Goal: Information Seeking & Learning: Learn about a topic

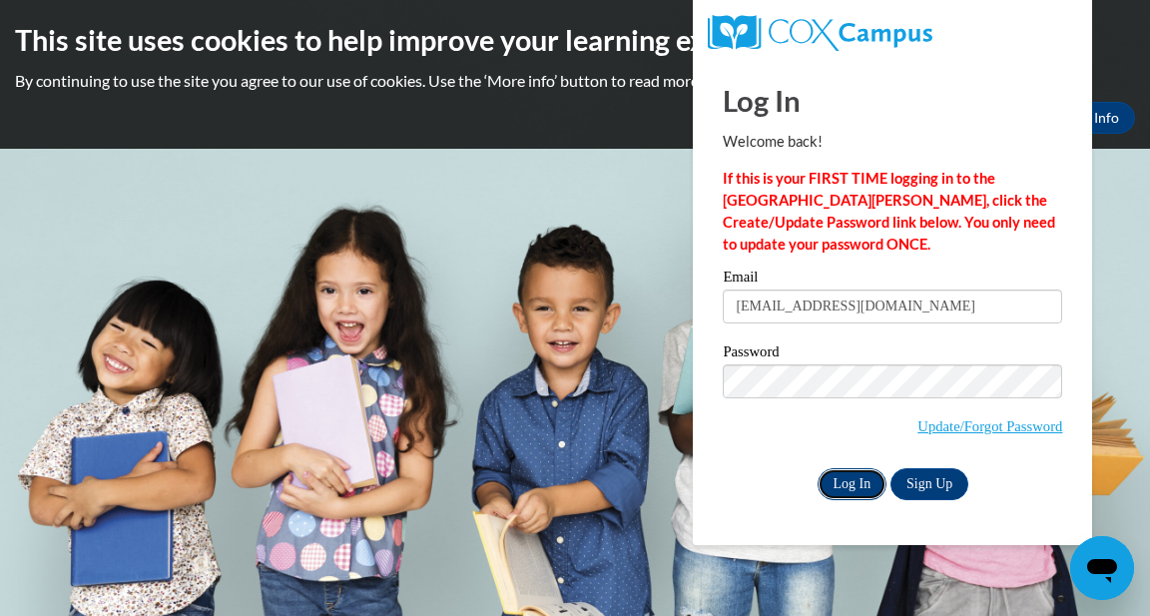
click at [858, 482] on input "Log In" at bounding box center [853, 484] width 70 height 32
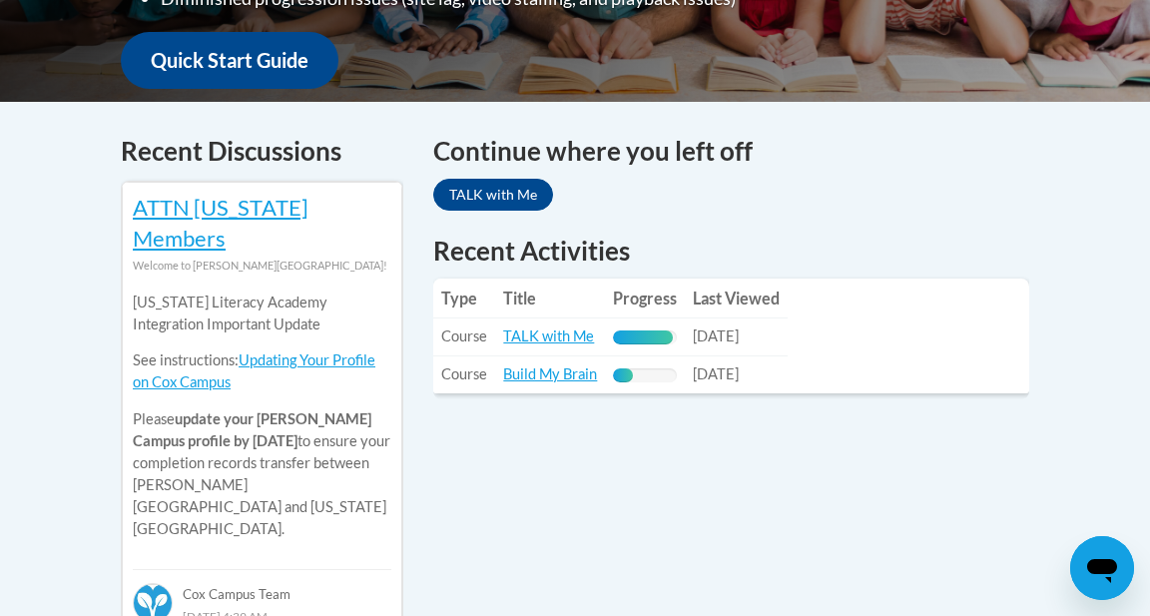
scroll to position [773, 0]
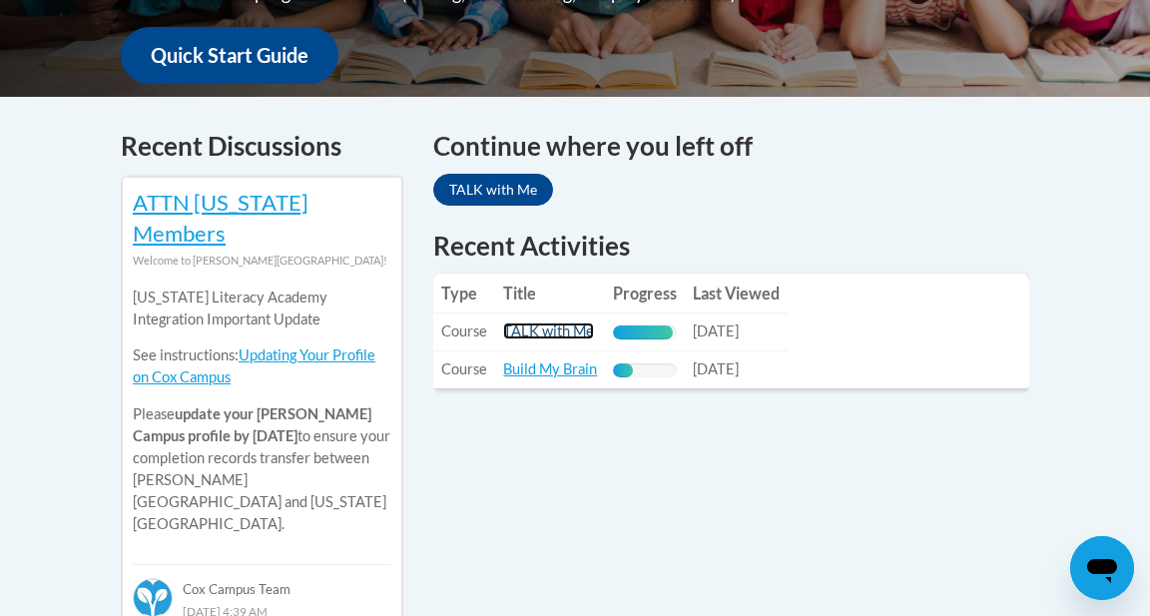
click at [538, 323] on link "TALK with Me" at bounding box center [548, 331] width 91 height 17
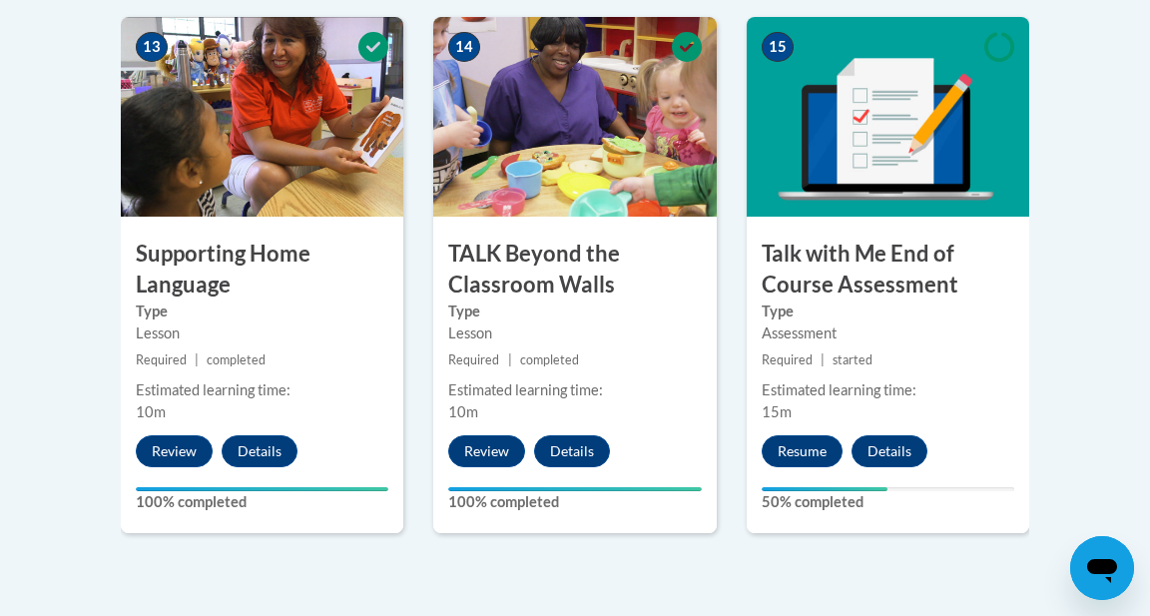
scroll to position [2912, 0]
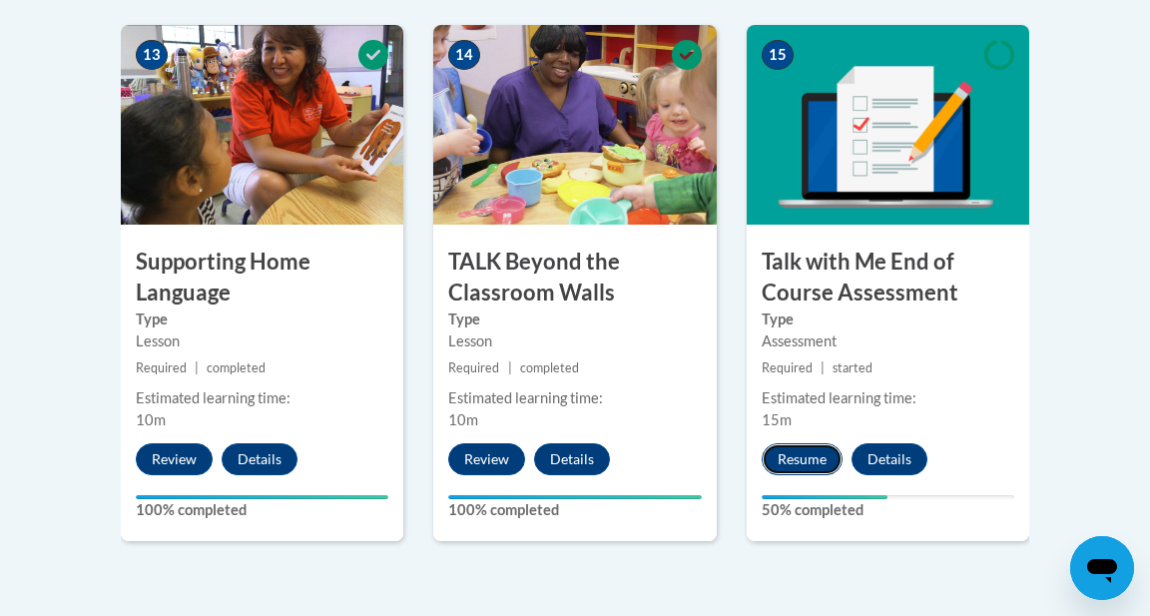
click at [803, 454] on button "Resume" at bounding box center [802, 459] width 81 height 32
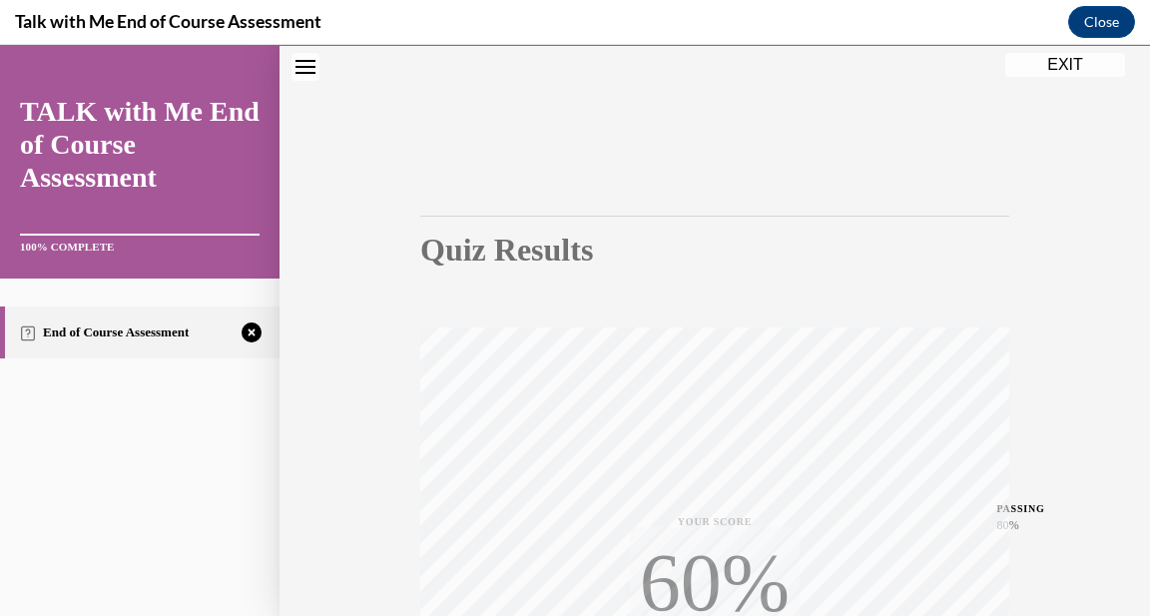
scroll to position [452, 0]
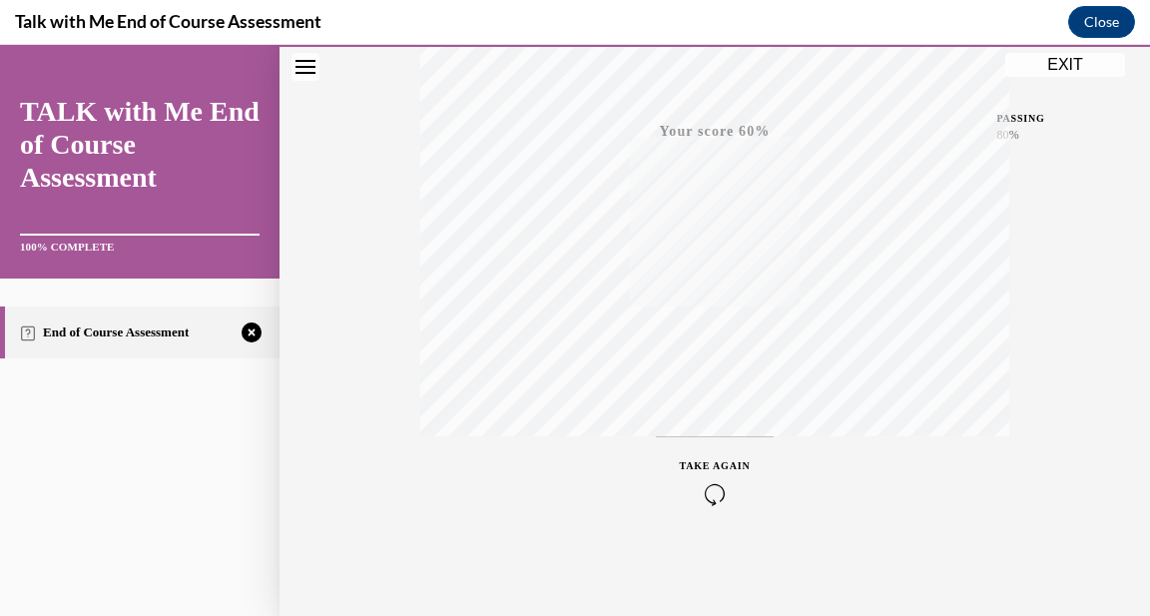
click at [715, 497] on icon "button" at bounding box center [715, 494] width 71 height 22
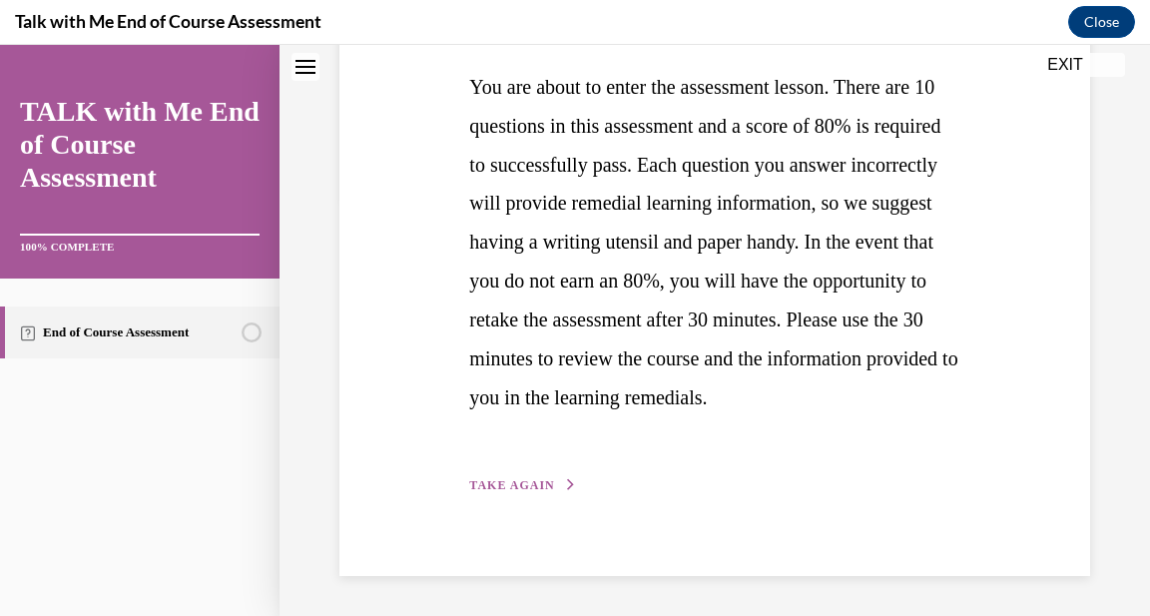
scroll to position [493, 0]
click at [517, 492] on span "TAKE AGAIN" at bounding box center [511, 485] width 85 height 14
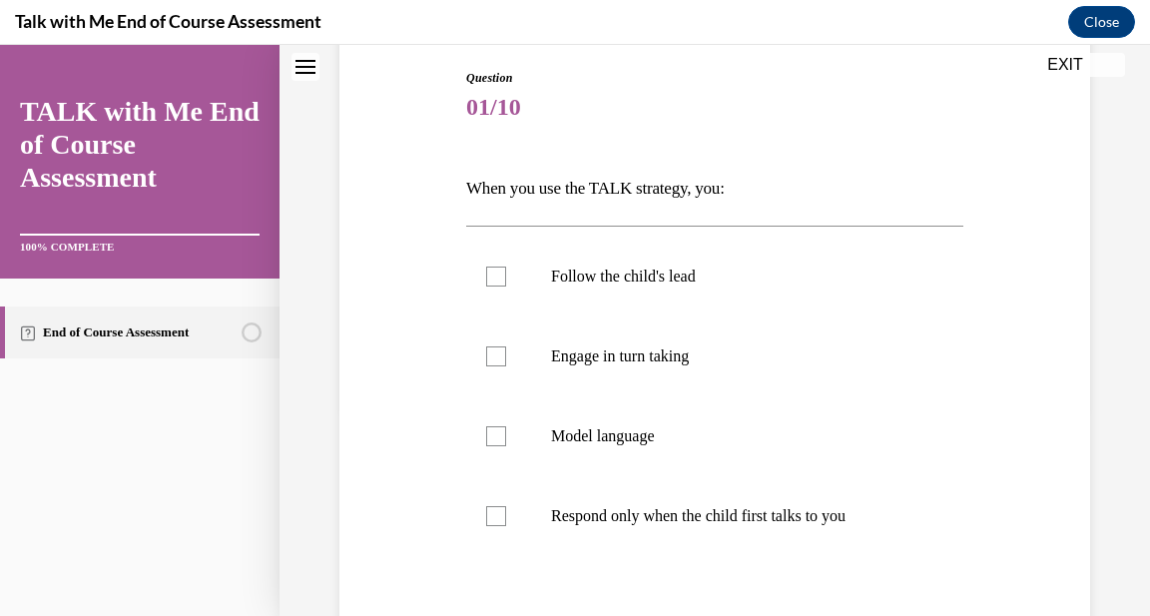
scroll to position [215, 0]
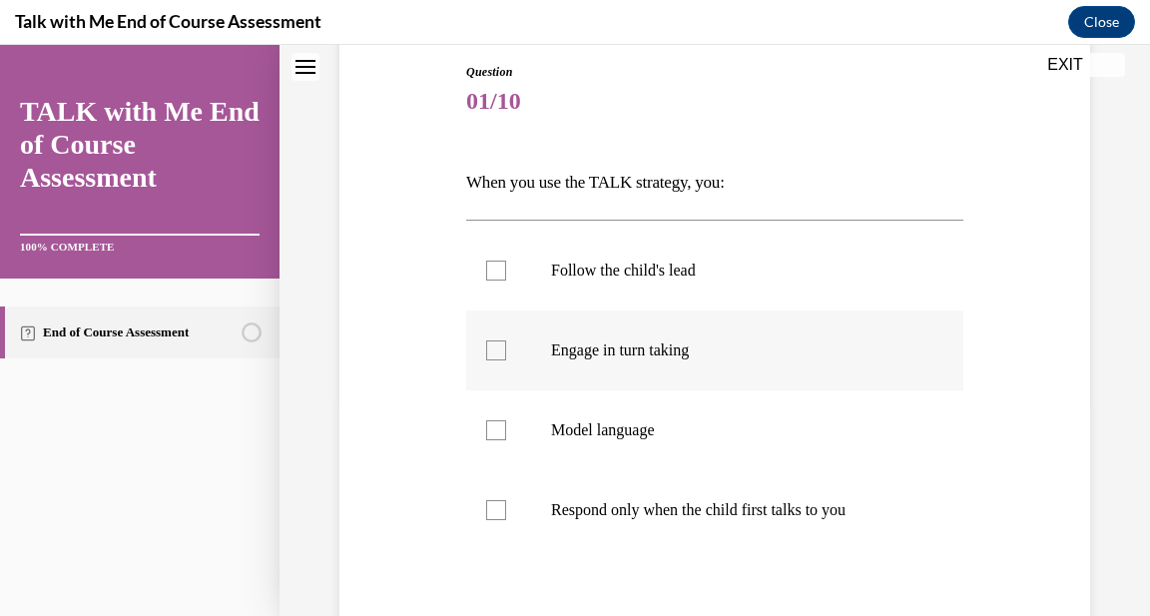
click at [495, 353] on div at bounding box center [496, 350] width 20 height 20
click at [495, 353] on input "Engage in turn taking" at bounding box center [496, 350] width 20 height 20
checkbox input "true"
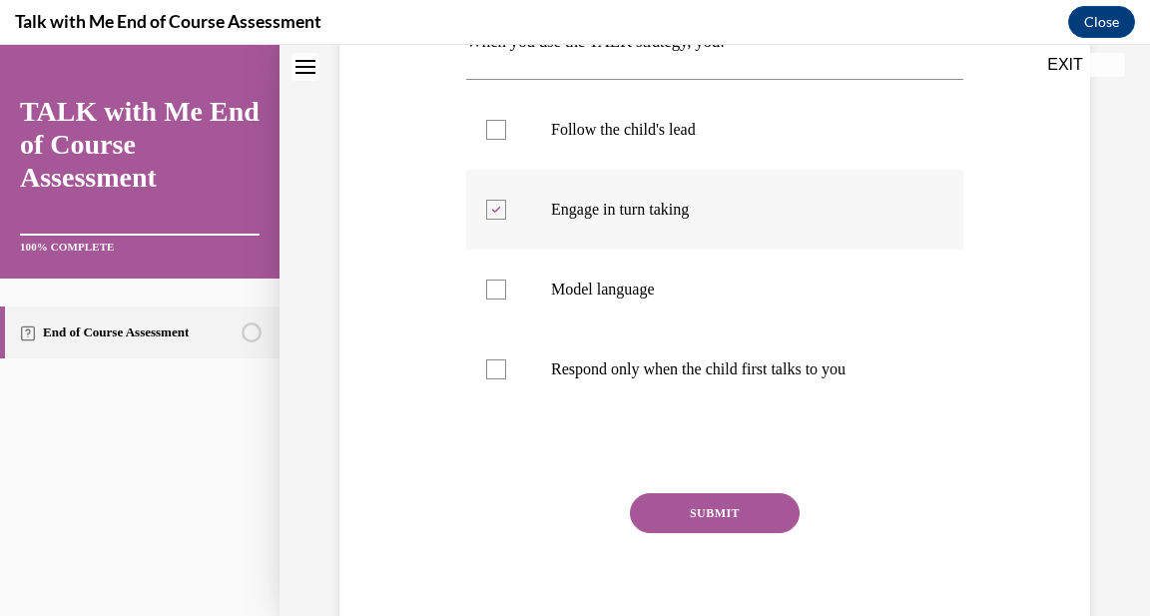
scroll to position [436, 0]
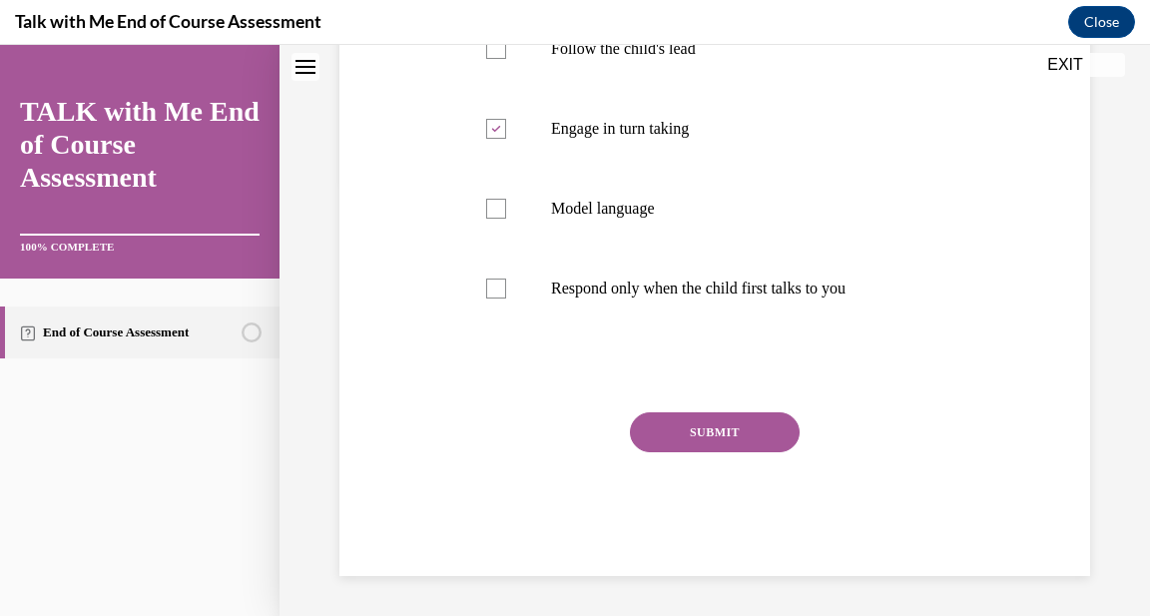
click at [719, 435] on button "SUBMIT" at bounding box center [715, 432] width 170 height 40
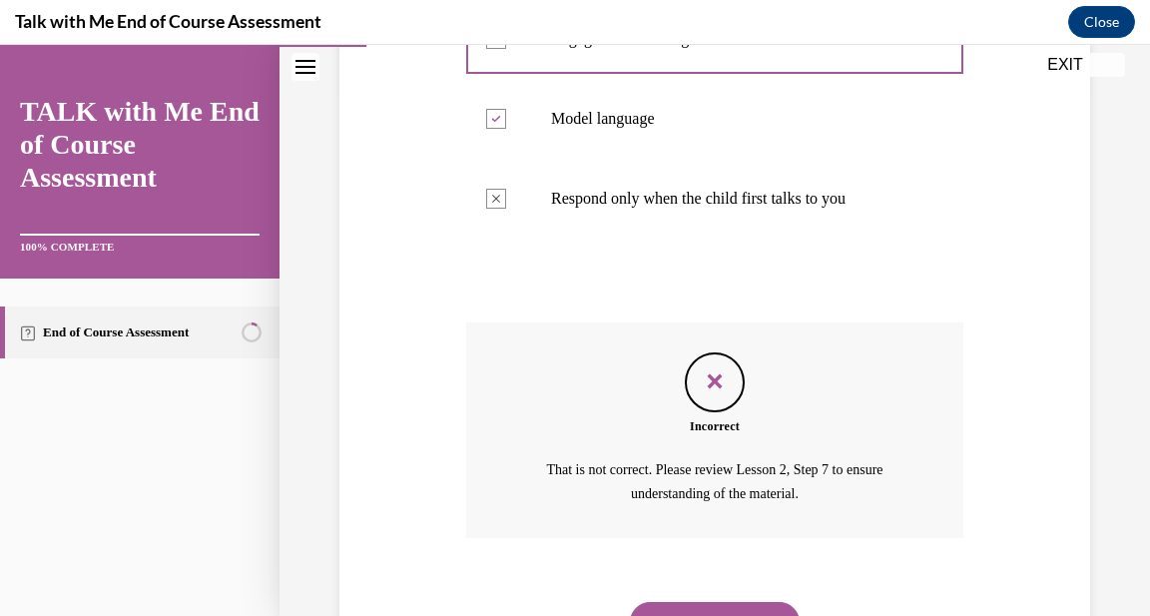
scroll to position [622, 0]
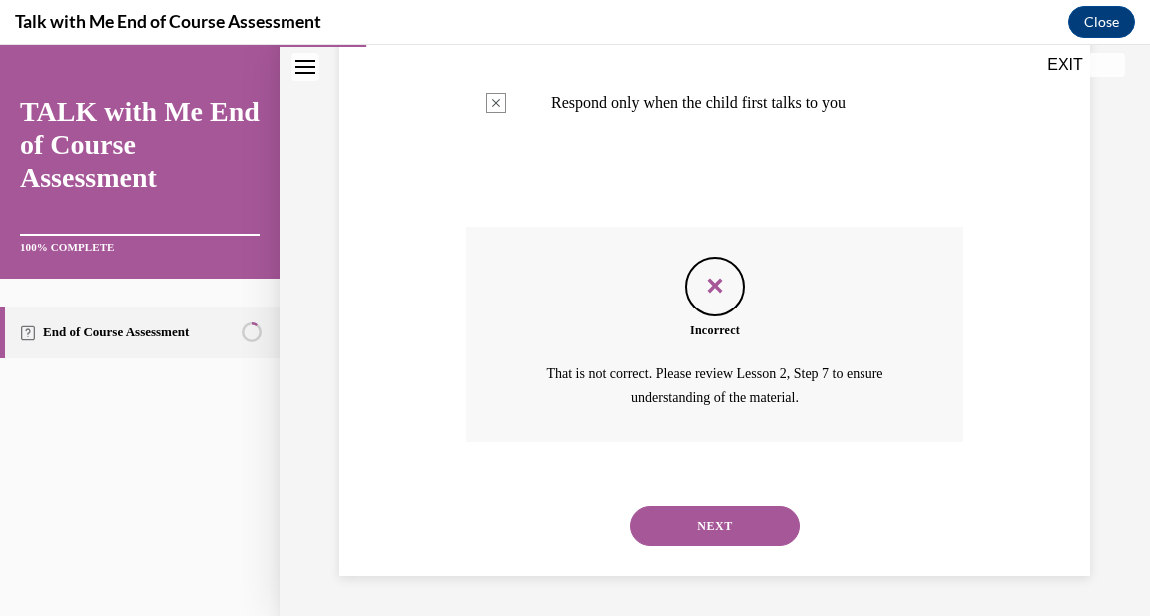
click at [740, 528] on button "NEXT" at bounding box center [715, 526] width 170 height 40
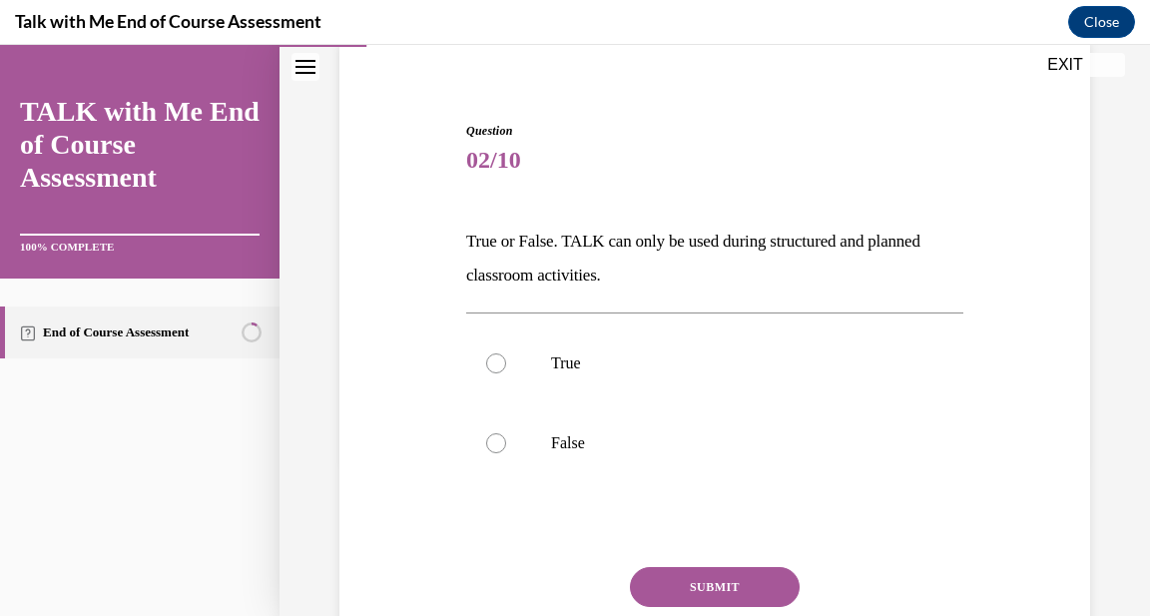
scroll to position [157, 0]
click at [504, 443] on div at bounding box center [496, 442] width 20 height 20
click at [504, 443] on input "False" at bounding box center [496, 442] width 20 height 20
radio input "true"
click at [504, 443] on div at bounding box center [496, 442] width 20 height 20
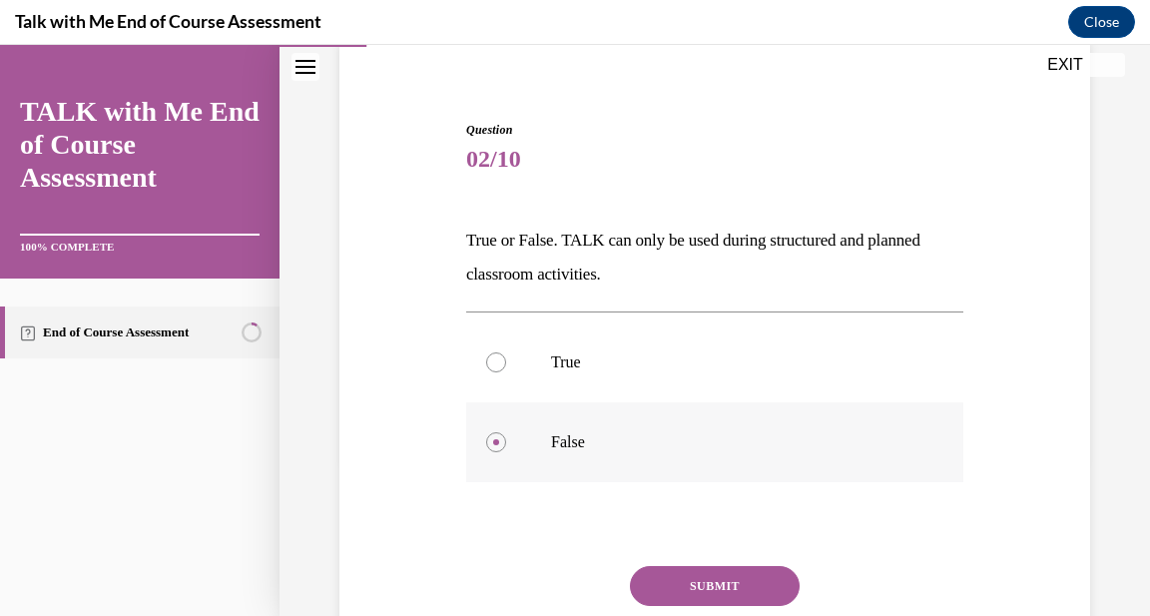
click at [504, 443] on input "False" at bounding box center [496, 442] width 20 height 20
click at [738, 591] on button "SUBMIT" at bounding box center [715, 586] width 170 height 40
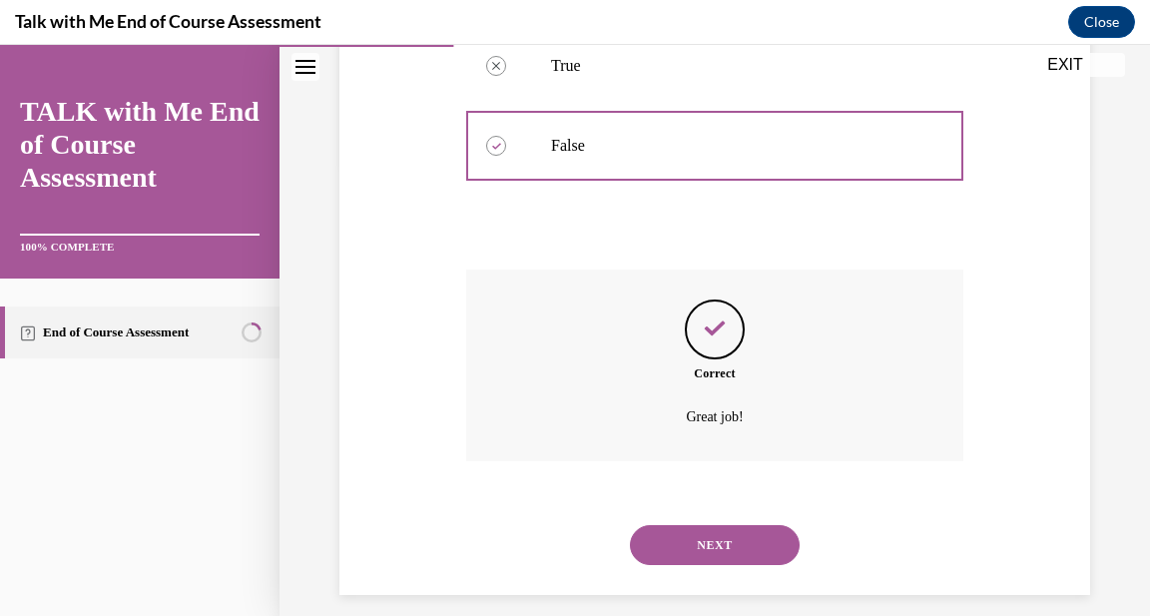
scroll to position [472, 0]
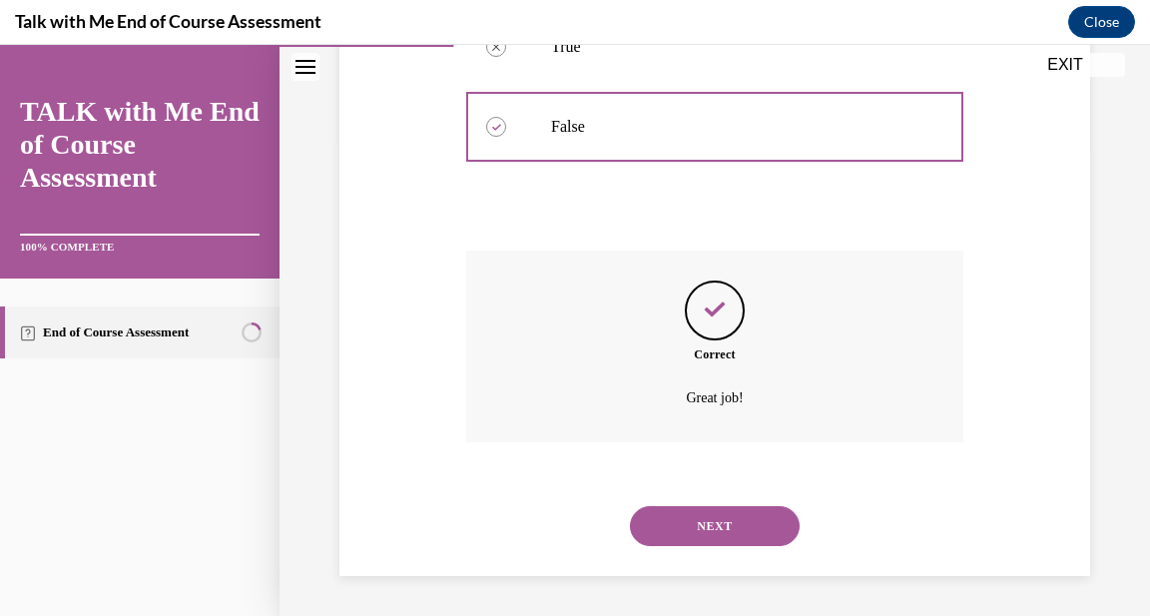
click at [749, 522] on button "NEXT" at bounding box center [715, 526] width 170 height 40
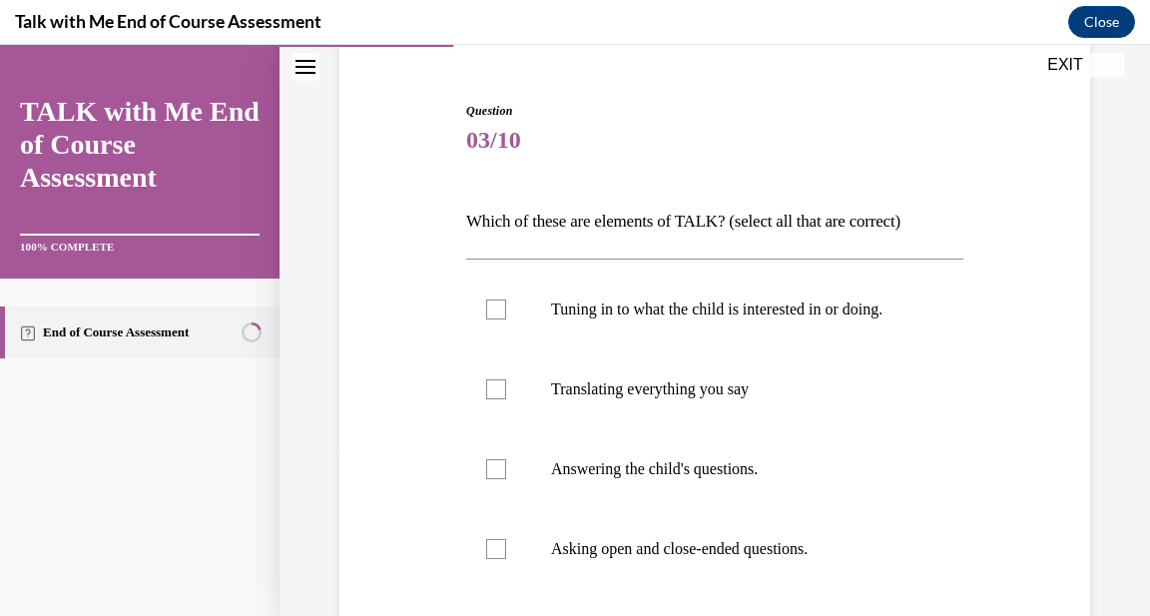
scroll to position [179, 0]
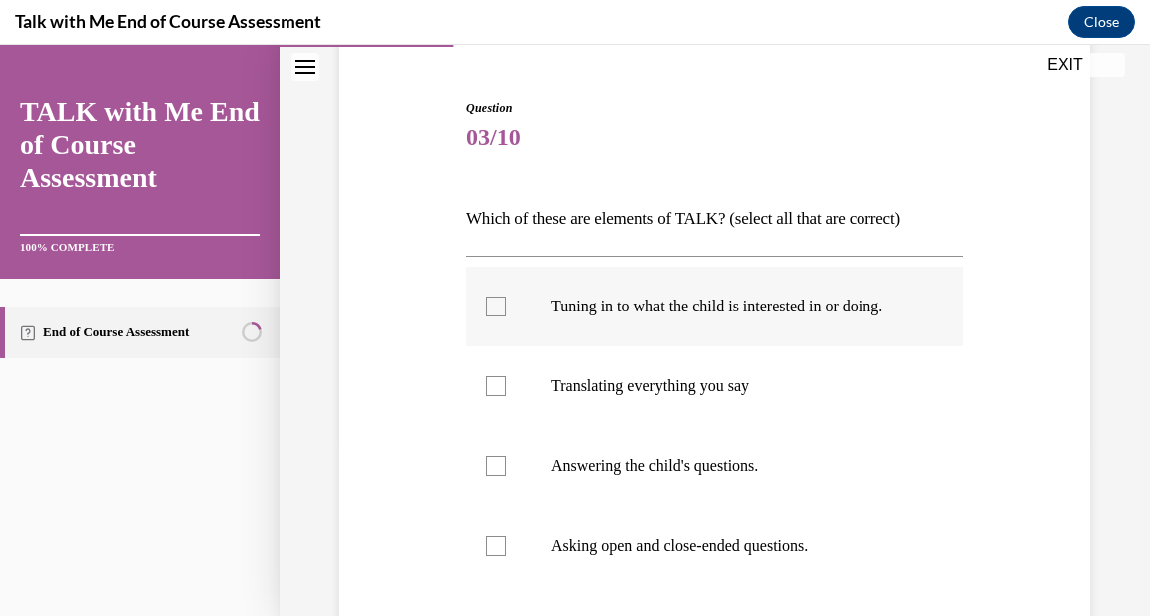
click at [494, 302] on div at bounding box center [496, 307] width 20 height 20
click at [494, 302] on input "Tuning in to what the child is interested in or doing." at bounding box center [496, 307] width 20 height 20
checkbox input "true"
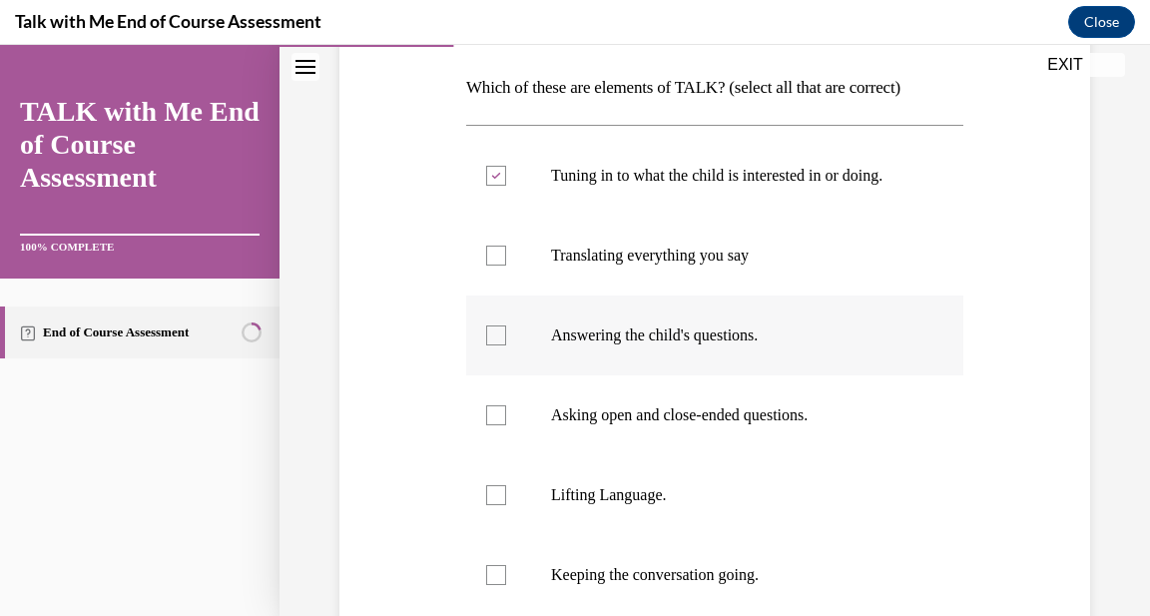
scroll to position [311, 0]
click at [499, 414] on div at bounding box center [496, 414] width 20 height 20
click at [499, 414] on input "Asking open and close-ended questions." at bounding box center [496, 414] width 20 height 20
checkbox input "true"
click at [494, 499] on div at bounding box center [496, 494] width 20 height 20
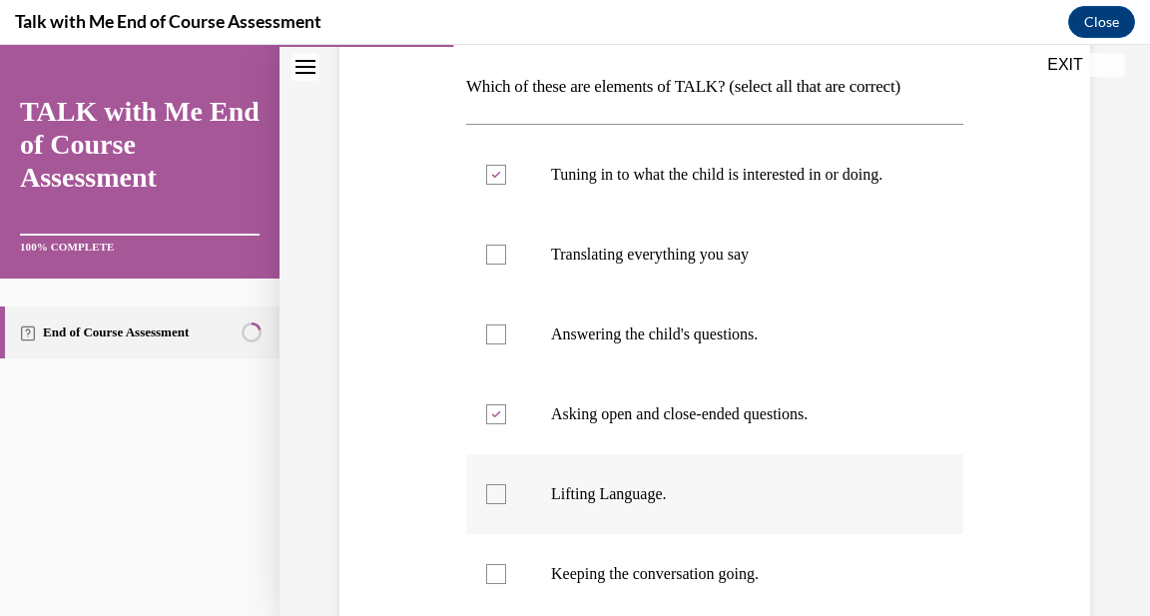
click at [494, 499] on input "Lifting Language." at bounding box center [496, 494] width 20 height 20
checkbox input "true"
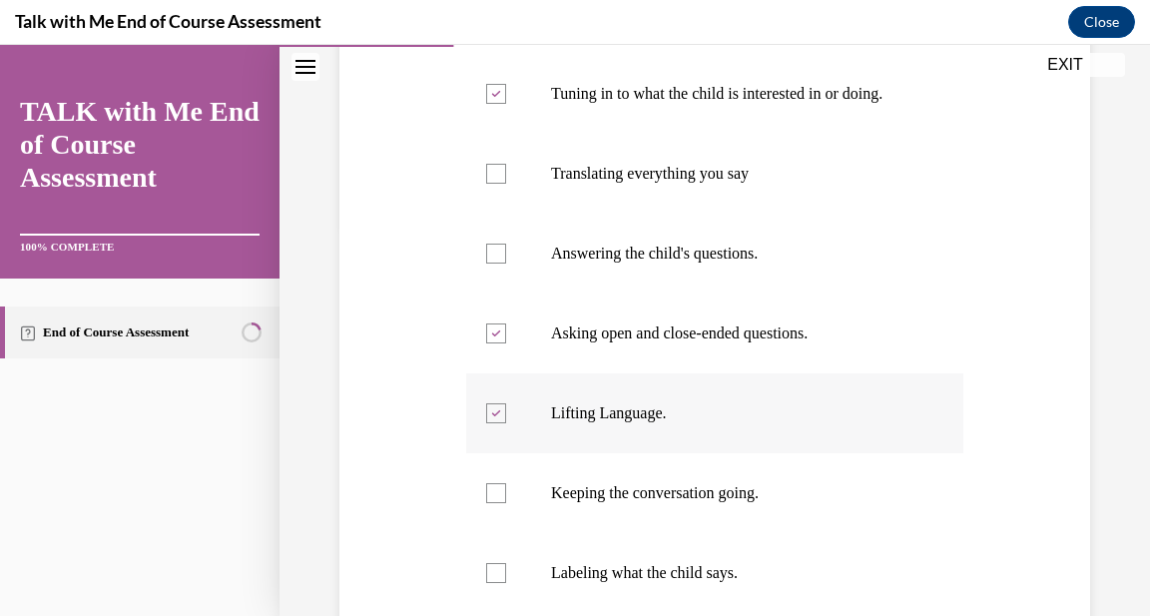
scroll to position [393, 0]
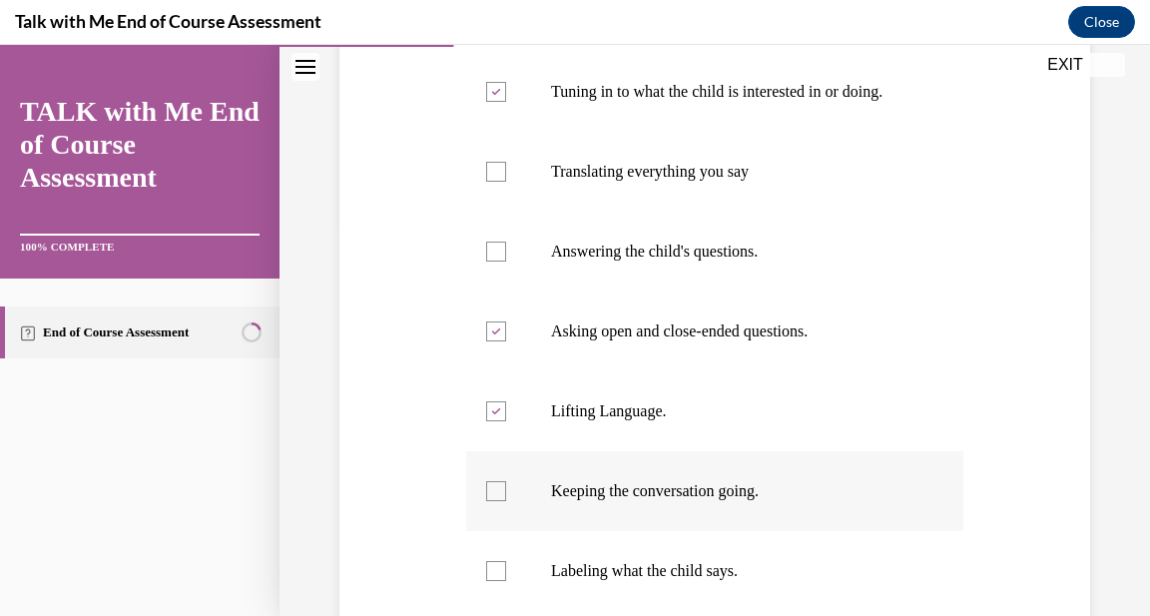
click at [496, 492] on div at bounding box center [496, 491] width 20 height 20
click at [496, 492] on input "Keeping the conversation going." at bounding box center [496, 491] width 20 height 20
checkbox input "true"
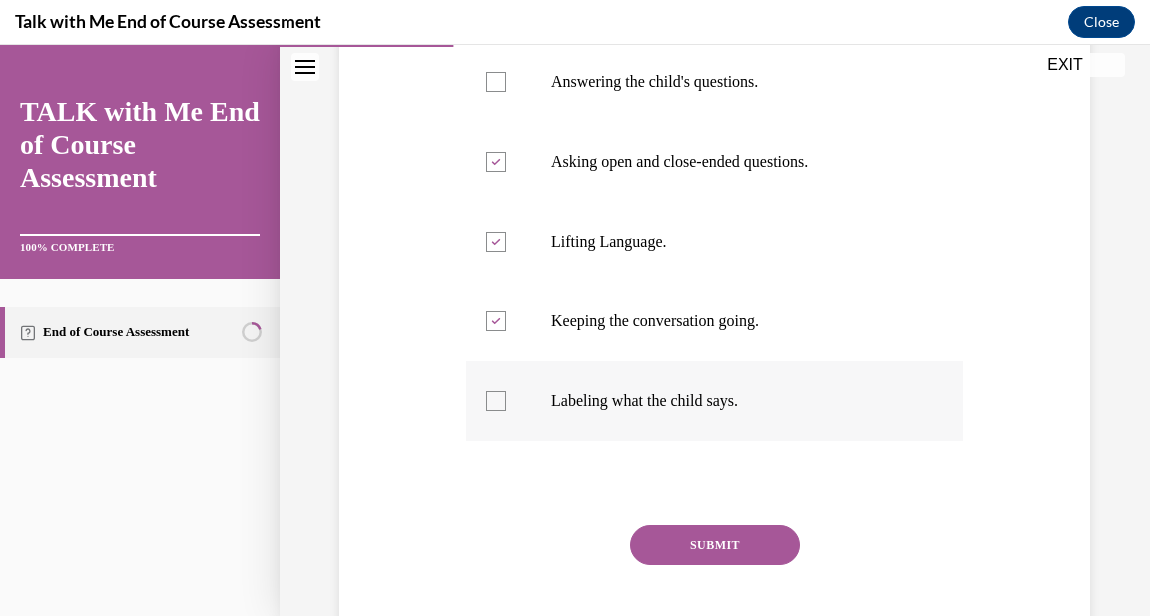
scroll to position [676, 0]
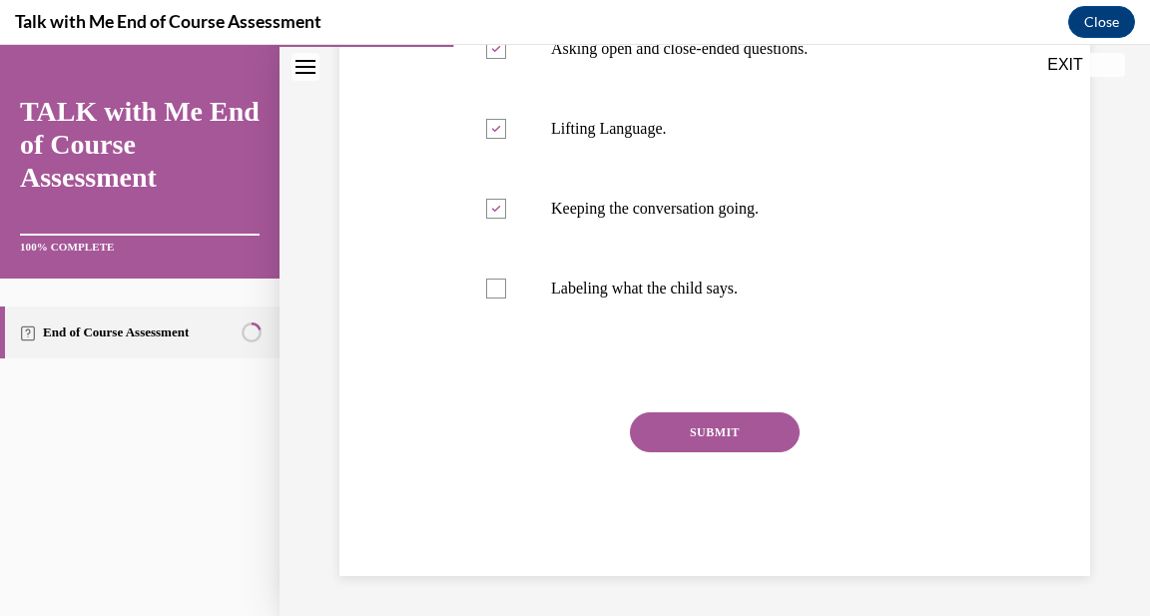
click at [679, 425] on button "SUBMIT" at bounding box center [715, 432] width 170 height 40
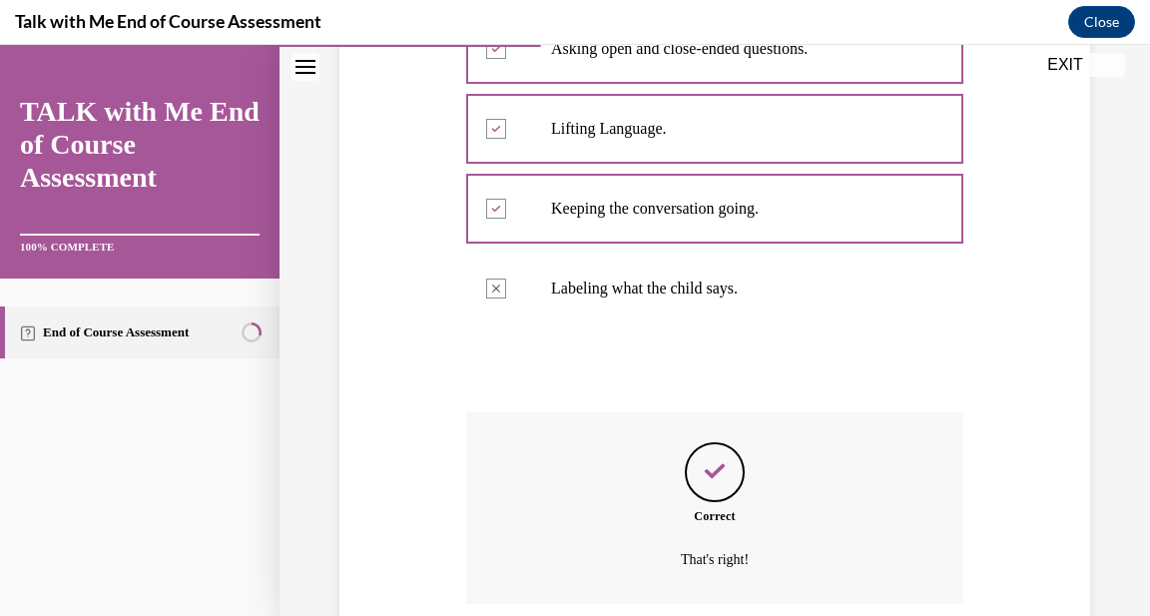
scroll to position [838, 0]
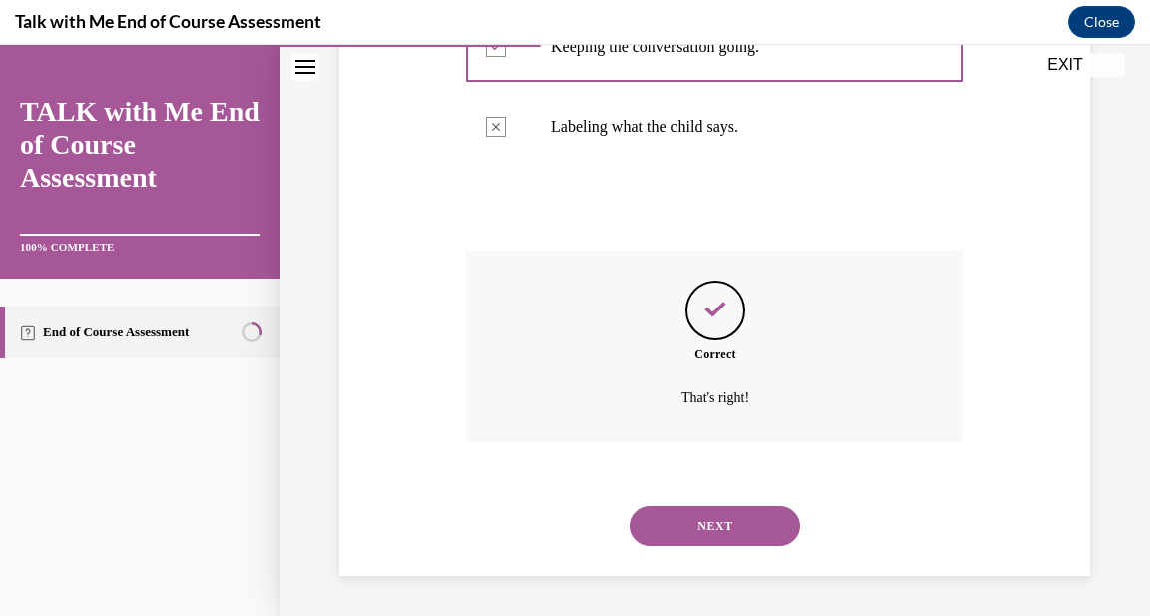
click at [715, 529] on button "NEXT" at bounding box center [715, 526] width 170 height 40
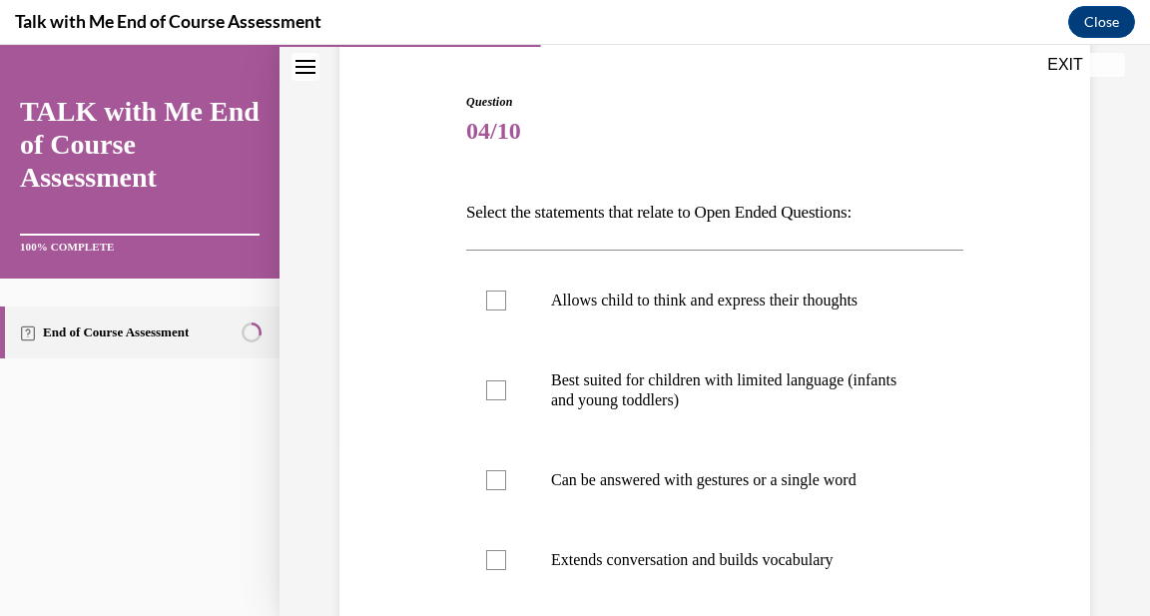
scroll to position [186, 0]
click at [498, 303] on div at bounding box center [496, 300] width 20 height 20
click at [498, 303] on input "Allows child to think and express their thoughts" at bounding box center [496, 300] width 20 height 20
checkbox input "true"
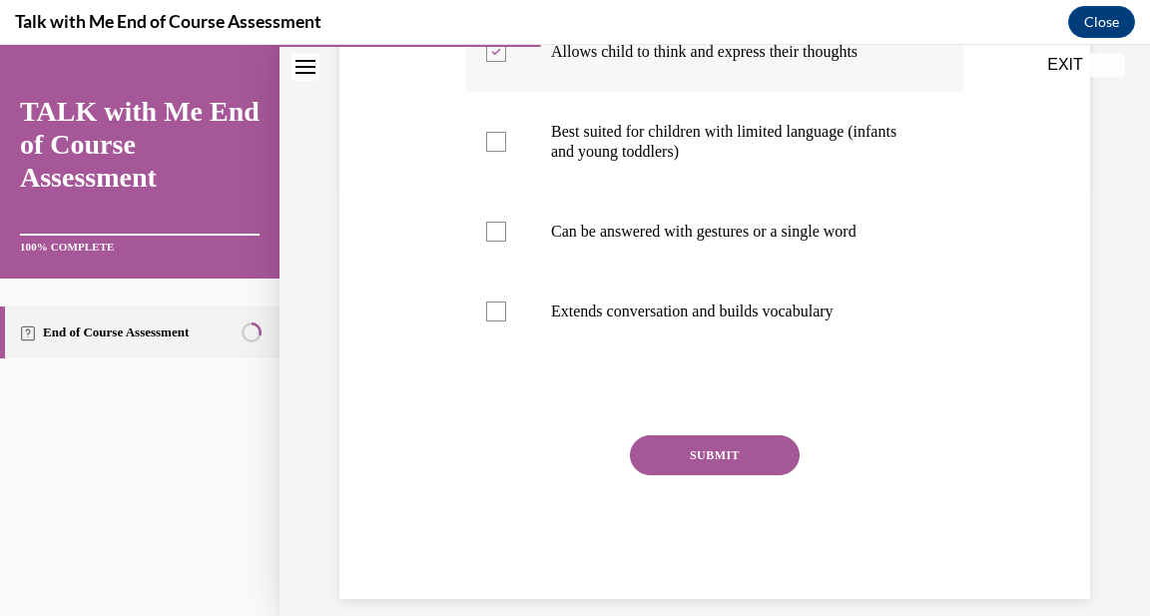
scroll to position [456, 0]
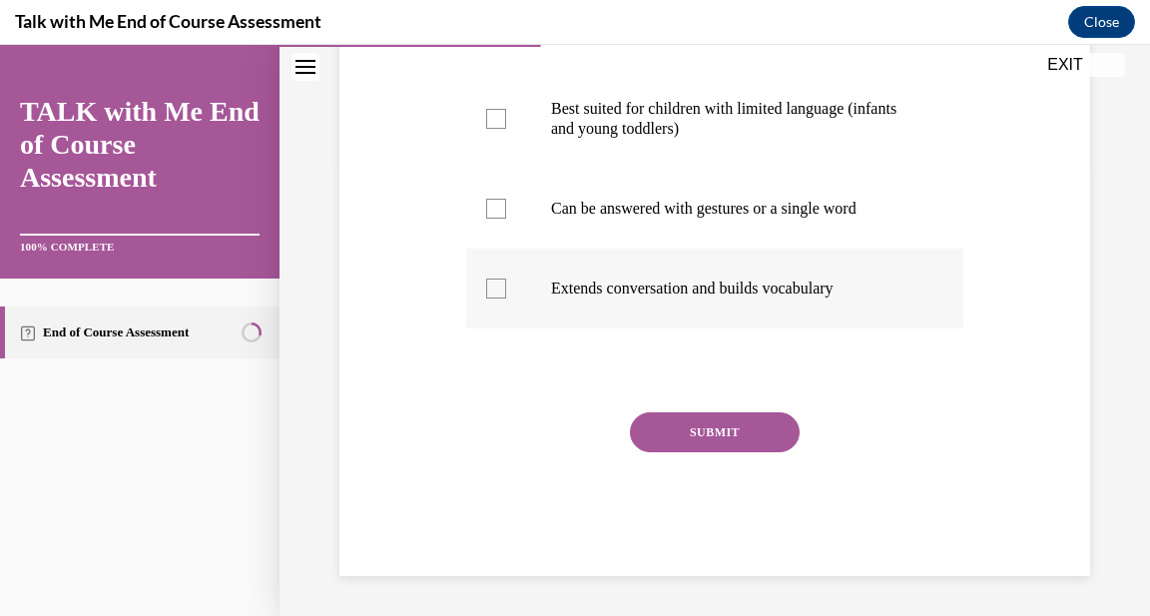
click at [499, 285] on div at bounding box center [496, 289] width 20 height 20
click at [499, 285] on input "Extends conversation and builds vocabulary" at bounding box center [496, 289] width 20 height 20
checkbox input "true"
click at [700, 430] on button "SUBMIT" at bounding box center [715, 432] width 170 height 40
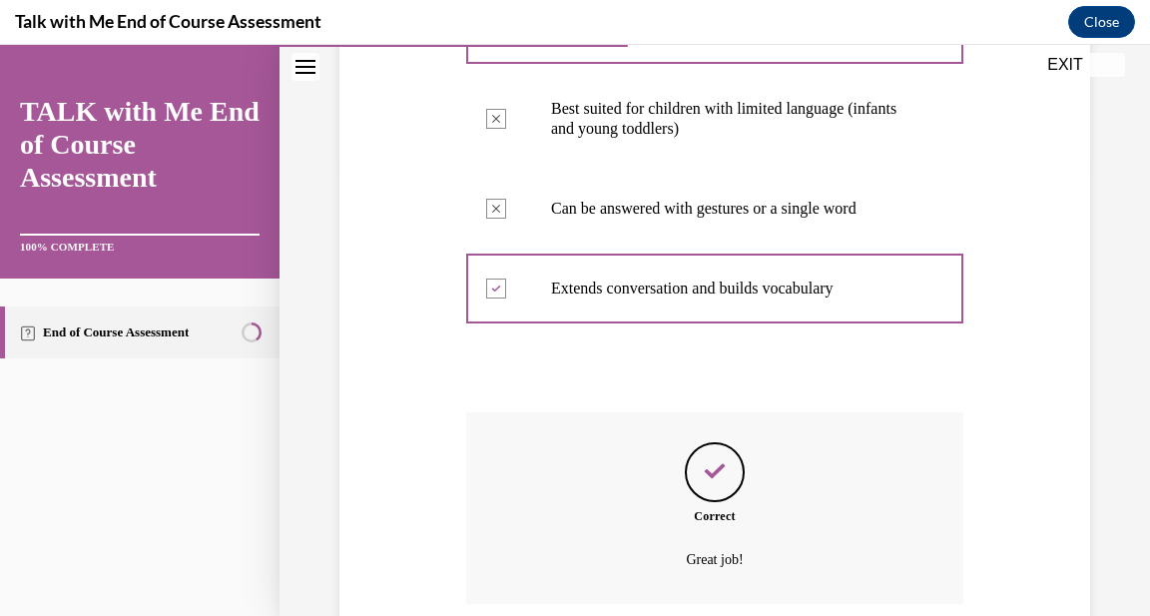
scroll to position [618, 0]
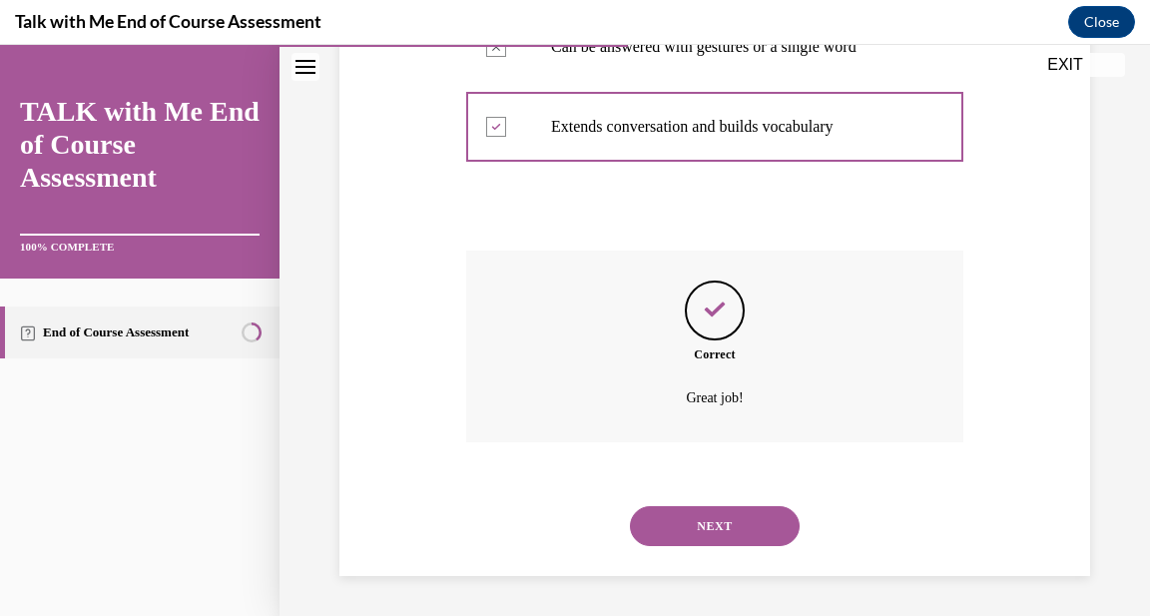
click at [718, 516] on button "NEXT" at bounding box center [715, 526] width 170 height 40
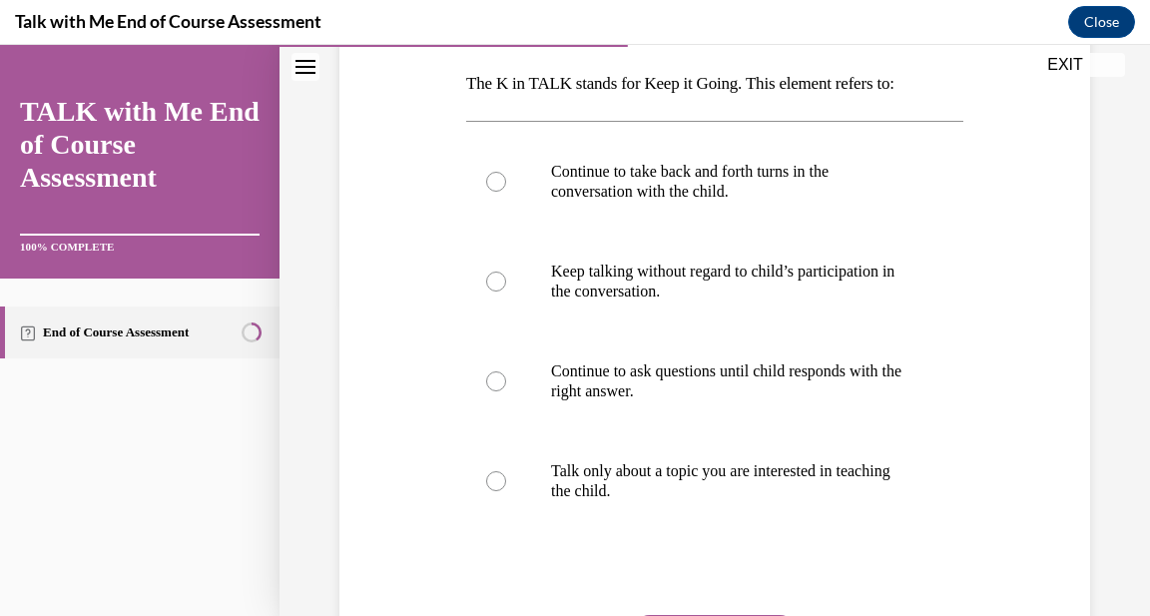
scroll to position [323, 0]
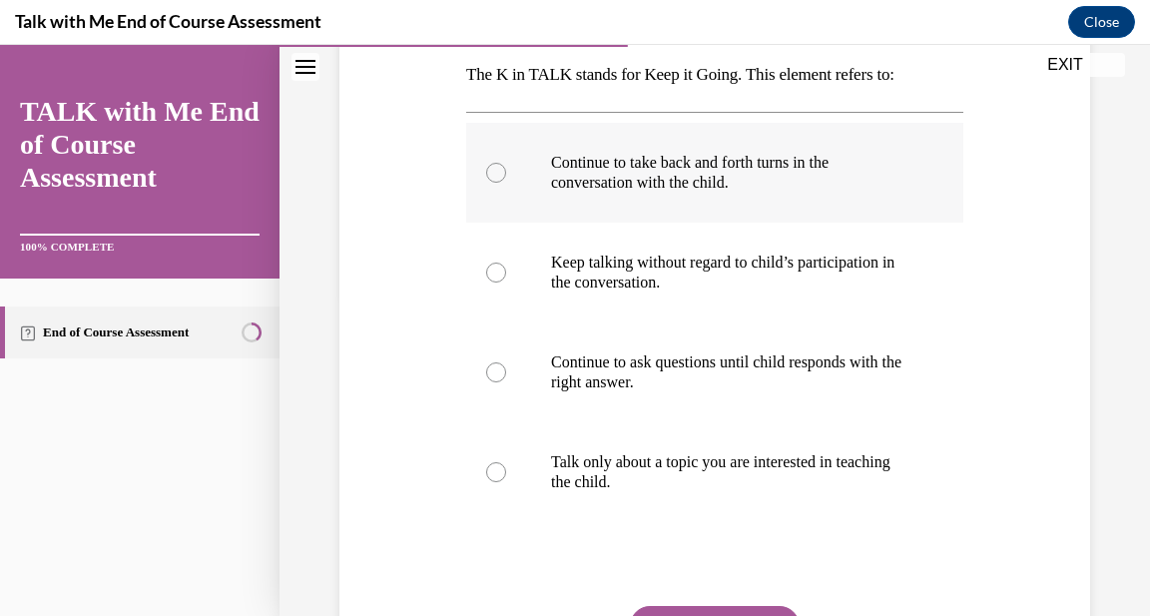
click at [490, 177] on div at bounding box center [496, 173] width 20 height 20
click at [490, 177] on input "Continue to take back and forth turns in the conversation with the child." at bounding box center [496, 173] width 20 height 20
radio input "true"
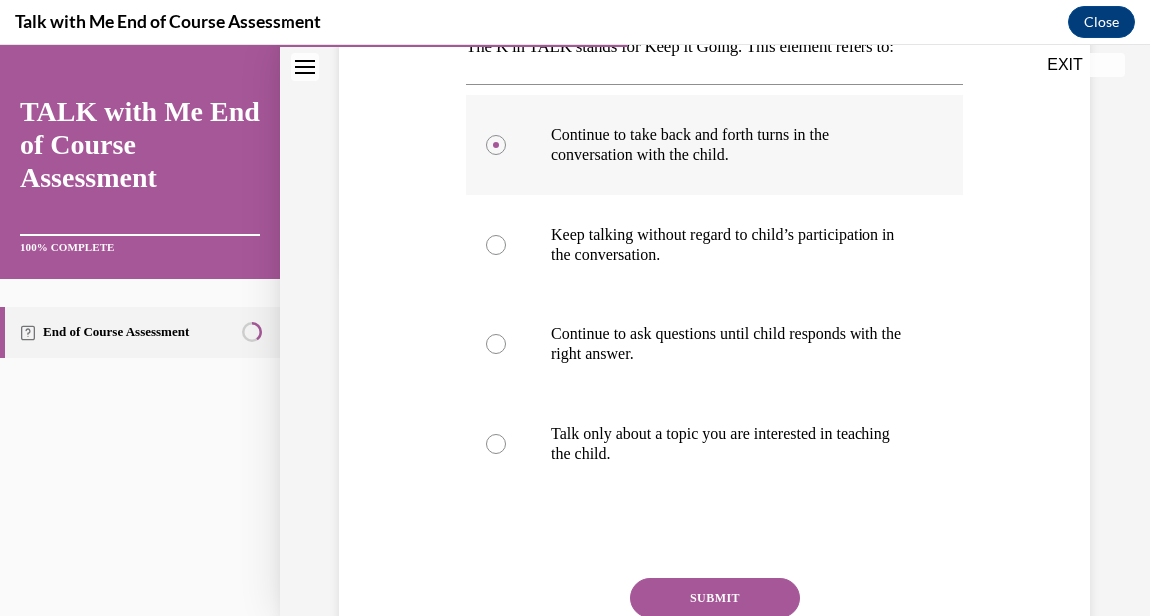
scroll to position [450, 0]
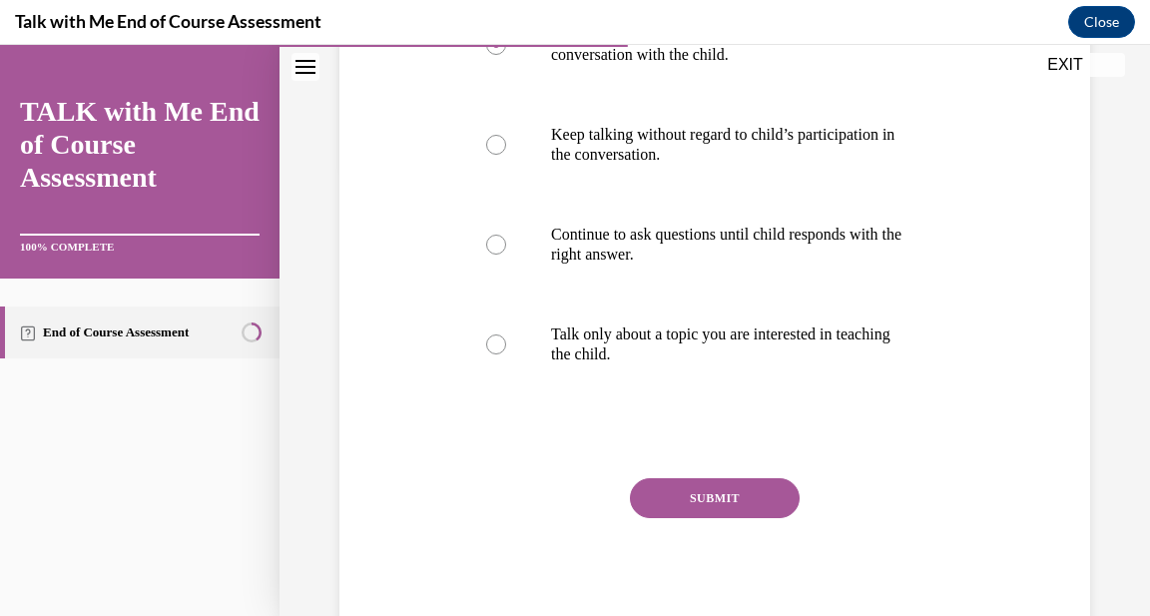
click at [709, 495] on button "SUBMIT" at bounding box center [715, 498] width 170 height 40
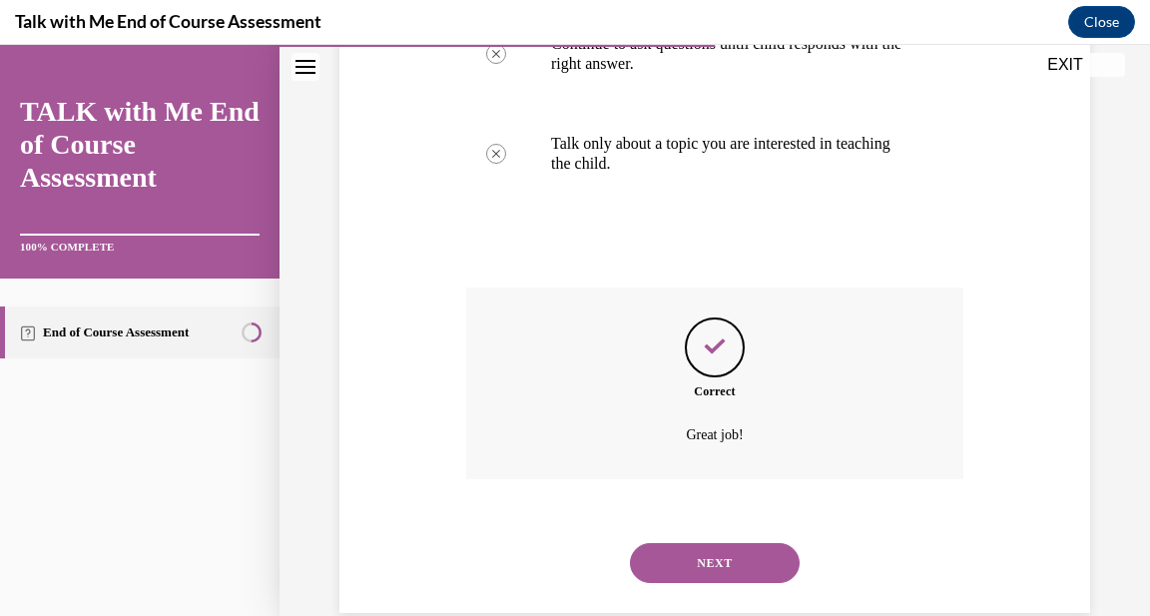
scroll to position [678, 0]
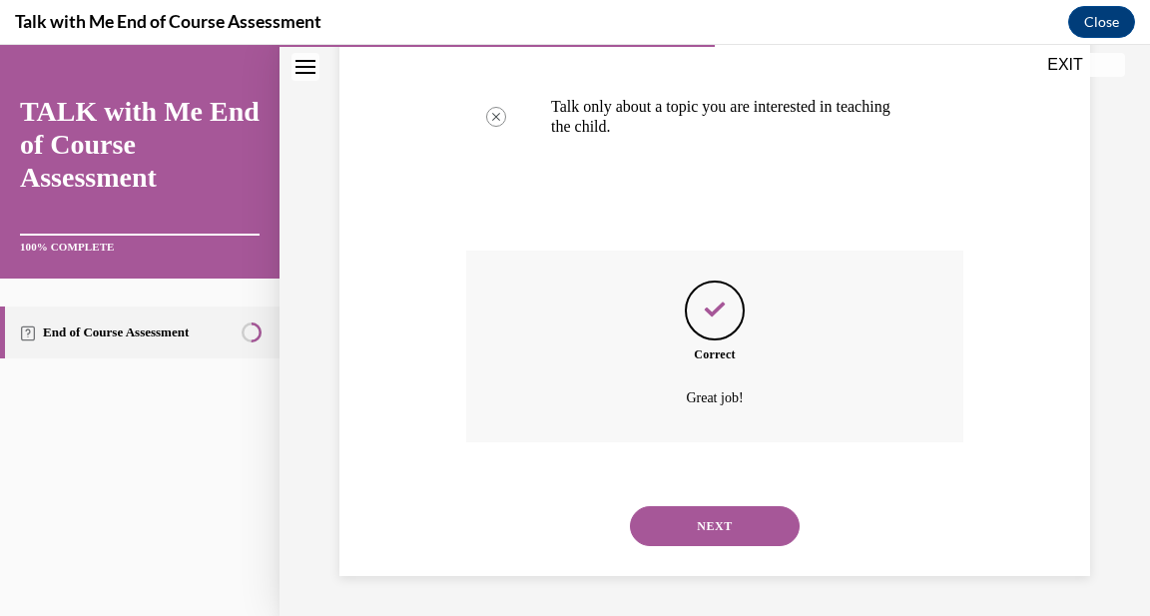
click at [714, 514] on button "NEXT" at bounding box center [715, 526] width 170 height 40
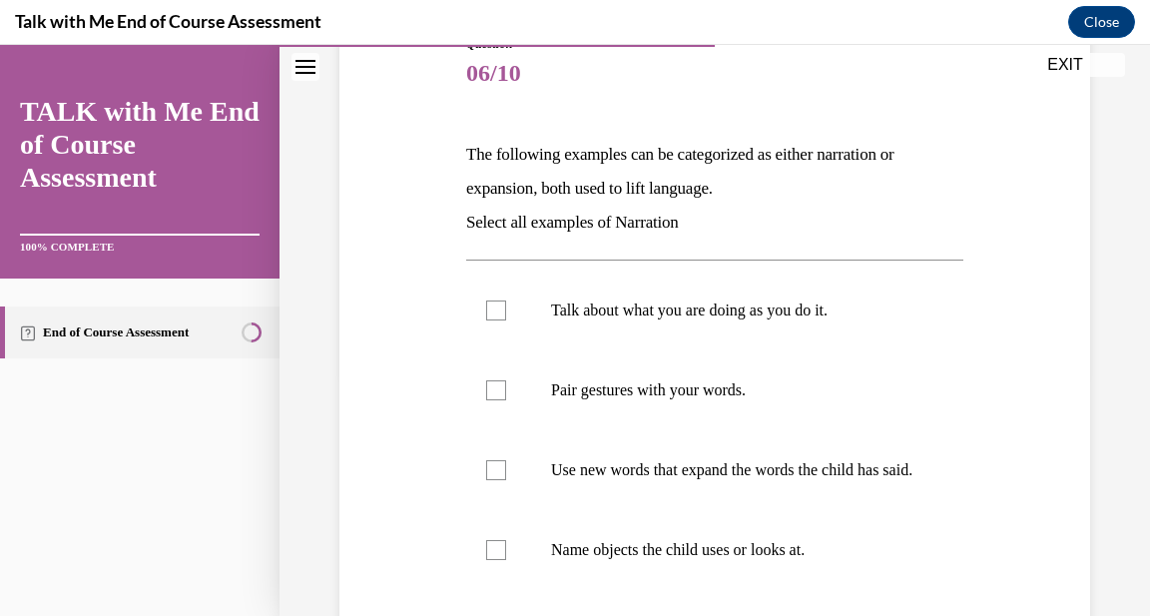
scroll to position [244, 0]
click at [499, 318] on div at bounding box center [496, 310] width 20 height 20
click at [499, 318] on input "Talk about what you are doing as you do it." at bounding box center [496, 310] width 20 height 20
checkbox input "true"
click at [501, 389] on div at bounding box center [496, 389] width 20 height 20
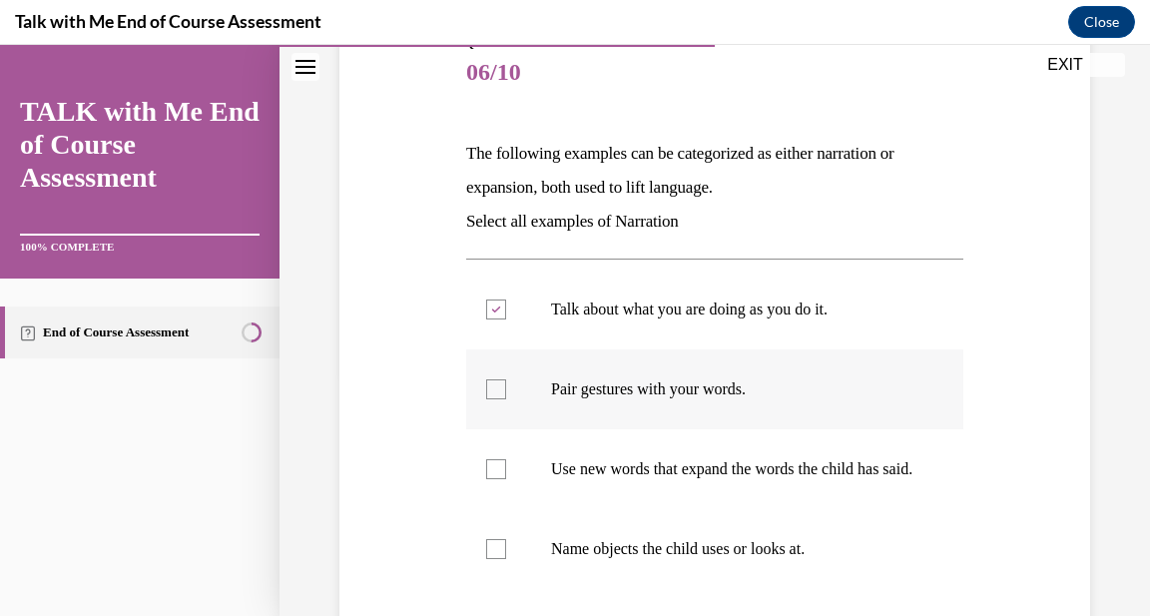
click at [501, 389] on input "Pair gestures with your words." at bounding box center [496, 389] width 20 height 20
checkbox input "true"
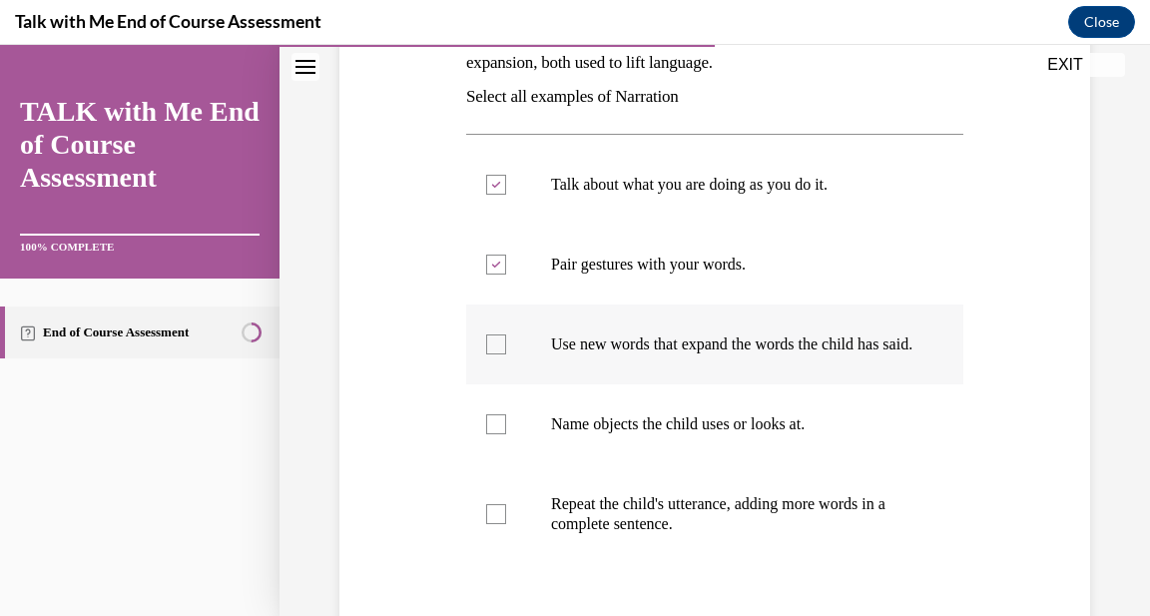
scroll to position [379, 0]
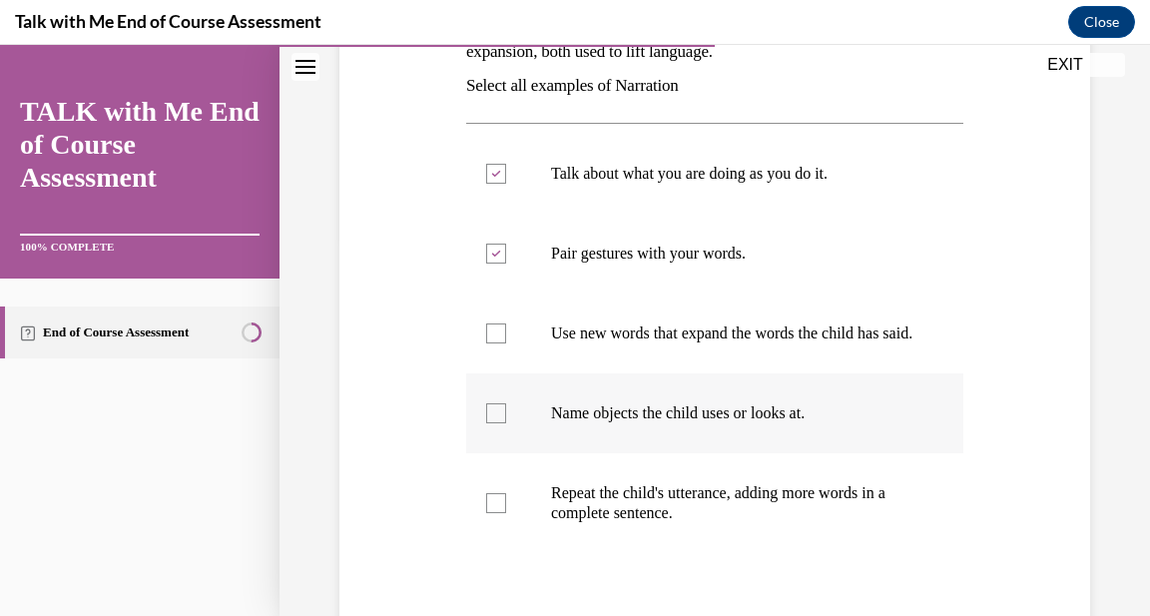
click at [501, 423] on div at bounding box center [496, 413] width 20 height 20
click at [501, 423] on input "Name objects the child uses or looks at." at bounding box center [496, 413] width 20 height 20
checkbox input "true"
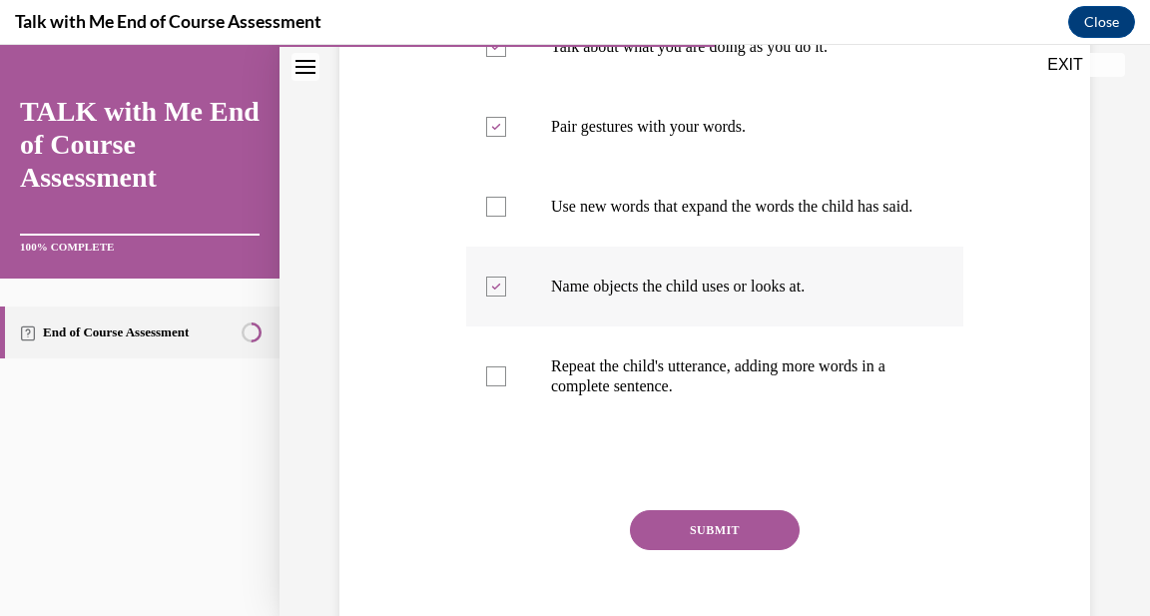
scroll to position [531, 0]
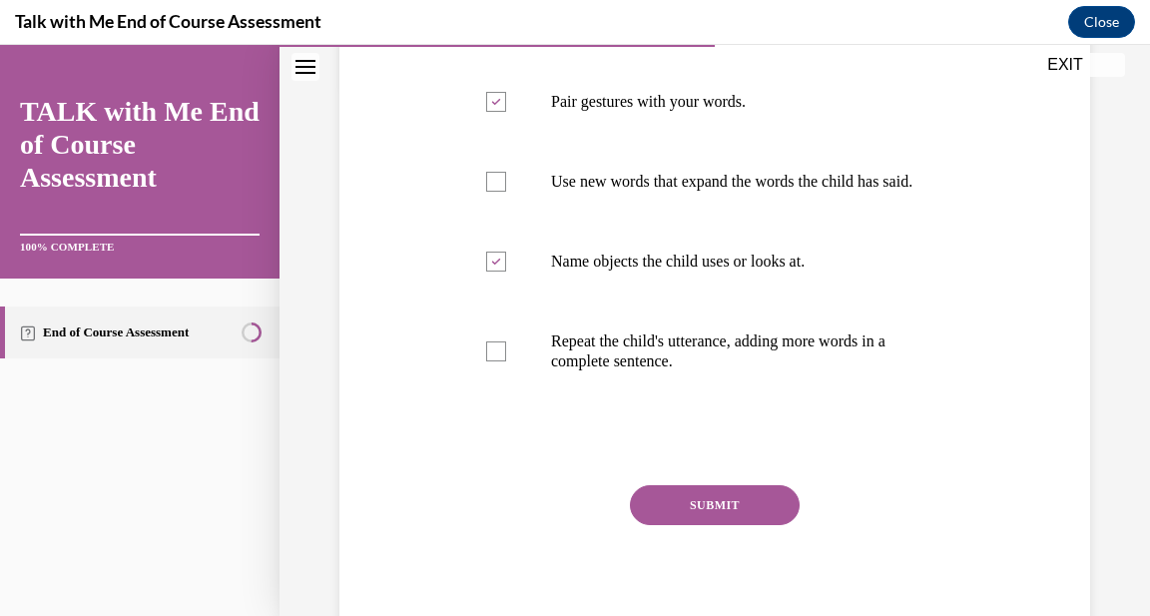
click at [720, 525] on button "SUBMIT" at bounding box center [715, 505] width 170 height 40
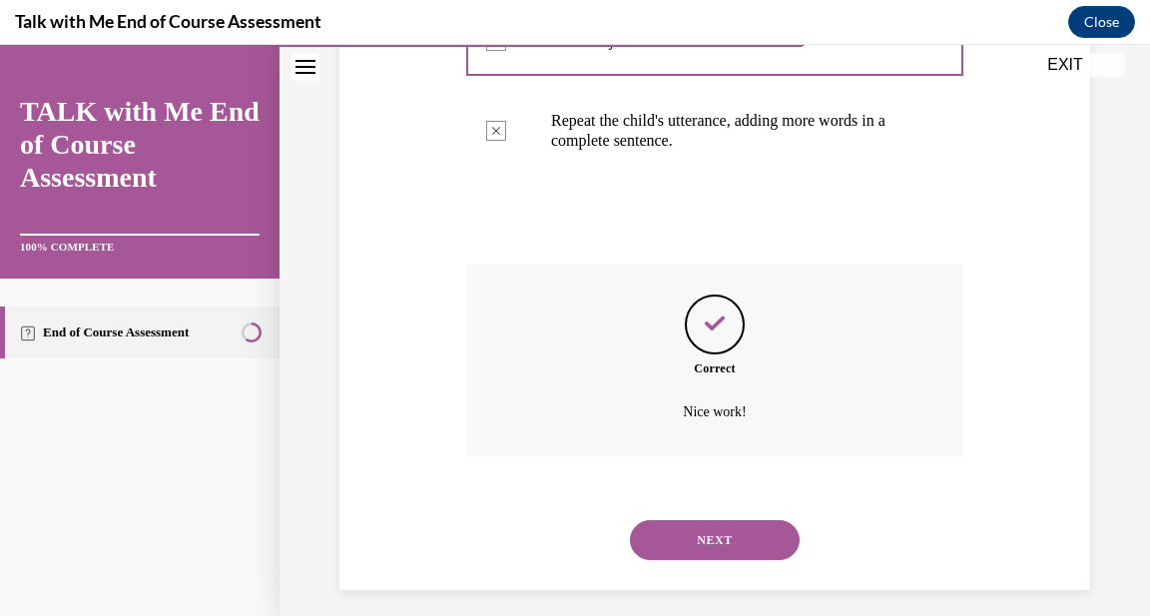
scroll to position [786, 0]
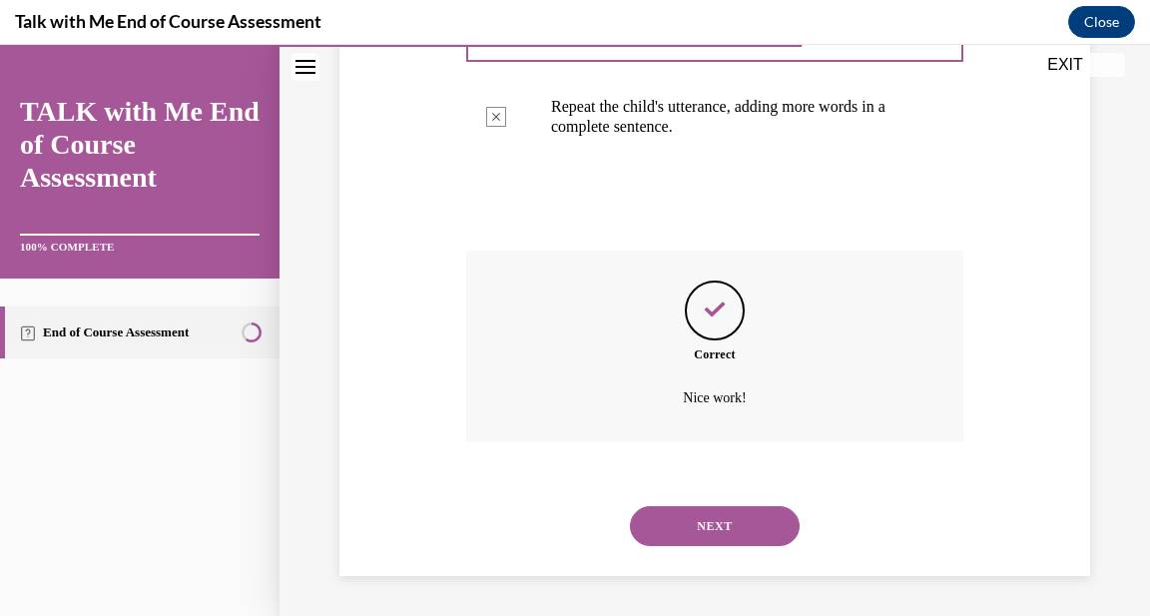
click at [711, 528] on button "NEXT" at bounding box center [715, 526] width 170 height 40
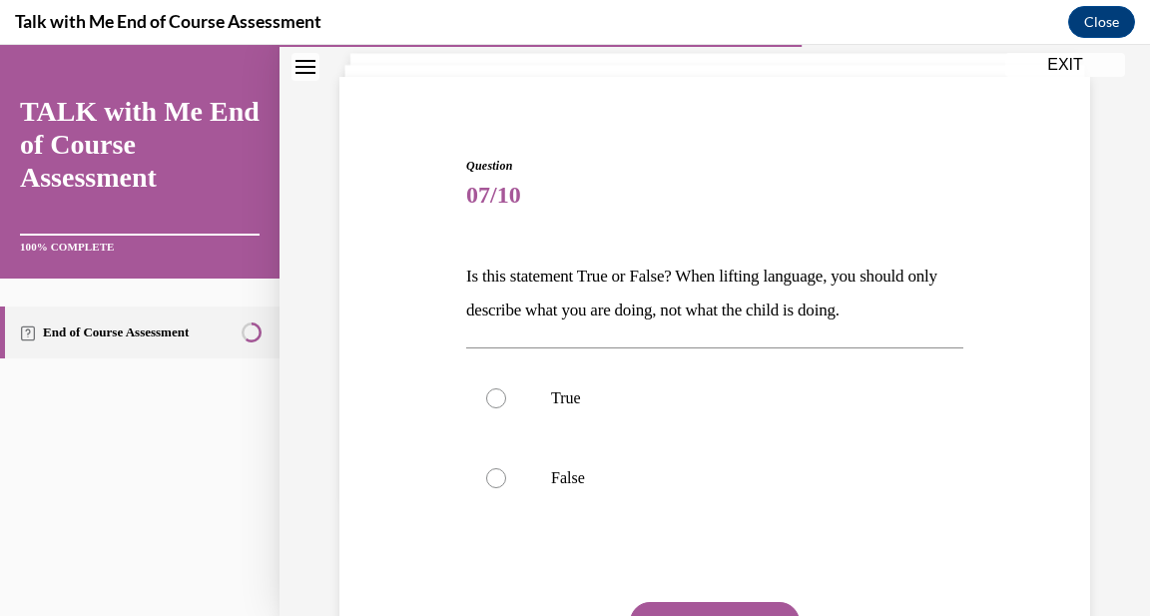
scroll to position [134, 0]
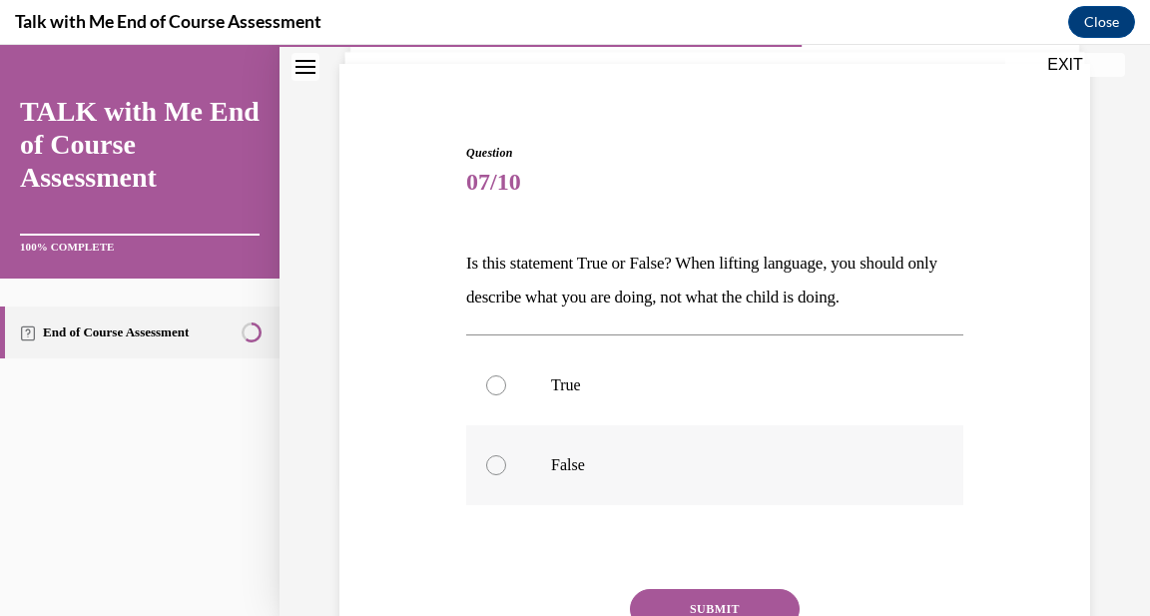
click at [495, 468] on div at bounding box center [496, 465] width 20 height 20
click at [495, 468] on input "False" at bounding box center [496, 465] width 20 height 20
radio input "true"
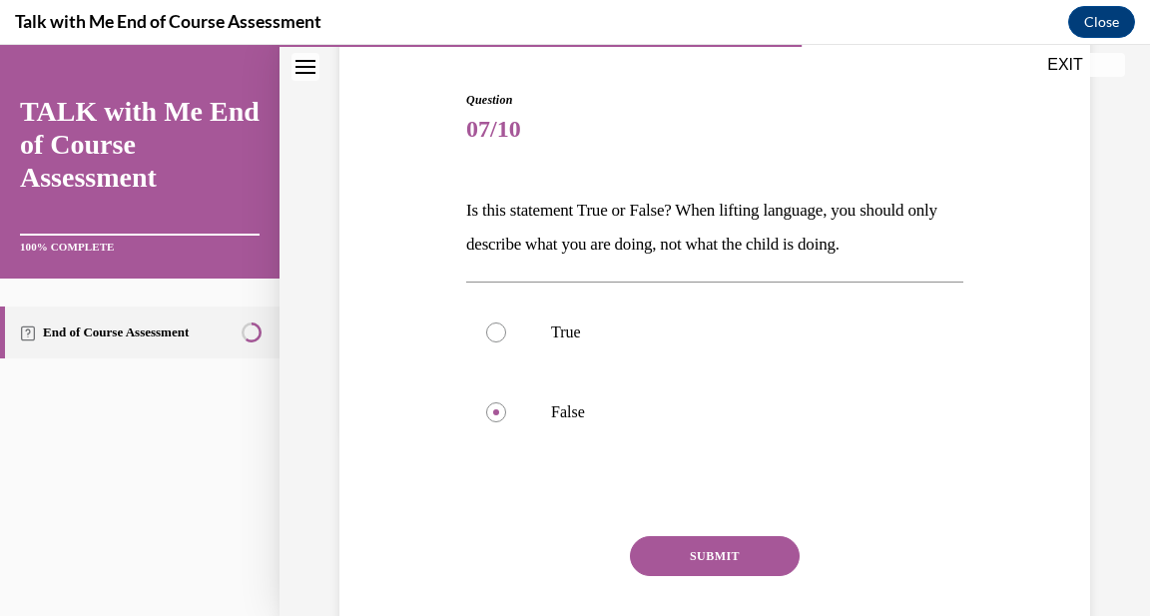
click at [729, 563] on button "SUBMIT" at bounding box center [715, 556] width 170 height 40
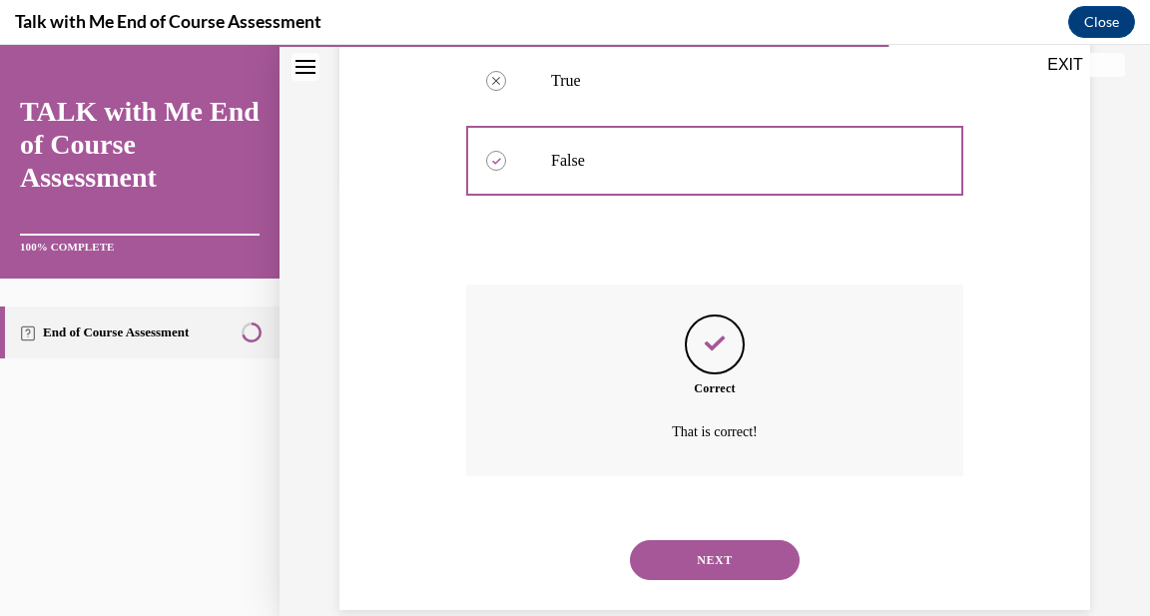
scroll to position [472, 0]
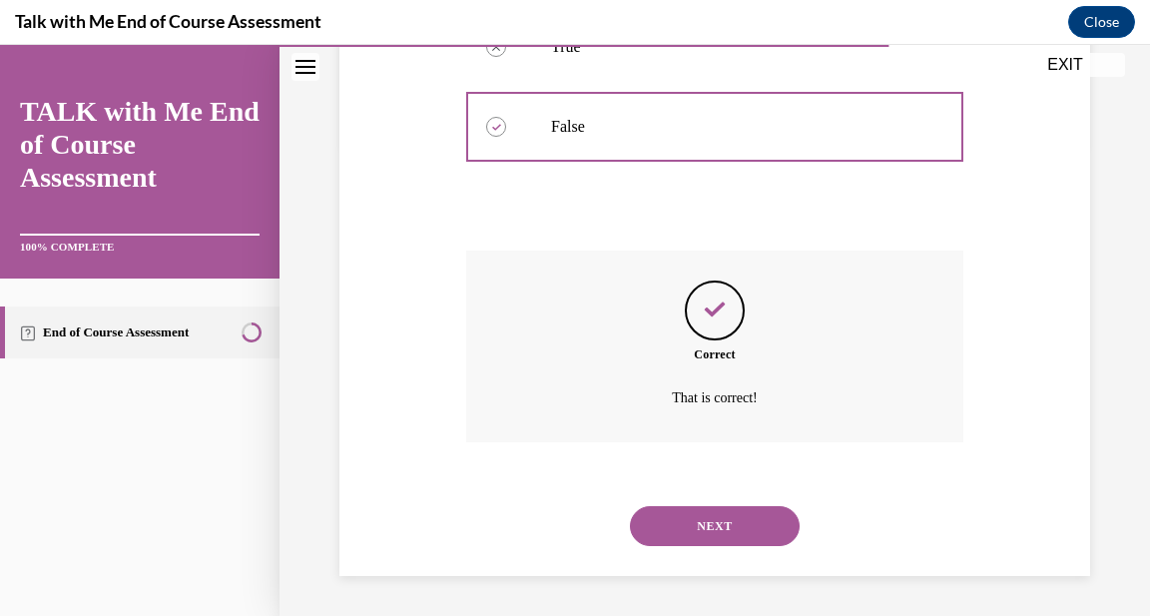
click at [729, 528] on button "NEXT" at bounding box center [715, 526] width 170 height 40
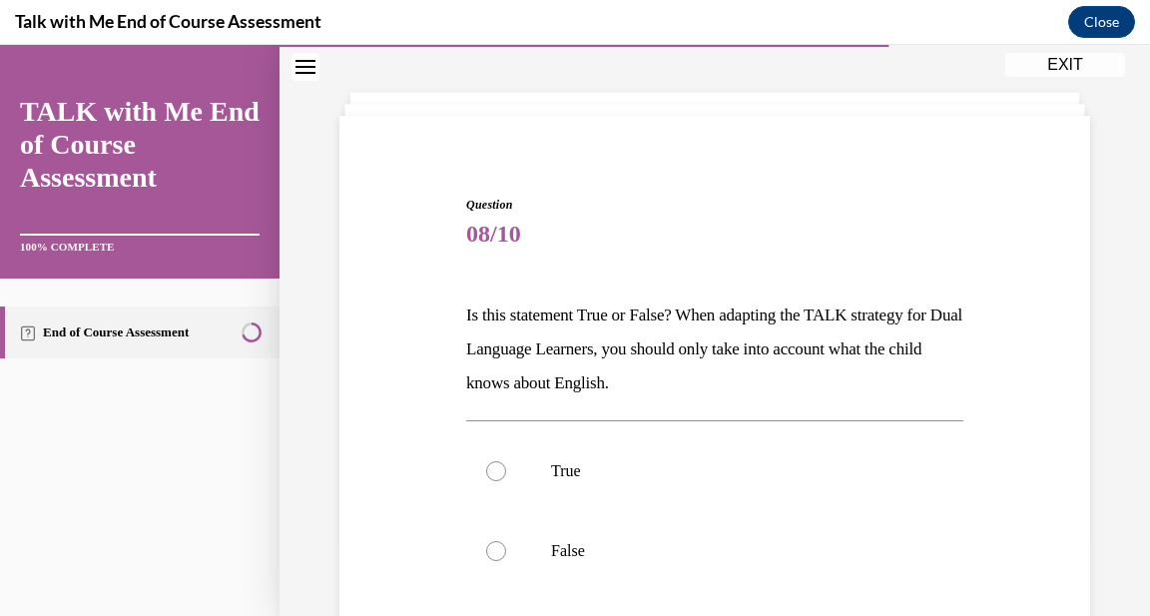
scroll to position [83, 0]
click at [496, 547] on div at bounding box center [496, 550] width 20 height 20
click at [496, 547] on input "False" at bounding box center [496, 550] width 20 height 20
radio input "true"
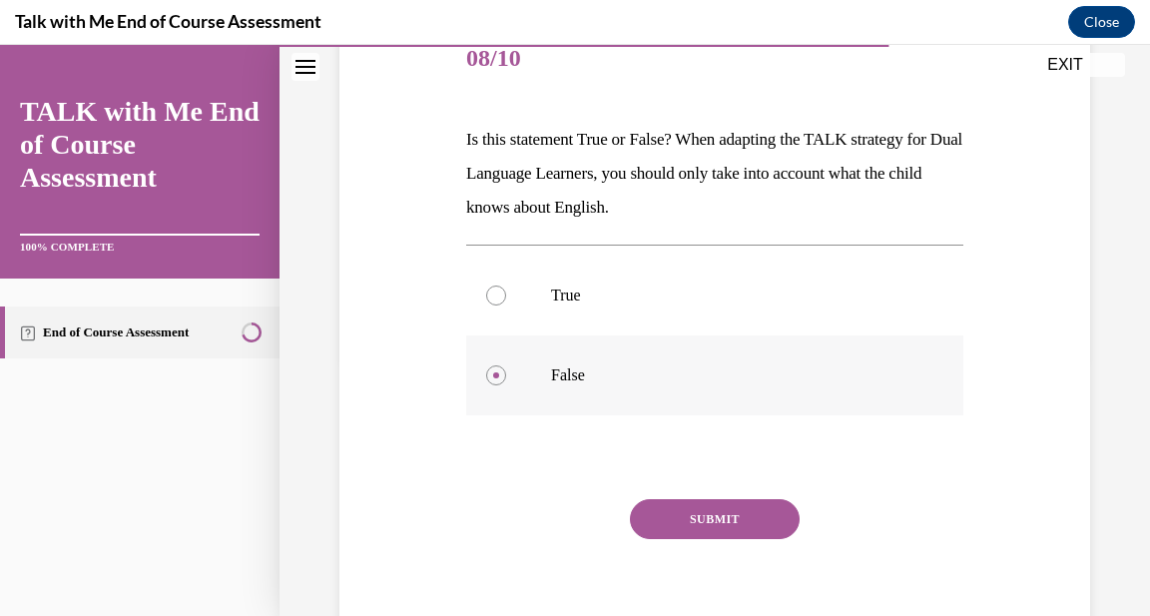
scroll to position [344, 0]
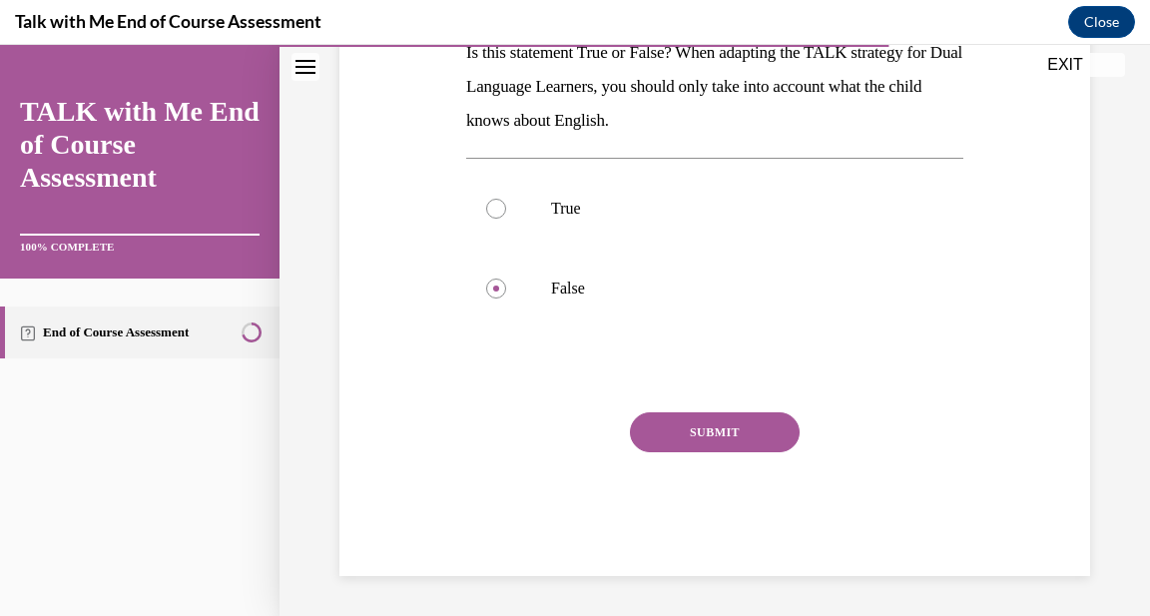
click at [684, 423] on button "SUBMIT" at bounding box center [715, 432] width 170 height 40
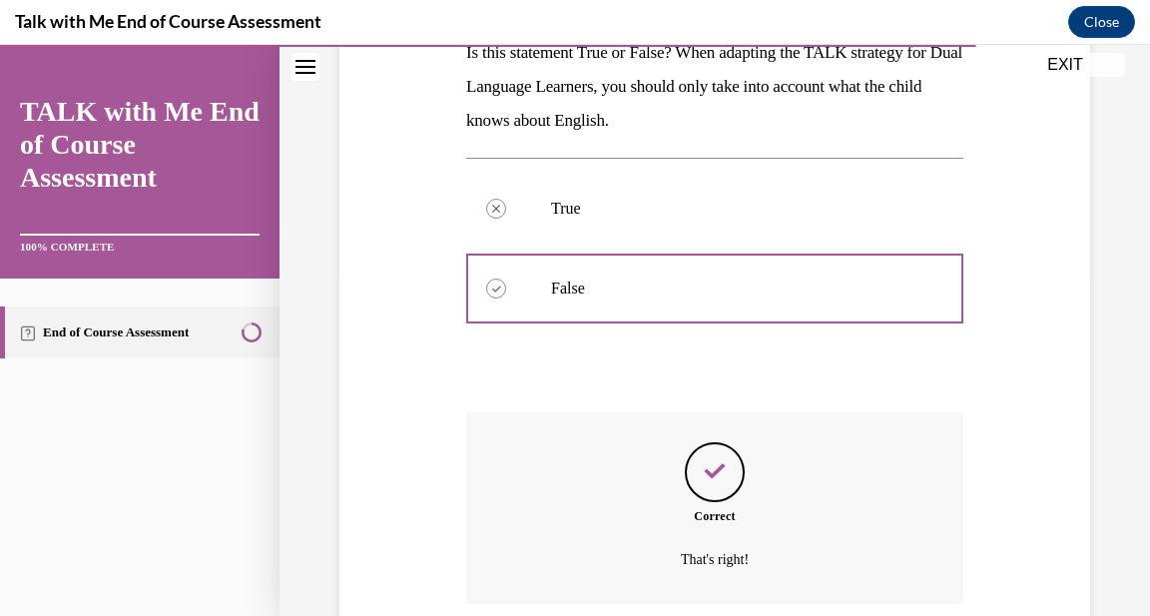
scroll to position [506, 0]
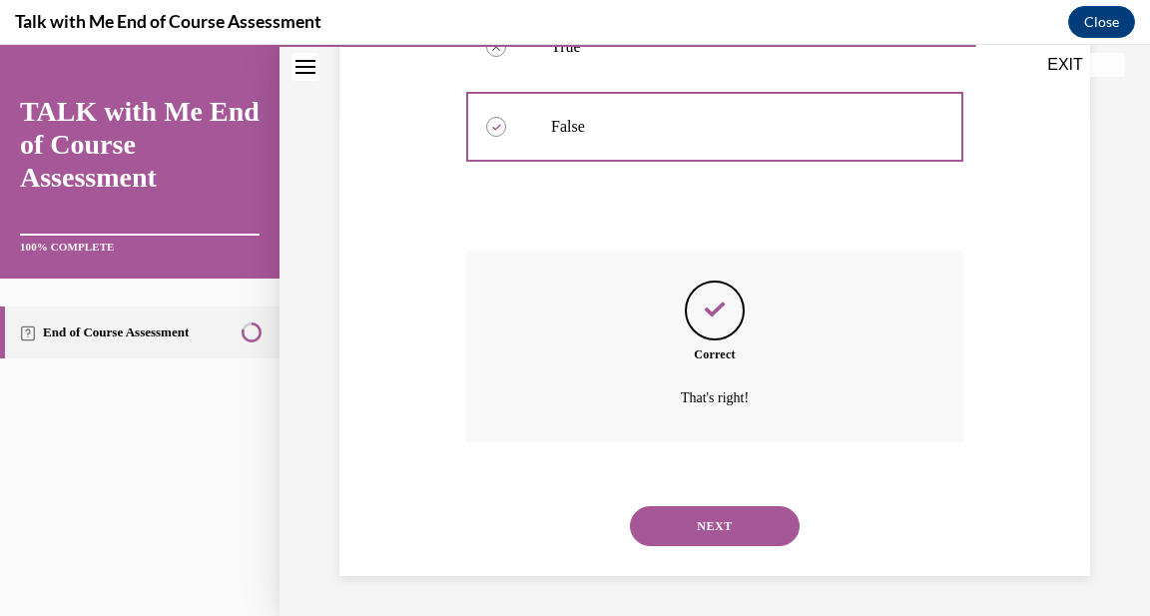
click at [717, 529] on button "NEXT" at bounding box center [715, 526] width 170 height 40
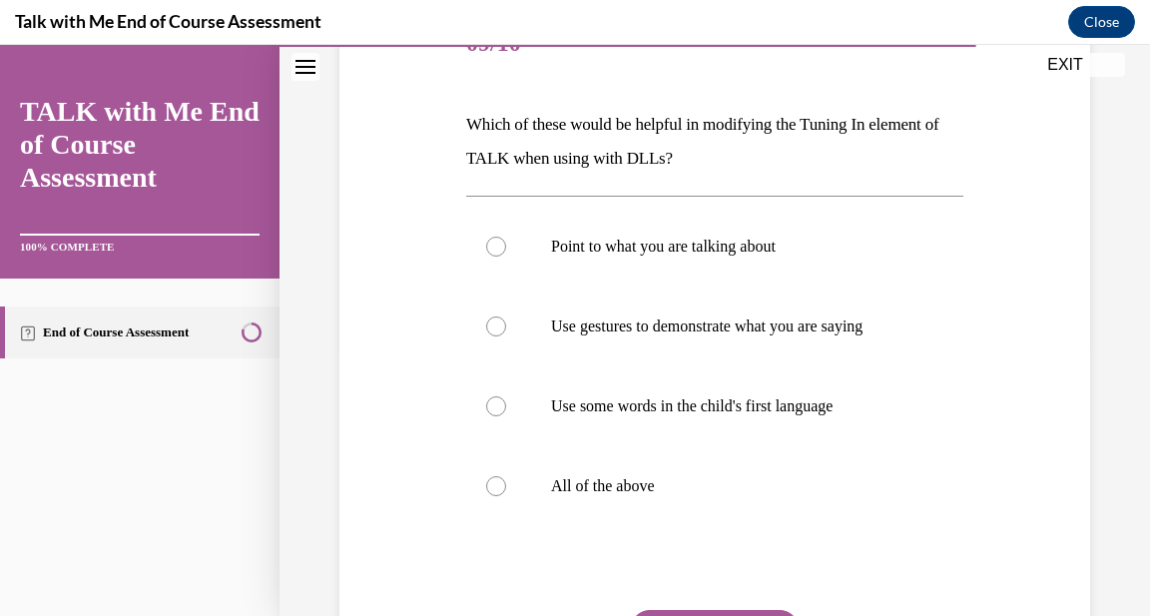
scroll to position [274, 0]
click at [496, 486] on div at bounding box center [496, 485] width 20 height 20
click at [496, 486] on input "All of the above" at bounding box center [496, 485] width 20 height 20
radio input "true"
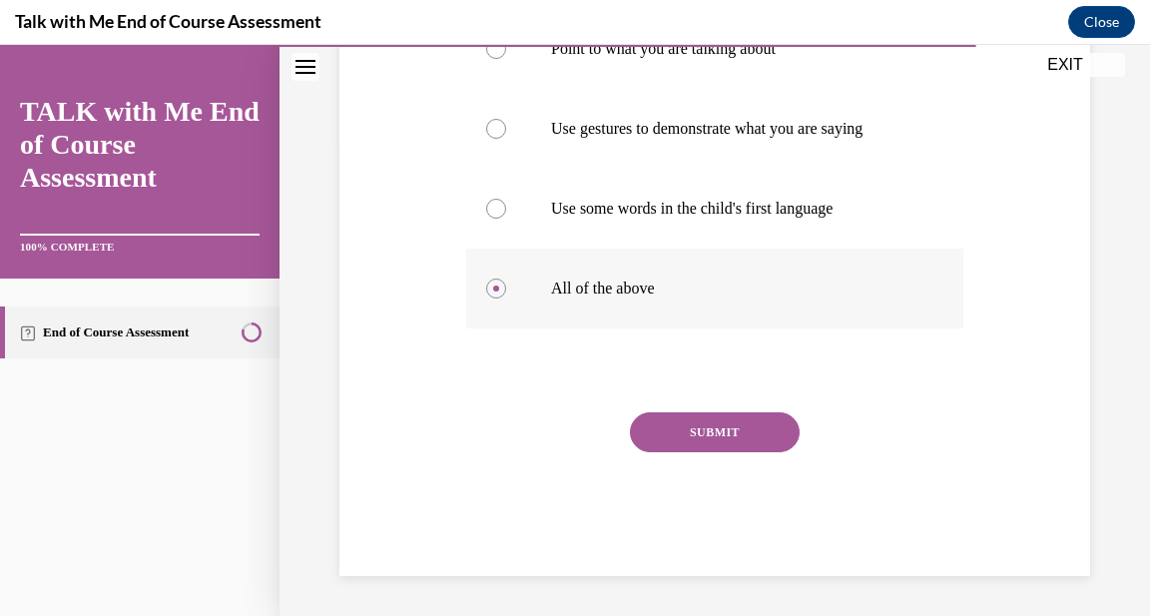
click at [704, 445] on button "SUBMIT" at bounding box center [715, 432] width 170 height 40
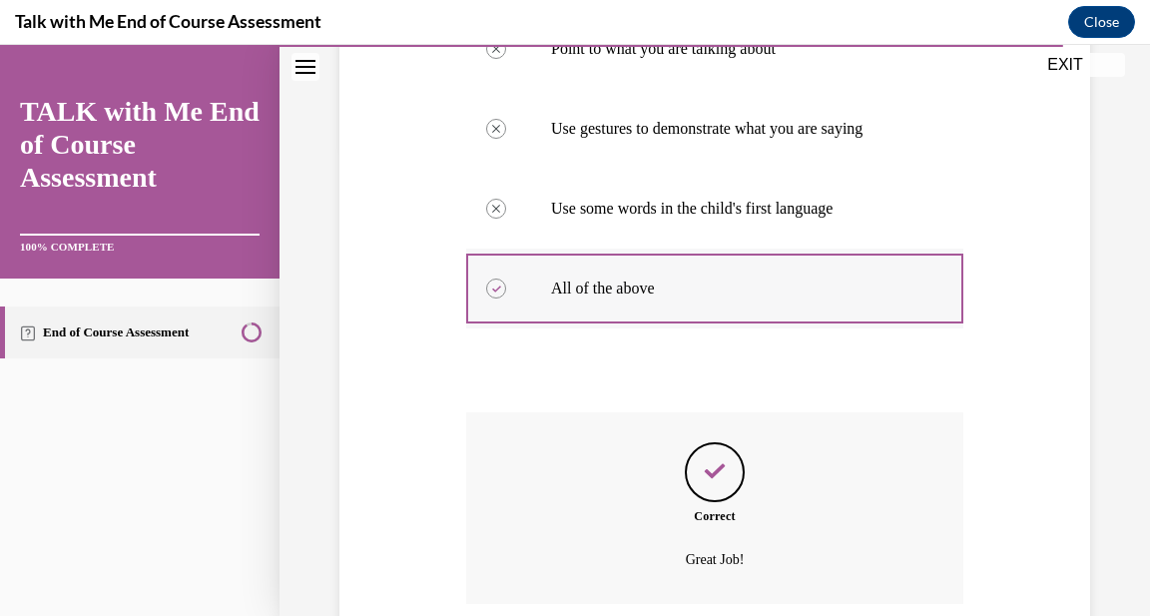
scroll to position [632, 0]
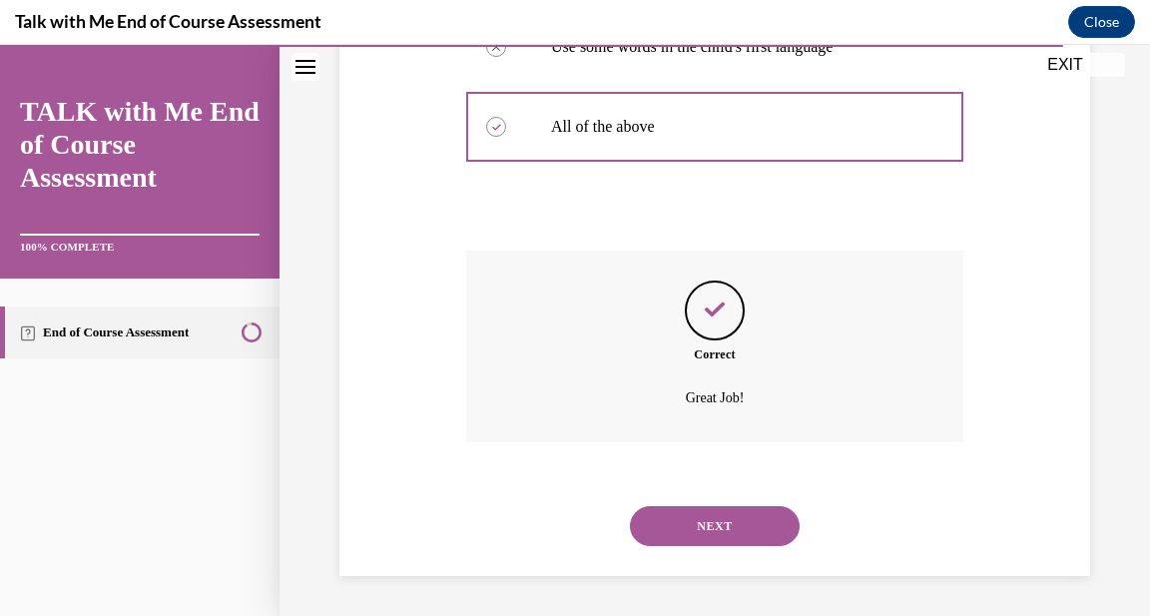
click at [719, 518] on button "NEXT" at bounding box center [715, 526] width 170 height 40
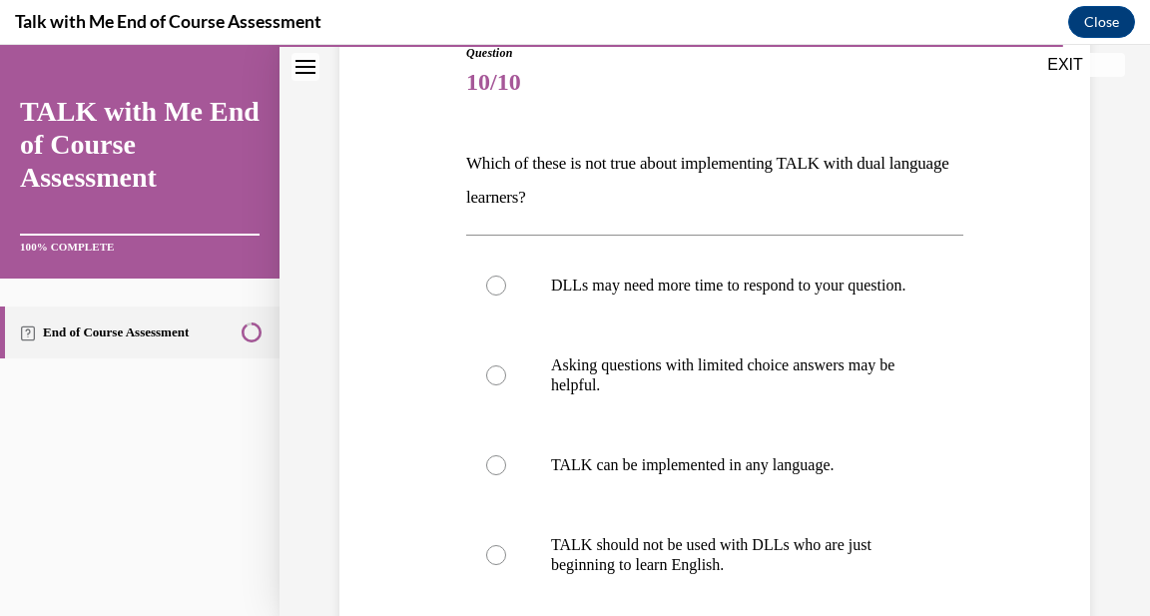
scroll to position [237, 0]
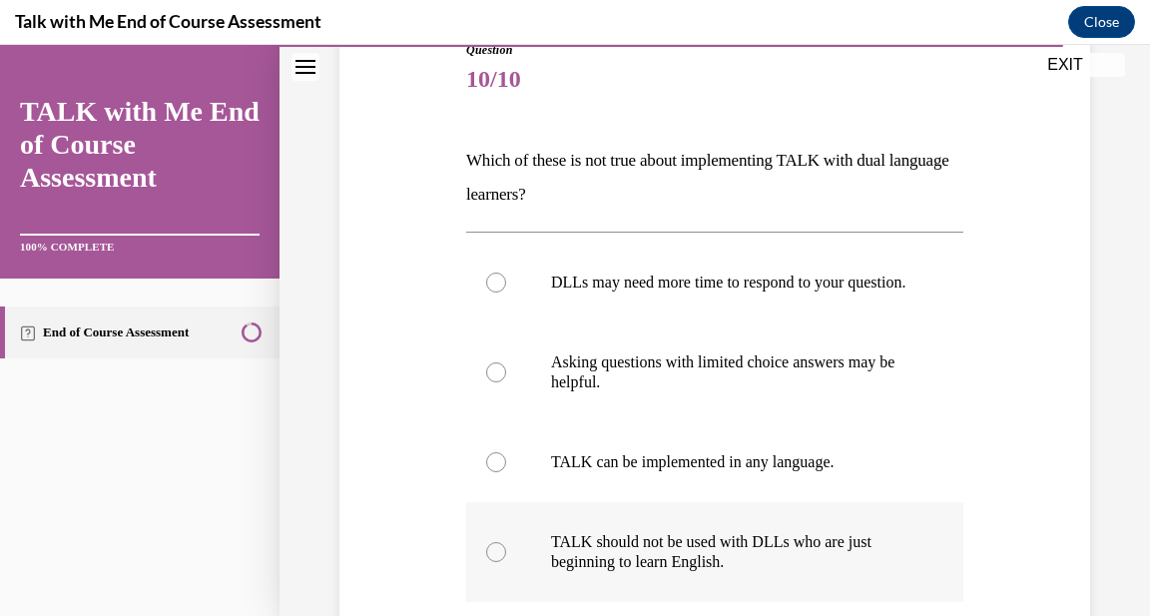
click at [493, 562] on div at bounding box center [496, 552] width 20 height 20
click at [493, 562] on input "TALK should not be used with DLLs who are just beginning to learn English." at bounding box center [496, 552] width 20 height 20
radio input "true"
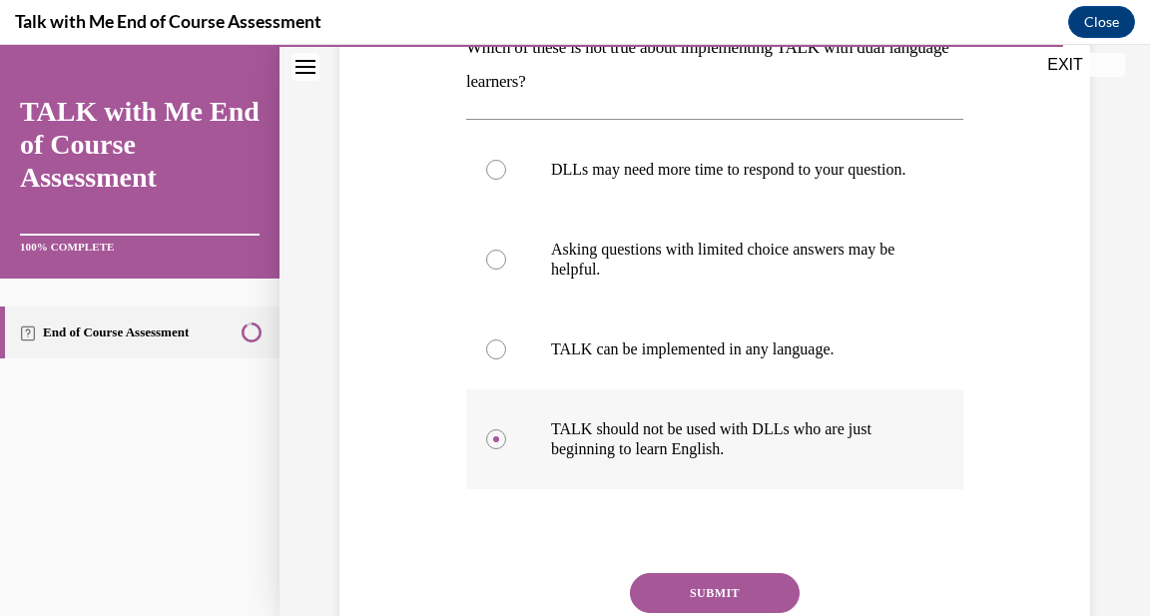
scroll to position [350, 0]
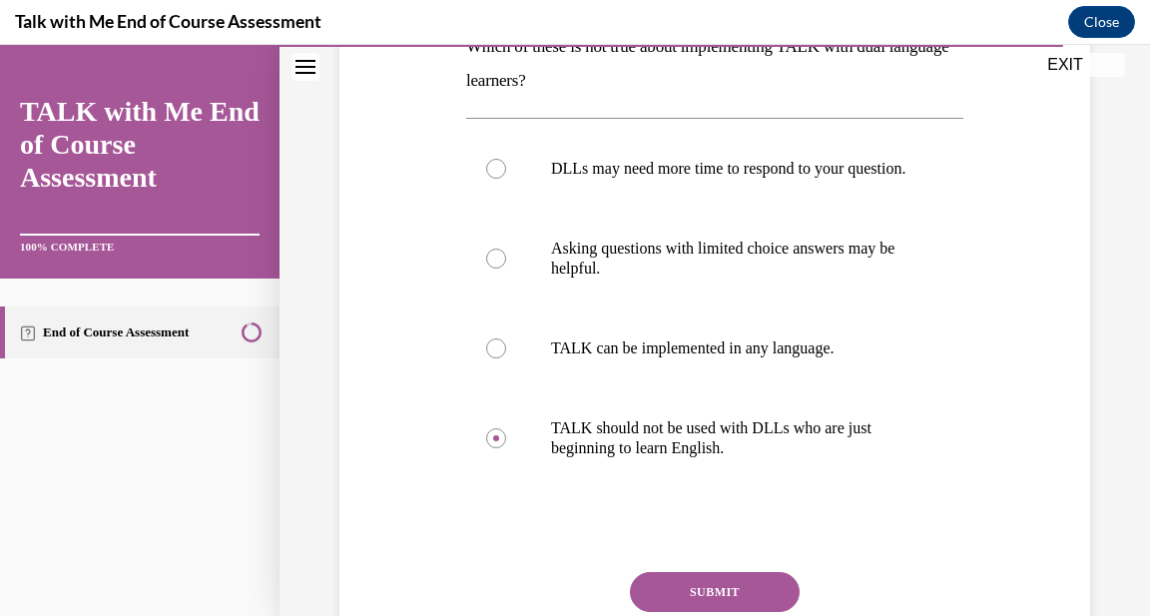
click at [664, 604] on button "SUBMIT" at bounding box center [715, 592] width 170 height 40
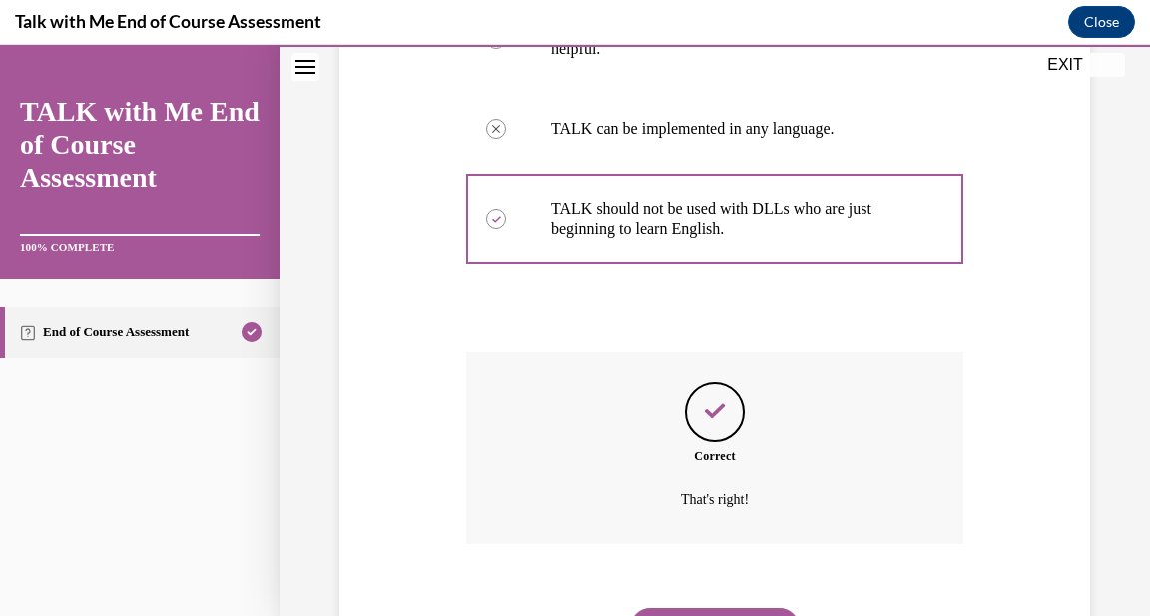
scroll to position [692, 0]
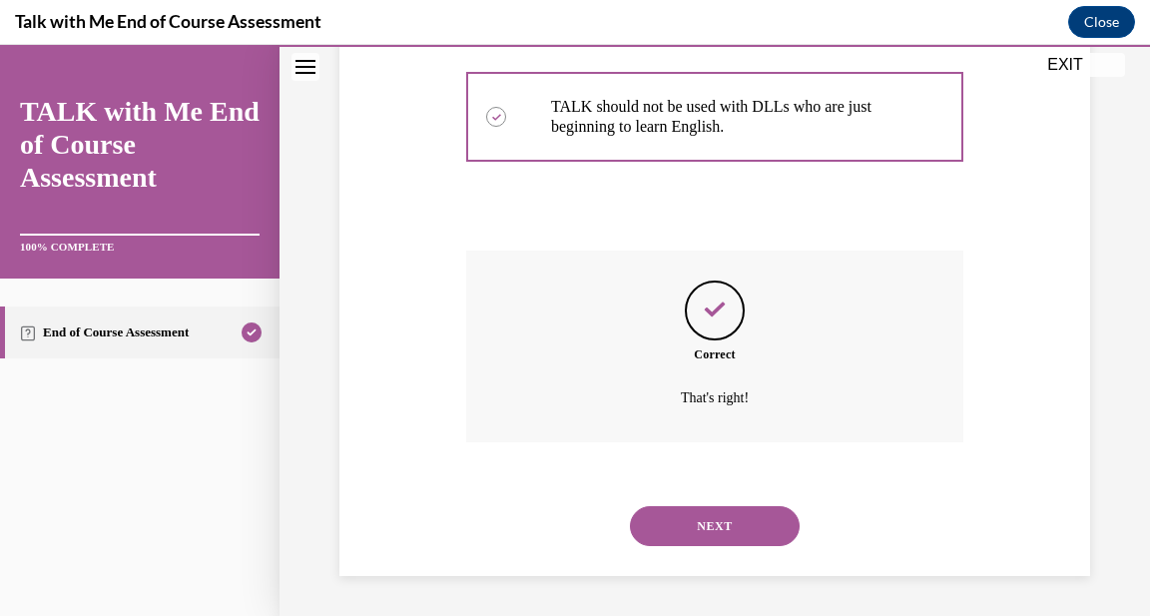
click at [743, 527] on button "NEXT" at bounding box center [715, 526] width 170 height 40
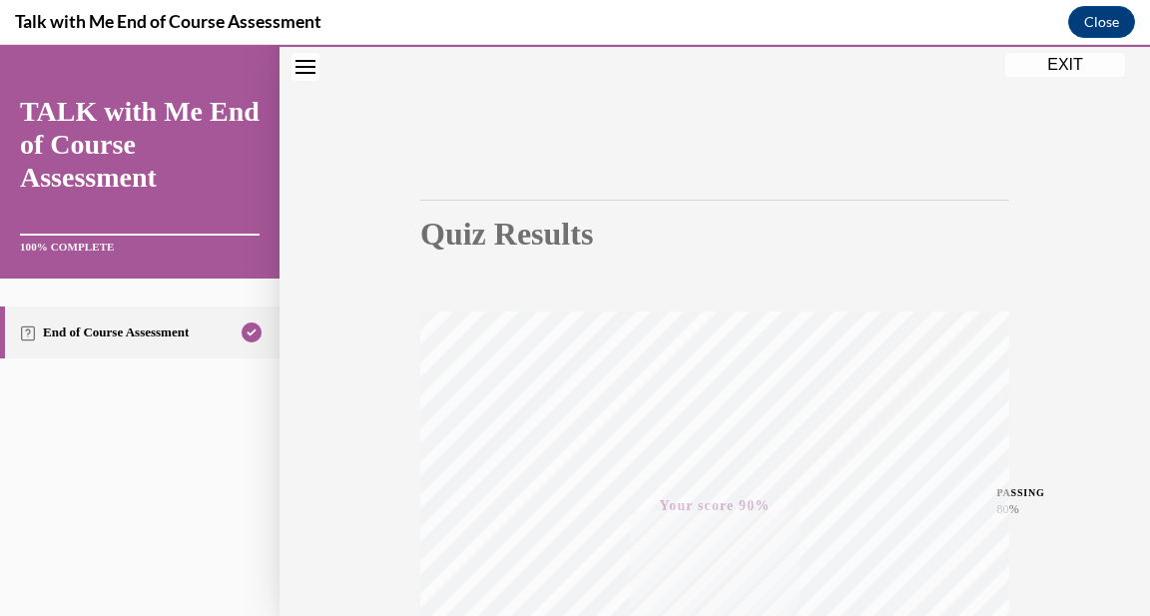
scroll to position [0, 0]
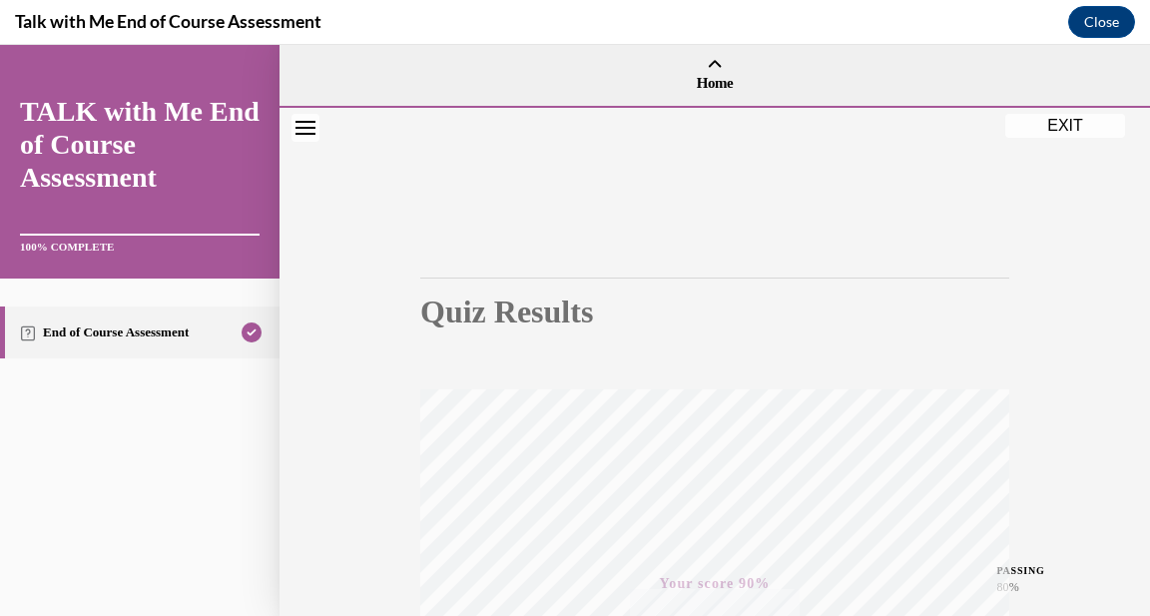
click at [1079, 124] on button "EXIT" at bounding box center [1065, 126] width 120 height 24
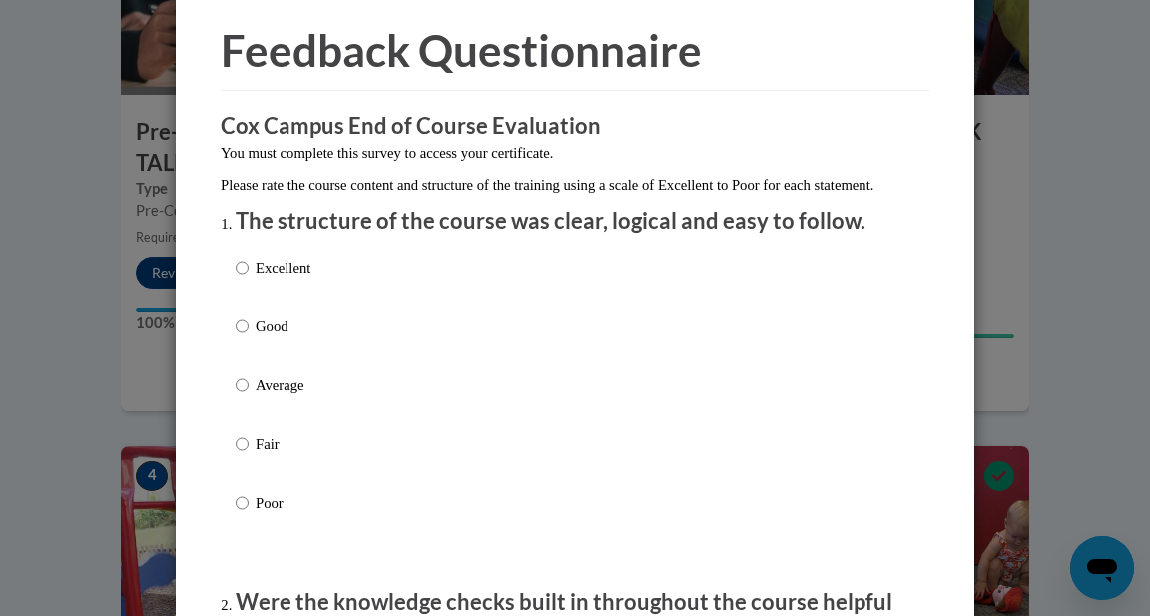
scroll to position [76, 0]
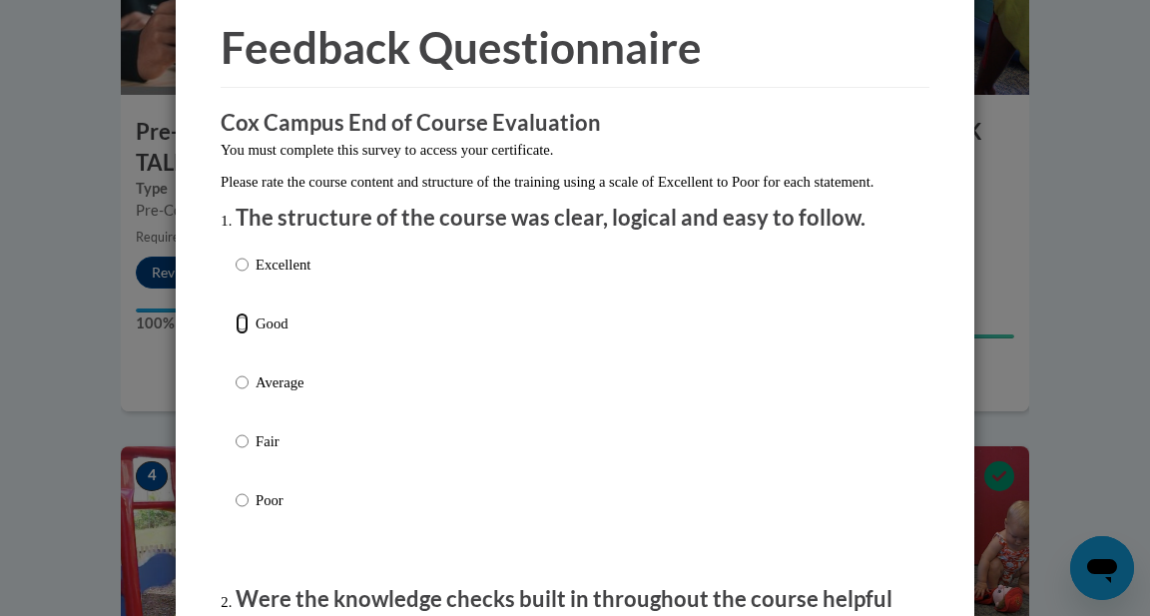
click at [239, 334] on input "Good" at bounding box center [242, 324] width 13 height 22
radio input "true"
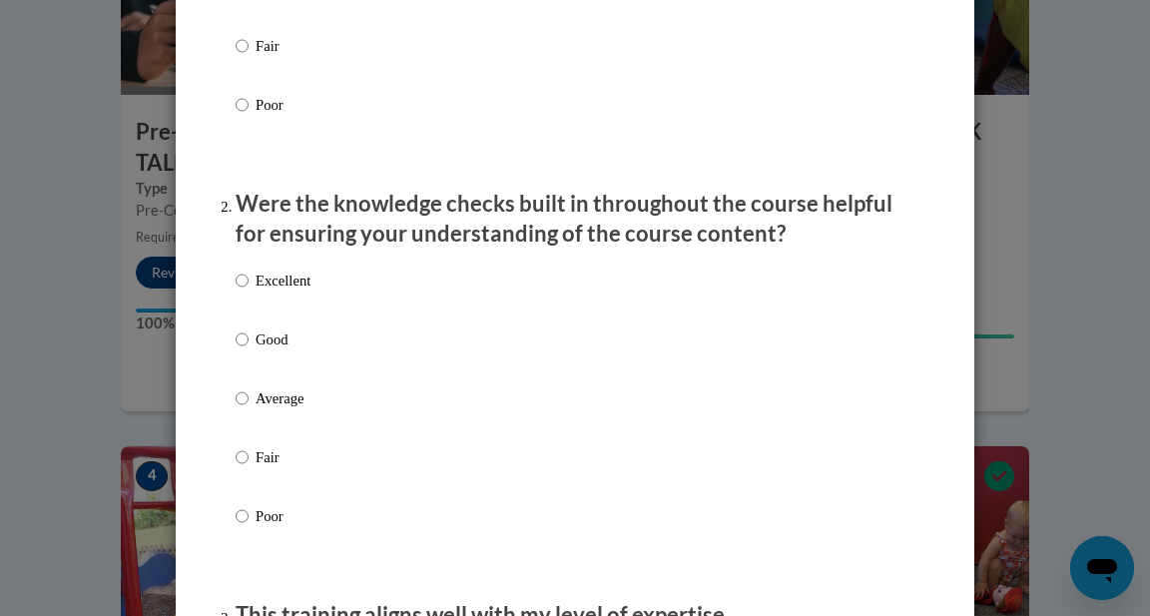
scroll to position [477, 0]
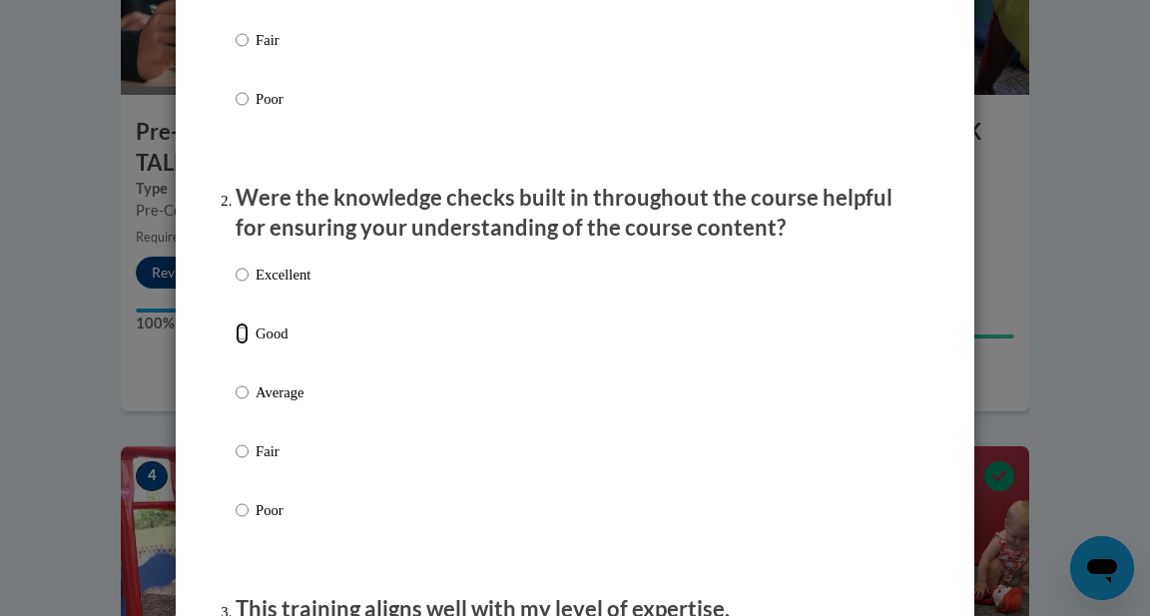
click at [239, 344] on input "Good" at bounding box center [242, 334] width 13 height 22
radio input "true"
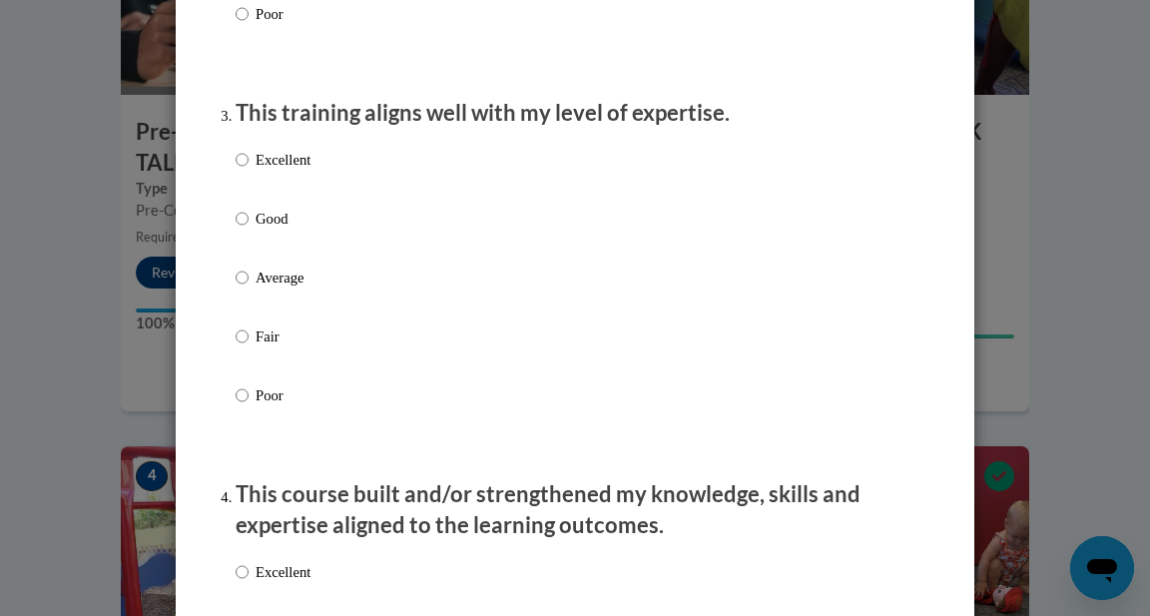
scroll to position [979, 0]
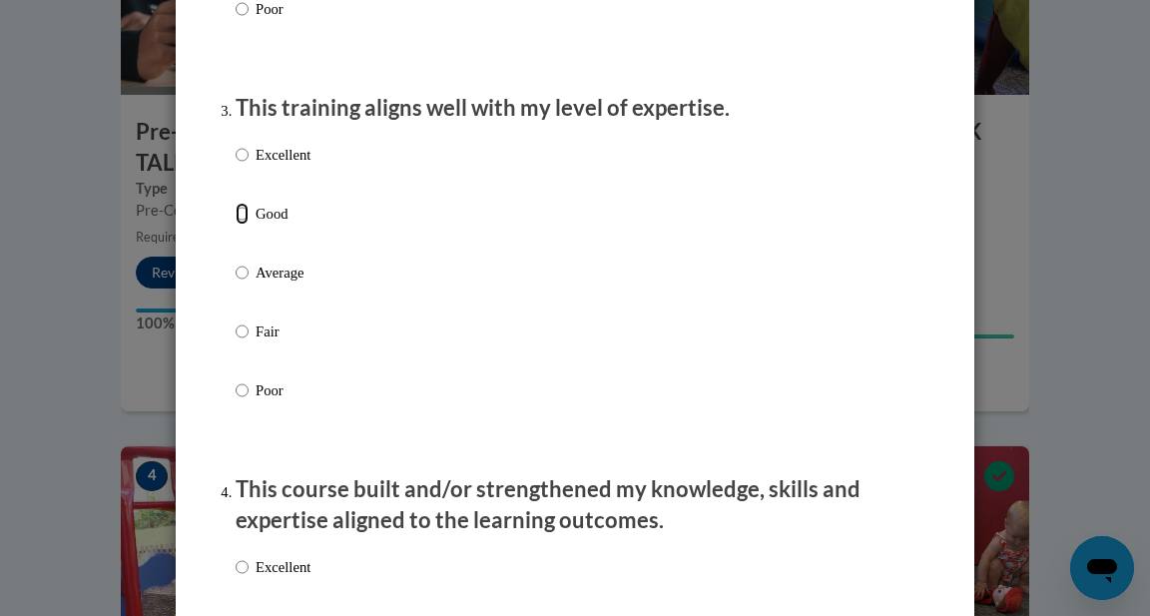
click at [244, 225] on input "Good" at bounding box center [242, 214] width 13 height 22
radio input "true"
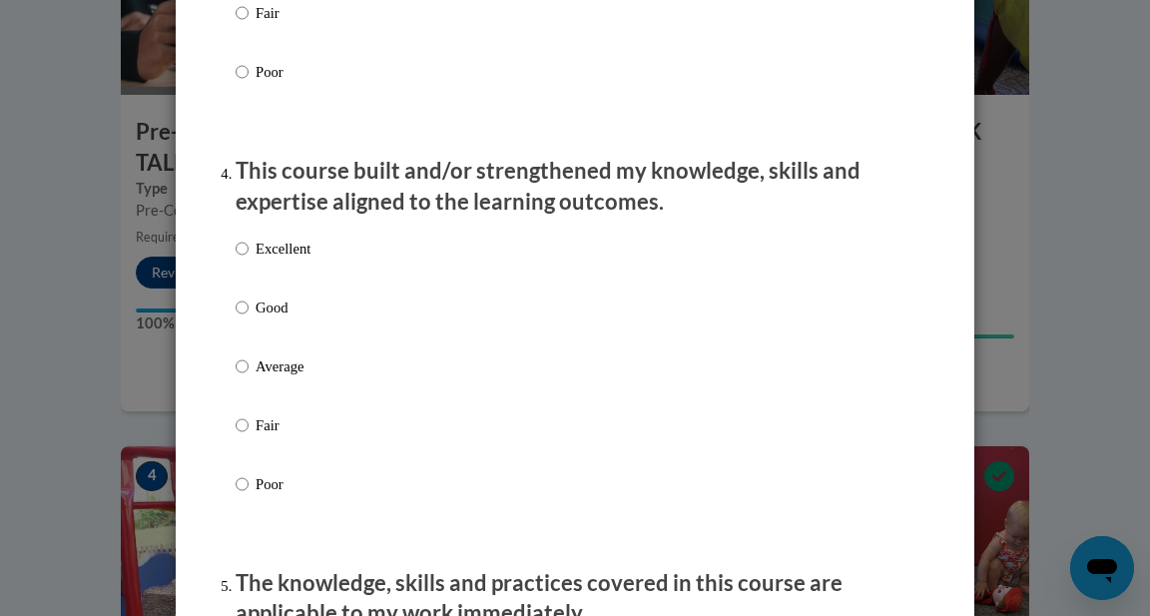
scroll to position [1311, 0]
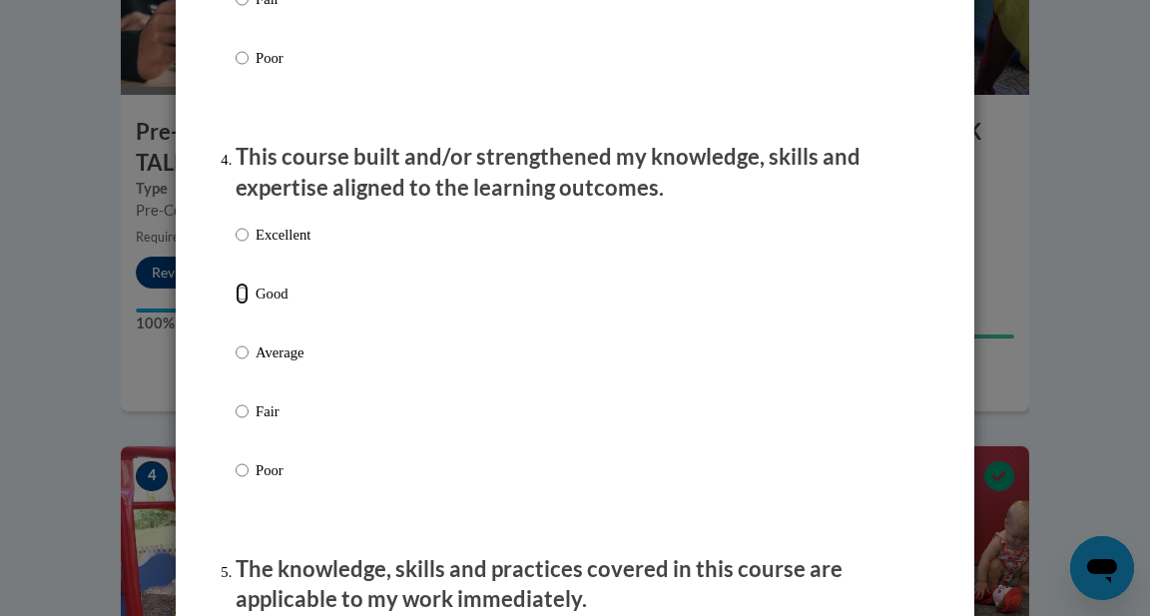
click at [242, 305] on input "Good" at bounding box center [242, 294] width 13 height 22
radio input "true"
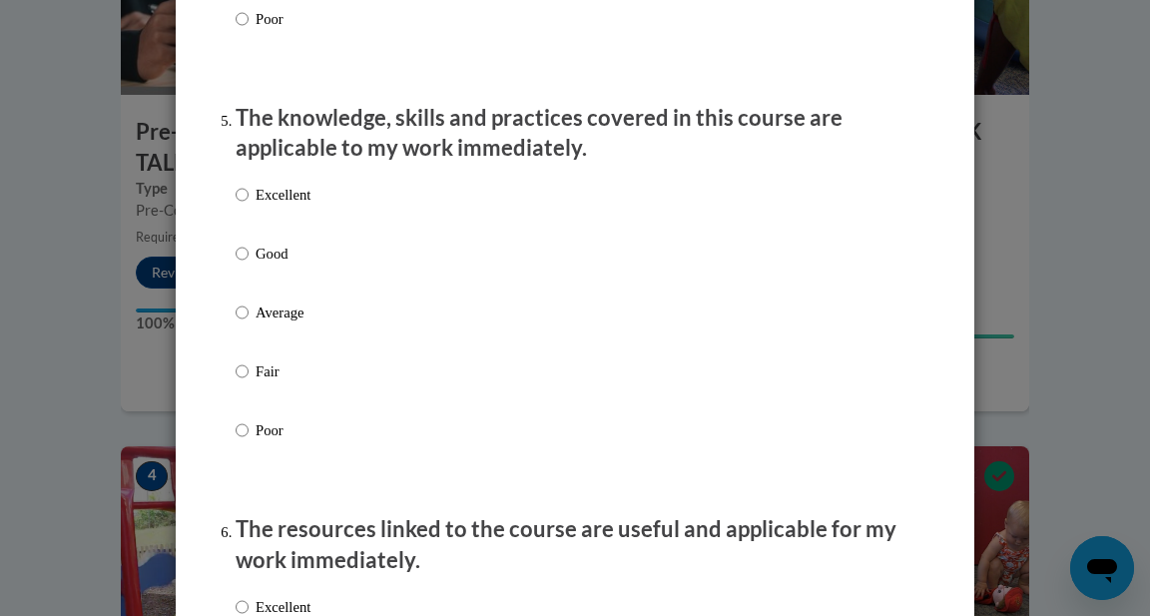
scroll to position [1770, 0]
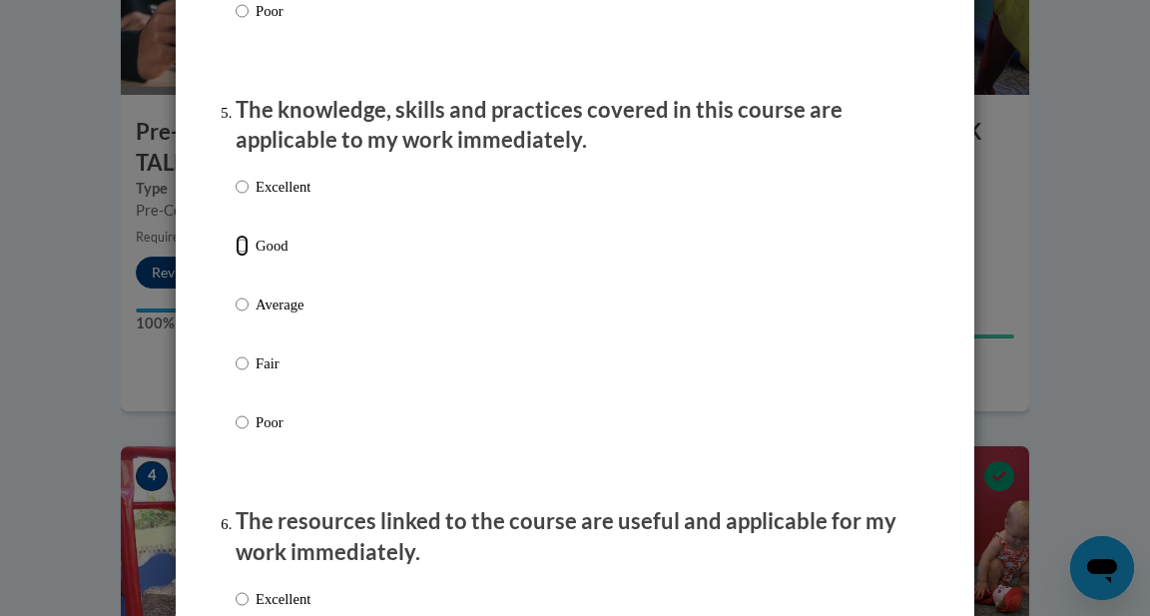
click at [239, 257] on input "Good" at bounding box center [242, 246] width 13 height 22
radio input "true"
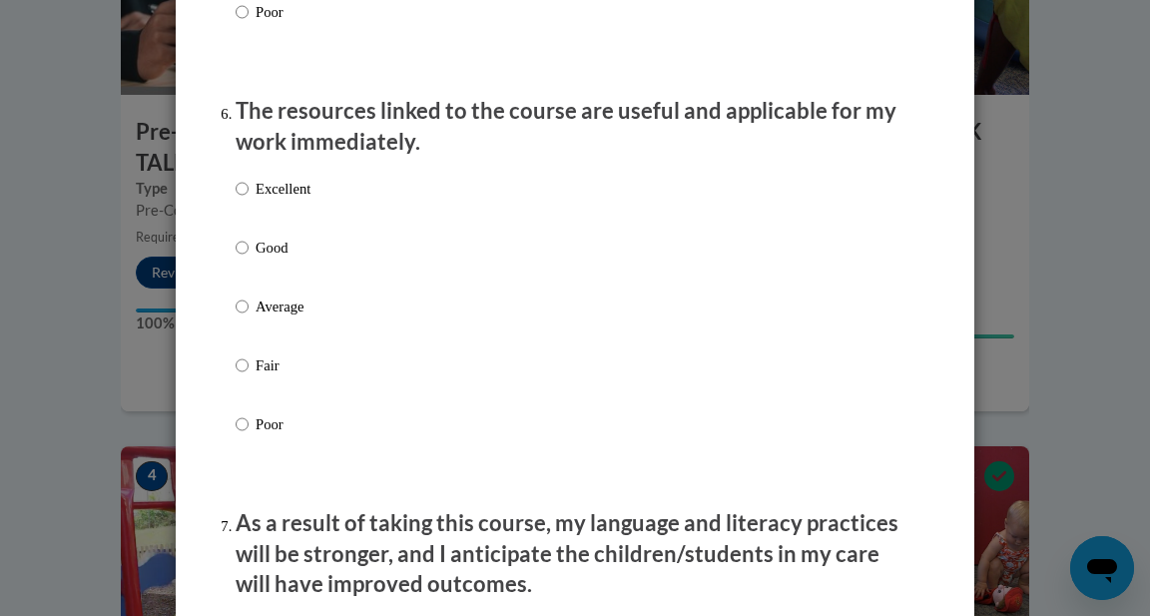
scroll to position [2187, 0]
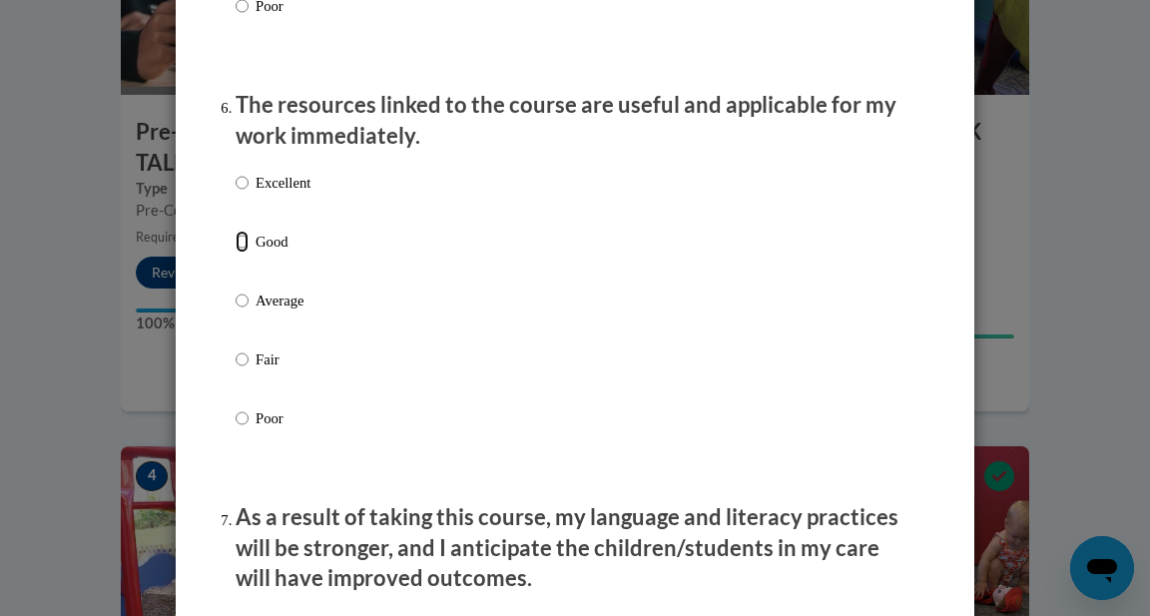
click at [239, 253] on input "Good" at bounding box center [242, 242] width 13 height 22
radio input "true"
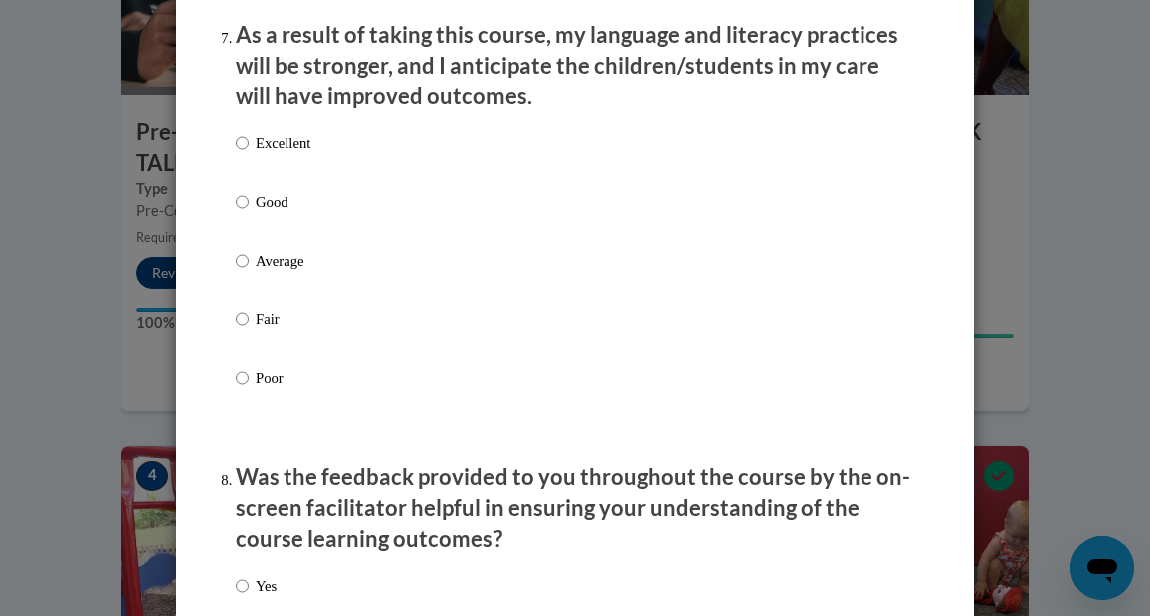
scroll to position [2674, 0]
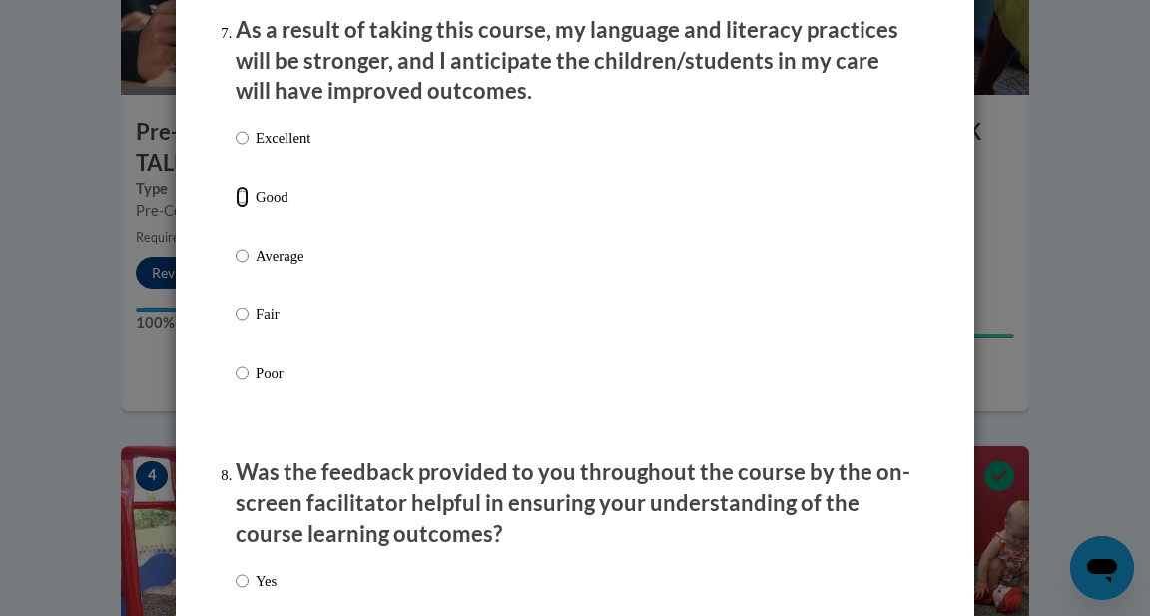
click at [241, 208] on input "Good" at bounding box center [242, 197] width 13 height 22
radio input "true"
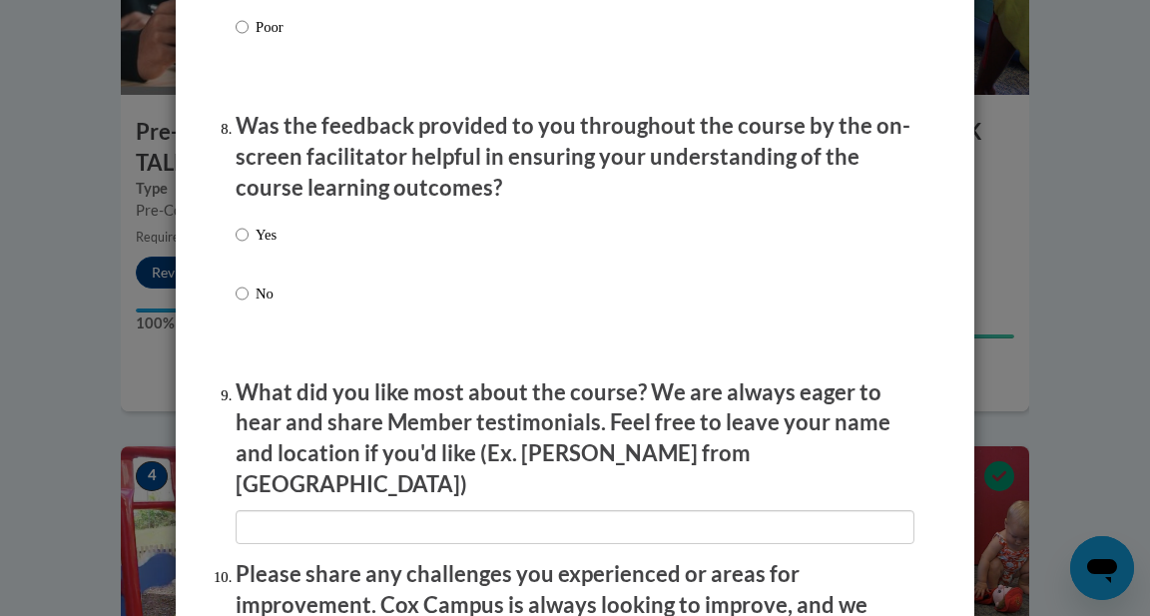
scroll to position [3025, 0]
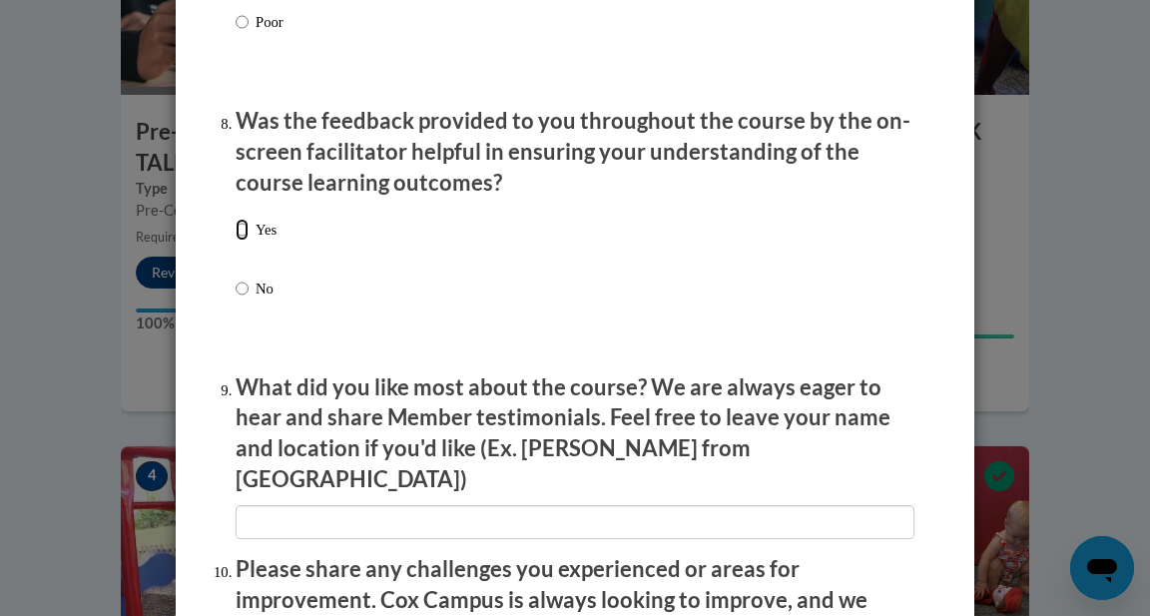
click at [240, 241] on input "Yes" at bounding box center [242, 230] width 13 height 22
radio input "true"
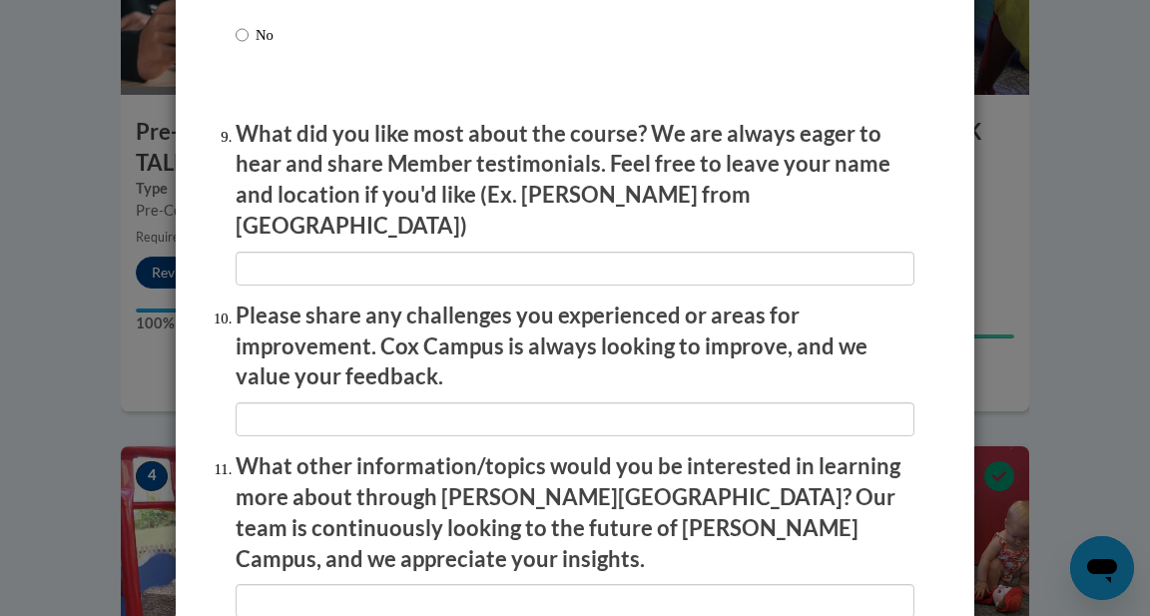
scroll to position [3285, 0]
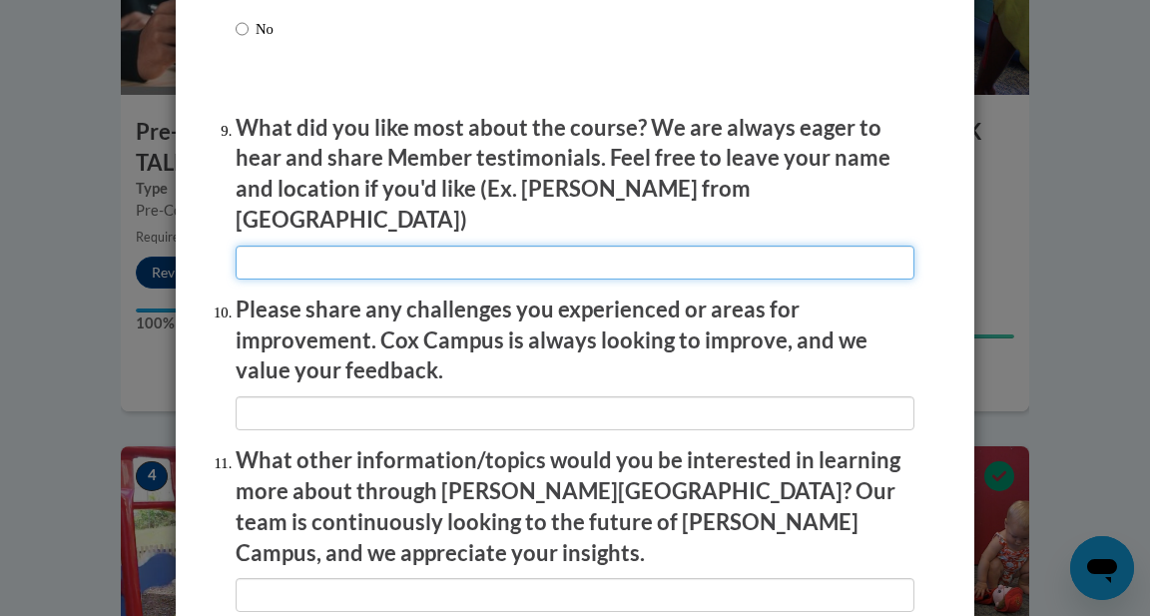
click at [240, 248] on input "textbox" at bounding box center [575, 263] width 679 height 34
type input "A"
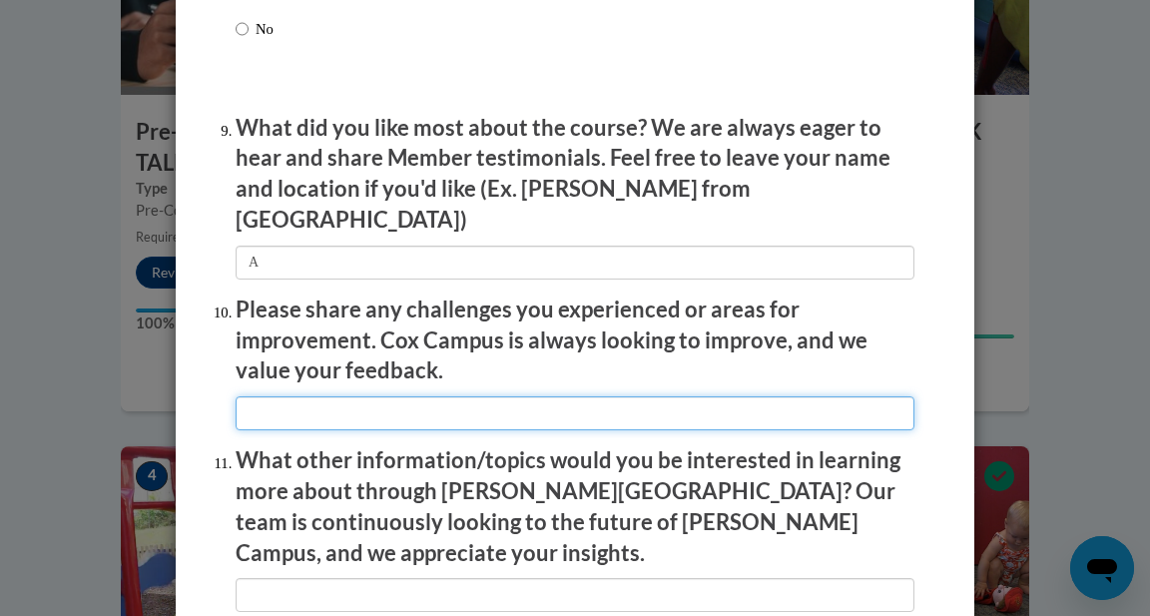
click at [263, 396] on input "textbox" at bounding box center [575, 413] width 679 height 34
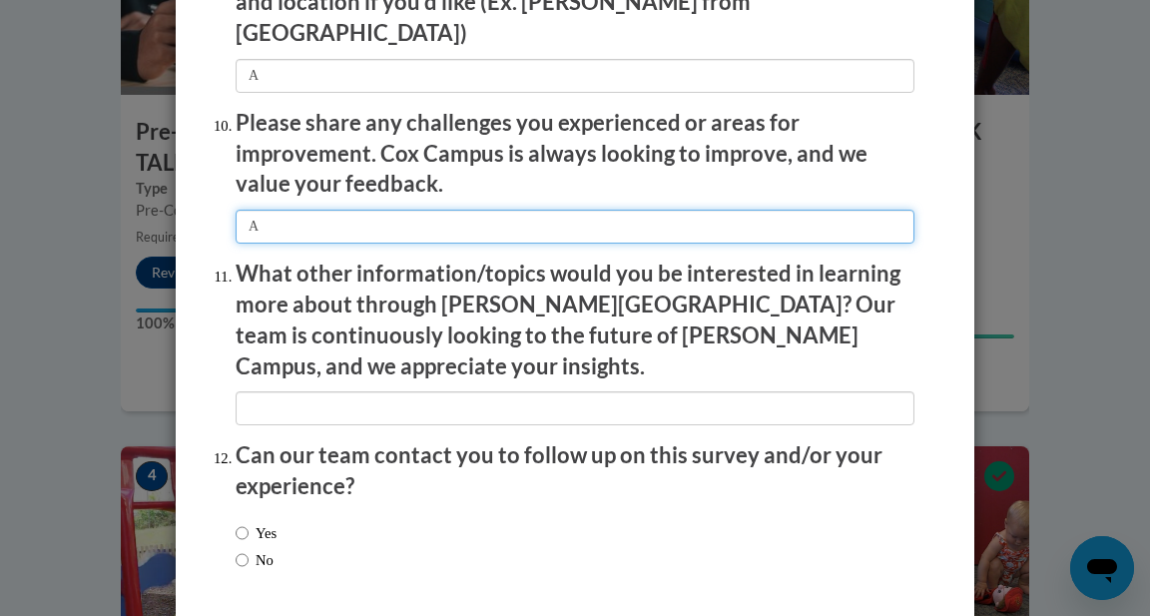
scroll to position [3479, 0]
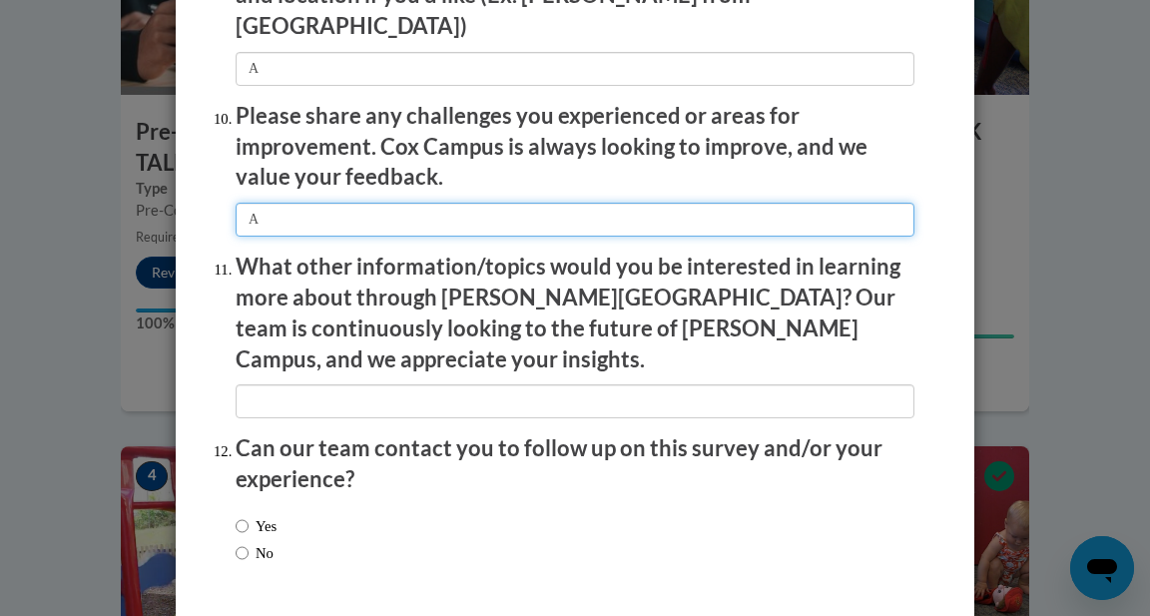
type input "A"
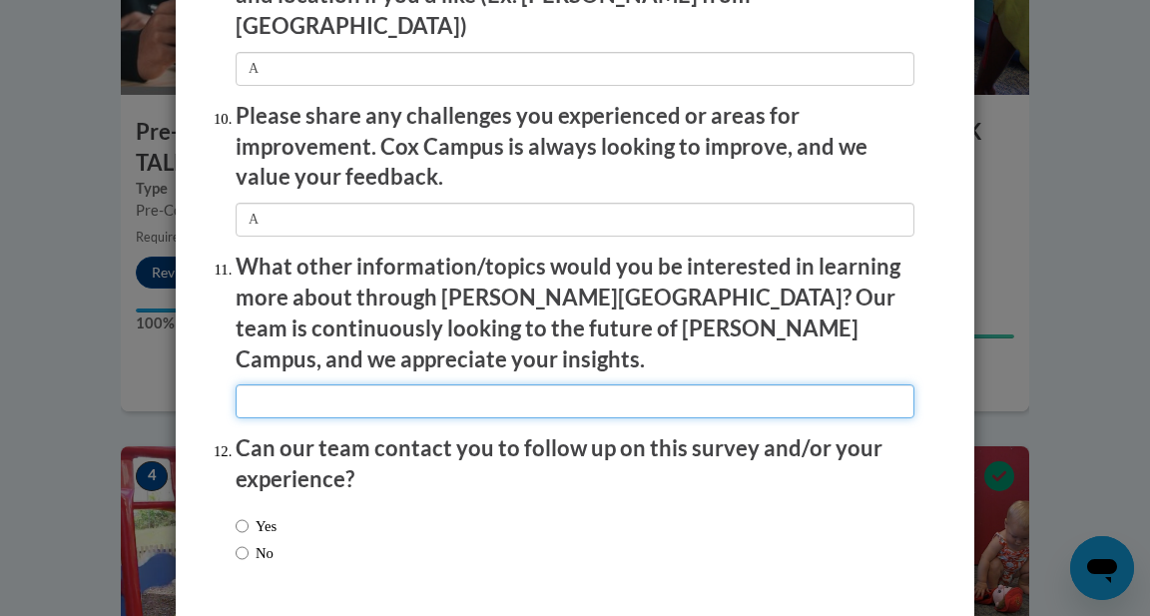
click at [268, 384] on input "textbox" at bounding box center [575, 401] width 679 height 34
type input "A"
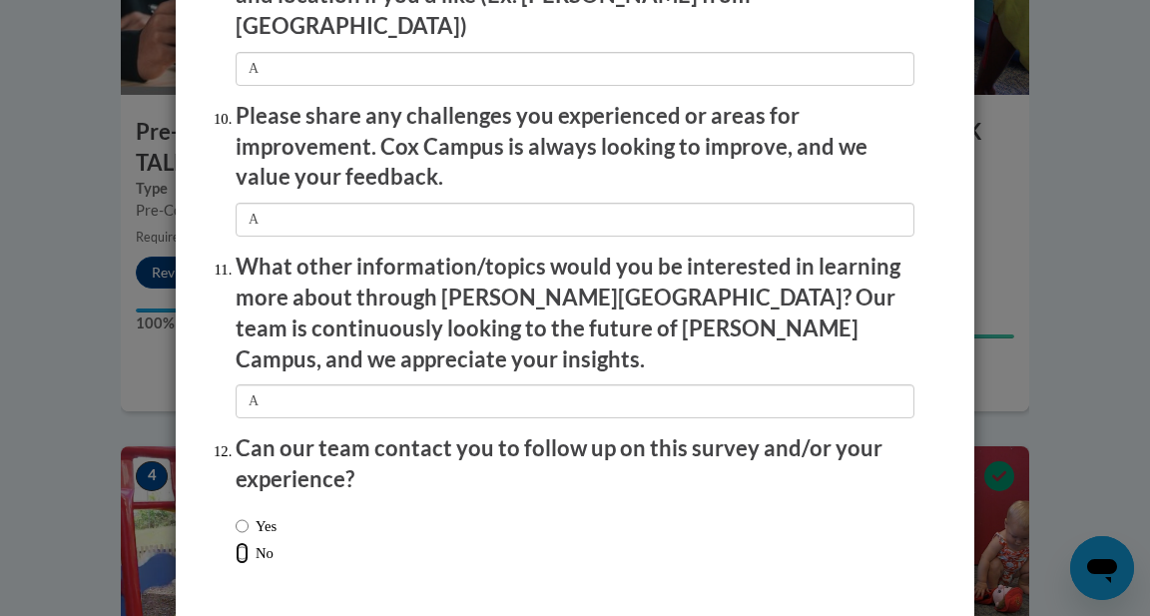
click at [243, 542] on input "No" at bounding box center [242, 553] width 13 height 22
radio input "true"
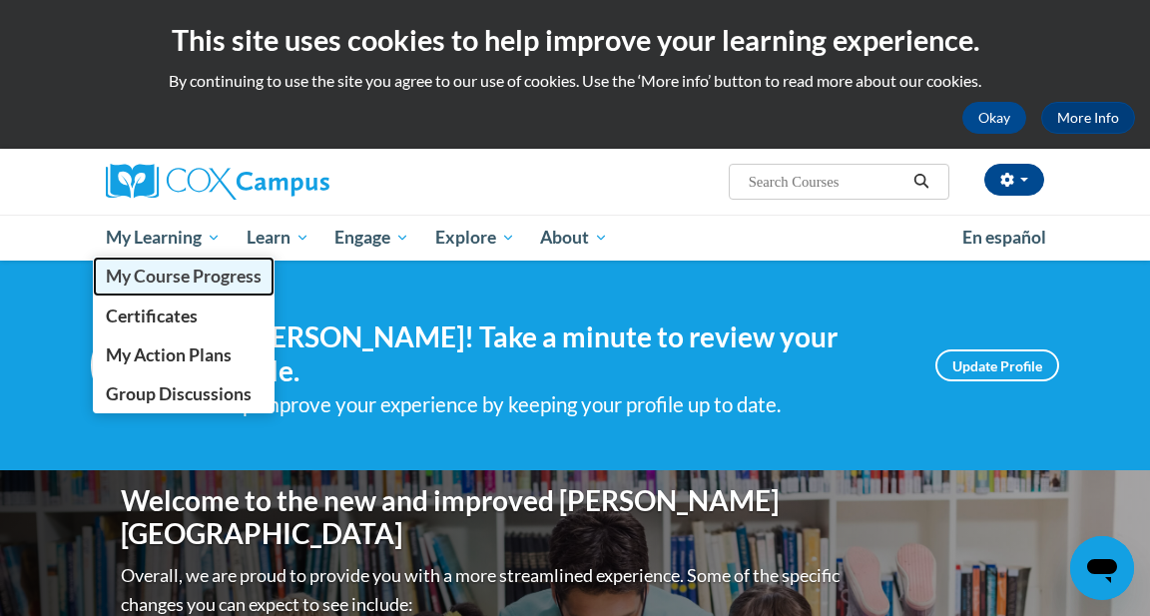
click at [176, 272] on span "My Course Progress" at bounding box center [184, 276] width 156 height 21
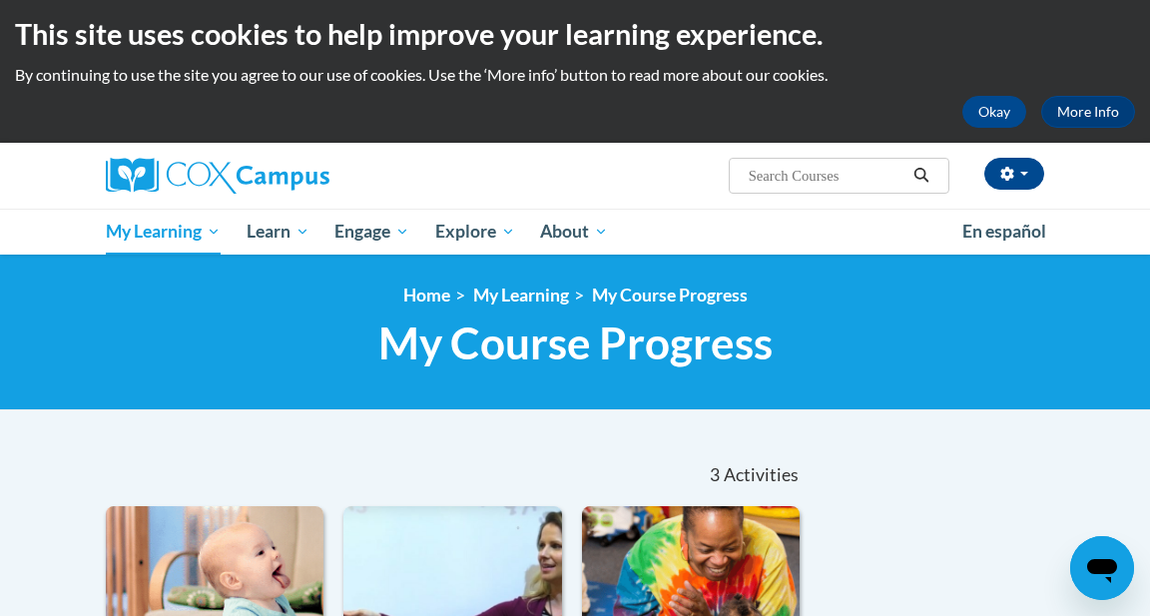
scroll to position [5, 0]
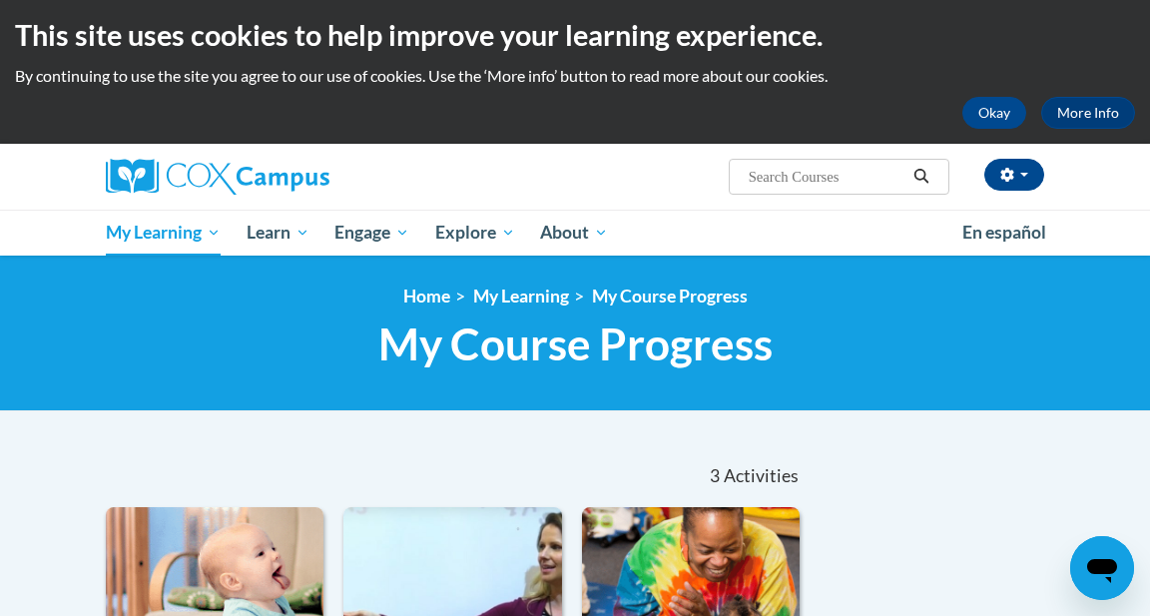
click at [801, 177] on input "Search..." at bounding box center [827, 177] width 160 height 24
type input "meaningful conversations"
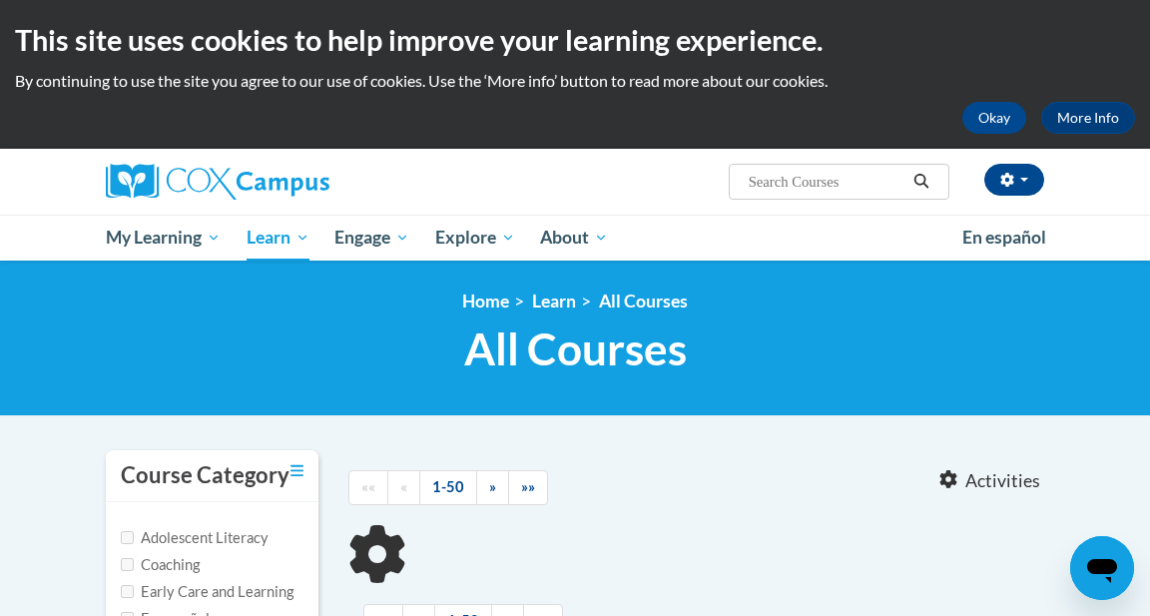
type input "meaningful conversations"
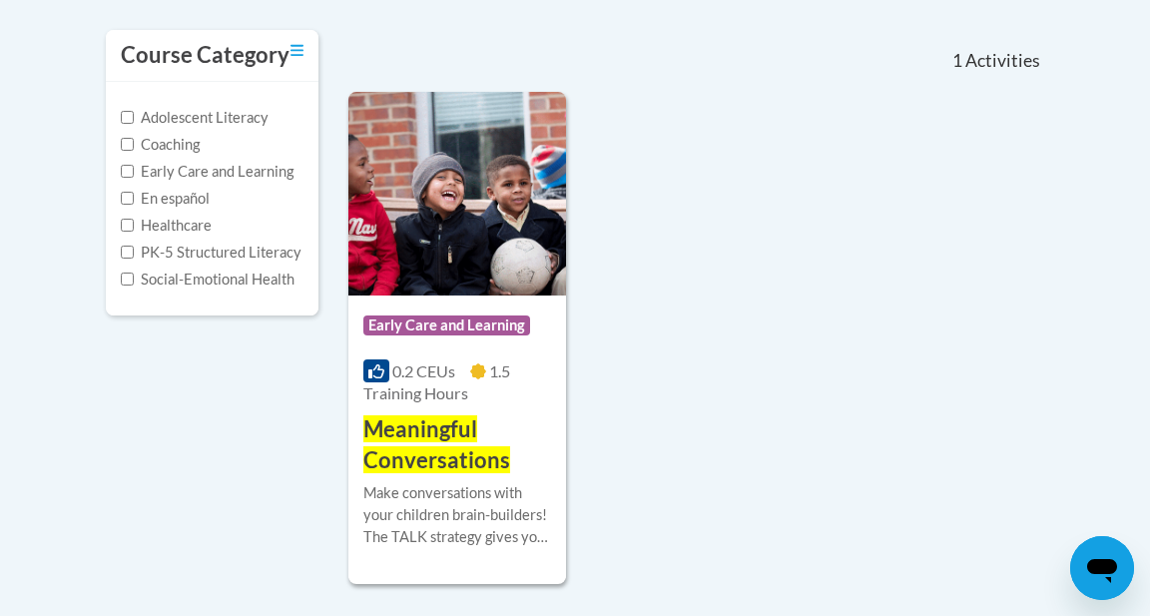
scroll to position [431, 0]
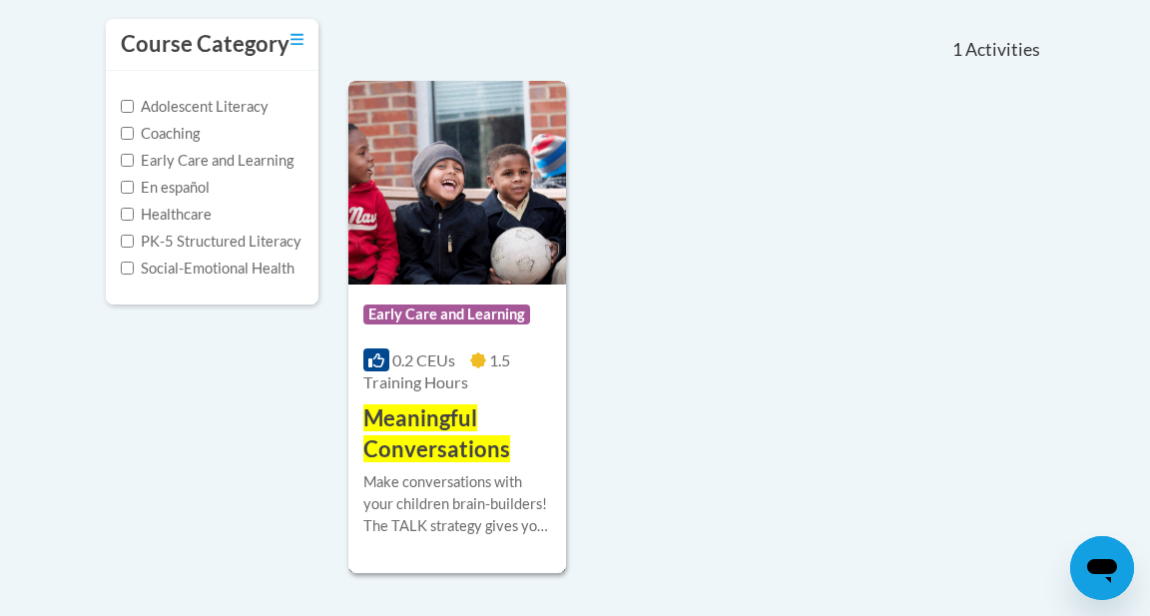
click at [399, 433] on h3 "Meaningful Conversations" at bounding box center [457, 434] width 188 height 62
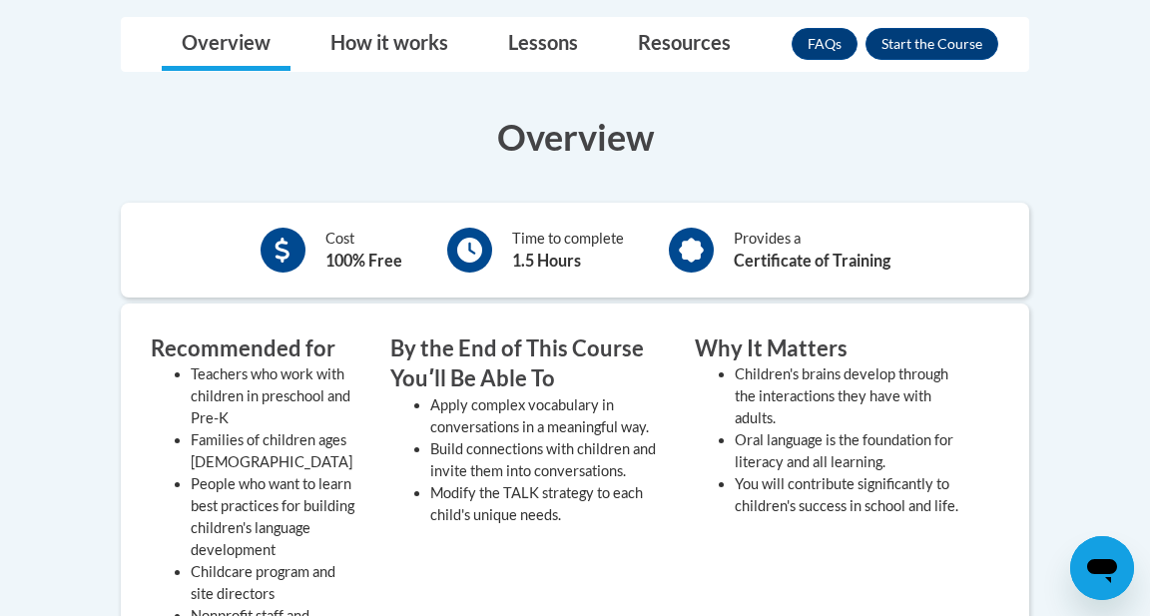
scroll to position [520, 0]
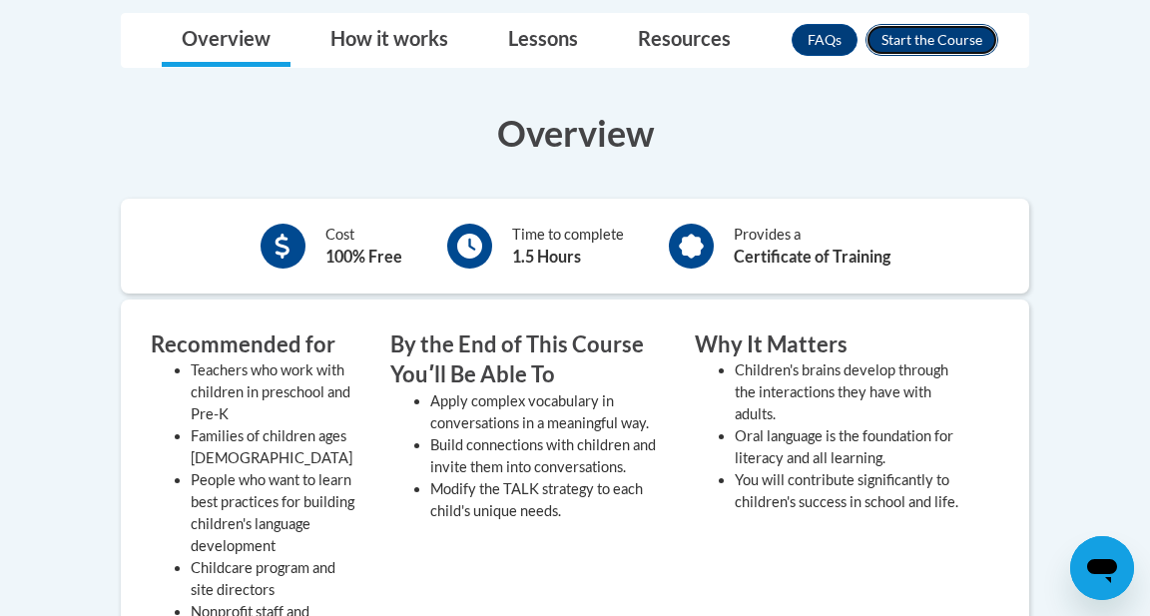
click at [915, 51] on button "Enroll" at bounding box center [932, 40] width 133 height 32
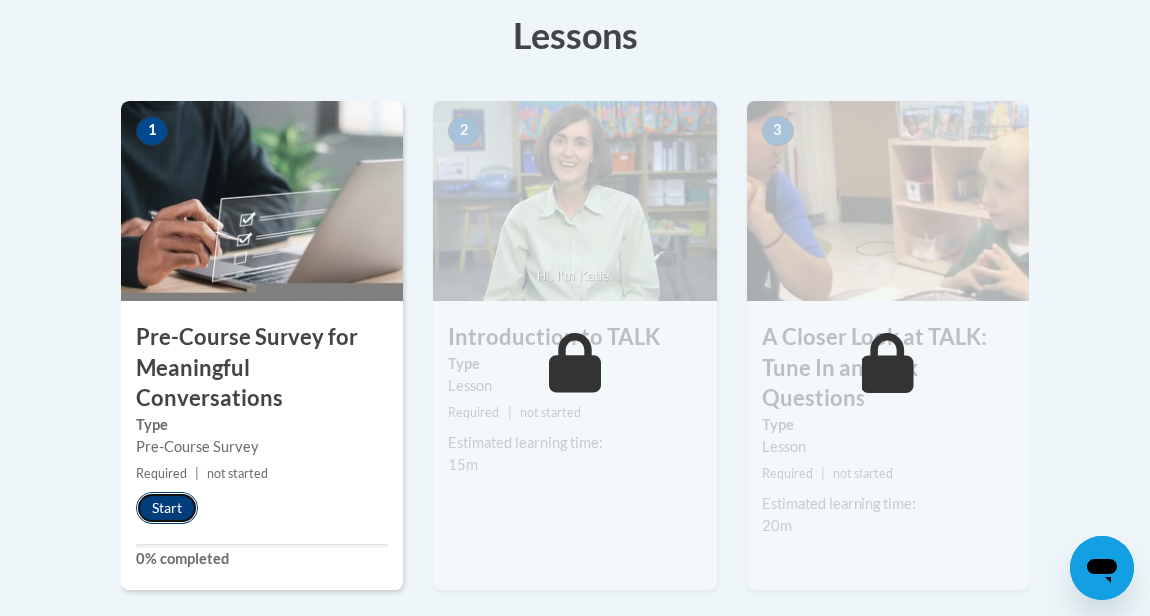
click at [163, 502] on button "Start" at bounding box center [167, 508] width 62 height 32
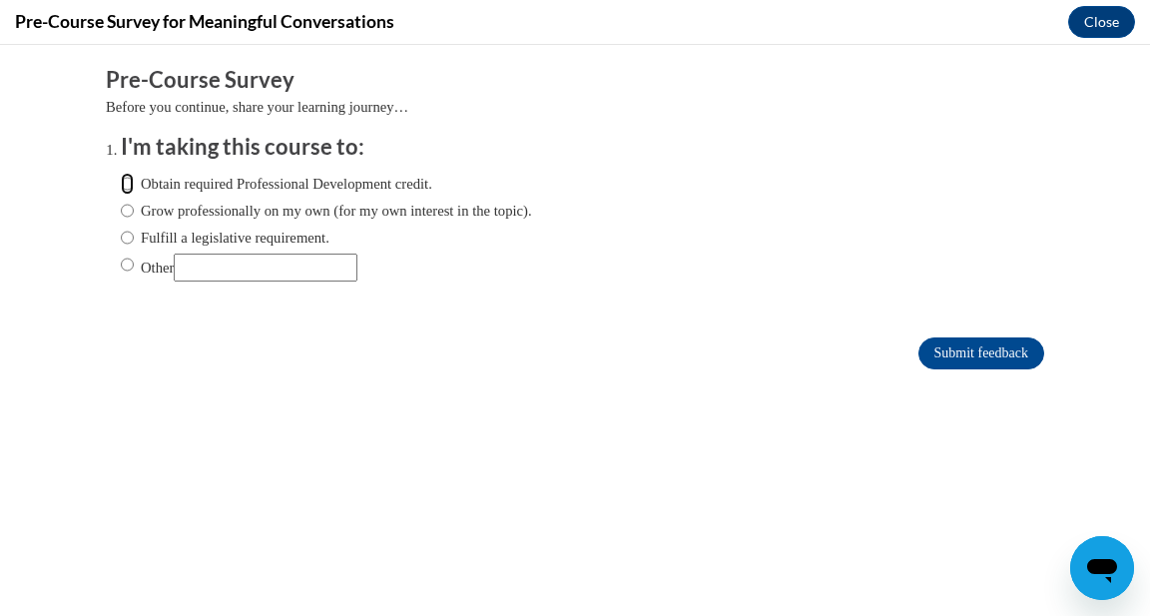
click at [127, 182] on input "Obtain required Professional Development credit." at bounding box center [127, 184] width 13 height 22
radio input "true"
click at [1033, 356] on input "Submit feedback" at bounding box center [982, 353] width 126 height 32
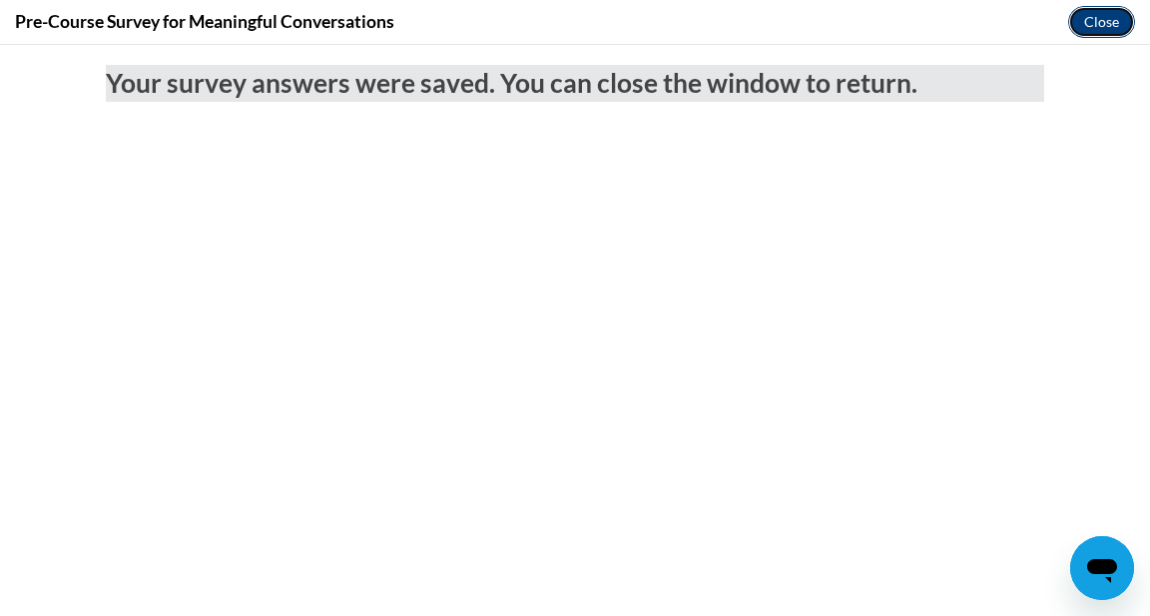
click at [1092, 27] on button "Close" at bounding box center [1101, 22] width 67 height 32
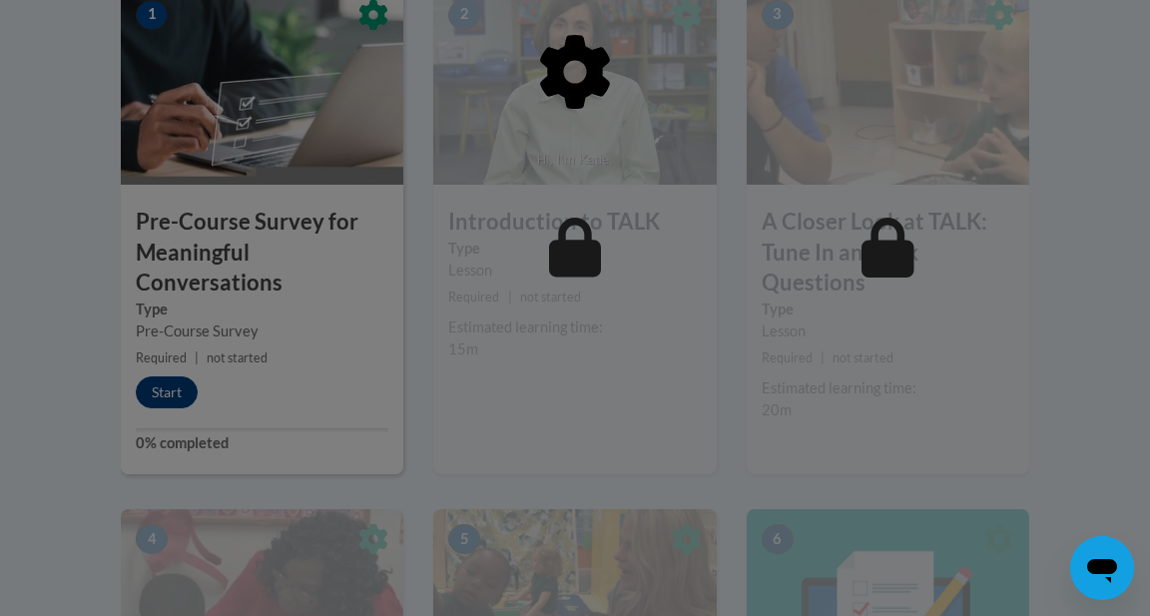
scroll to position [689, 0]
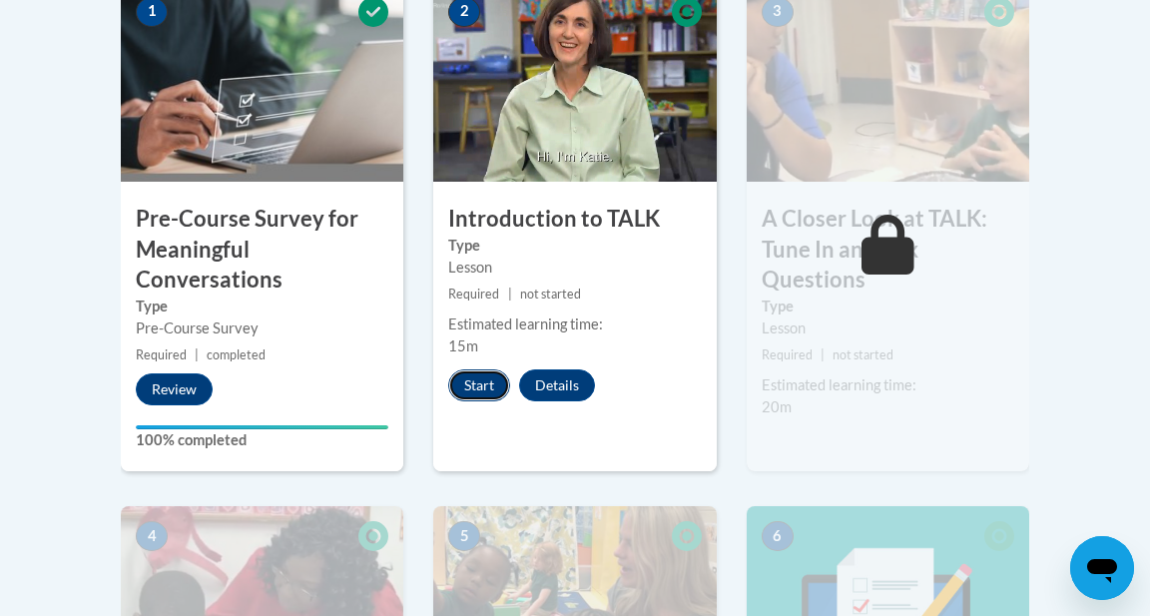
click at [491, 381] on button "Start" at bounding box center [479, 385] width 62 height 32
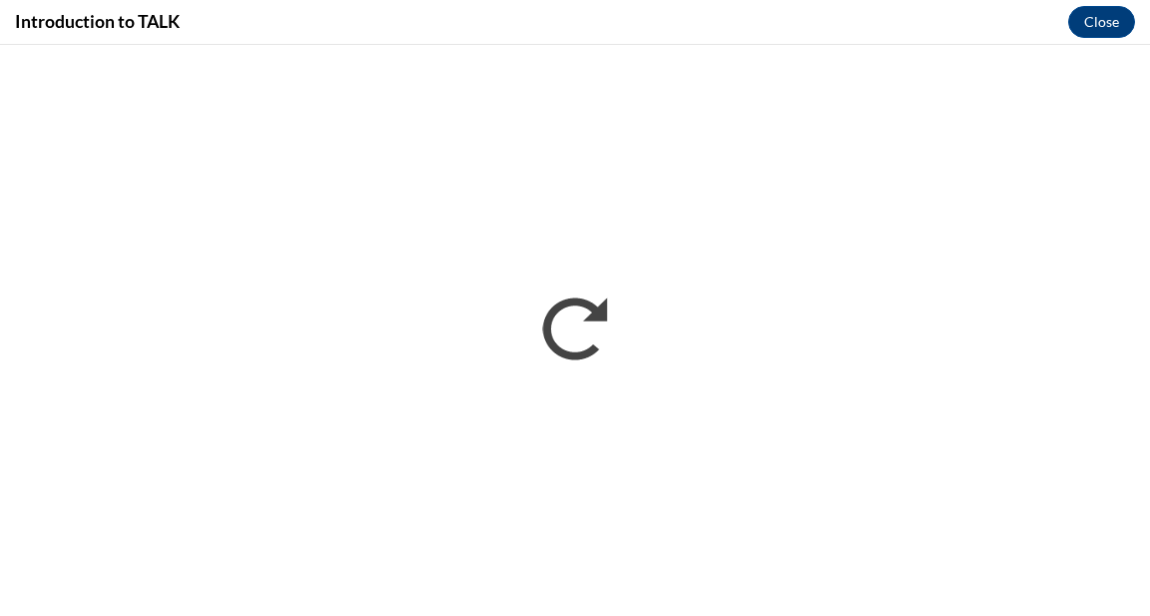
scroll to position [0, 0]
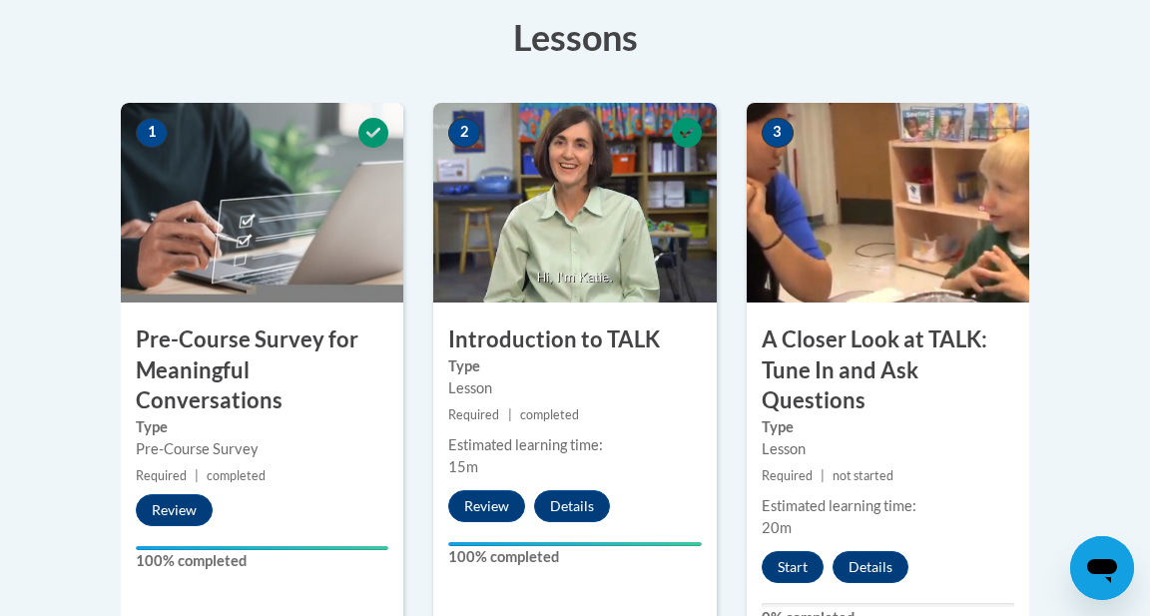
scroll to position [573, 0]
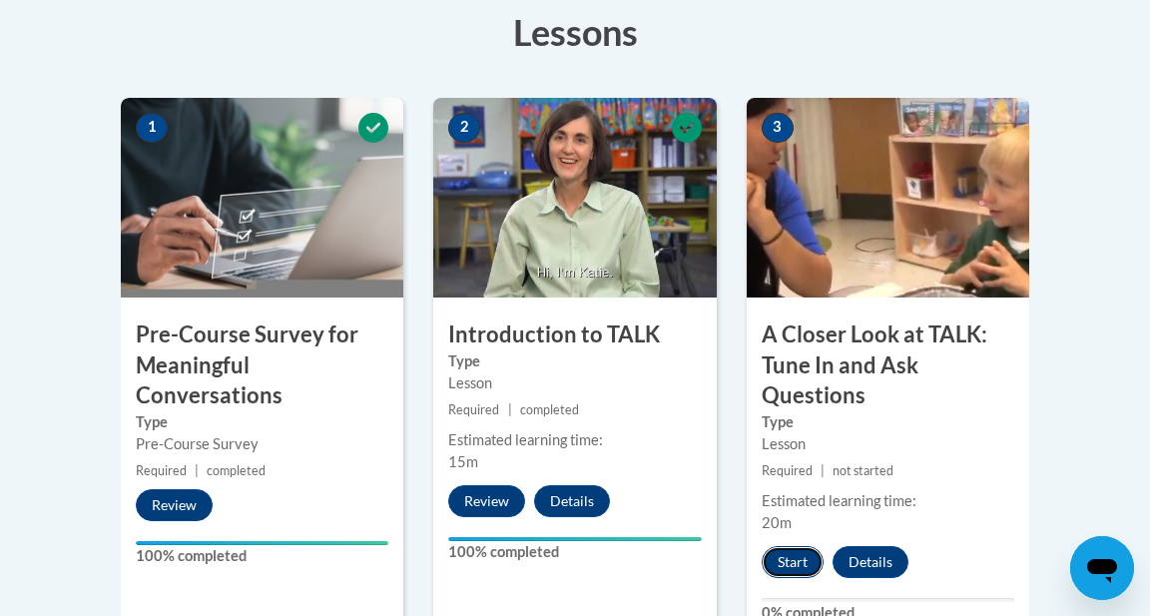
click at [788, 568] on button "Start" at bounding box center [793, 562] width 62 height 32
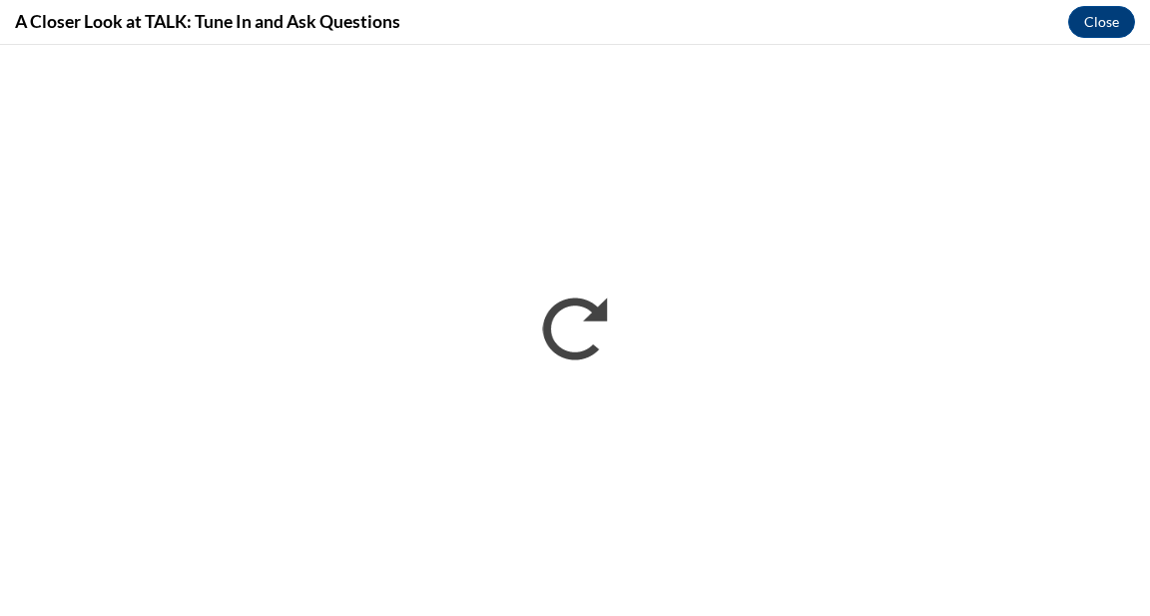
scroll to position [0, 0]
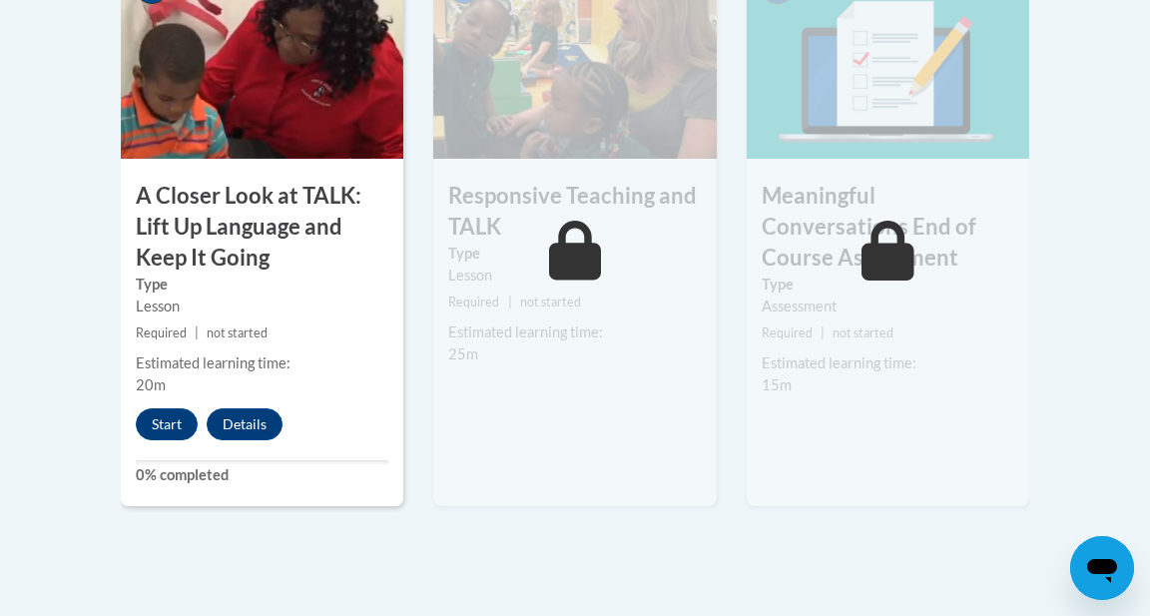
scroll to position [1300, 0]
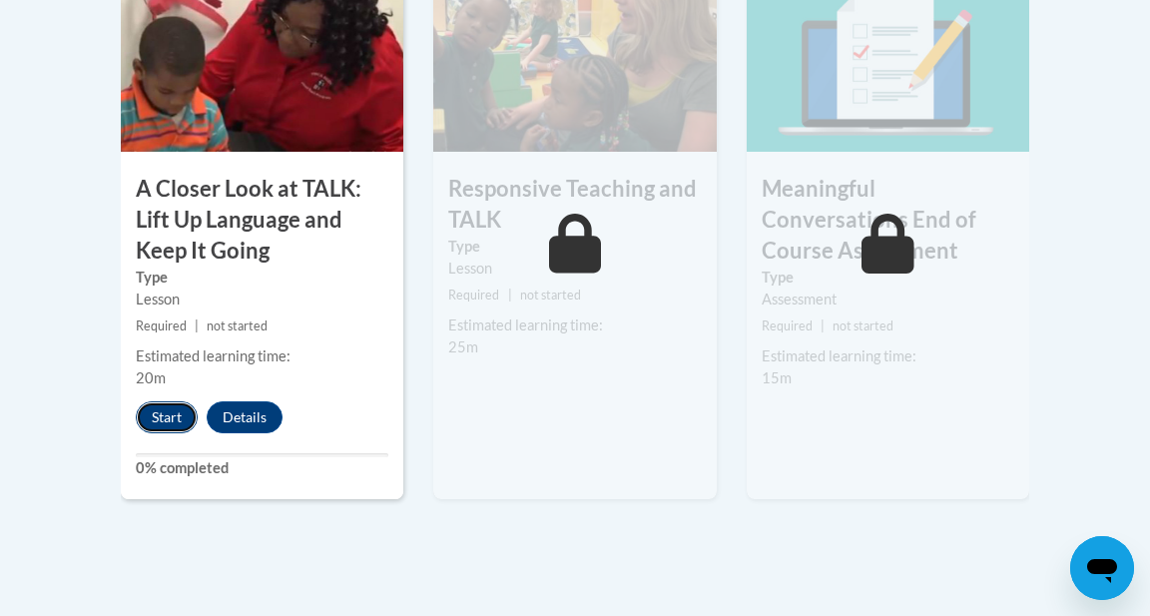
click at [155, 416] on button "Start" at bounding box center [167, 417] width 62 height 32
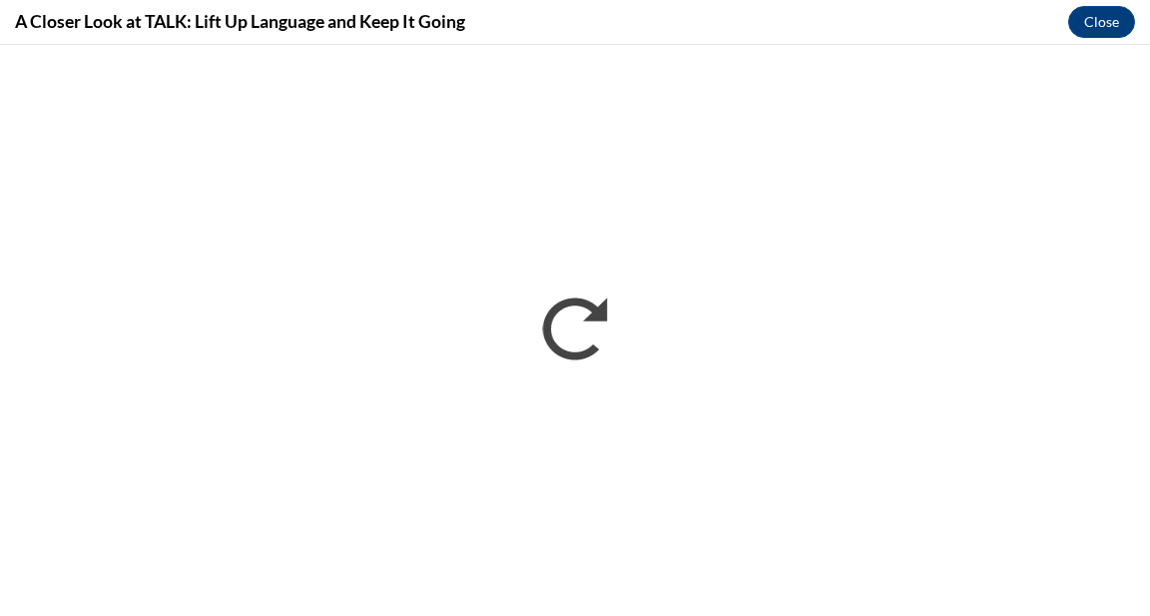
scroll to position [0, 0]
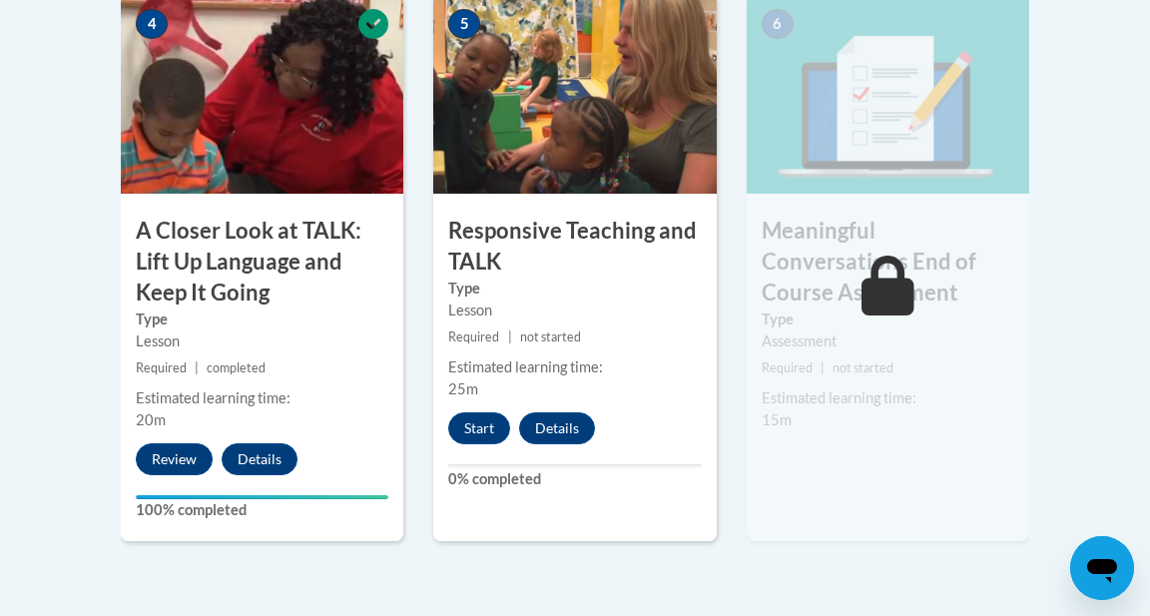
scroll to position [1275, 0]
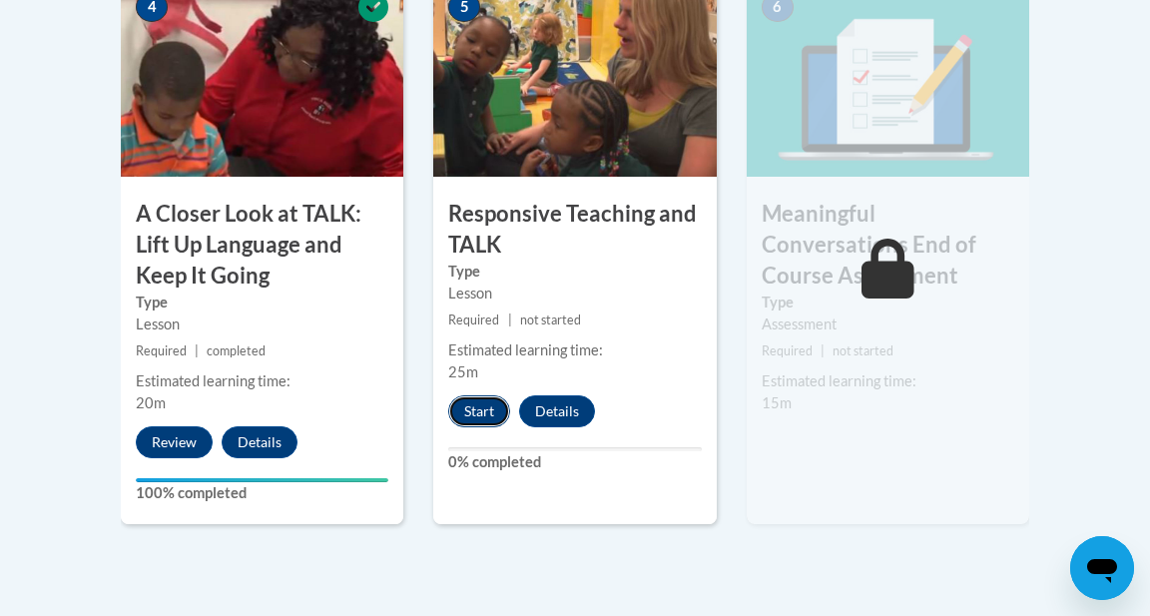
click at [490, 406] on button "Start" at bounding box center [479, 411] width 62 height 32
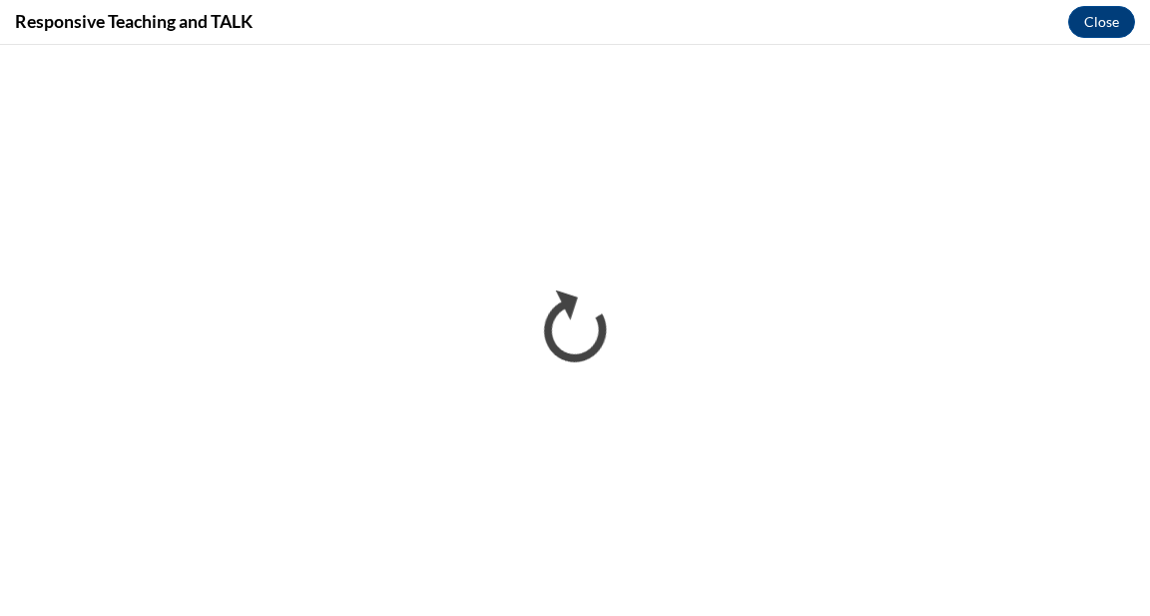
scroll to position [0, 0]
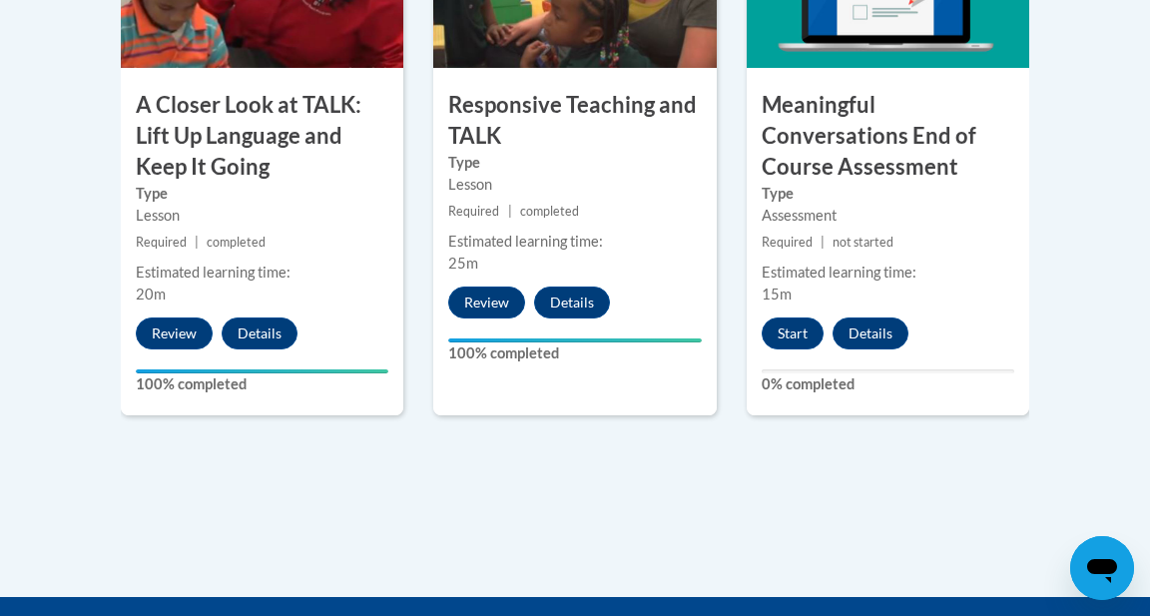
scroll to position [1390, 0]
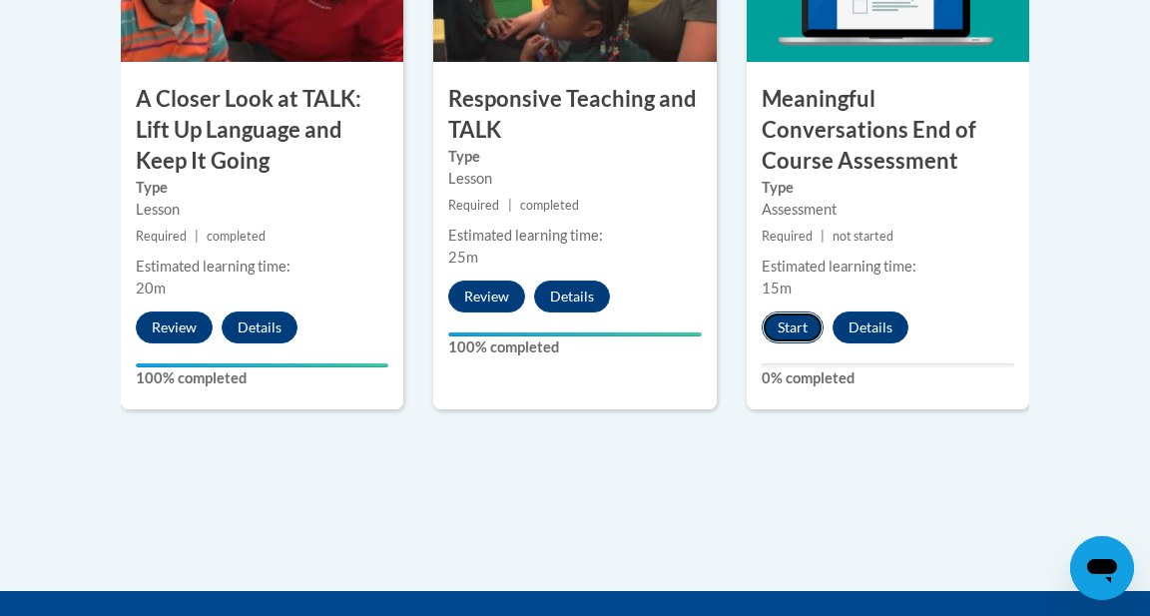
click at [784, 318] on button "Start" at bounding box center [793, 328] width 62 height 32
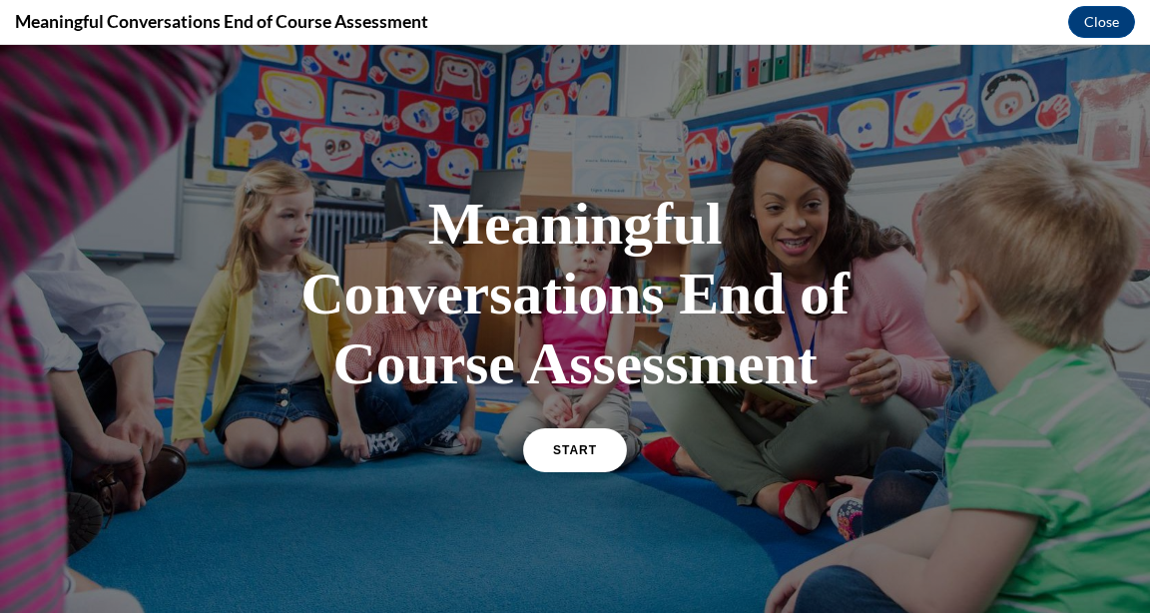
scroll to position [0, 0]
click at [602, 435] on link "START" at bounding box center [574, 450] width 109 height 46
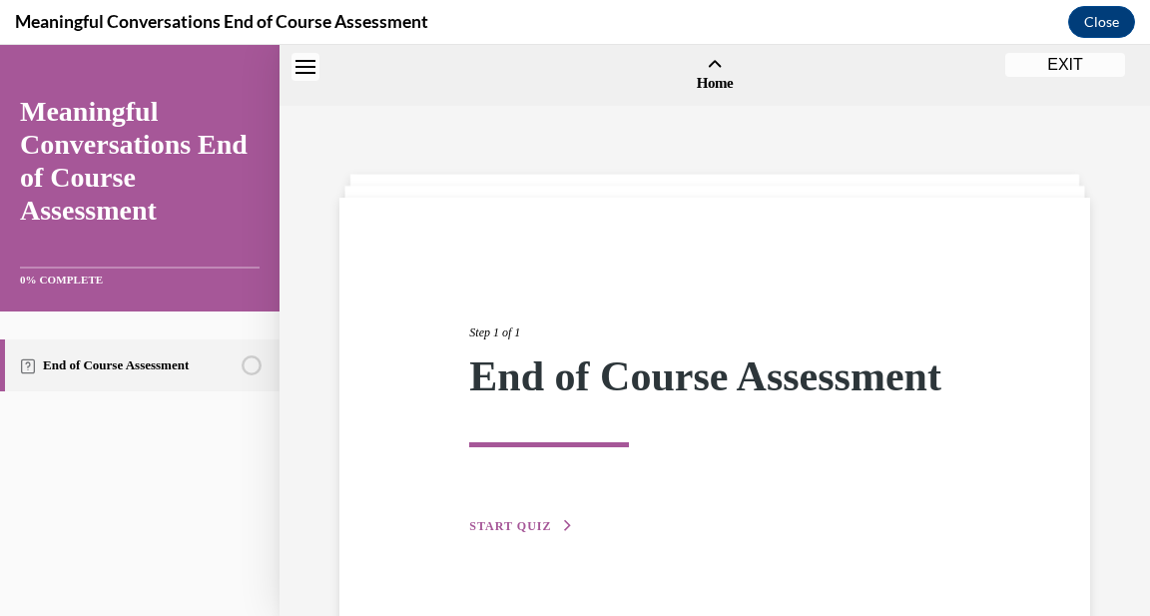
scroll to position [62, 0]
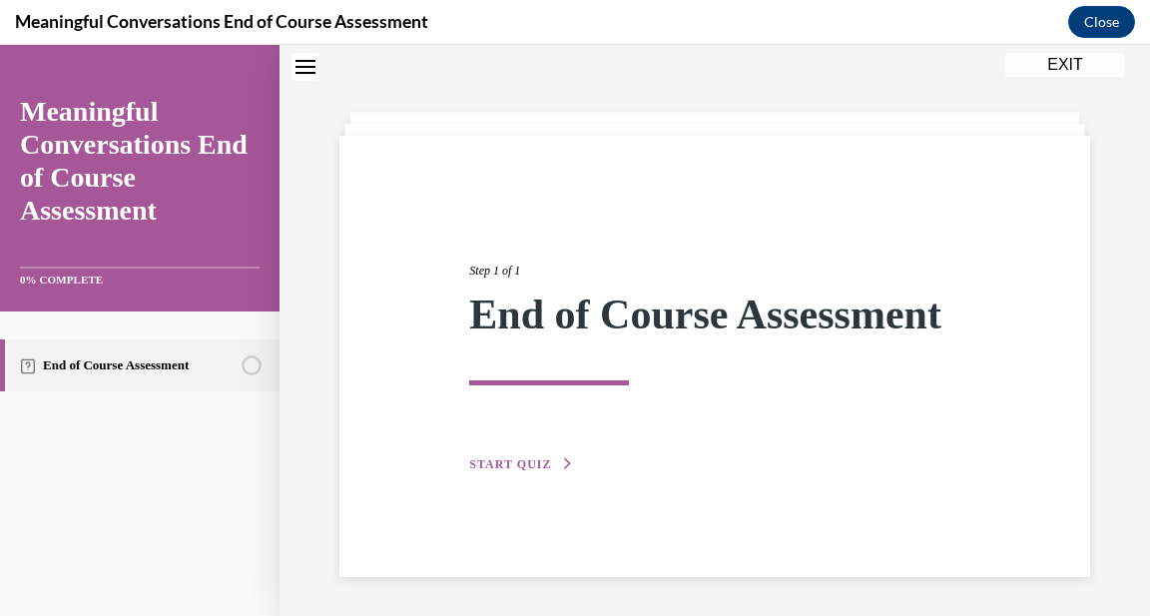
click at [533, 471] on span "START QUIZ" at bounding box center [510, 464] width 82 height 14
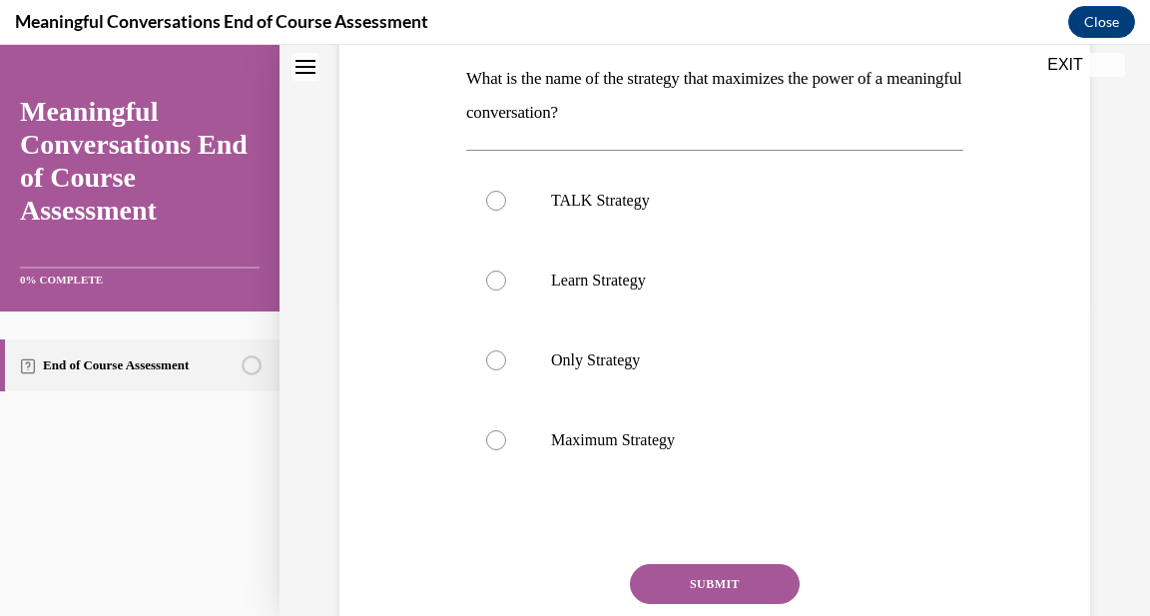
scroll to position [323, 0]
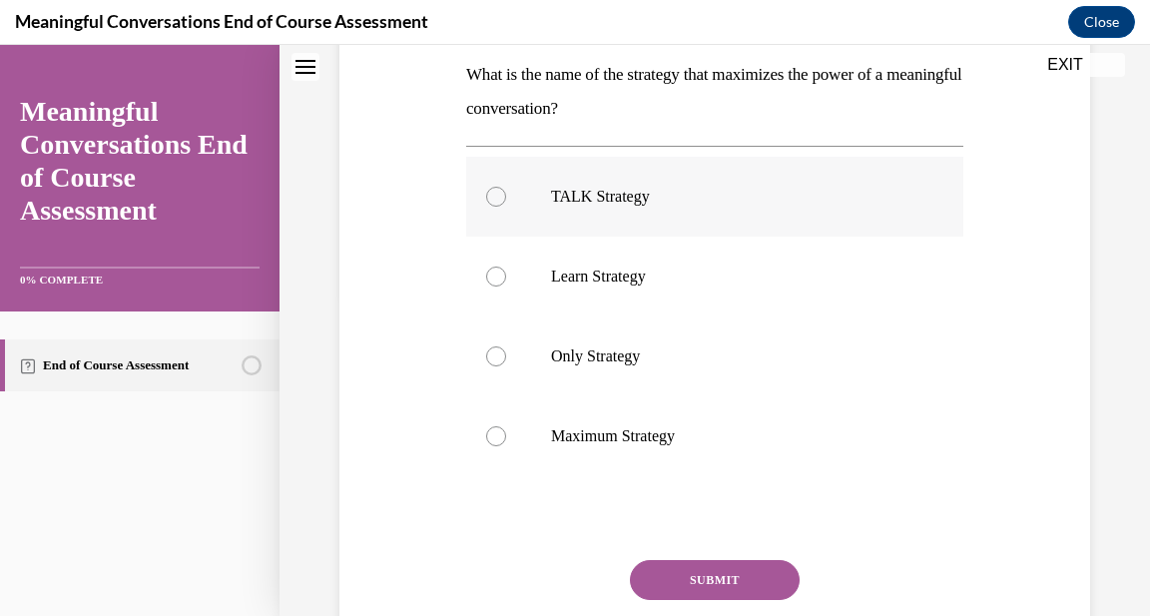
click at [497, 199] on div at bounding box center [496, 197] width 20 height 20
click at [497, 199] on input "TALK Strategy" at bounding box center [496, 197] width 20 height 20
radio input "true"
click at [710, 587] on button "SUBMIT" at bounding box center [715, 580] width 170 height 40
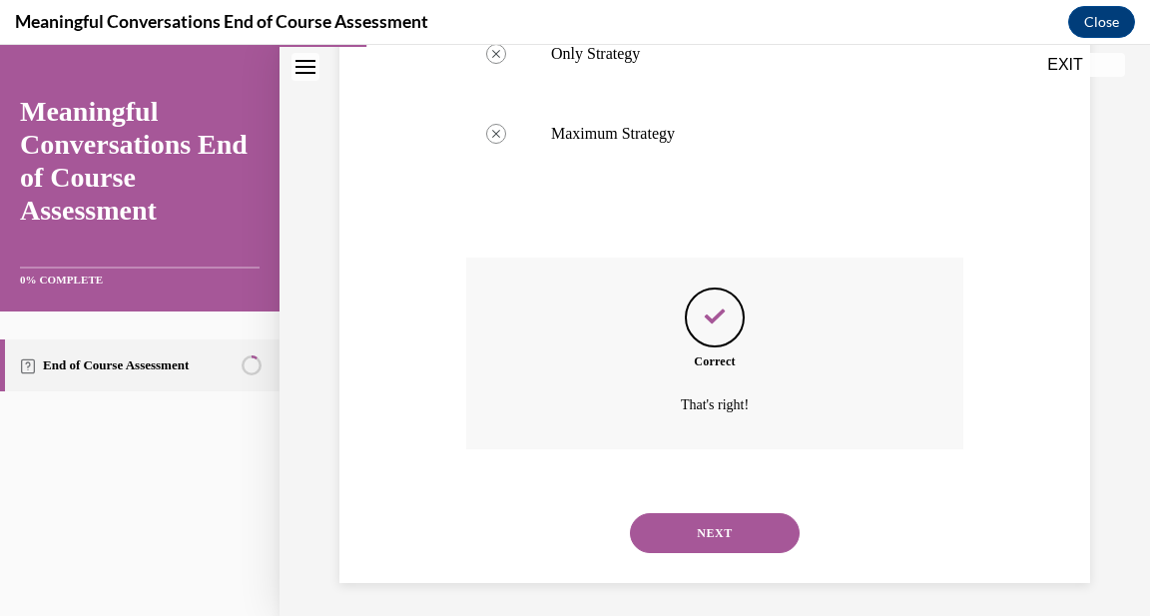
scroll to position [632, 0]
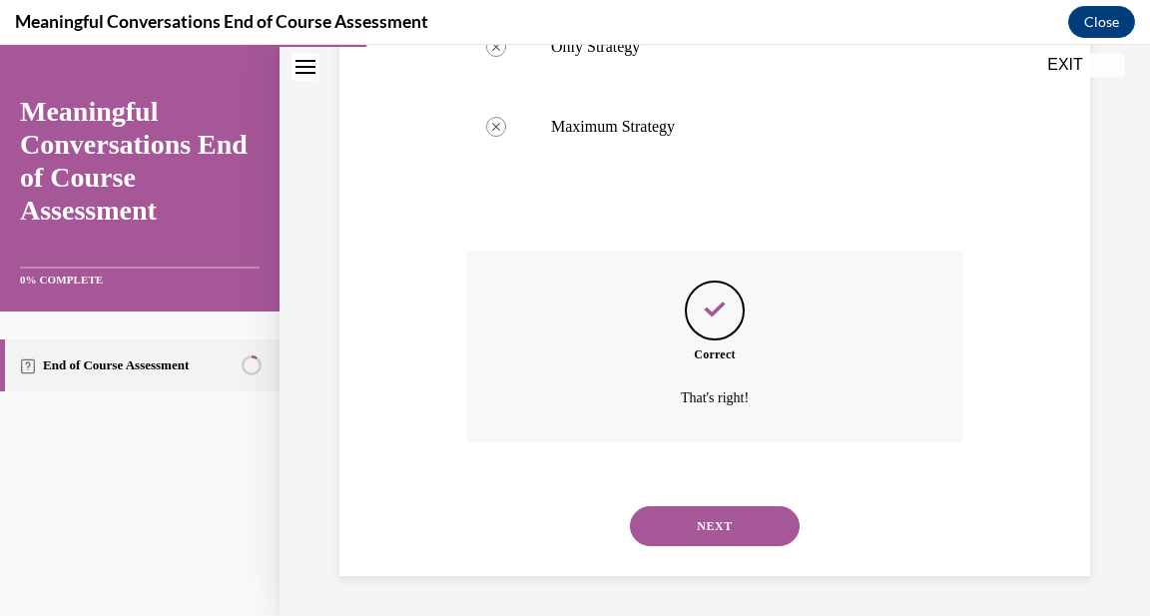
click at [722, 525] on button "NEXT" at bounding box center [715, 526] width 170 height 40
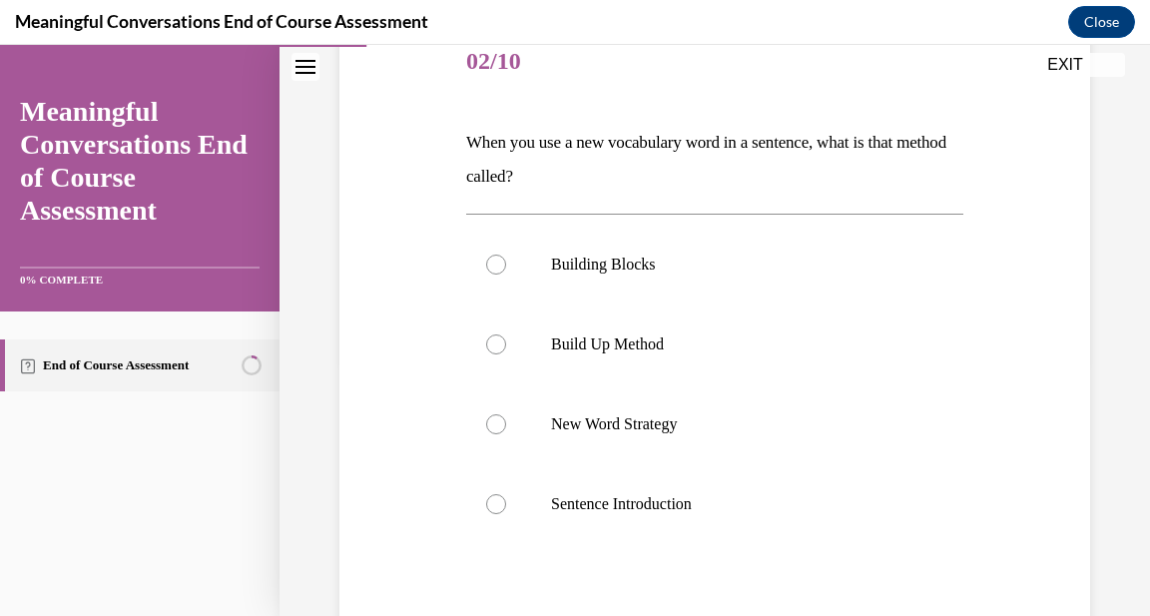
scroll to position [254, 0]
click at [499, 425] on div at bounding box center [496, 425] width 20 height 20
click at [499, 425] on input "New Word Strategy" at bounding box center [496, 425] width 20 height 20
radio input "true"
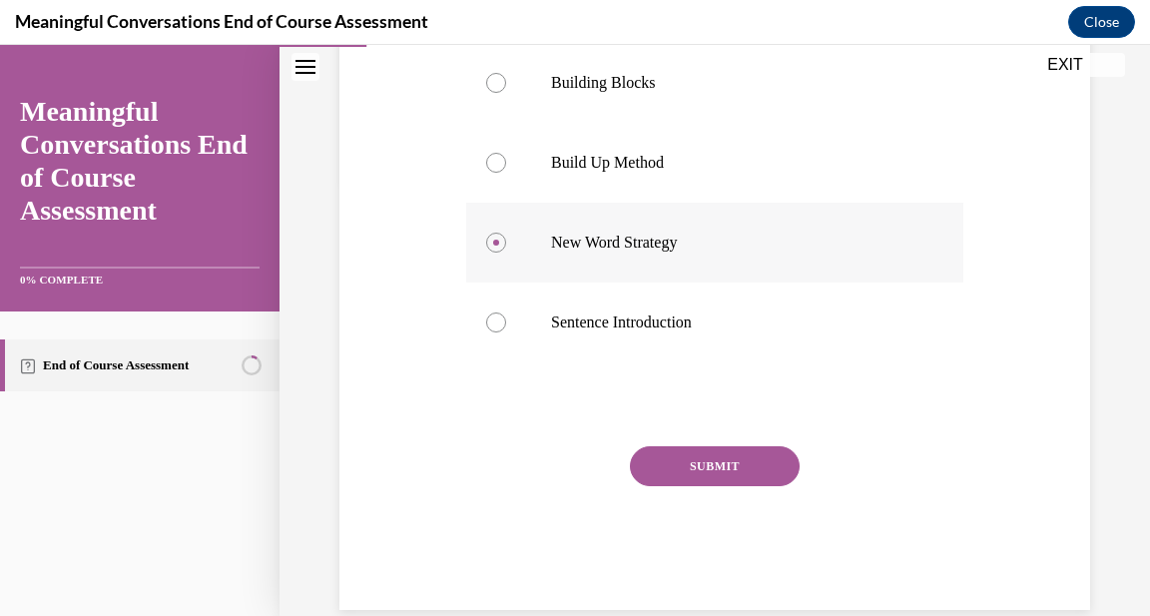
scroll to position [441, 0]
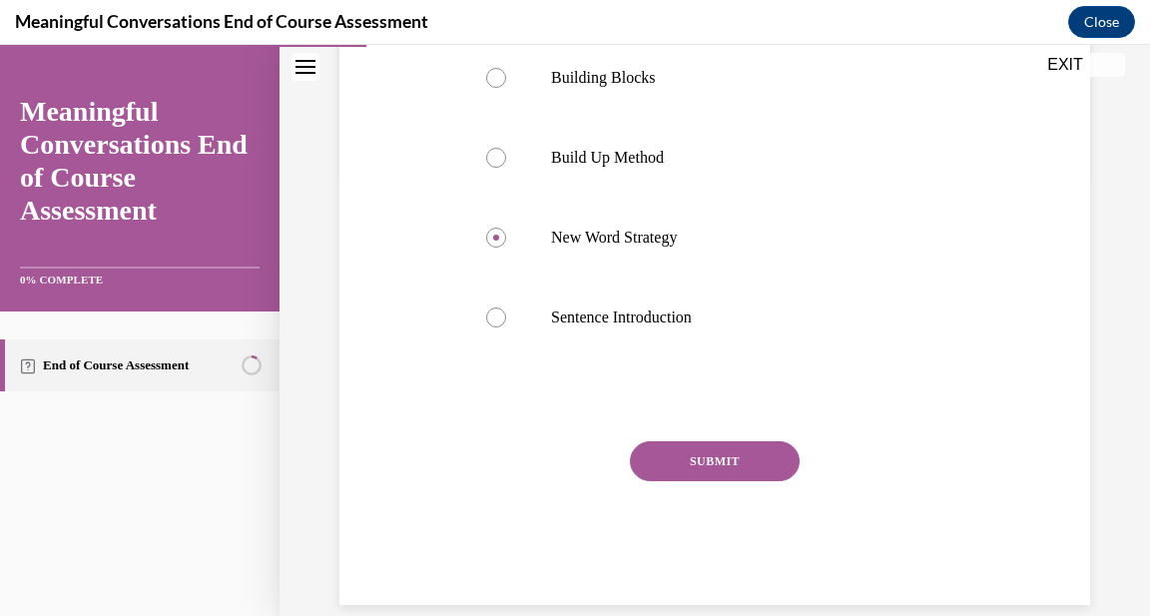
click at [691, 456] on button "SUBMIT" at bounding box center [715, 461] width 170 height 40
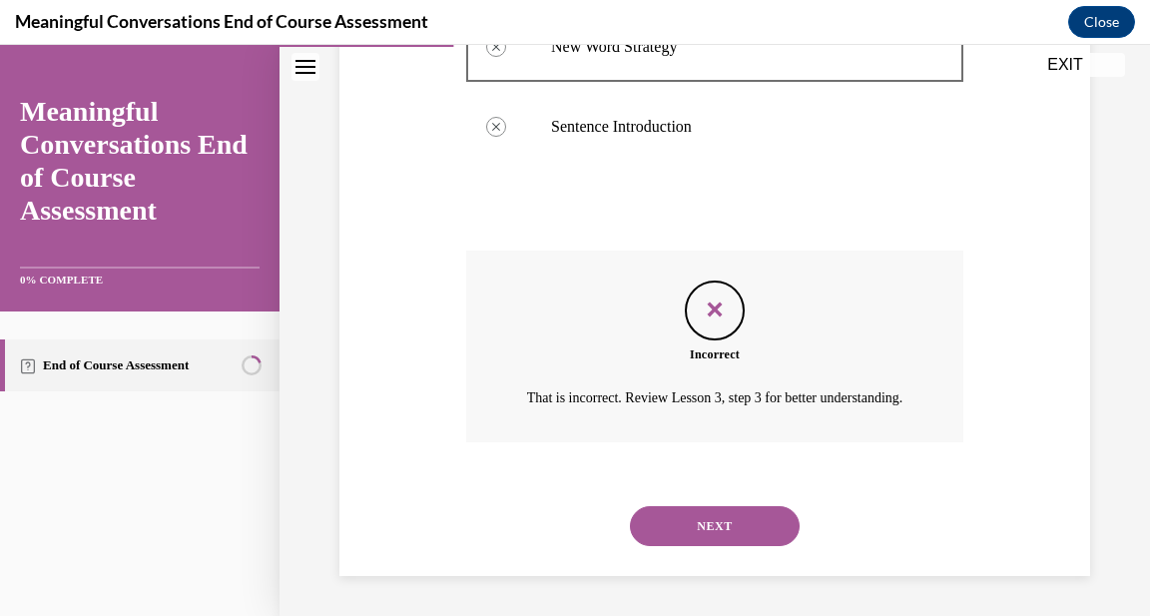
scroll to position [656, 0]
click at [708, 509] on button "NEXT" at bounding box center [715, 526] width 170 height 40
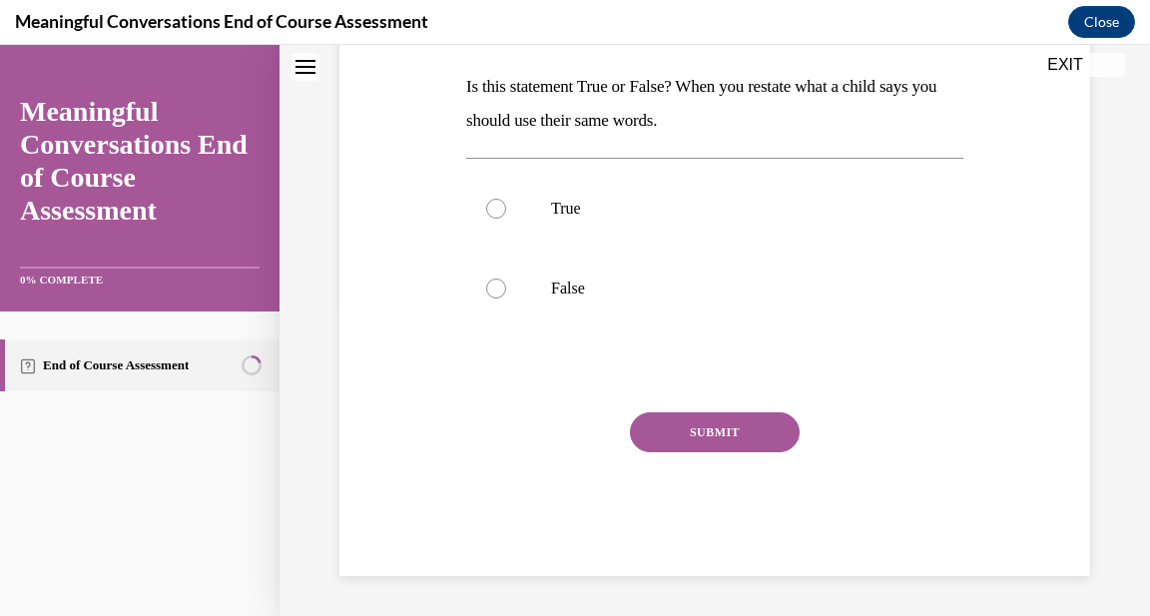
scroll to position [0, 0]
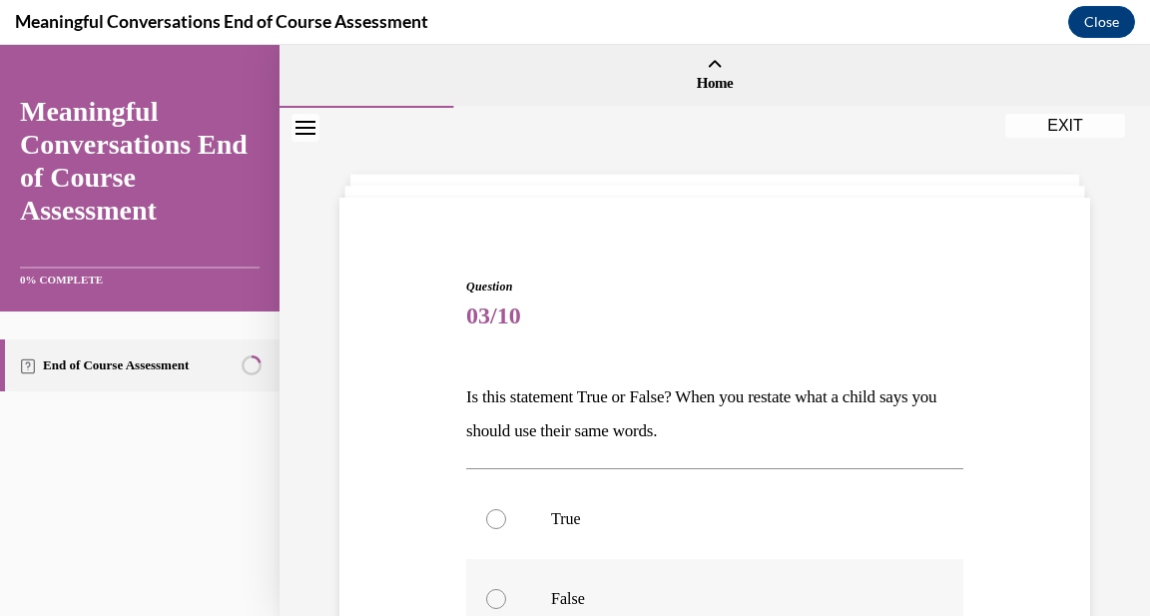
click at [497, 598] on div at bounding box center [496, 599] width 20 height 20
click at [497, 598] on input "False" at bounding box center [496, 599] width 20 height 20
radio input "true"
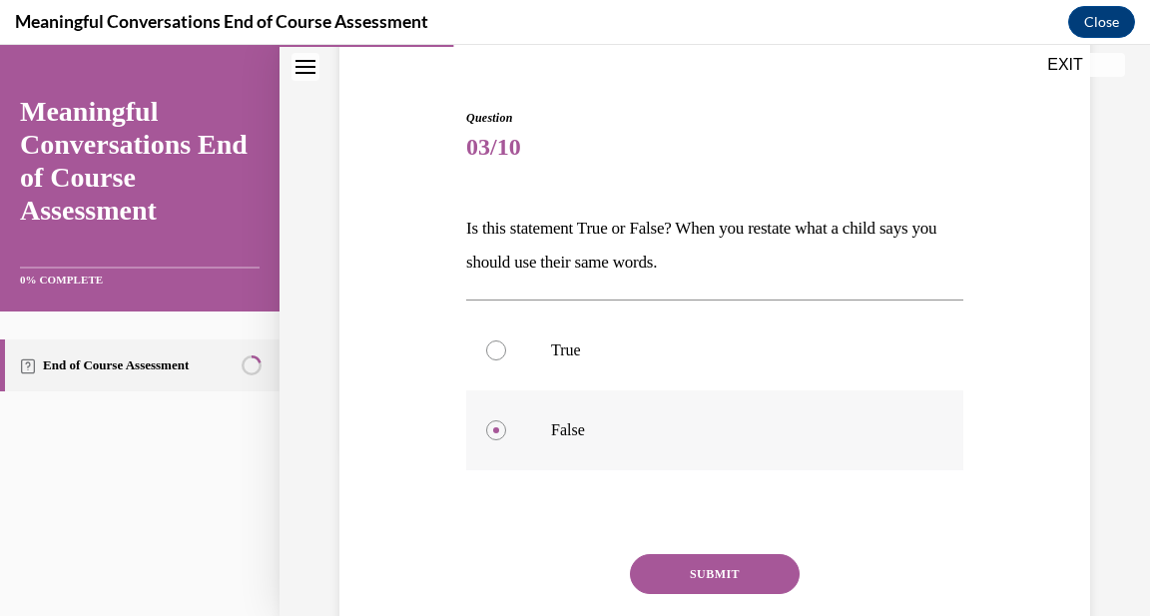
scroll to position [172, 0]
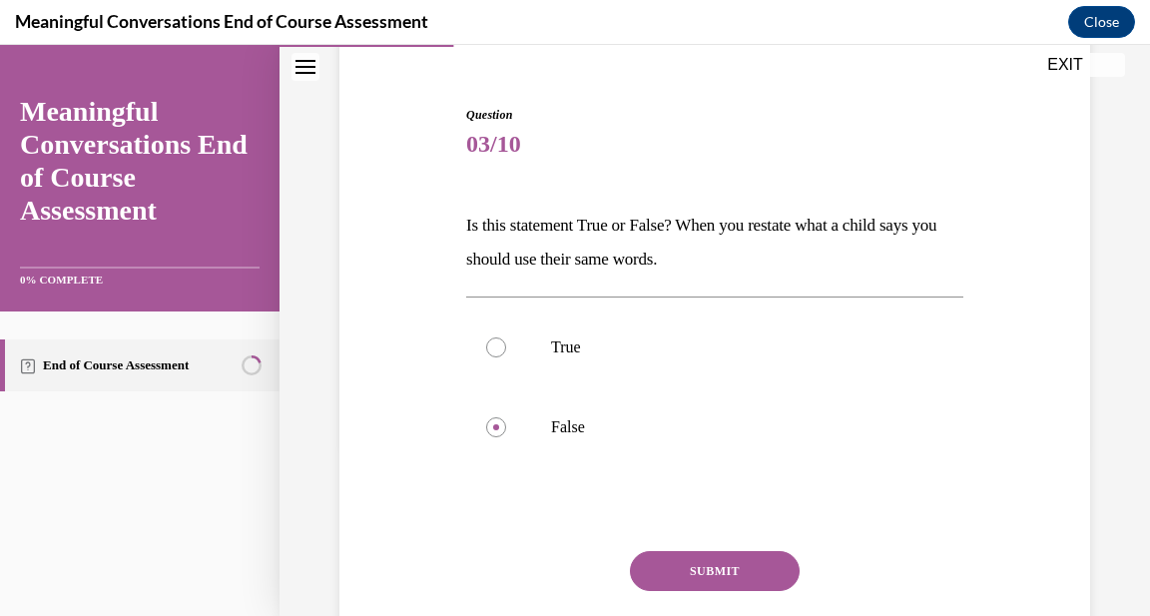
click at [741, 582] on button "SUBMIT" at bounding box center [715, 571] width 170 height 40
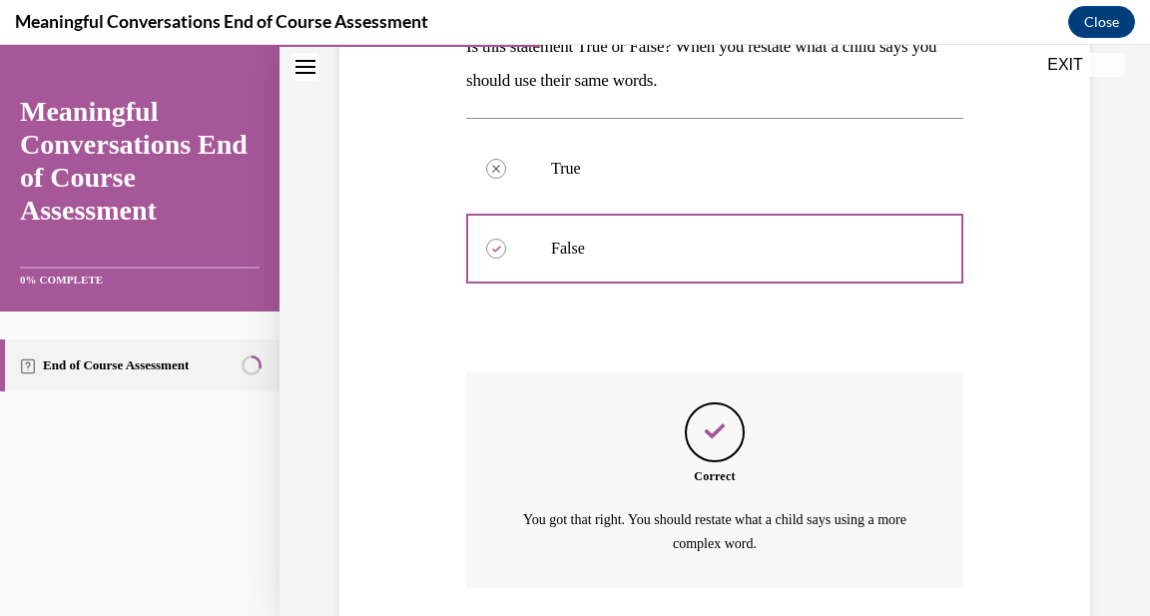
scroll to position [496, 0]
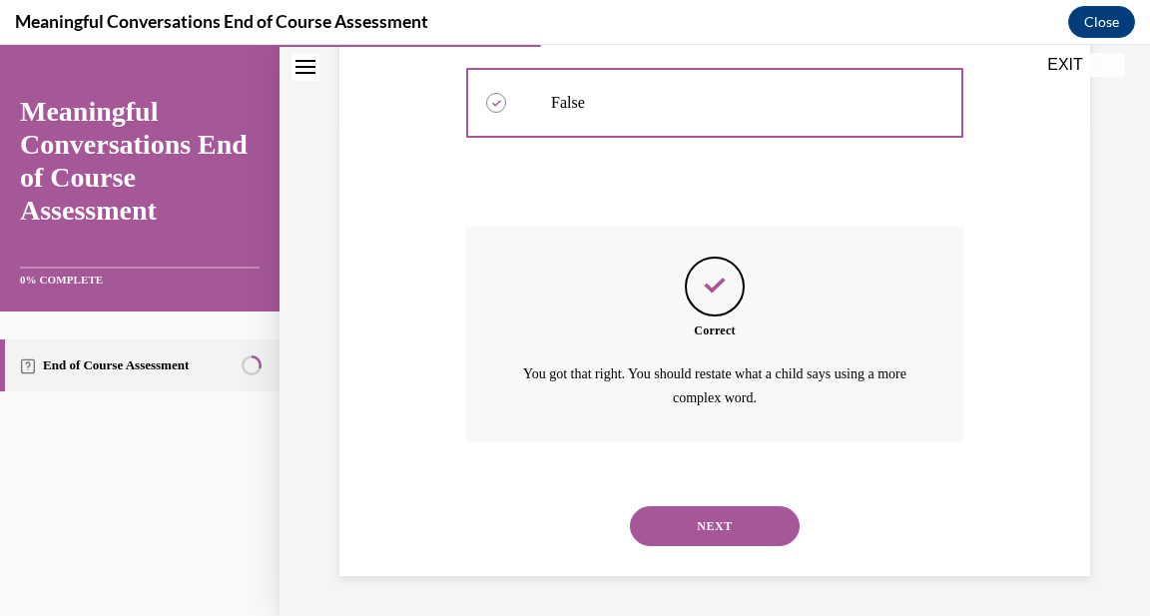
click at [728, 537] on button "NEXT" at bounding box center [715, 526] width 170 height 40
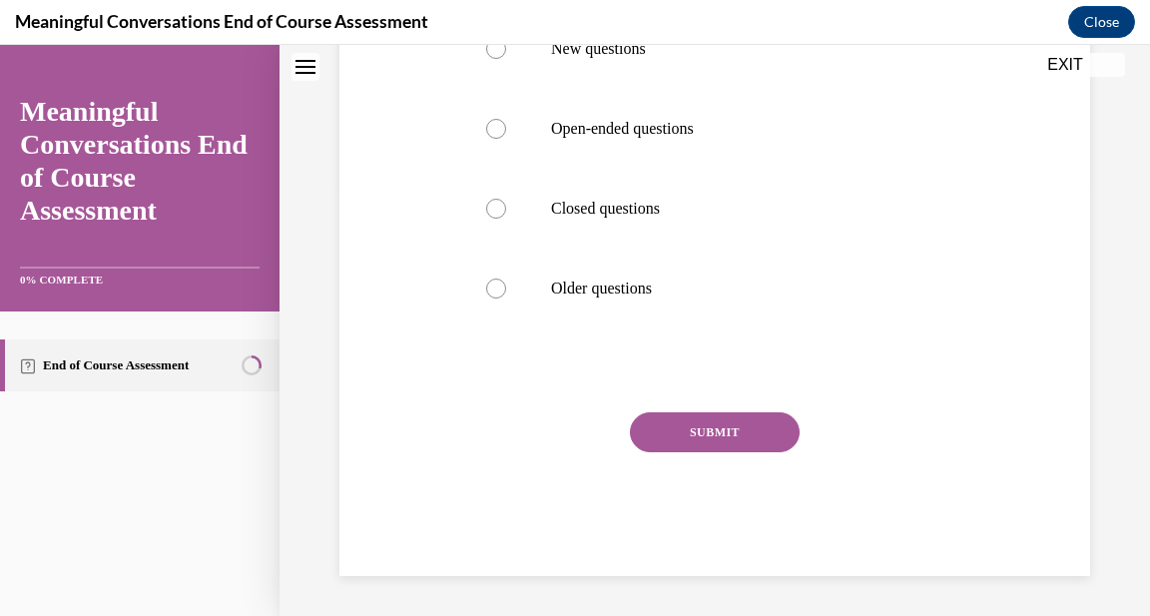
scroll to position [0, 0]
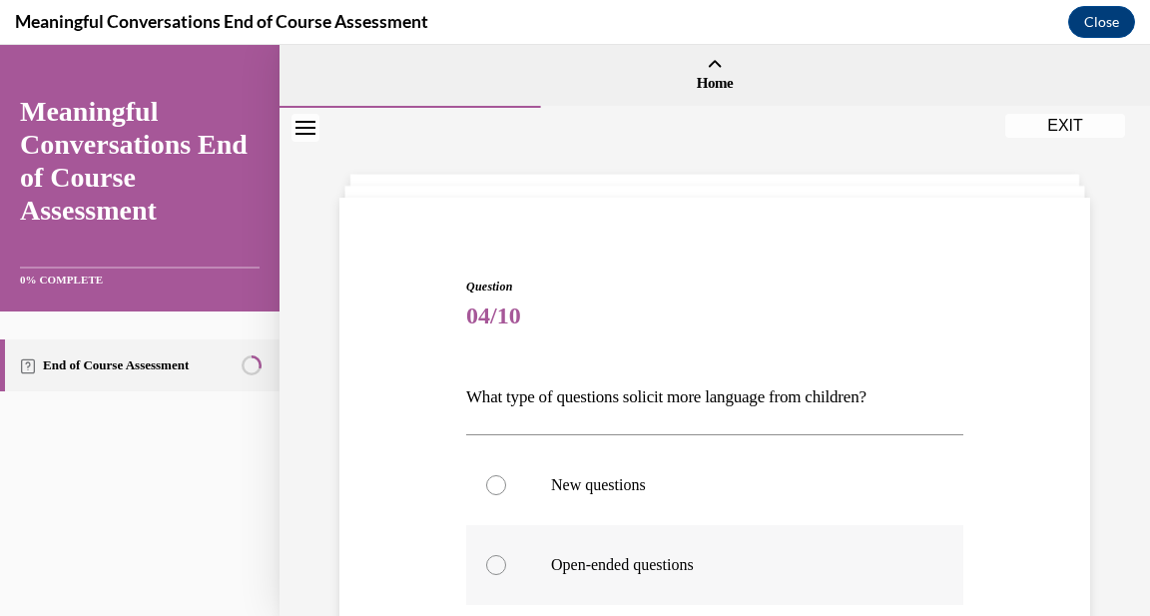
click at [497, 568] on div at bounding box center [496, 565] width 20 height 20
click at [497, 568] on input "Open-ended questions" at bounding box center [496, 565] width 20 height 20
radio input "true"
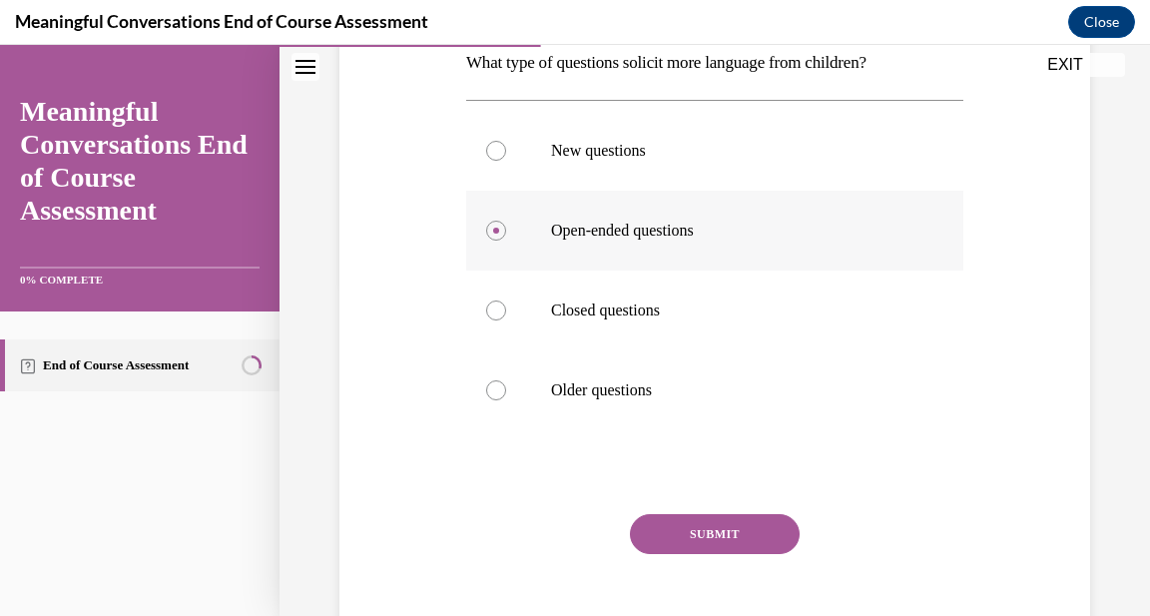
scroll to position [346, 0]
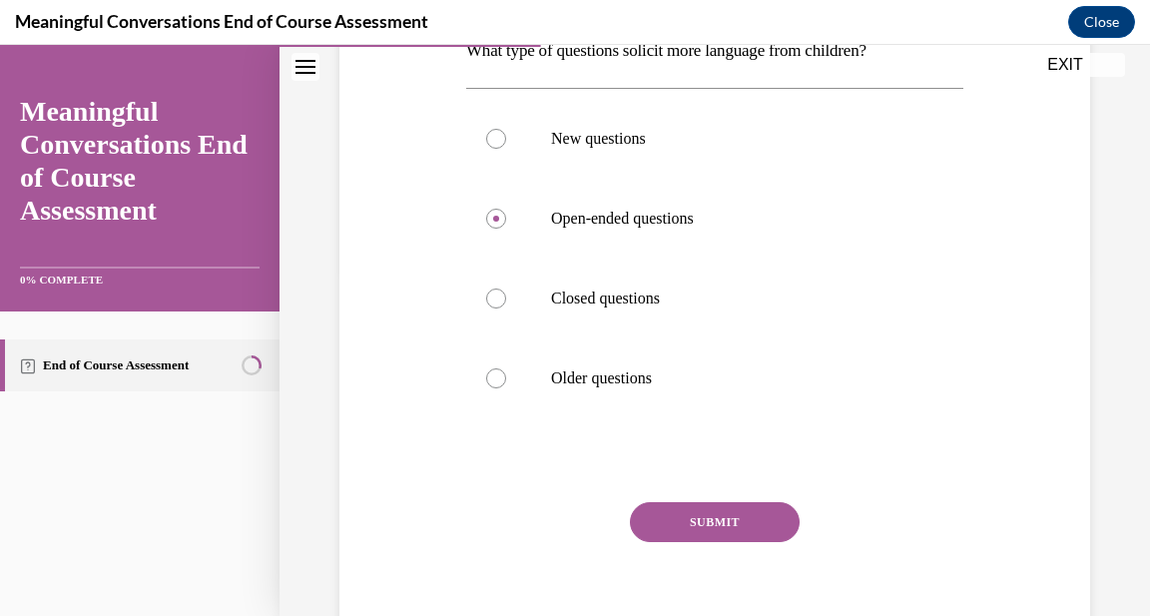
click at [750, 514] on button "SUBMIT" at bounding box center [715, 522] width 170 height 40
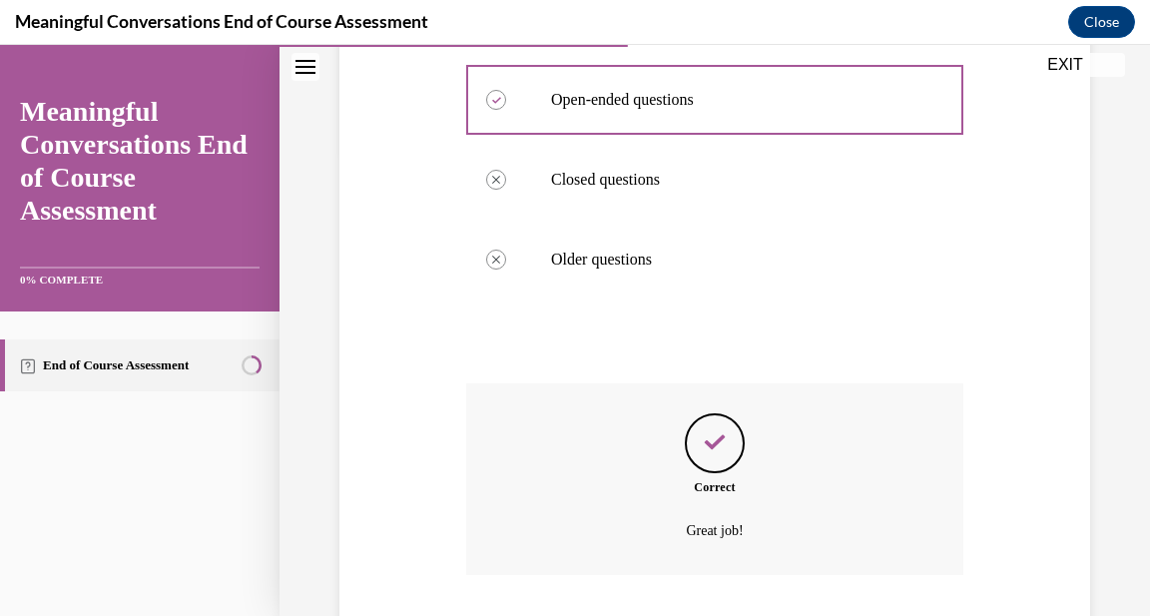
scroll to position [598, 0]
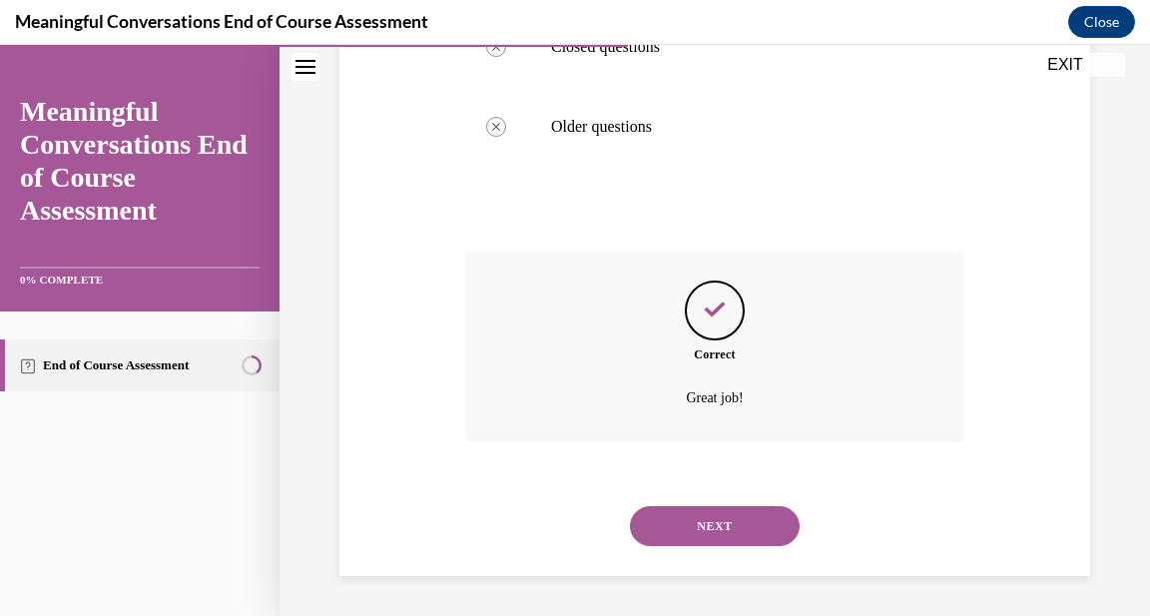
click at [752, 545] on button "NEXT" at bounding box center [715, 526] width 170 height 40
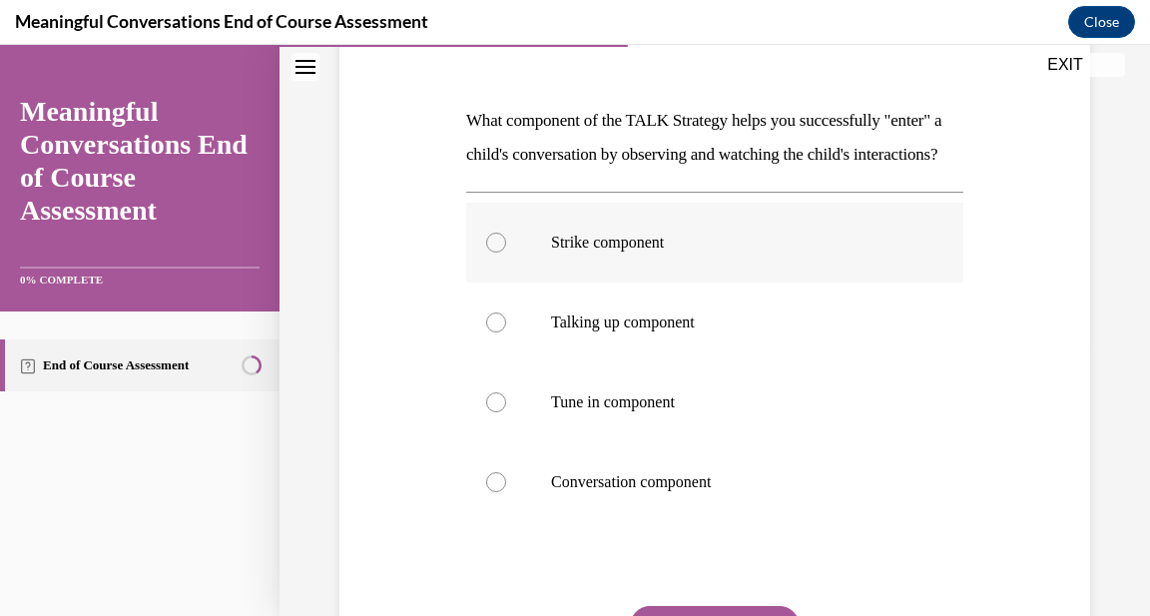
scroll to position [282, 0]
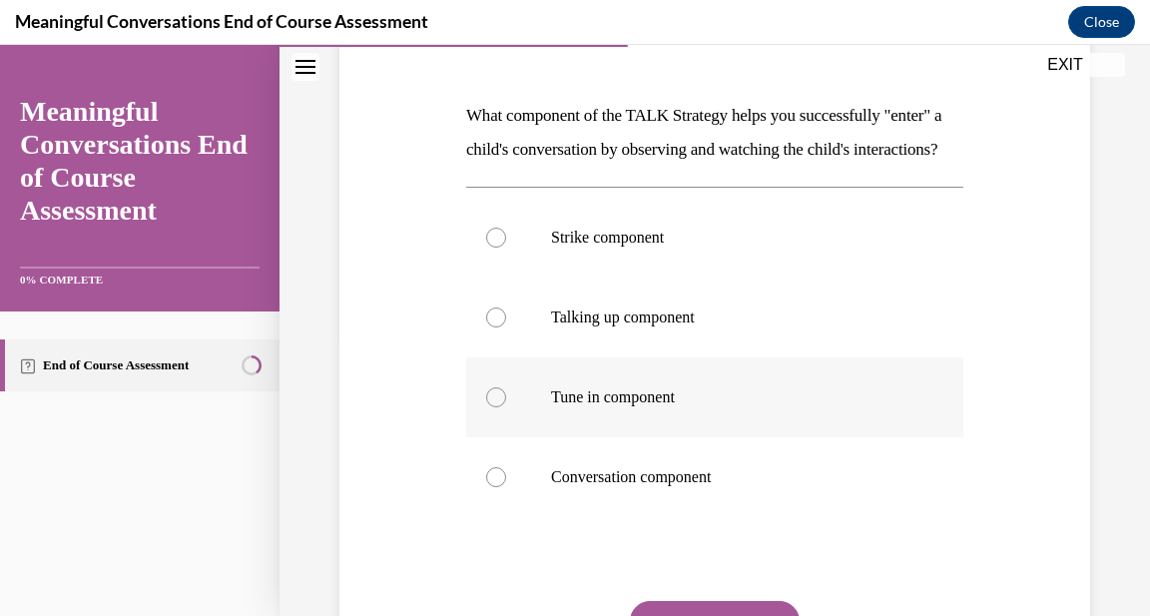
click at [494, 407] on div at bounding box center [496, 397] width 20 height 20
click at [494, 407] on input "Tune in component" at bounding box center [496, 397] width 20 height 20
radio input "true"
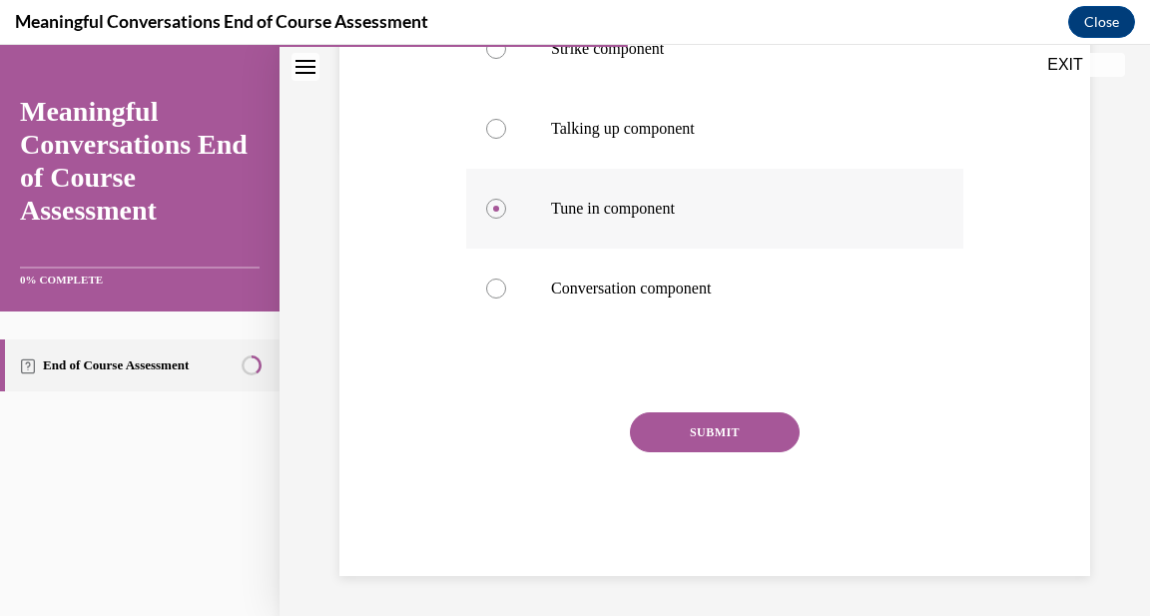
scroll to position [504, 0]
click at [746, 443] on button "SUBMIT" at bounding box center [715, 432] width 170 height 40
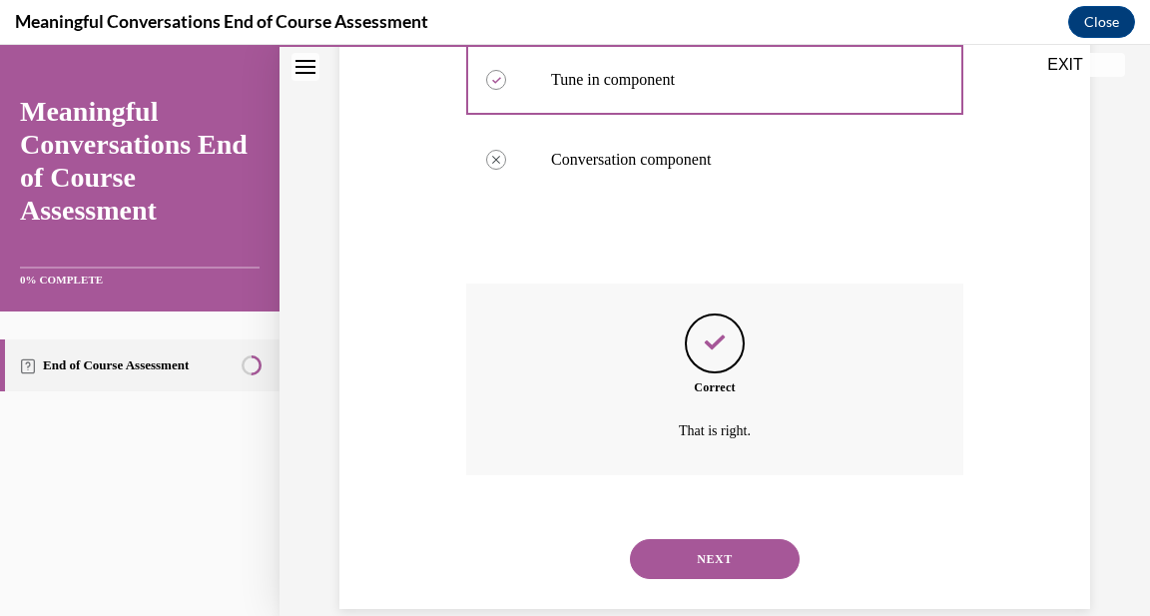
scroll to position [666, 0]
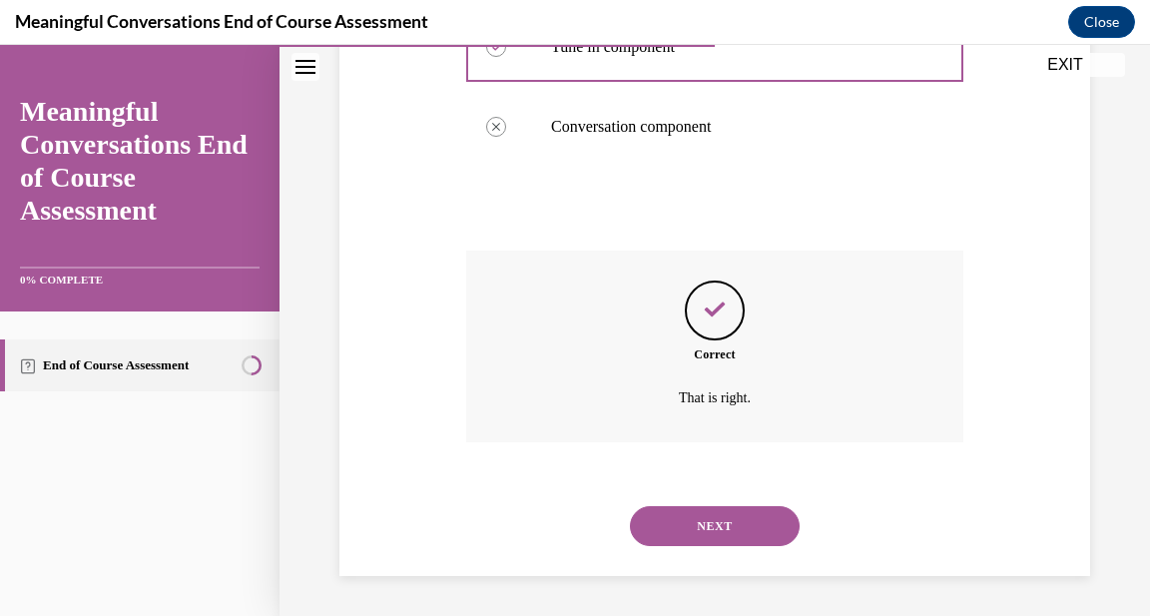
click at [728, 518] on button "NEXT" at bounding box center [715, 526] width 170 height 40
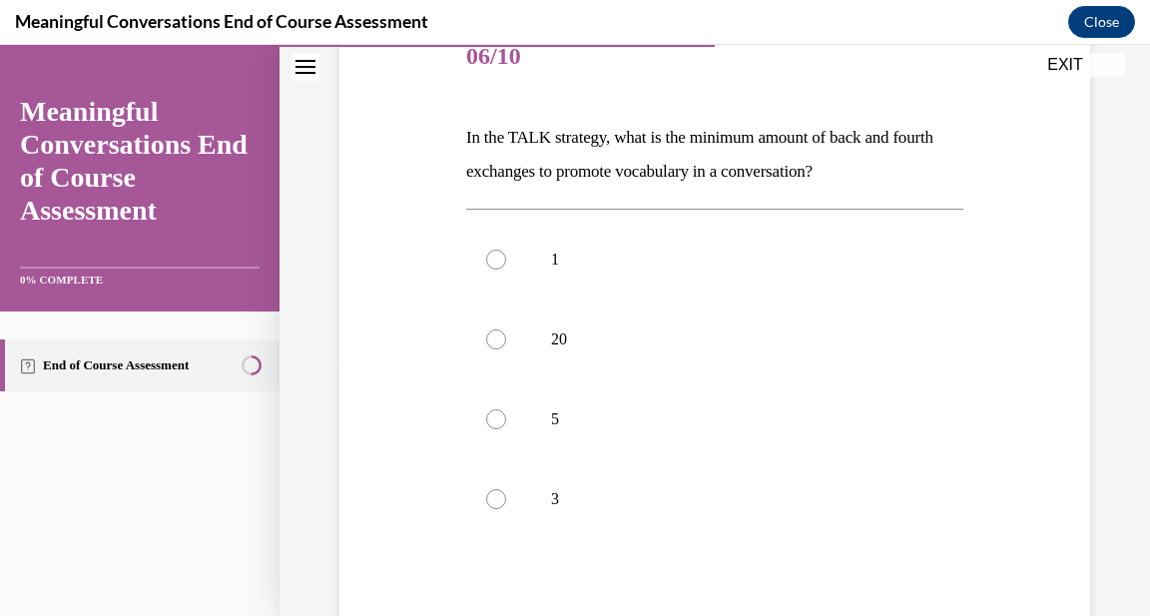
scroll to position [275, 0]
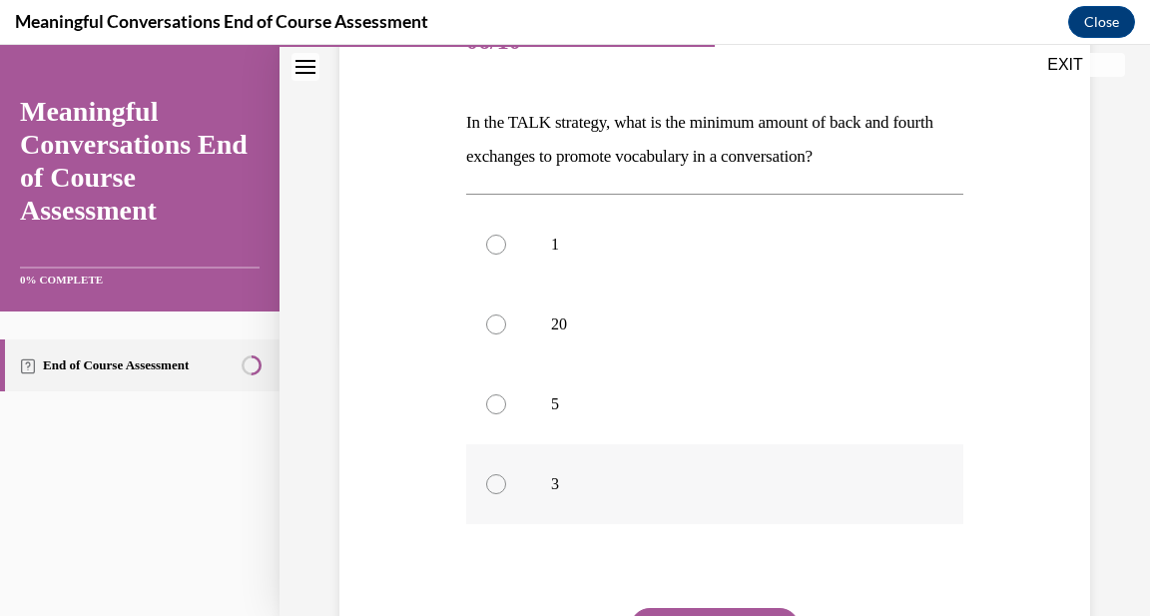
click at [497, 486] on div at bounding box center [496, 484] width 20 height 20
click at [497, 486] on input "3" at bounding box center [496, 484] width 20 height 20
radio input "true"
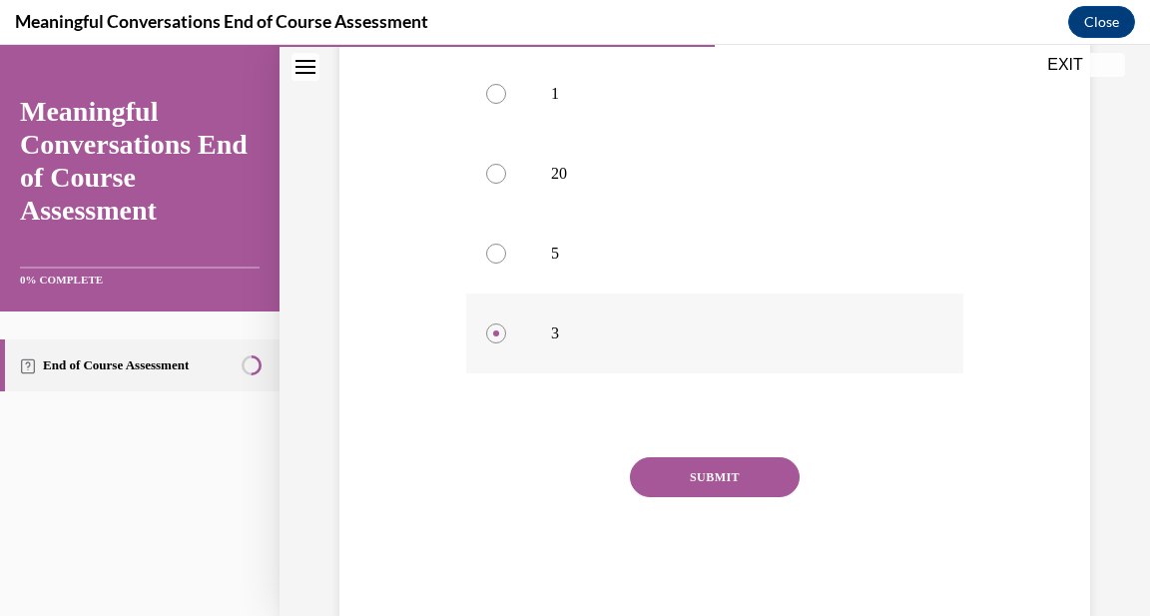
scroll to position [427, 0]
click at [754, 485] on button "SUBMIT" at bounding box center [715, 475] width 170 height 40
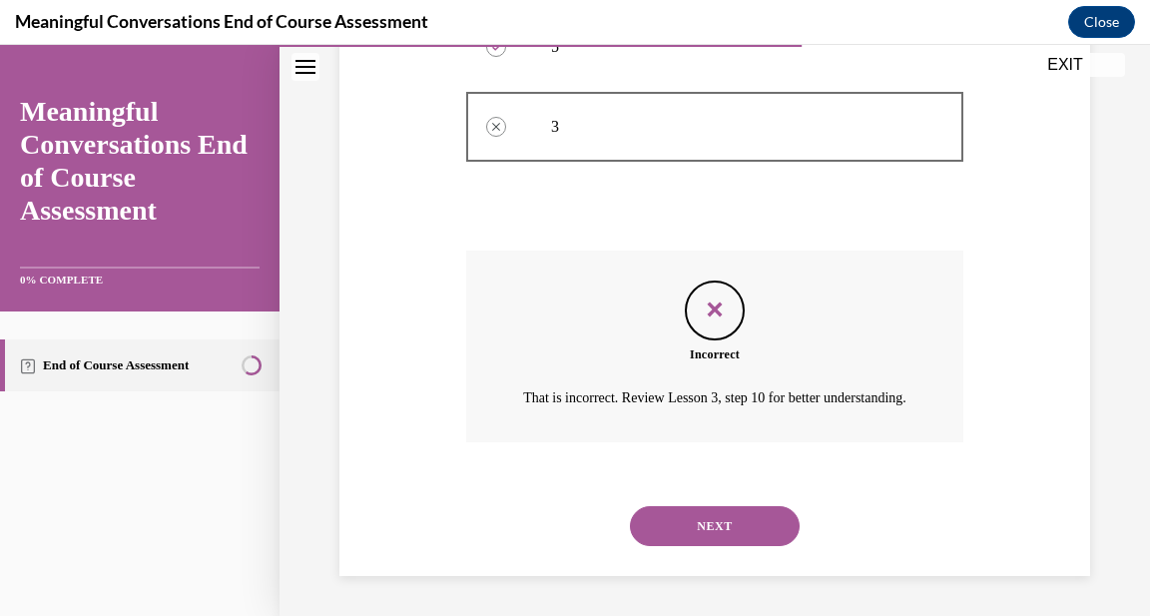
scroll to position [656, 0]
click at [717, 529] on button "NEXT" at bounding box center [715, 526] width 170 height 40
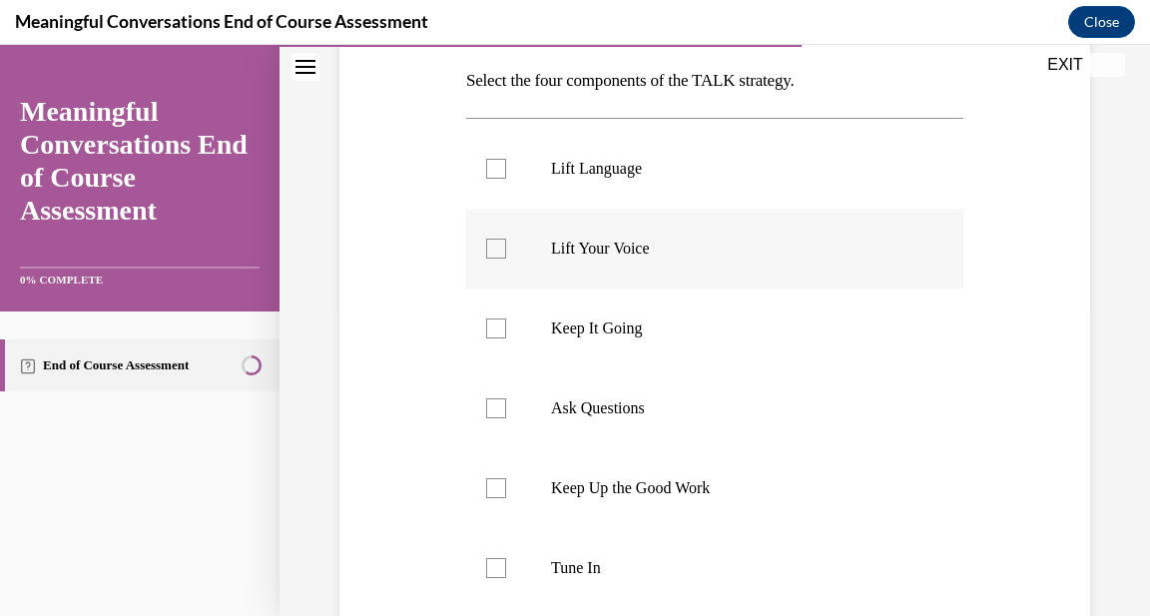
scroll to position [322, 0]
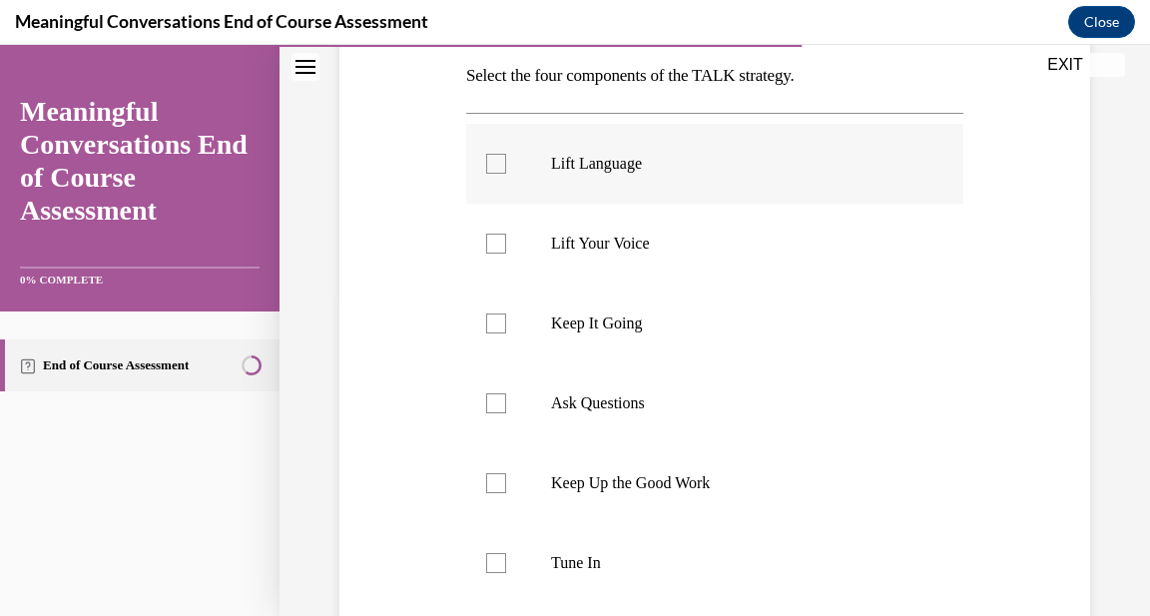
click at [490, 164] on div at bounding box center [496, 164] width 20 height 20
click at [490, 164] on input "Lift Language" at bounding box center [496, 164] width 20 height 20
checkbox input "true"
click at [499, 329] on div at bounding box center [496, 324] width 20 height 20
click at [499, 329] on input "Keep It Going" at bounding box center [496, 324] width 20 height 20
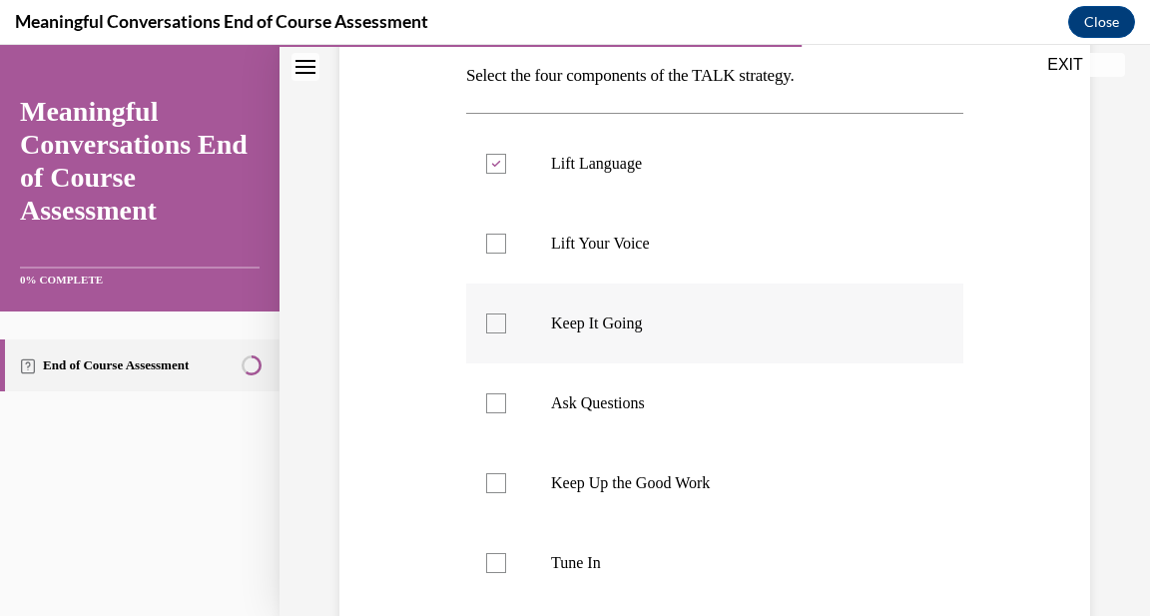
checkbox input "true"
click at [494, 402] on div at bounding box center [496, 403] width 20 height 20
click at [494, 402] on input "Ask Questions" at bounding box center [496, 403] width 20 height 20
checkbox input "true"
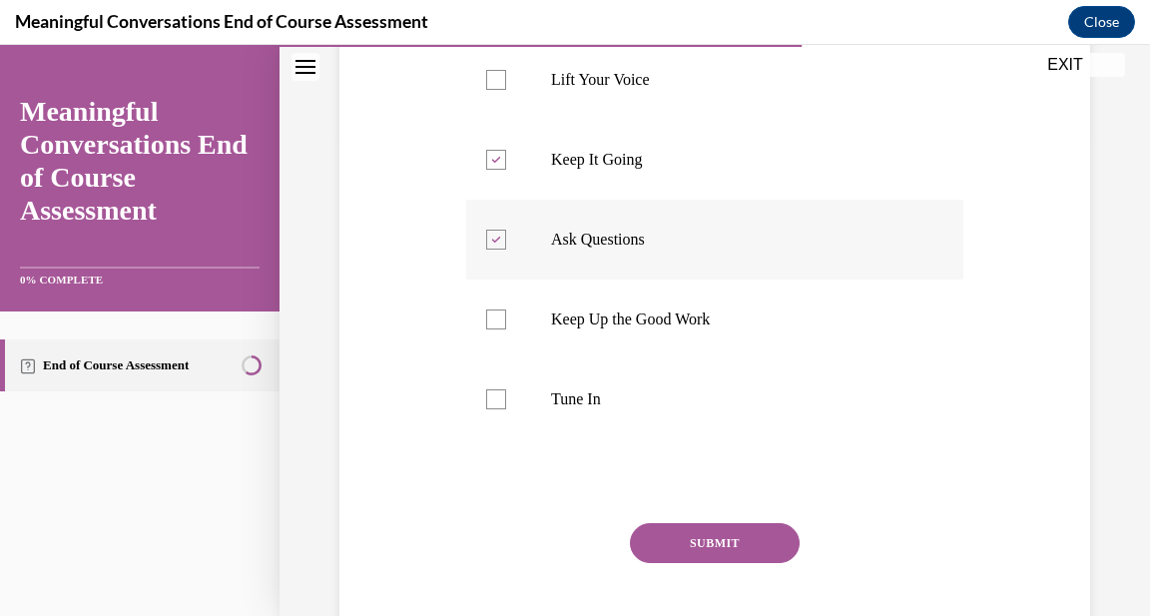
scroll to position [490, 0]
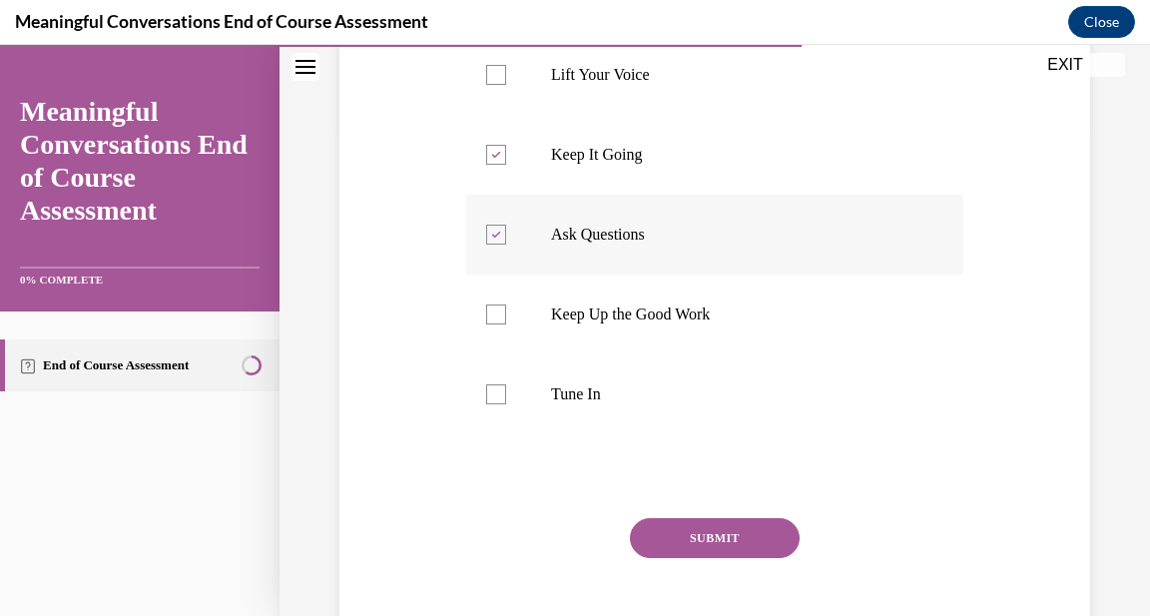
click at [494, 402] on div at bounding box center [496, 394] width 20 height 20
click at [494, 402] on input "Tune In" at bounding box center [496, 394] width 20 height 20
checkbox input "true"
click at [689, 537] on button "SUBMIT" at bounding box center [715, 538] width 170 height 40
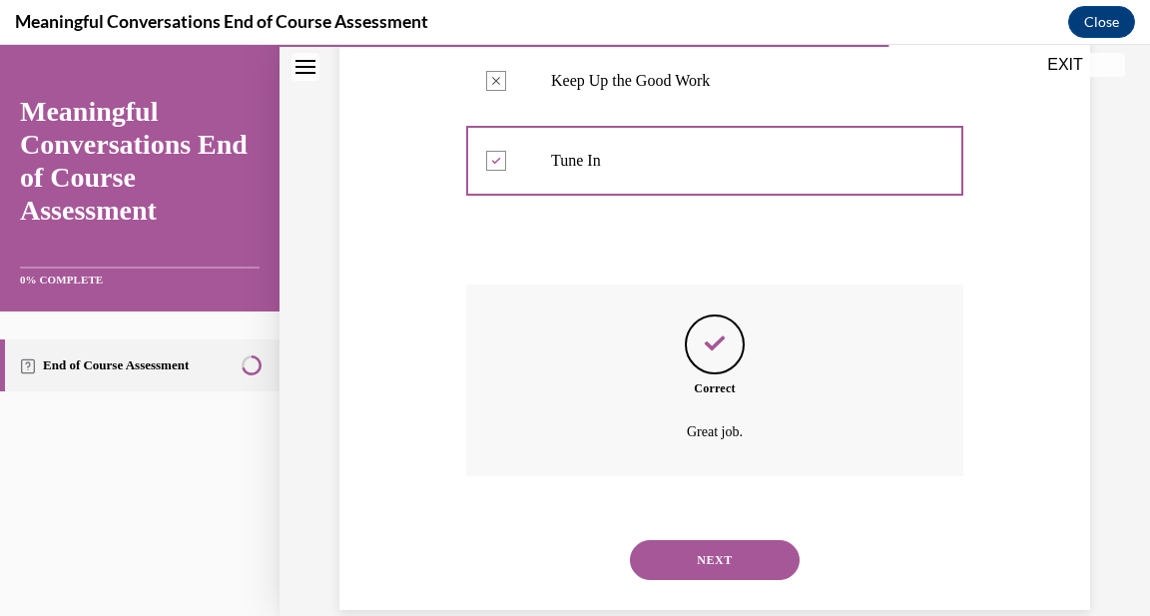
scroll to position [758, 0]
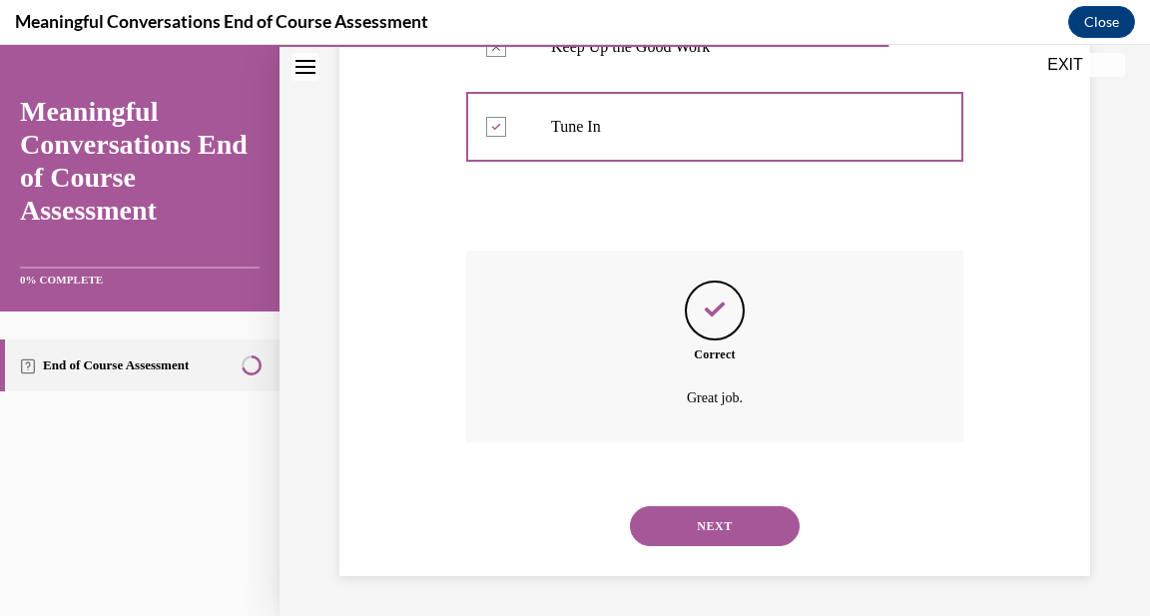
click at [689, 537] on button "NEXT" at bounding box center [715, 526] width 170 height 40
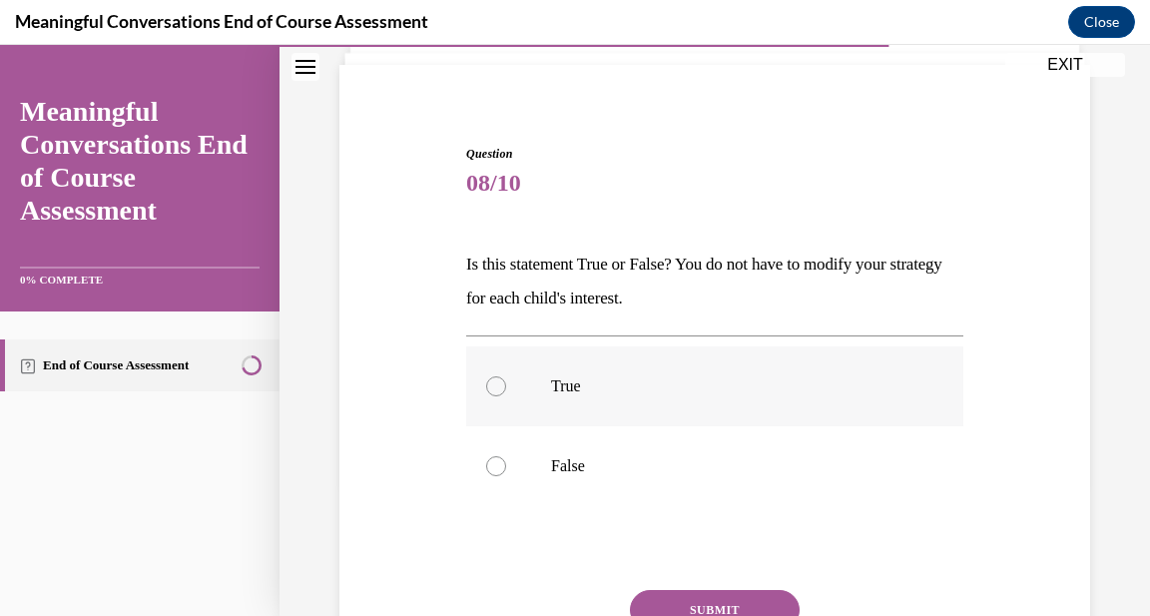
scroll to position [134, 0]
click at [494, 382] on div at bounding box center [496, 385] width 20 height 20
click at [494, 382] on input "True" at bounding box center [496, 385] width 20 height 20
radio input "true"
click at [759, 607] on button "SUBMIT" at bounding box center [715, 609] width 170 height 40
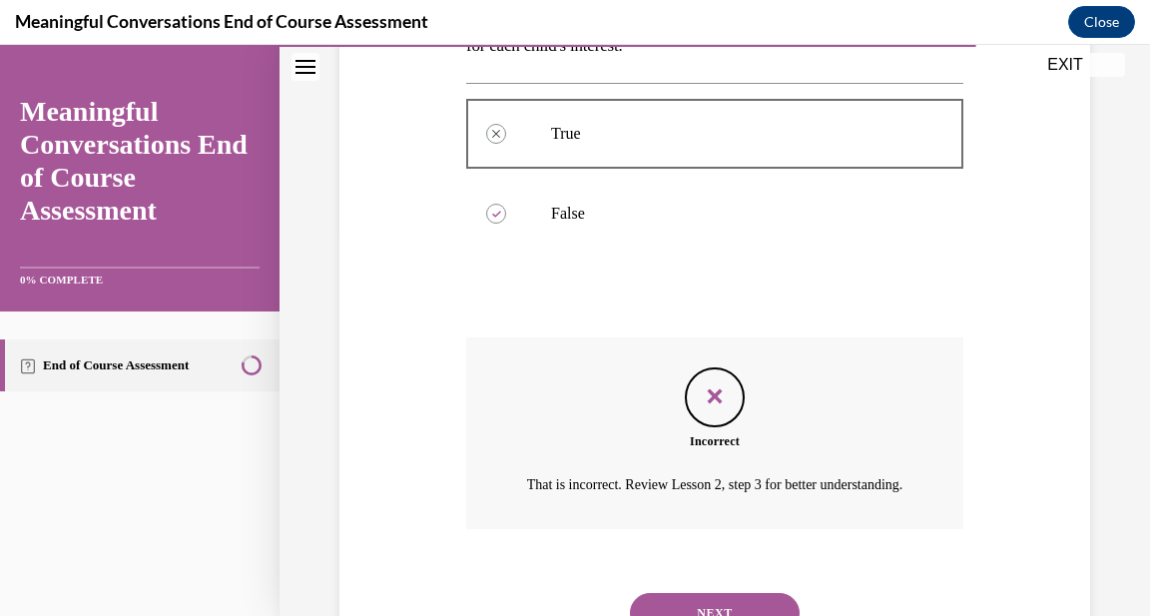
scroll to position [496, 0]
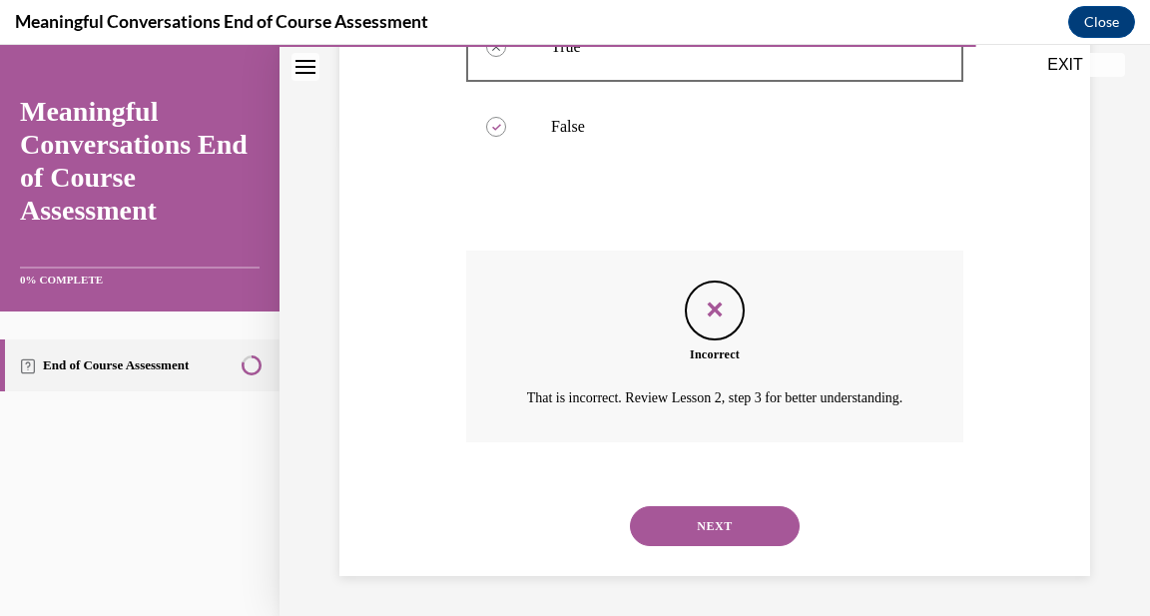
click at [756, 533] on button "NEXT" at bounding box center [715, 526] width 170 height 40
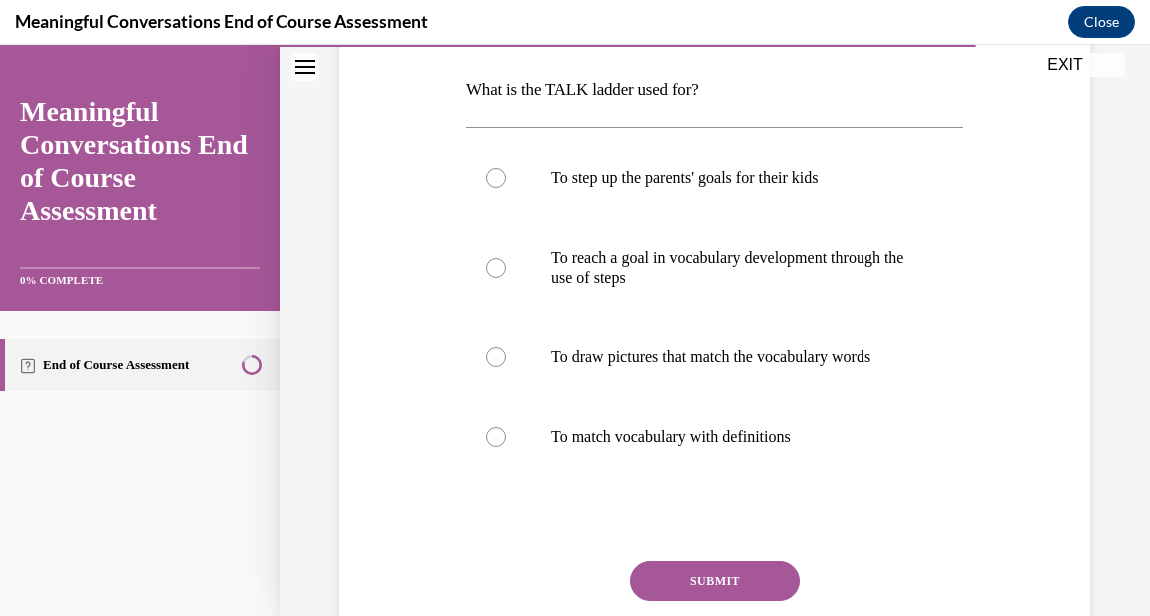
scroll to position [309, 0]
click at [498, 264] on div at bounding box center [496, 267] width 20 height 20
click at [498, 264] on input "To reach a goal in vocabulary development through the use of steps" at bounding box center [496, 267] width 20 height 20
radio input "true"
click at [720, 580] on button "SUBMIT" at bounding box center [715, 580] width 170 height 40
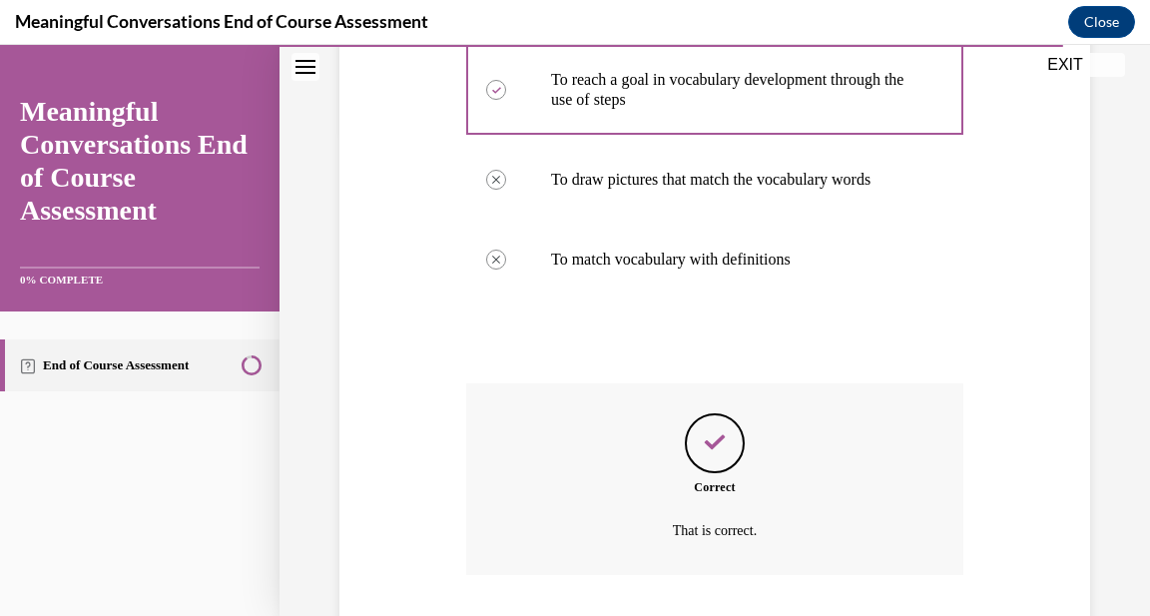
scroll to position [618, 0]
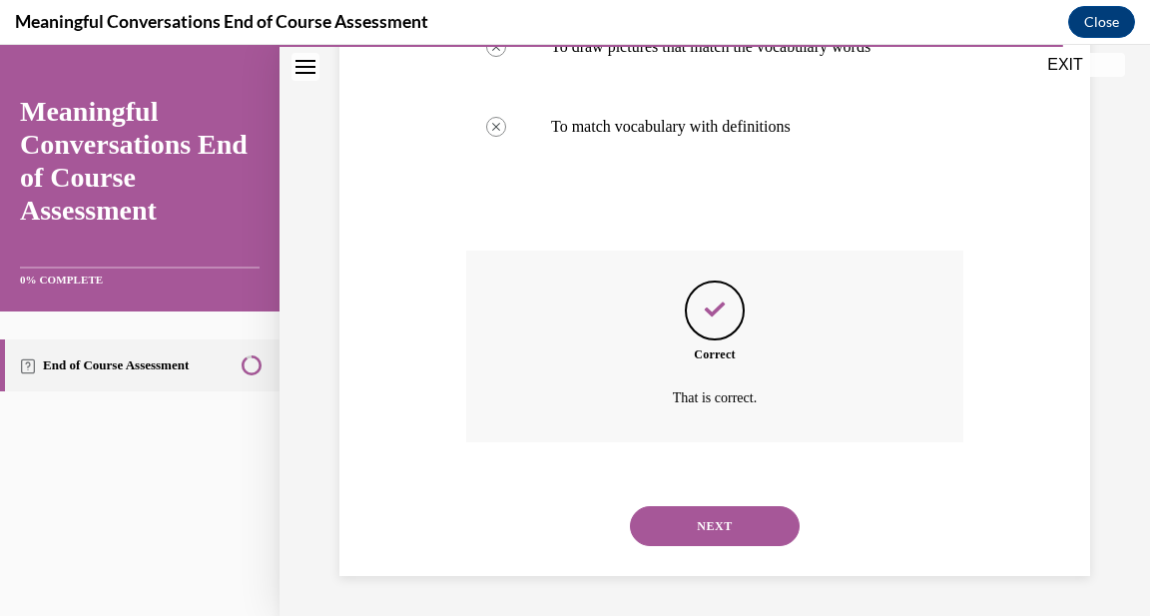
click at [720, 580] on div "Question 09/10 What is the TALK ladder used for? To step up the parents' goals …" at bounding box center [715, 53] width 871 height 1126
click at [726, 531] on button "NEXT" at bounding box center [715, 526] width 170 height 40
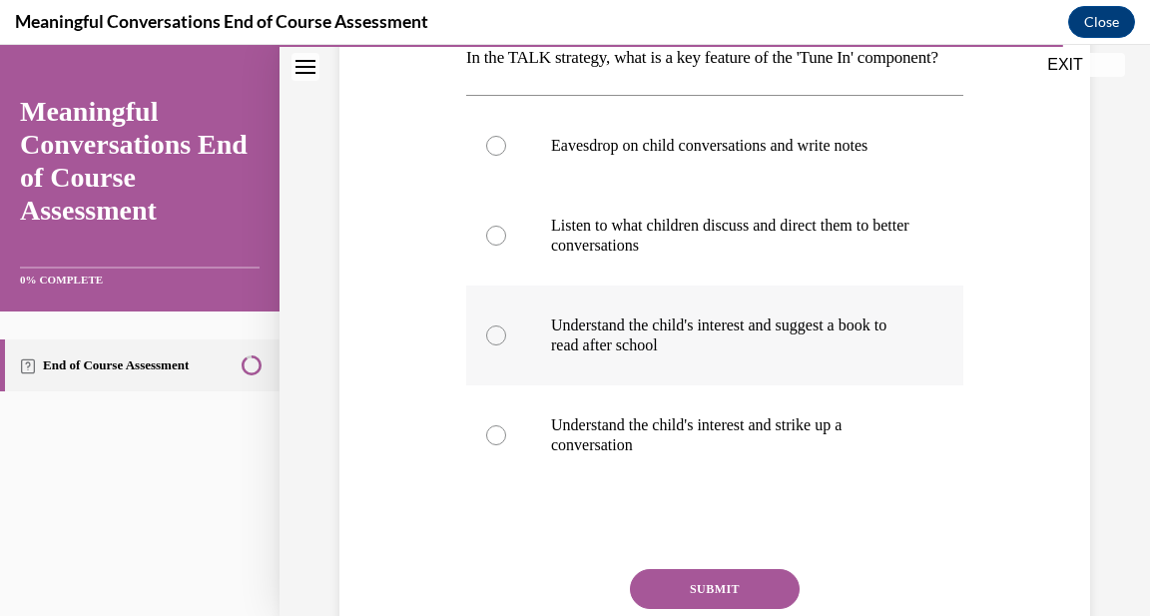
scroll to position [344, 0]
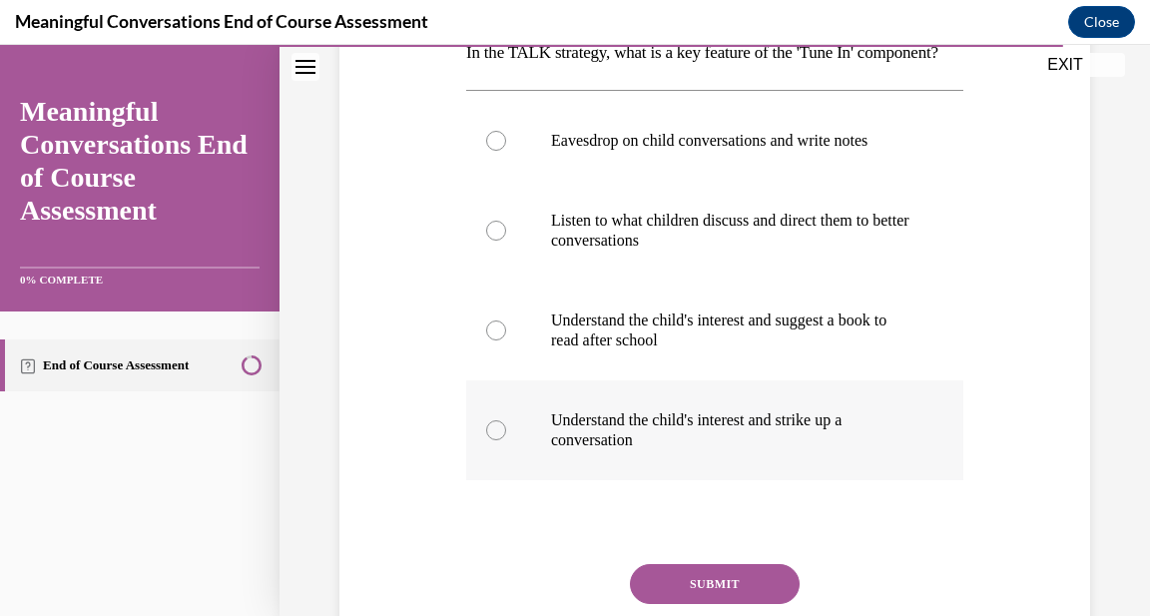
click at [492, 440] on div at bounding box center [496, 430] width 20 height 20
click at [492, 440] on input "Understand the child's interest and strike up a conversation" at bounding box center [496, 430] width 20 height 20
radio input "true"
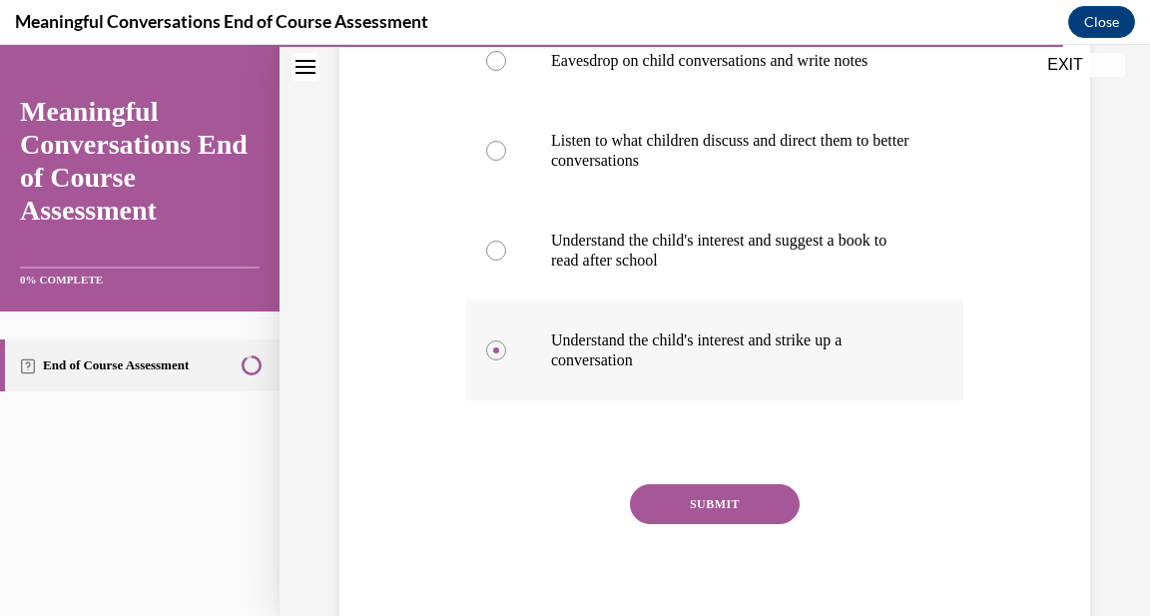
scroll to position [425, 0]
click at [684, 523] on button "SUBMIT" at bounding box center [715, 503] width 170 height 40
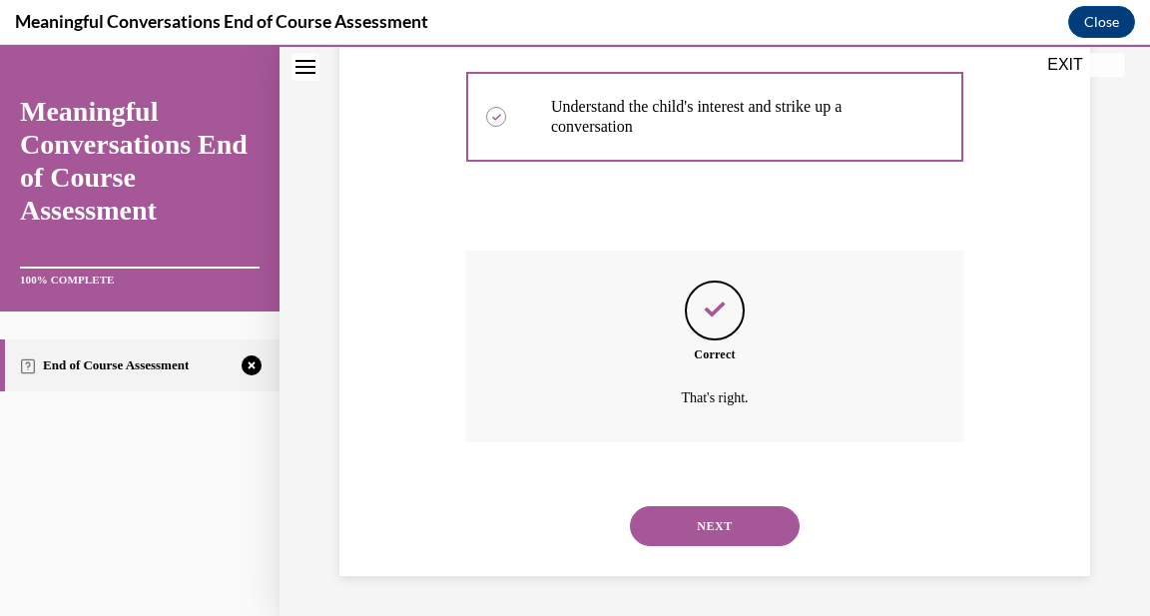
scroll to position [692, 0]
click at [684, 524] on button "NEXT" at bounding box center [715, 526] width 170 height 40
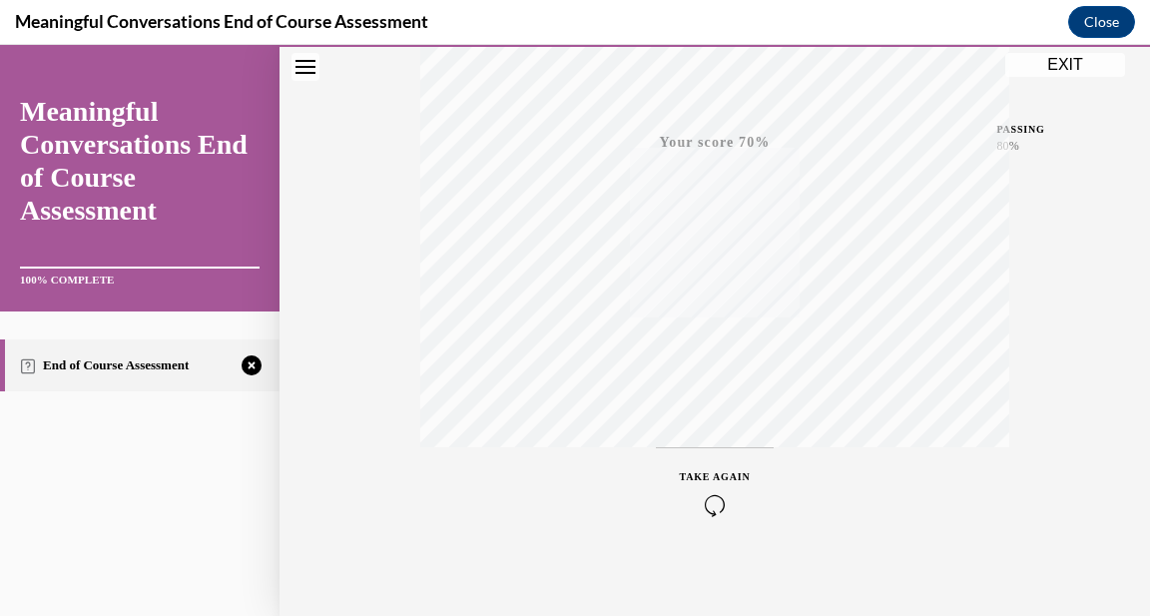
scroll to position [452, 0]
click at [718, 477] on div "TAKE AGAIN" at bounding box center [715, 481] width 71 height 47
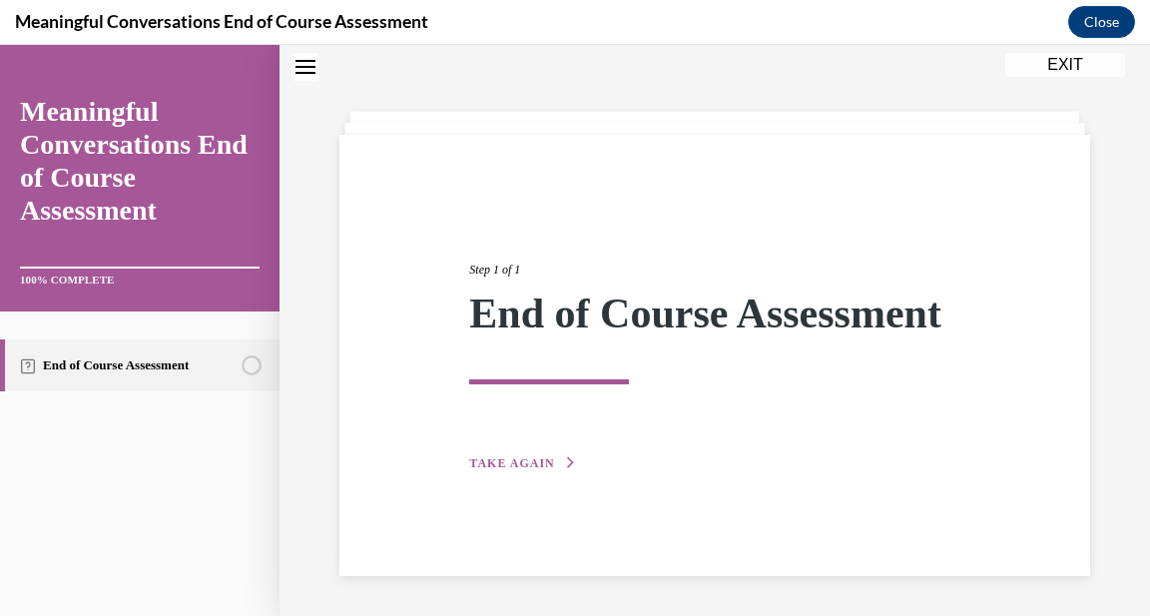
scroll to position [83, 0]
click at [533, 470] on span "TAKE AGAIN" at bounding box center [511, 463] width 85 height 14
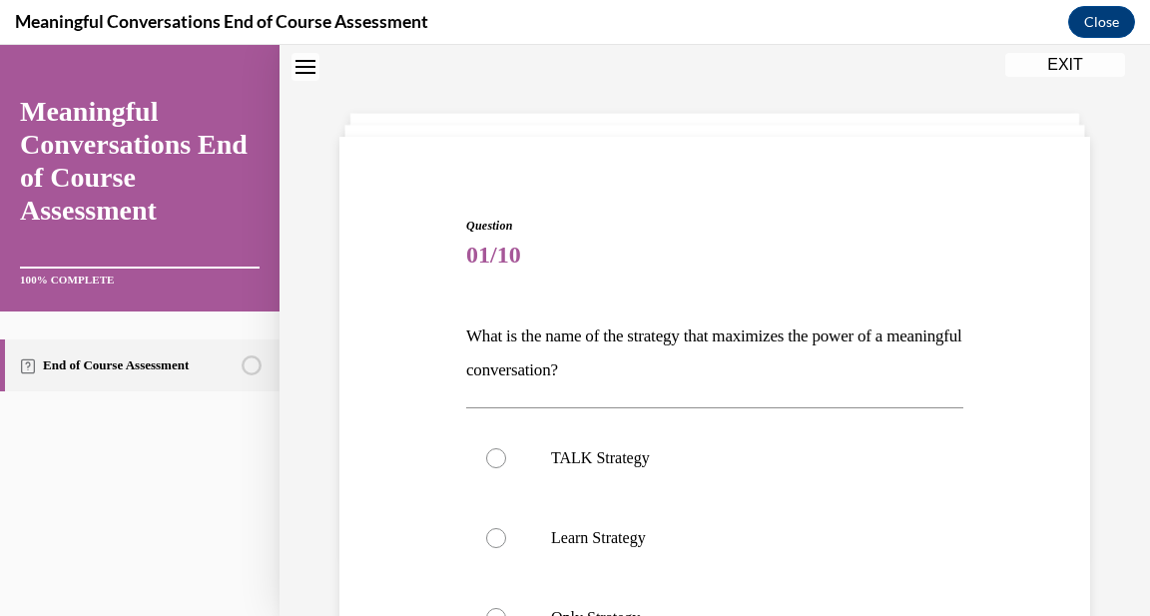
scroll to position [102, 0]
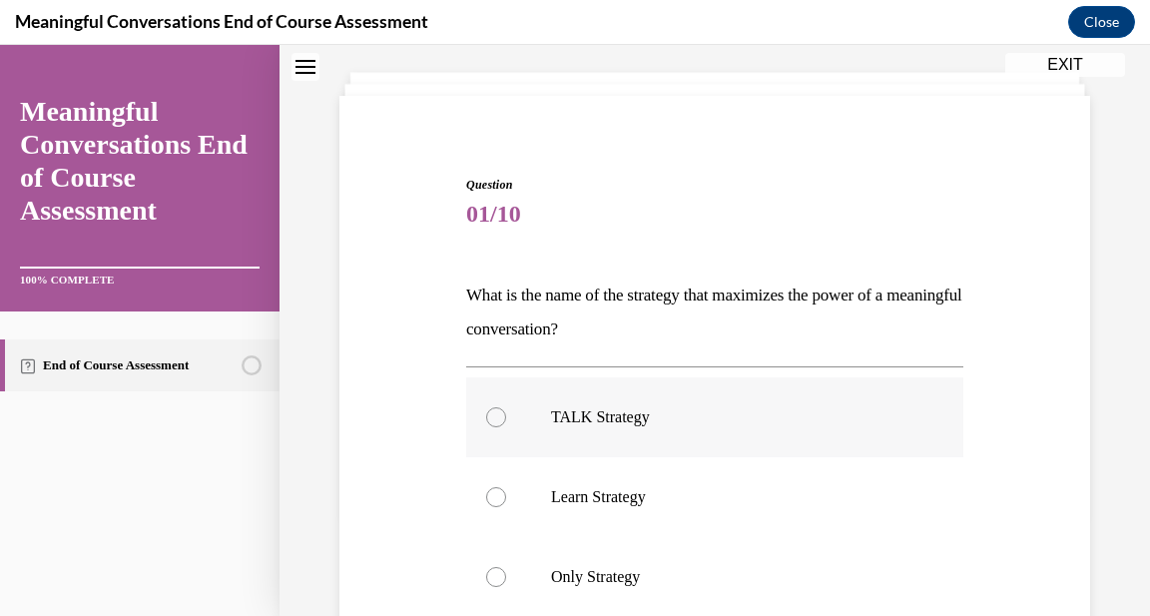
click at [495, 414] on div at bounding box center [496, 417] width 20 height 20
click at [495, 414] on input "TALK Strategy" at bounding box center [496, 417] width 20 height 20
radio input "true"
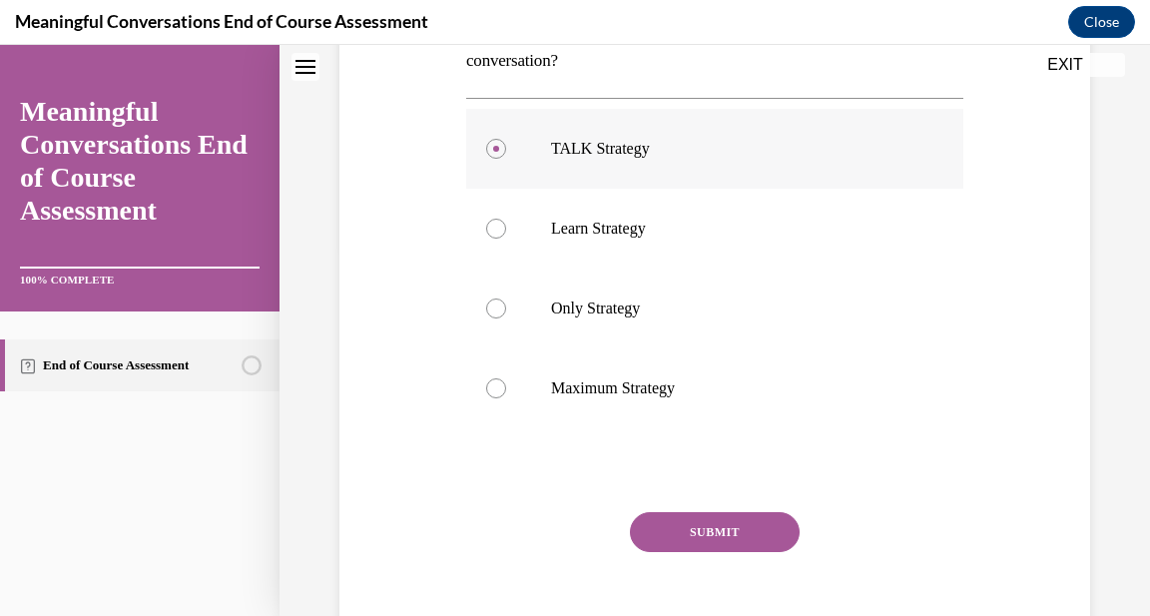
scroll to position [377, 0]
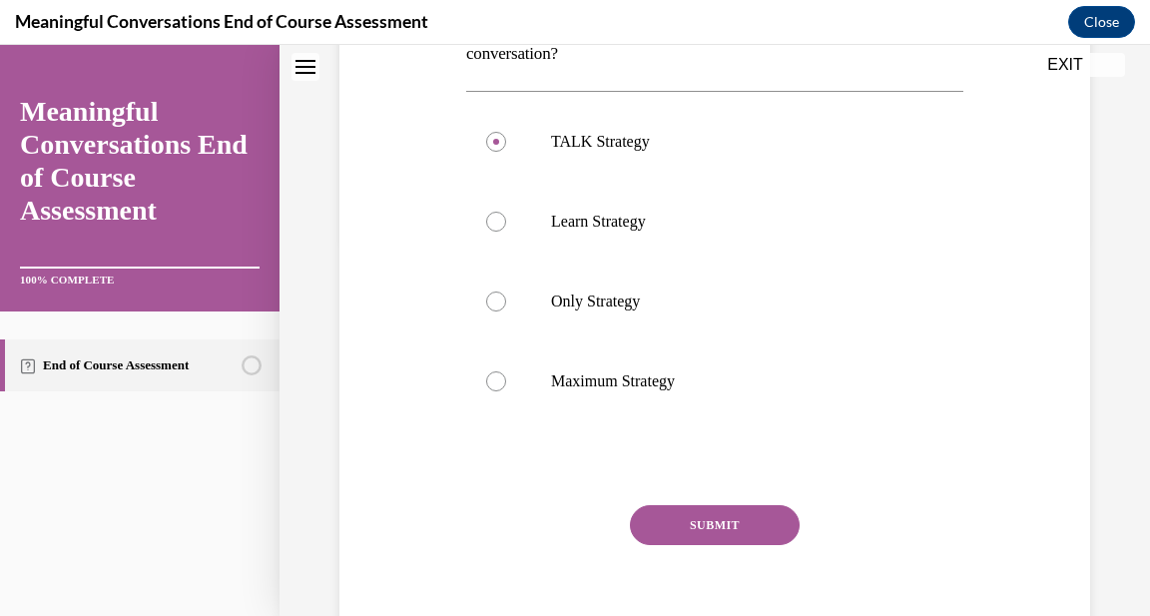
click at [775, 535] on button "SUBMIT" at bounding box center [715, 525] width 170 height 40
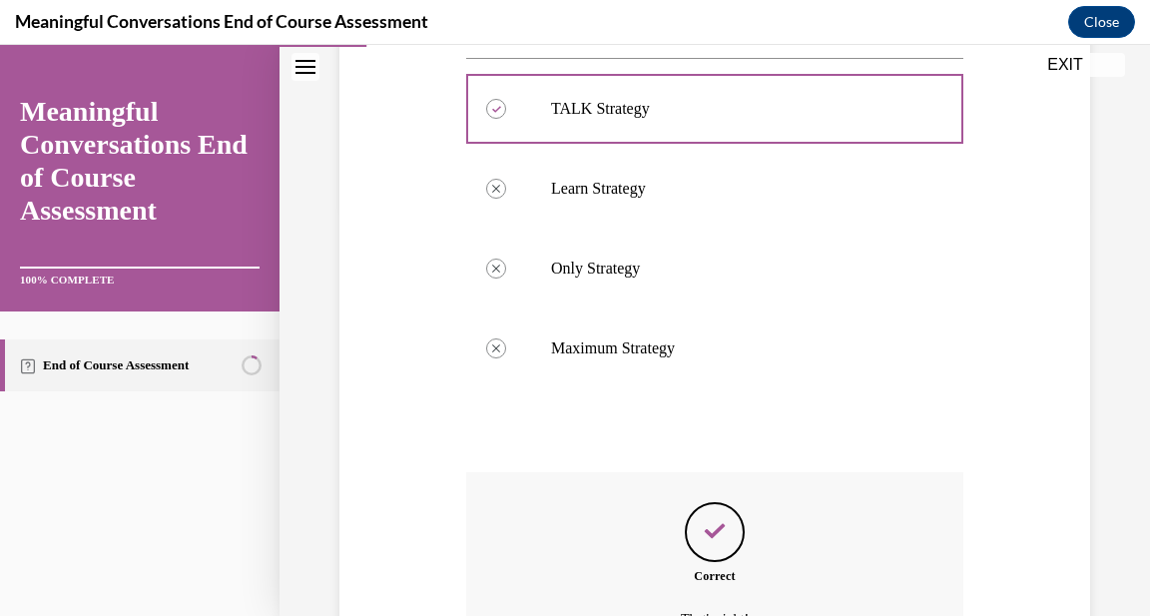
scroll to position [632, 0]
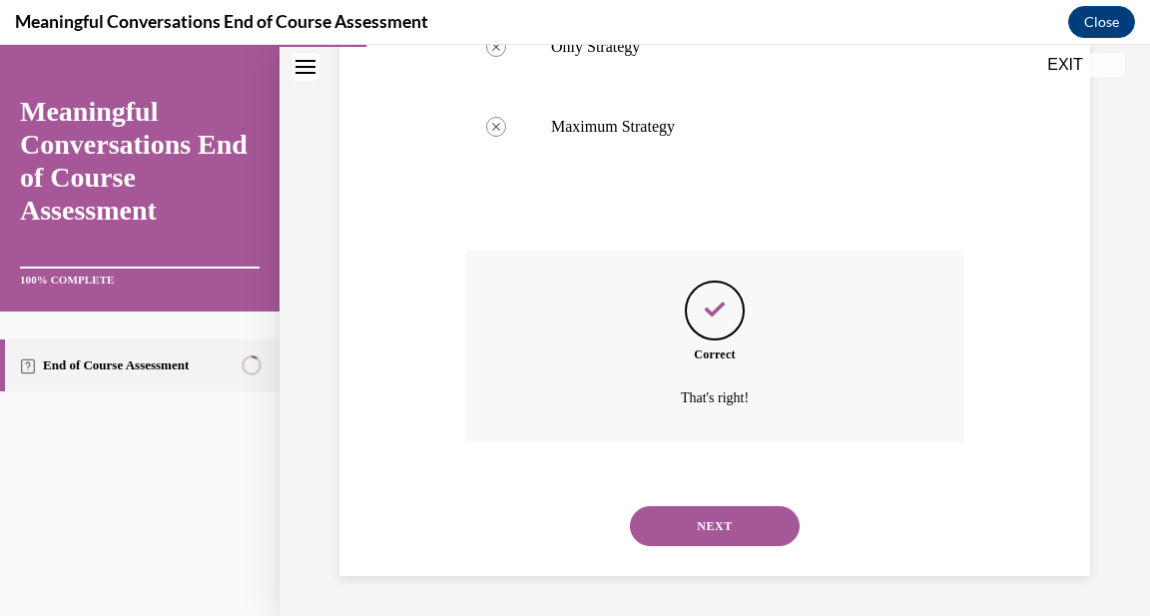
click at [775, 535] on button "NEXT" at bounding box center [715, 526] width 170 height 40
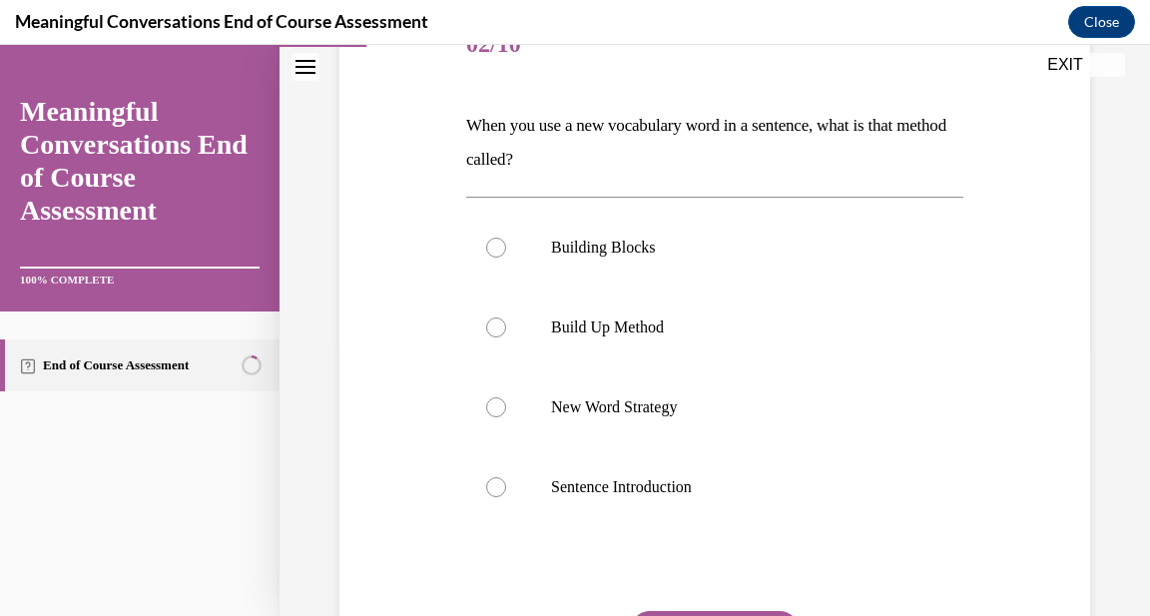
scroll to position [289, 0]
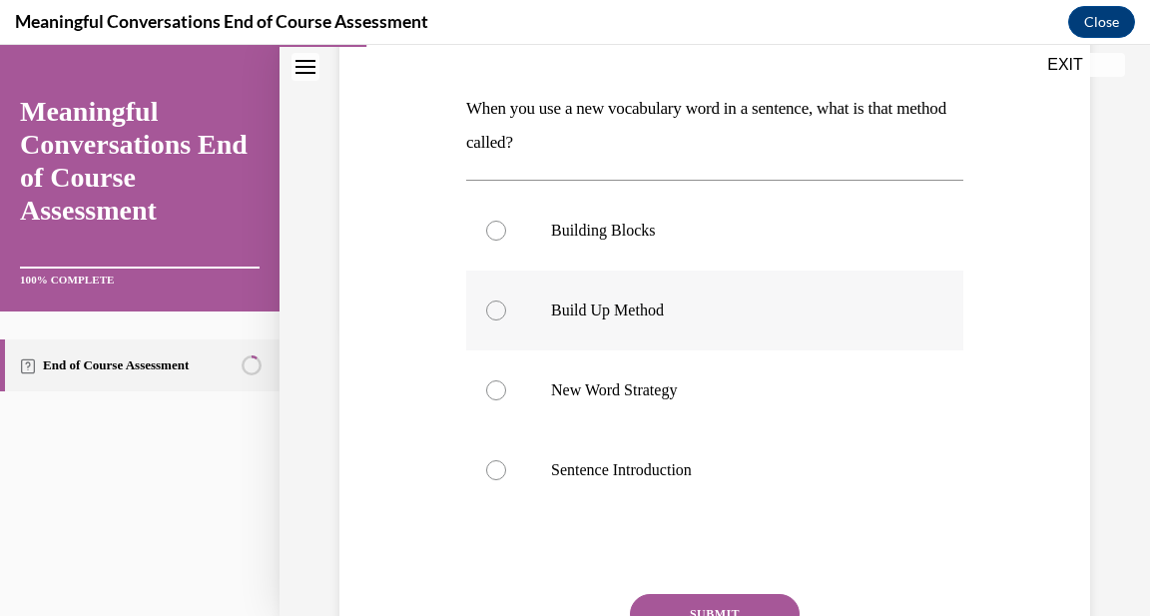
click at [488, 316] on div at bounding box center [496, 311] width 20 height 20
click at [488, 316] on input "Build Up Method" at bounding box center [496, 311] width 20 height 20
radio input "true"
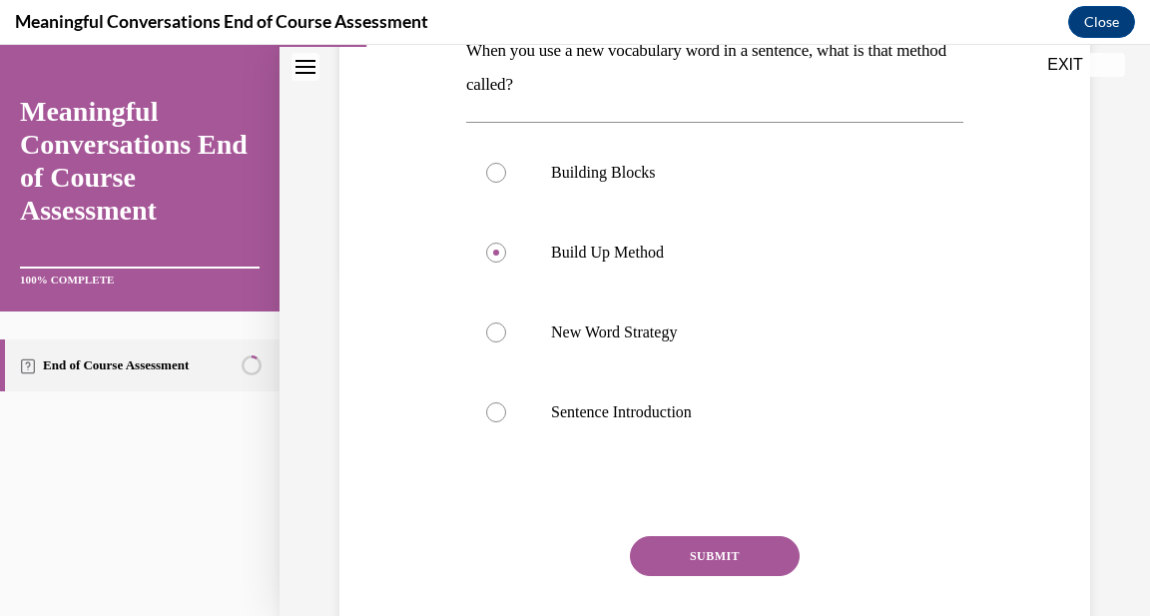
click at [758, 564] on button "SUBMIT" at bounding box center [715, 556] width 170 height 40
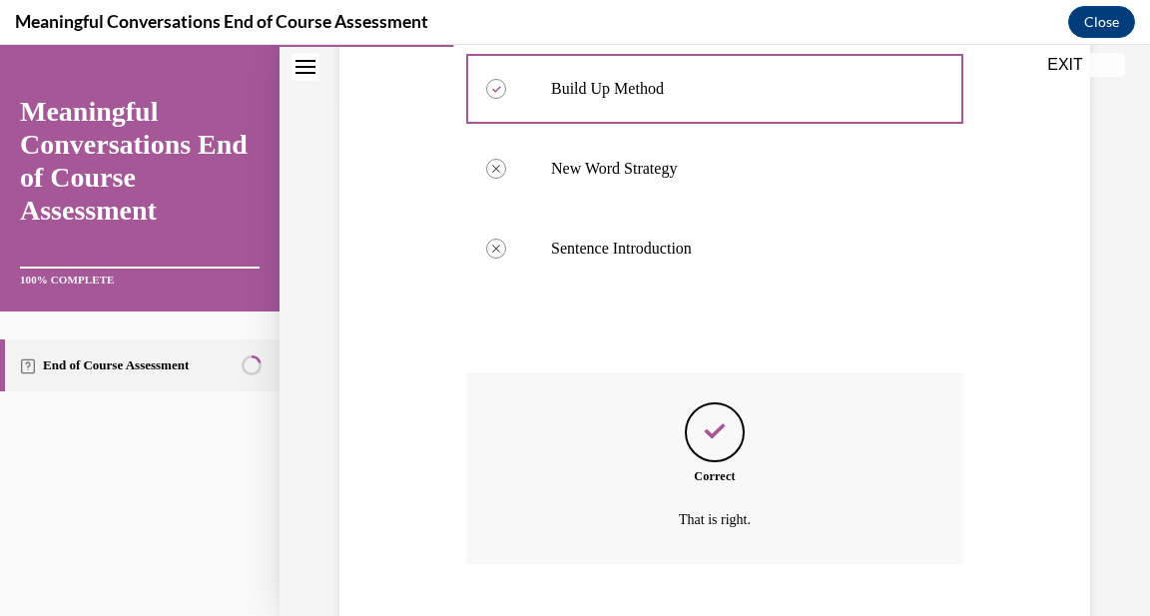
scroll to position [632, 0]
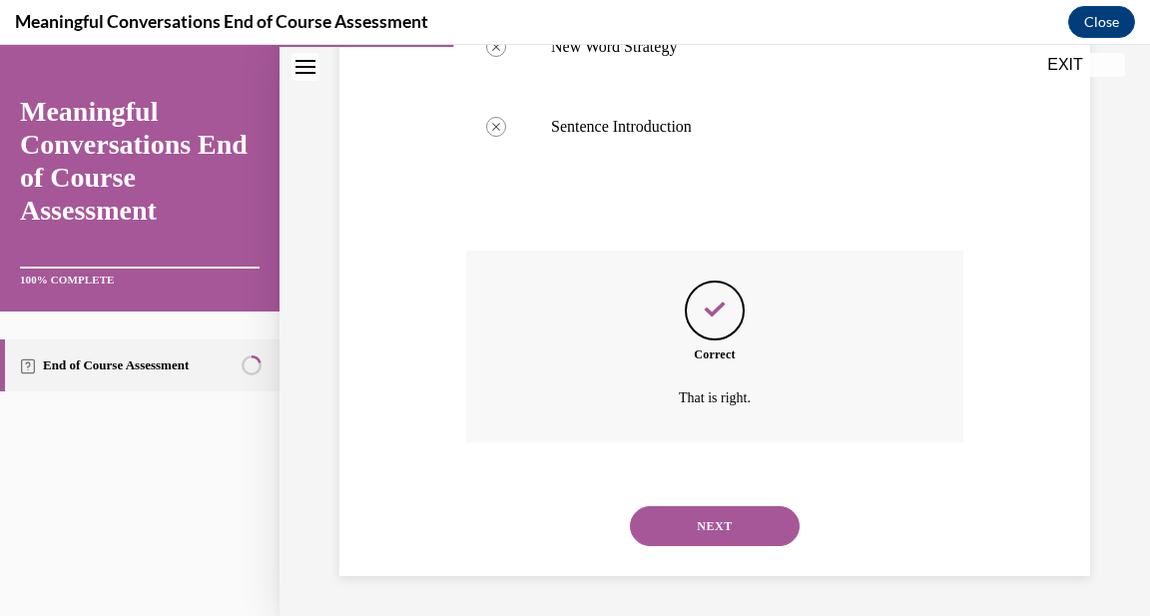
click at [743, 540] on button "NEXT" at bounding box center [715, 526] width 170 height 40
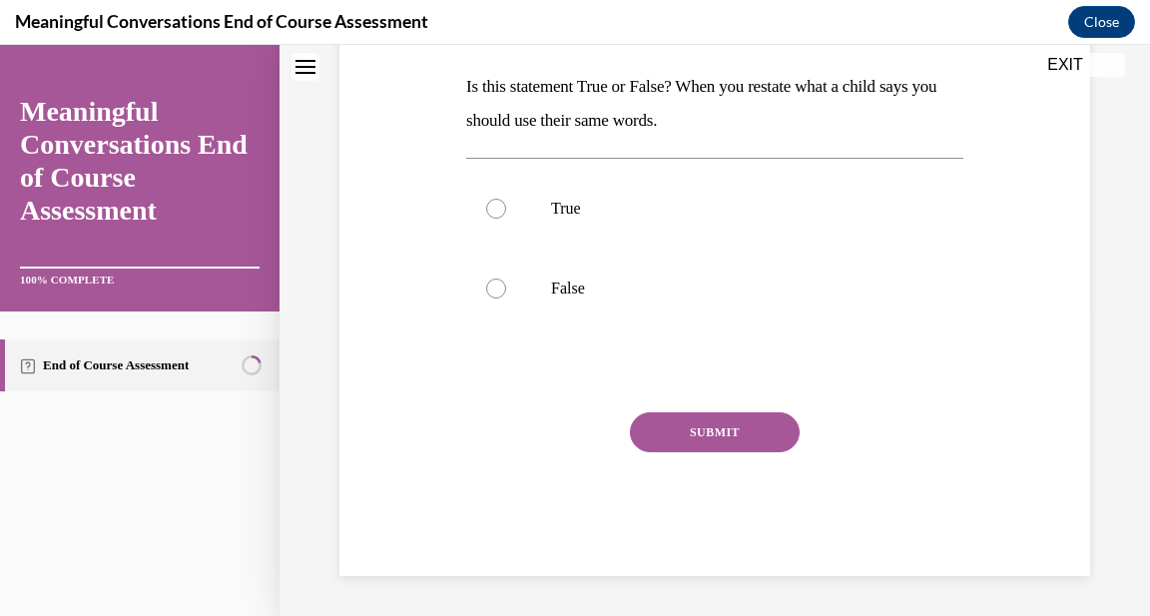
scroll to position [0, 0]
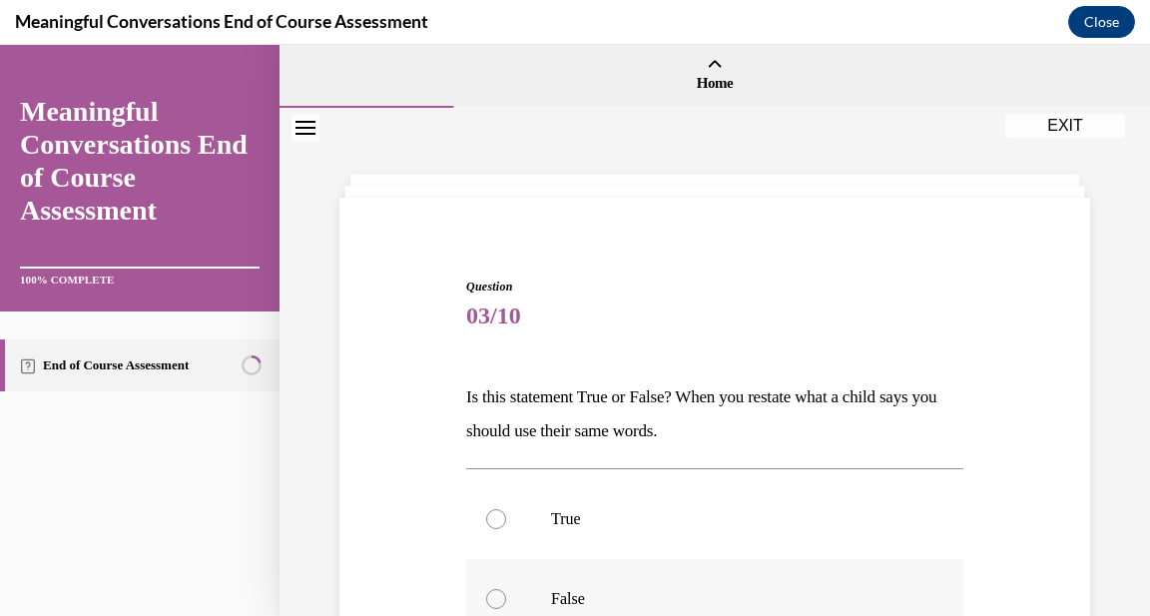
click at [500, 595] on div at bounding box center [496, 599] width 20 height 20
click at [500, 595] on input "False" at bounding box center [496, 599] width 20 height 20
radio input "true"
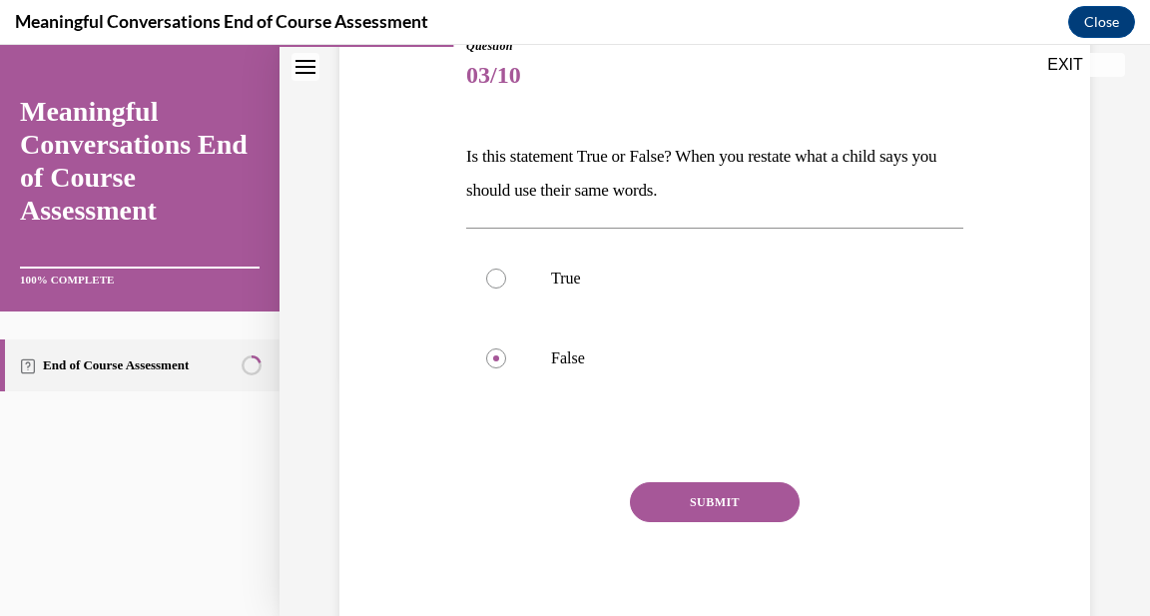
scroll to position [243, 0]
click at [659, 500] on button "SUBMIT" at bounding box center [715, 500] width 170 height 40
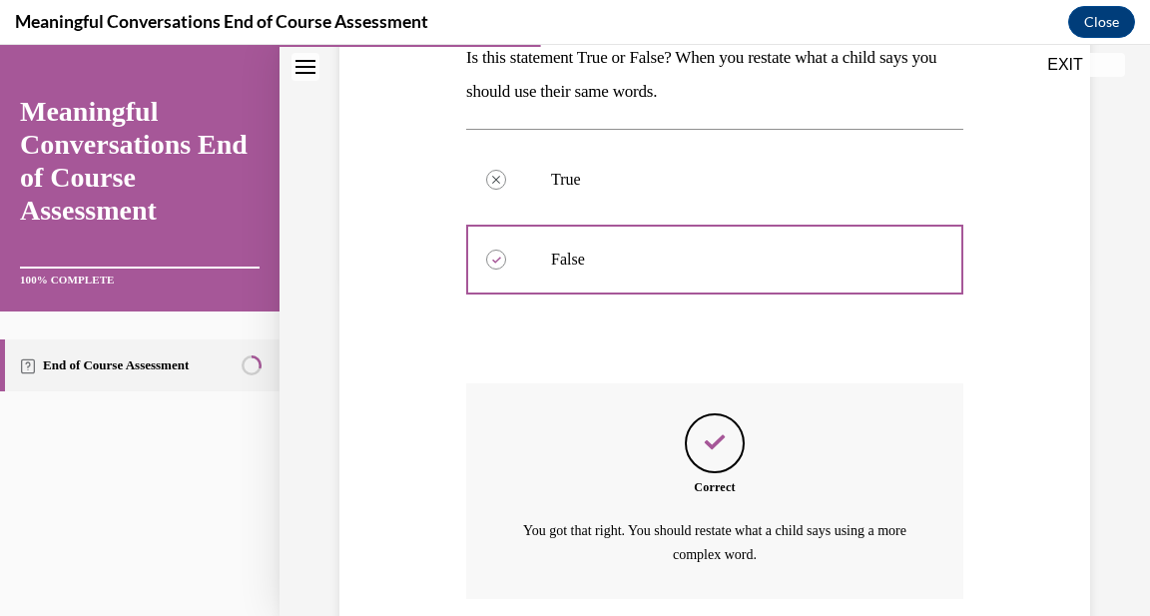
scroll to position [496, 0]
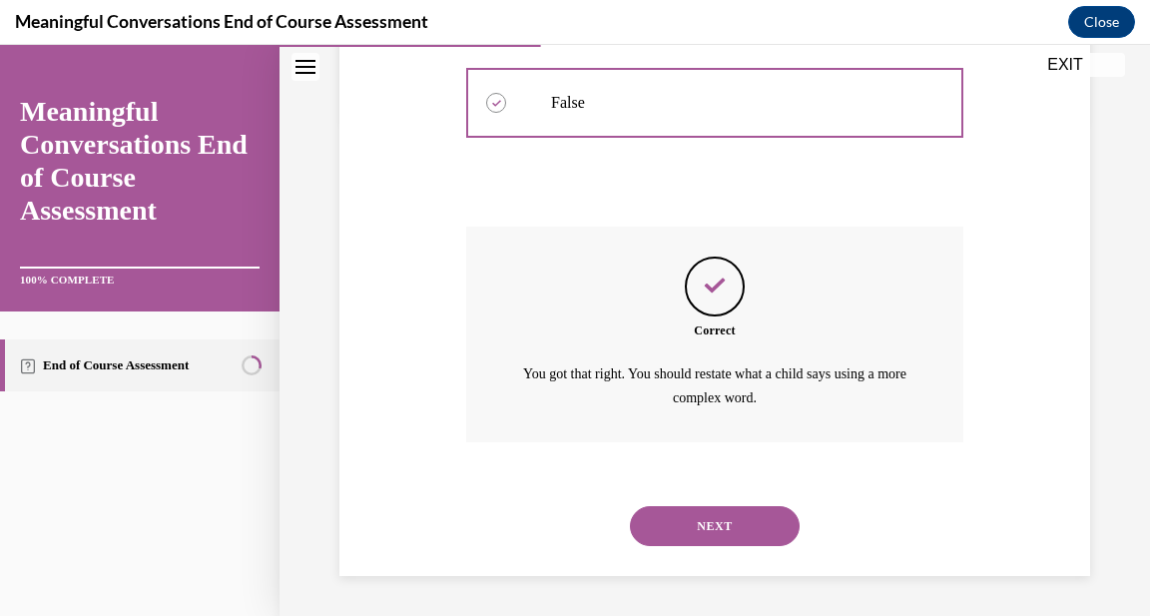
click at [687, 520] on button "NEXT" at bounding box center [715, 526] width 170 height 40
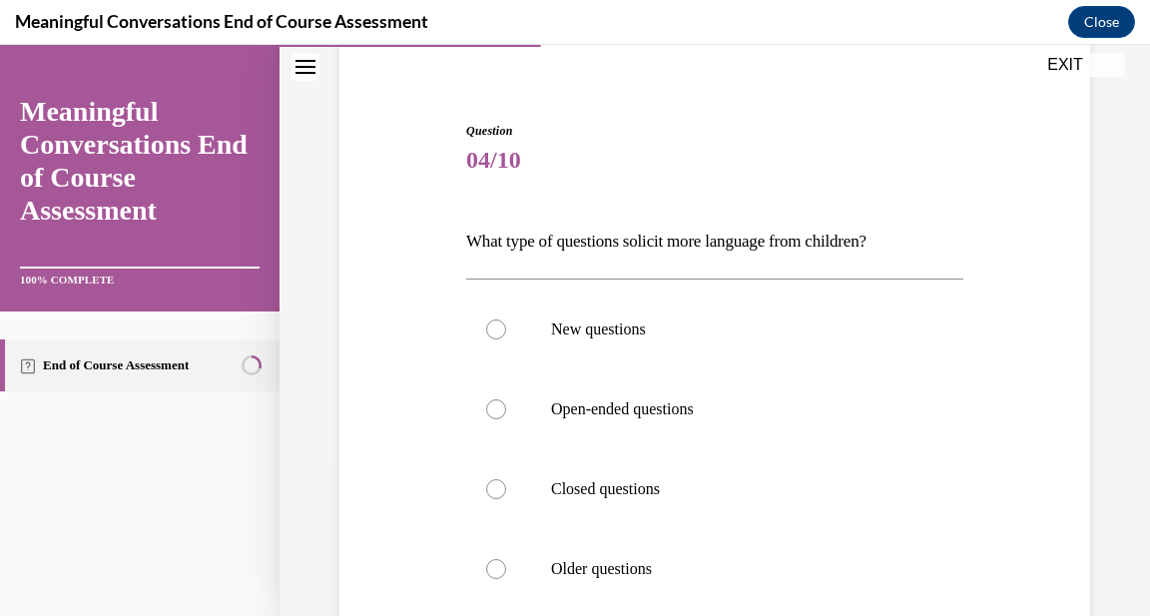
scroll to position [167, 0]
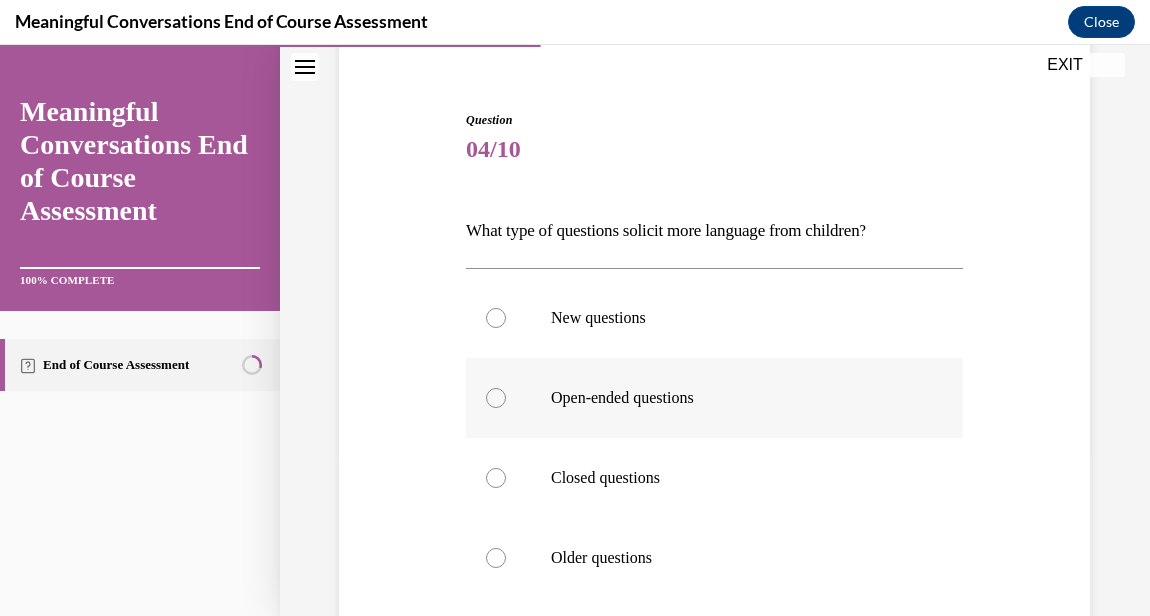
click at [493, 400] on div at bounding box center [496, 398] width 20 height 20
click at [493, 400] on input "Open-ended questions" at bounding box center [496, 398] width 20 height 20
radio input "true"
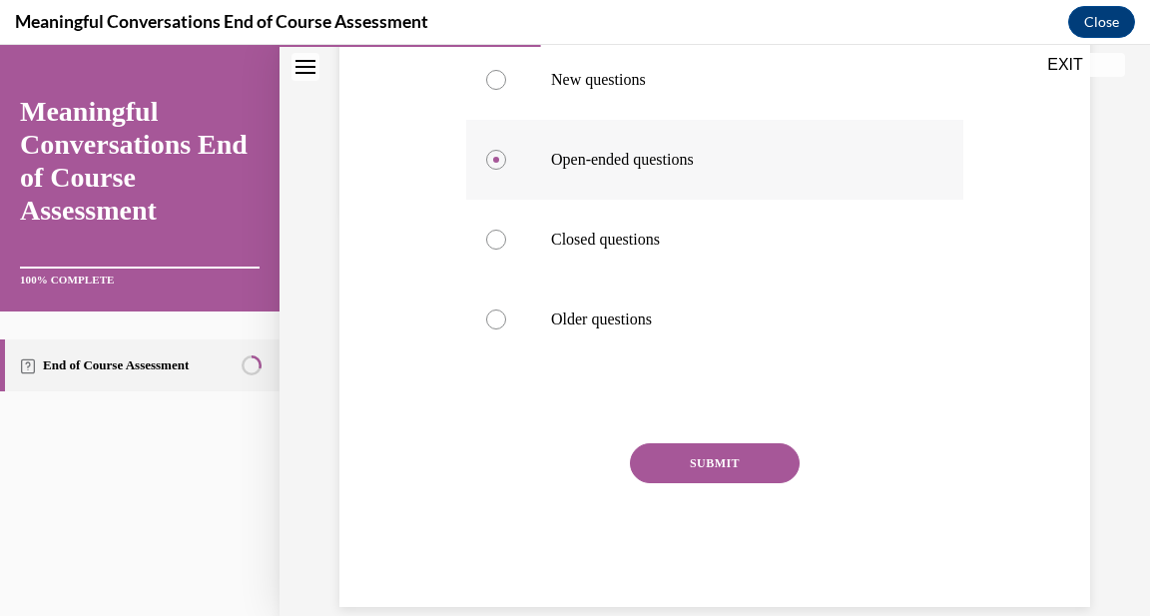
scroll to position [407, 0]
click at [761, 448] on button "SUBMIT" at bounding box center [715, 461] width 170 height 40
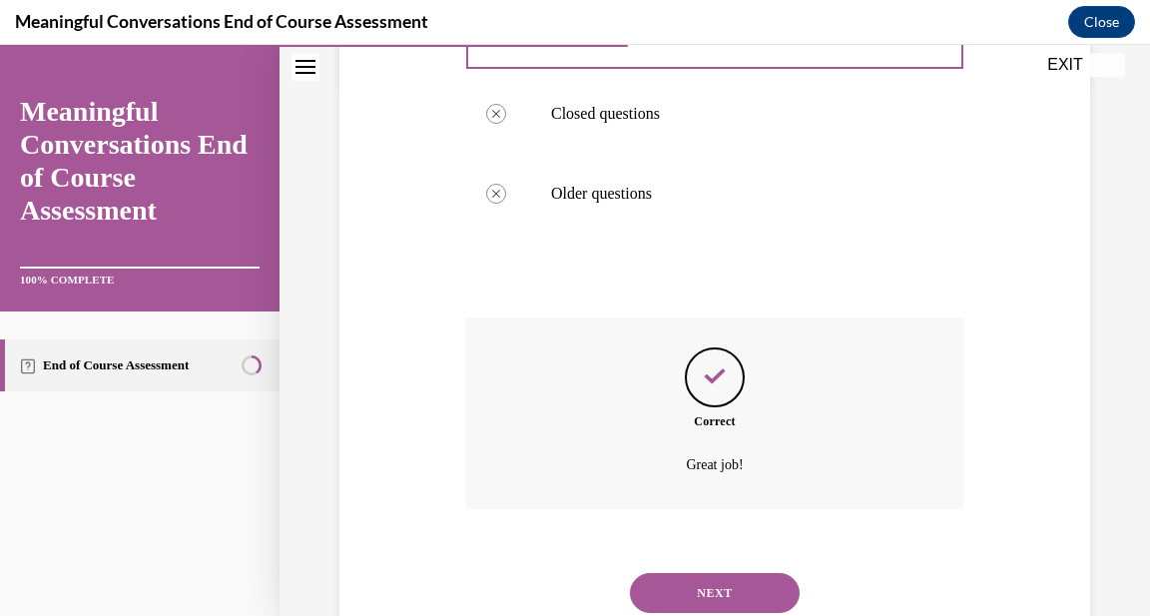
scroll to position [598, 0]
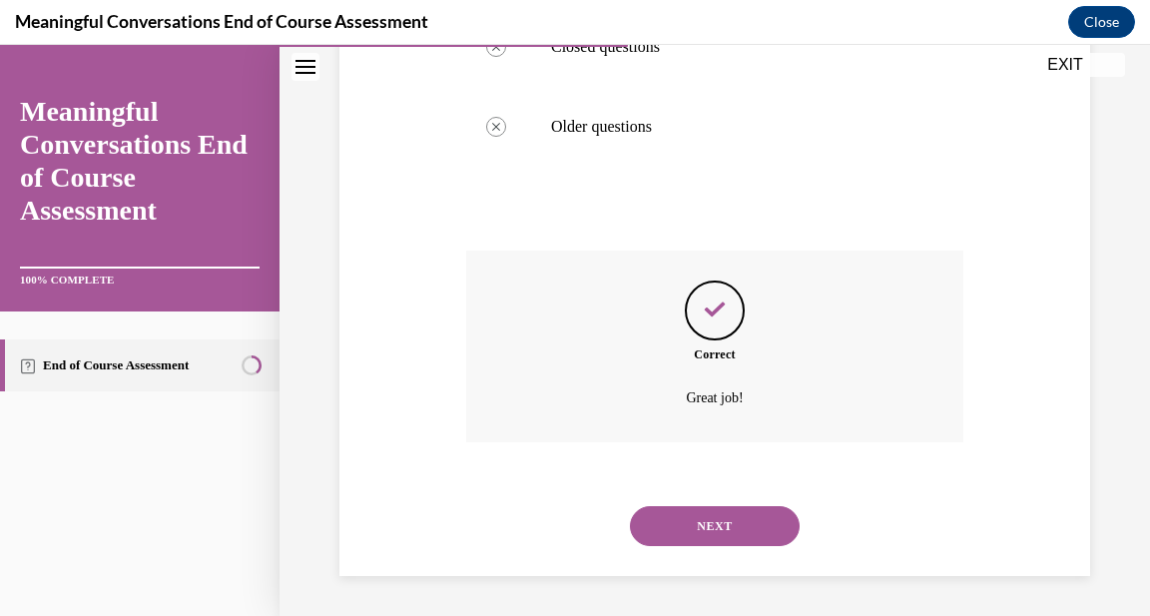
click at [745, 513] on button "NEXT" at bounding box center [715, 526] width 170 height 40
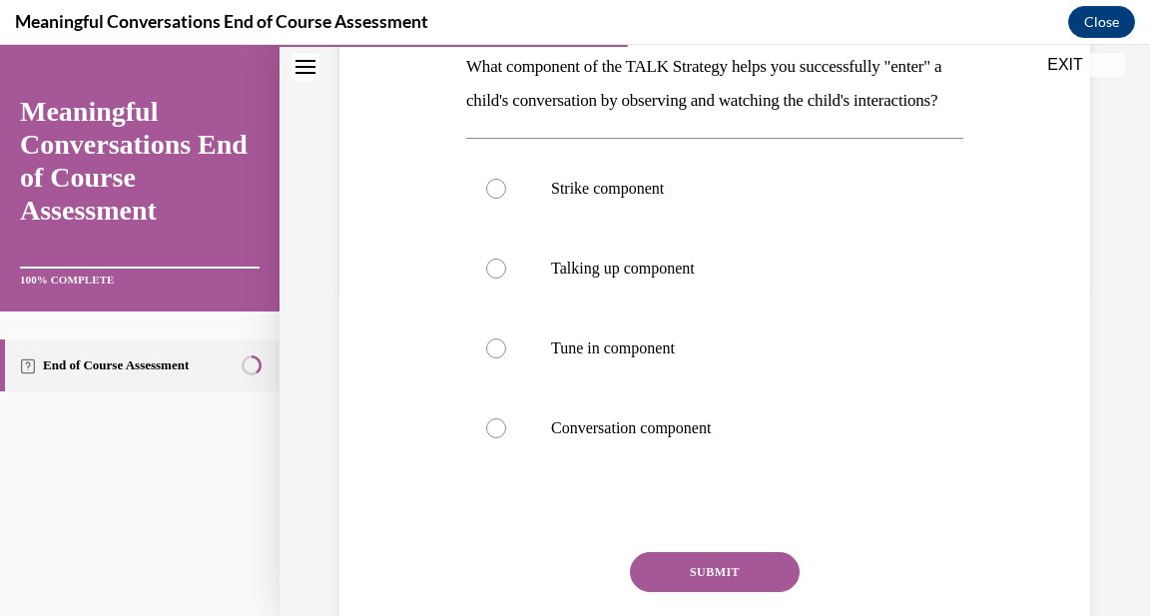
scroll to position [331, 0]
click at [505, 357] on div at bounding box center [496, 347] width 20 height 20
click at [505, 357] on input "Tune in component" at bounding box center [496, 347] width 20 height 20
radio input "true"
click at [756, 591] on button "SUBMIT" at bounding box center [715, 571] width 170 height 40
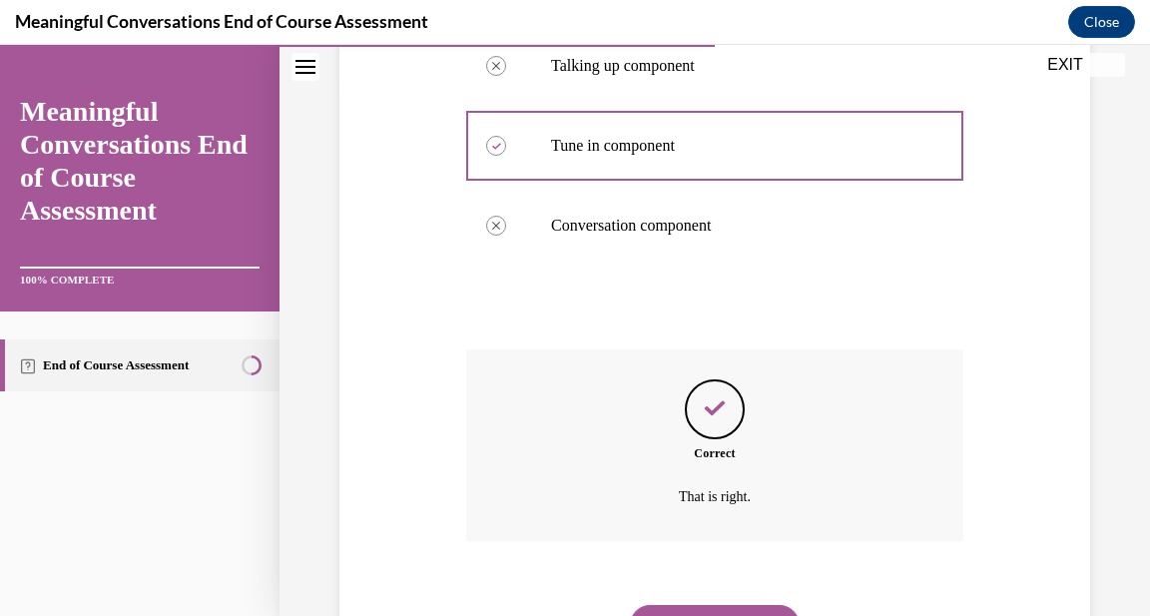
scroll to position [666, 0]
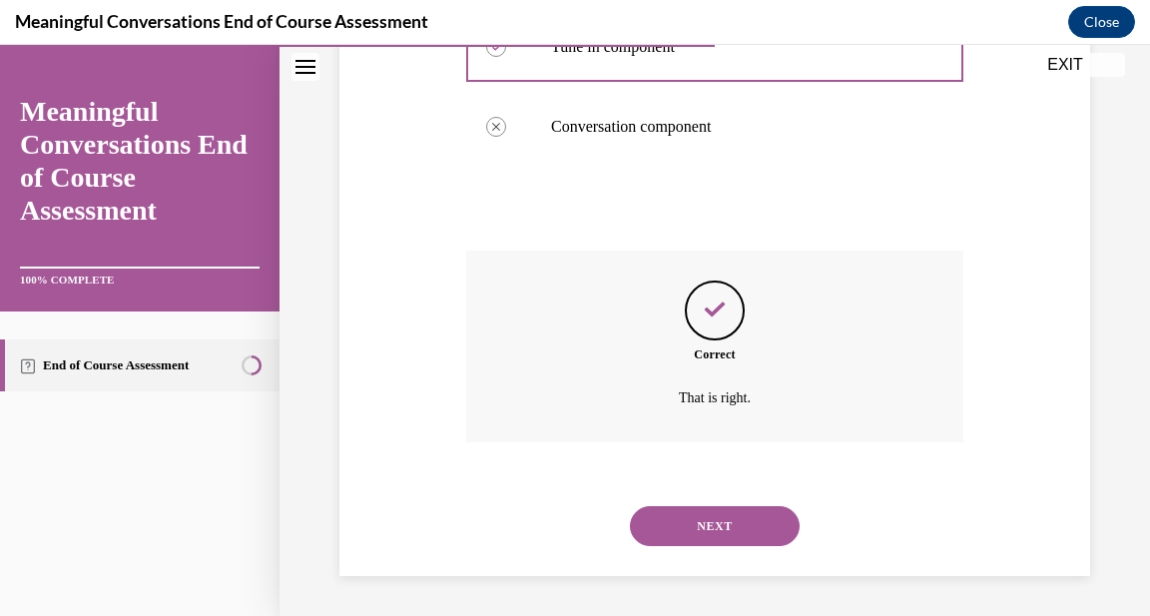
click at [760, 548] on div "NEXT" at bounding box center [714, 526] width 497 height 80
click at [760, 533] on button "NEXT" at bounding box center [715, 526] width 170 height 40
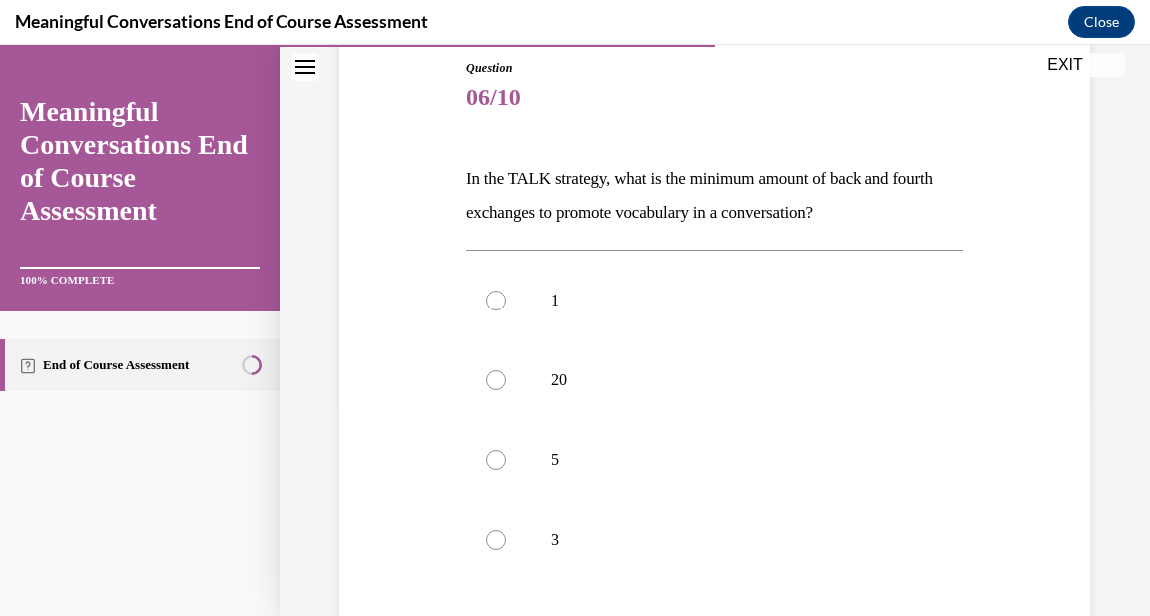
scroll to position [228, 0]
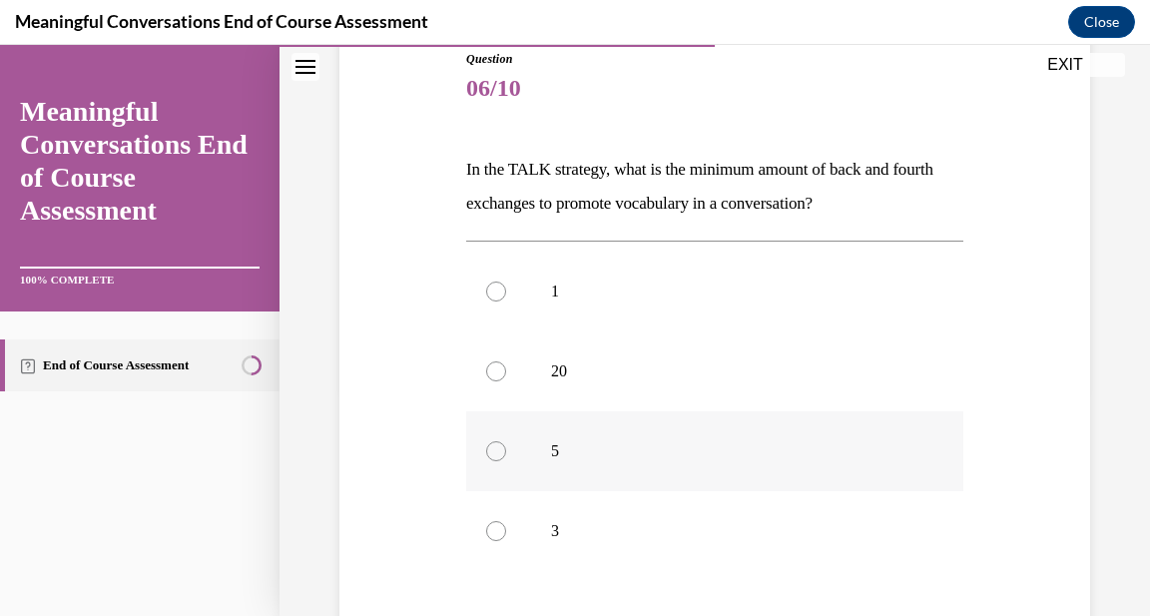
click at [495, 446] on div at bounding box center [496, 451] width 20 height 20
click at [495, 446] on input "5" at bounding box center [496, 451] width 20 height 20
radio input "true"
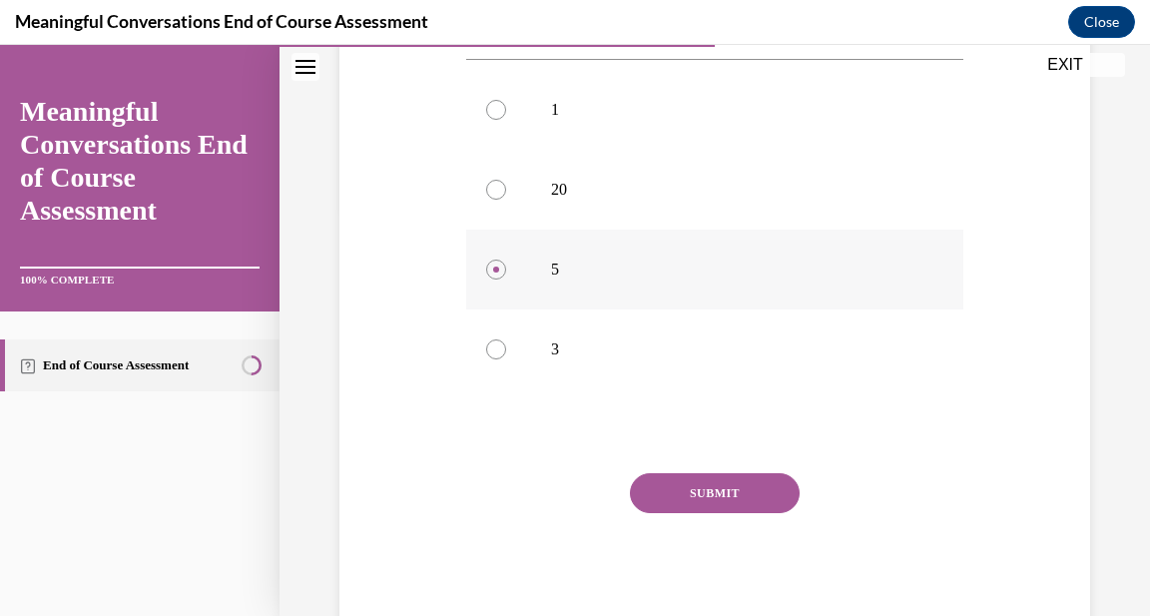
scroll to position [413, 0]
click at [753, 499] on button "SUBMIT" at bounding box center [715, 489] width 170 height 40
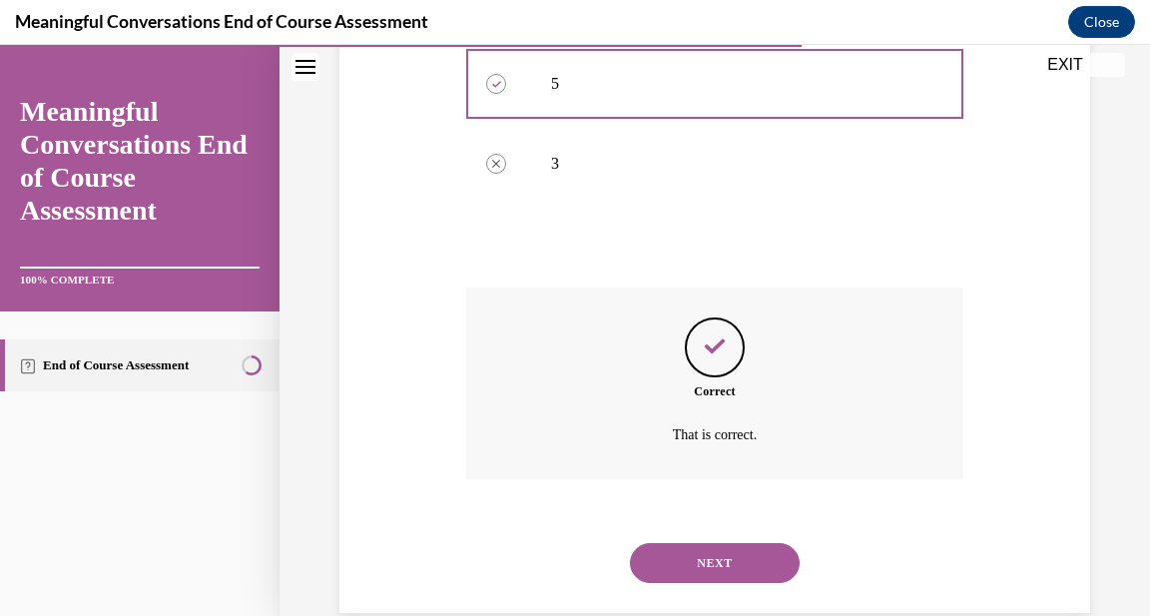
scroll to position [632, 0]
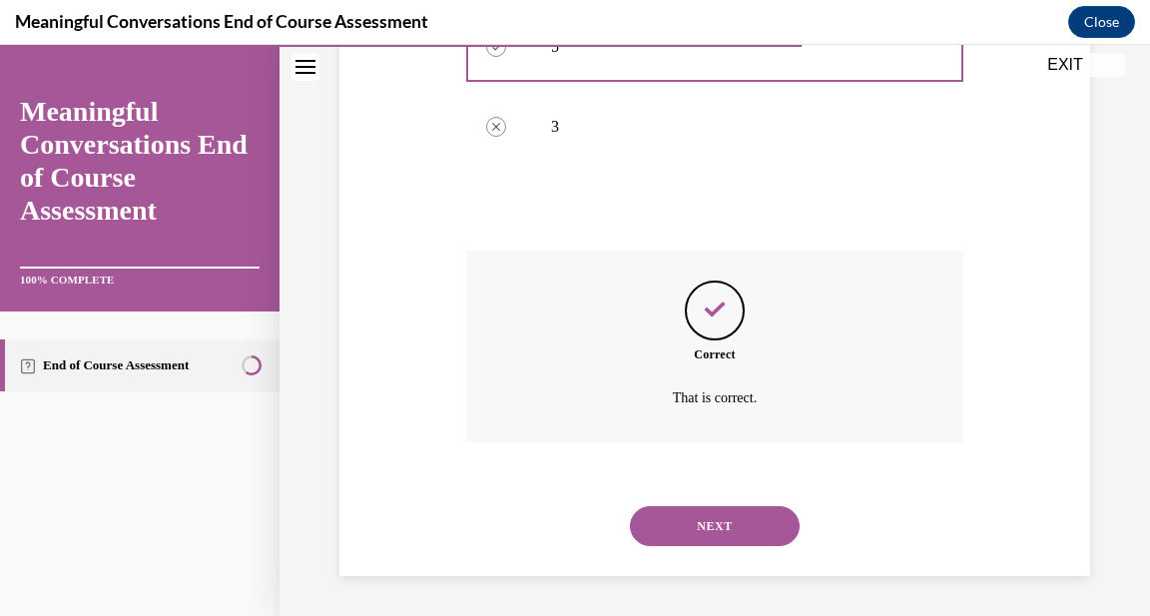
click at [752, 512] on button "NEXT" at bounding box center [715, 526] width 170 height 40
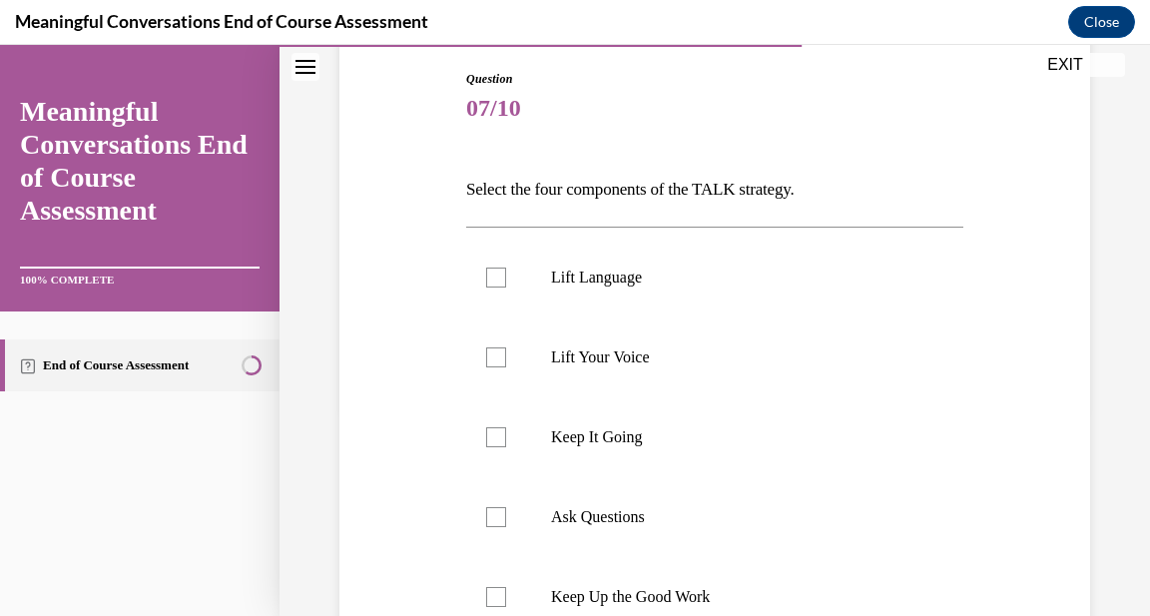
scroll to position [209, 0]
click at [491, 273] on div at bounding box center [496, 277] width 20 height 20
click at [491, 273] on input "Lift Language" at bounding box center [496, 277] width 20 height 20
checkbox input "true"
click at [495, 436] on div at bounding box center [496, 436] width 20 height 20
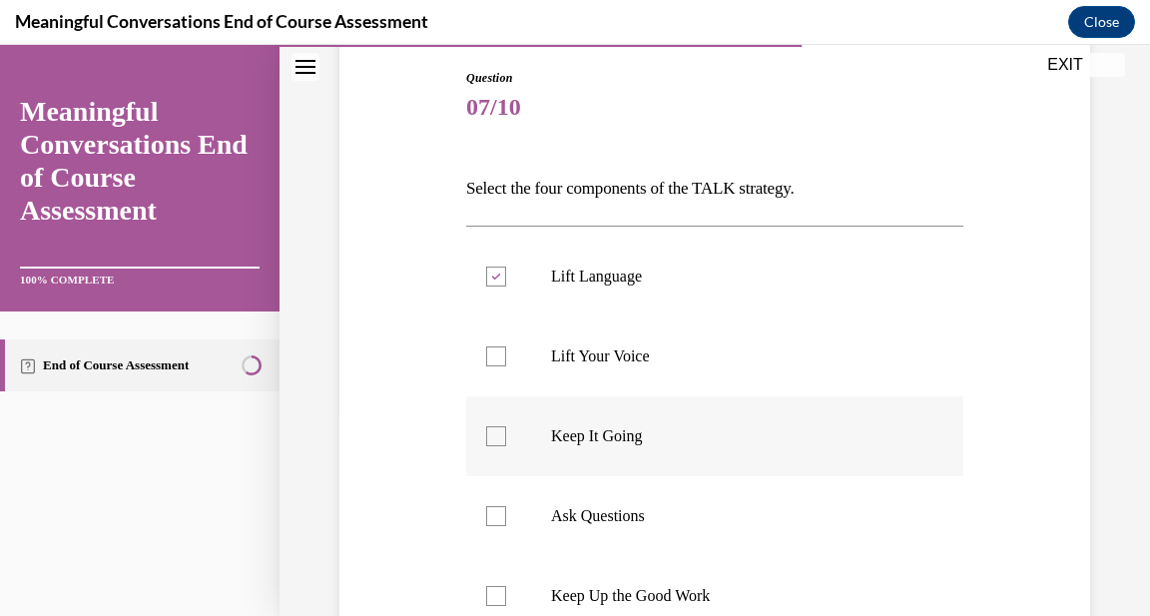
click at [495, 436] on input "Keep It Going" at bounding box center [496, 436] width 20 height 20
checkbox input "true"
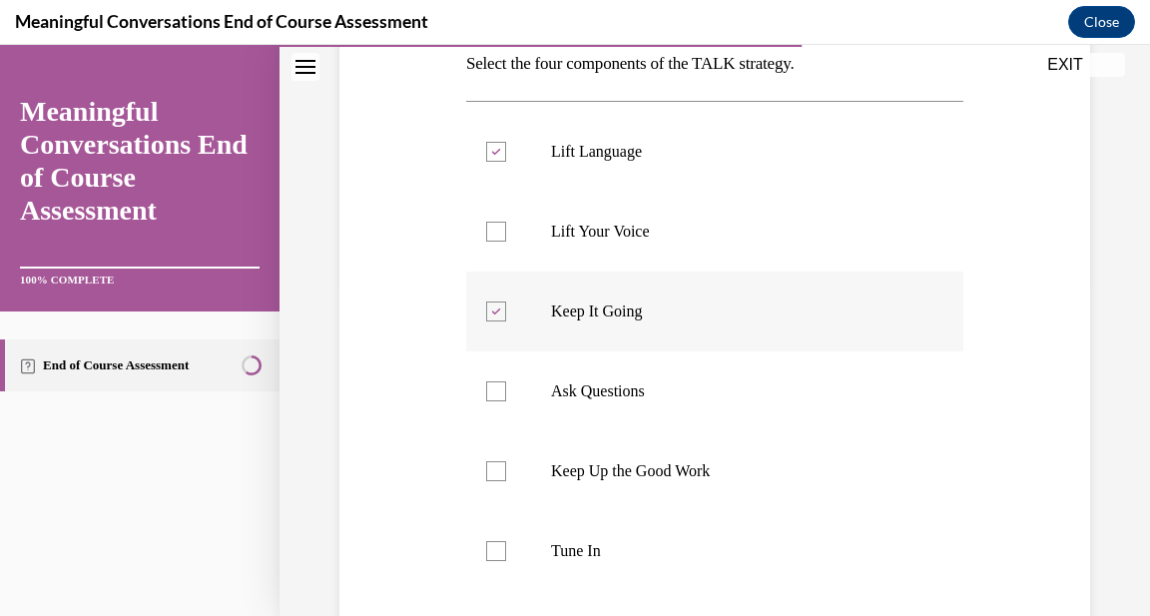
scroll to position [335, 0]
click at [503, 392] on div at bounding box center [496, 389] width 20 height 20
click at [503, 392] on input "Ask Questions" at bounding box center [496, 389] width 20 height 20
checkbox input "true"
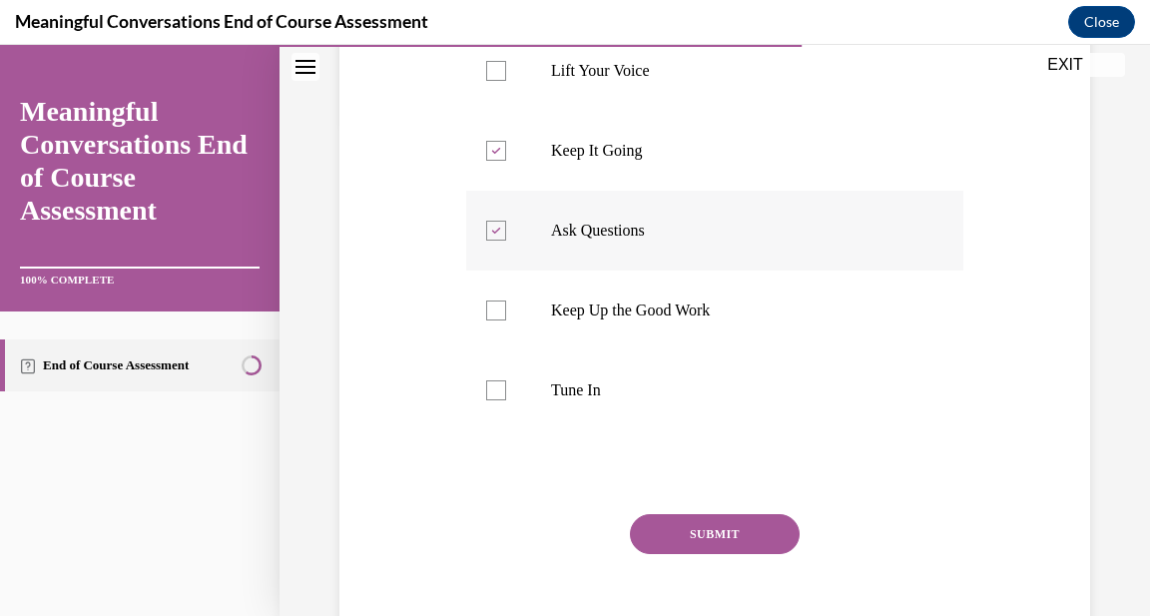
scroll to position [497, 0]
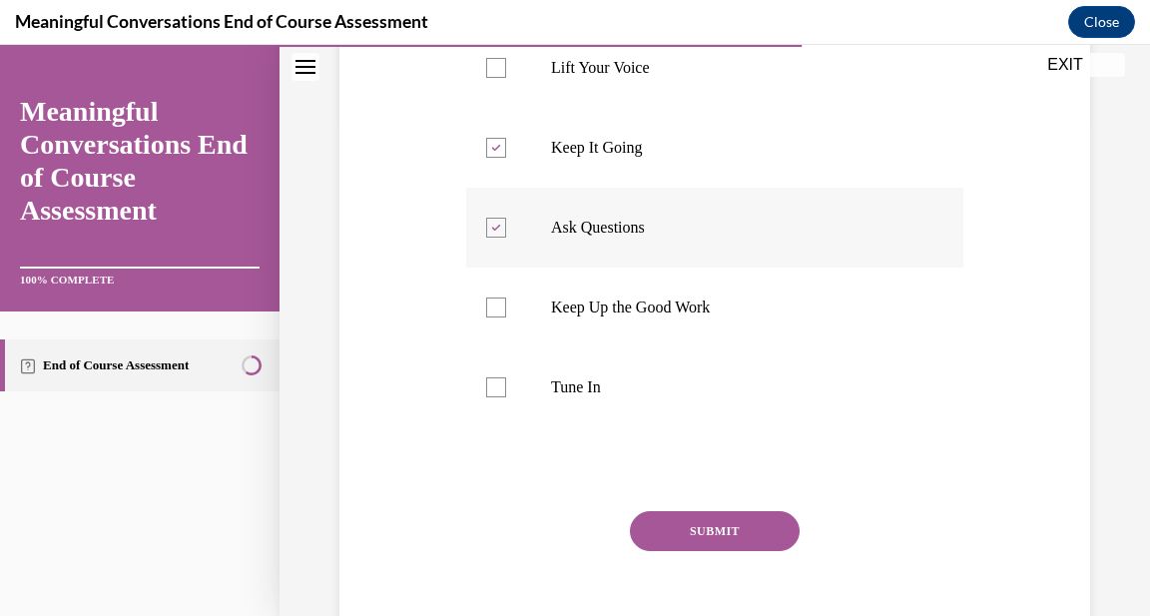
click at [503, 392] on div at bounding box center [496, 387] width 20 height 20
click at [503, 392] on input "Tune In" at bounding box center [496, 387] width 20 height 20
checkbox input "true"
click at [773, 540] on button "SUBMIT" at bounding box center [715, 531] width 170 height 40
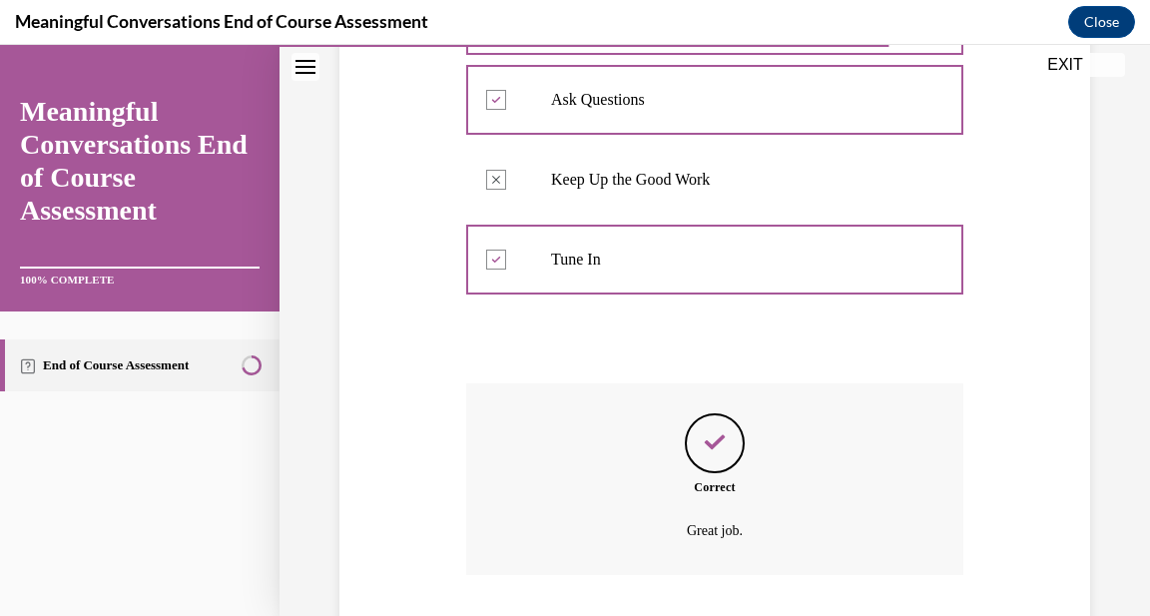
scroll to position [758, 0]
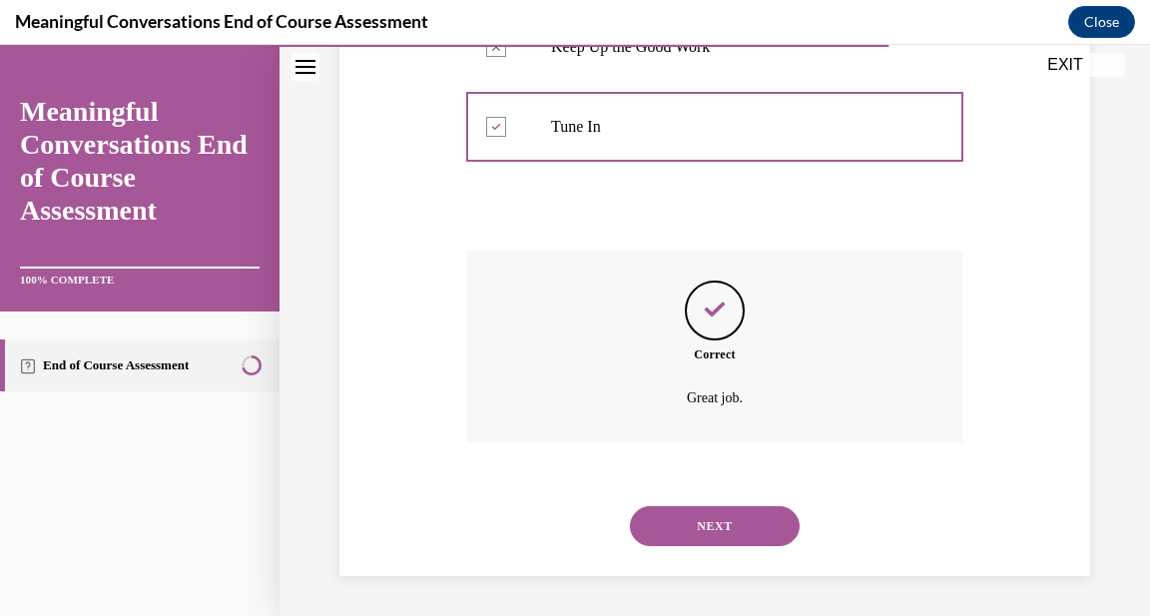
click at [773, 540] on button "NEXT" at bounding box center [715, 526] width 170 height 40
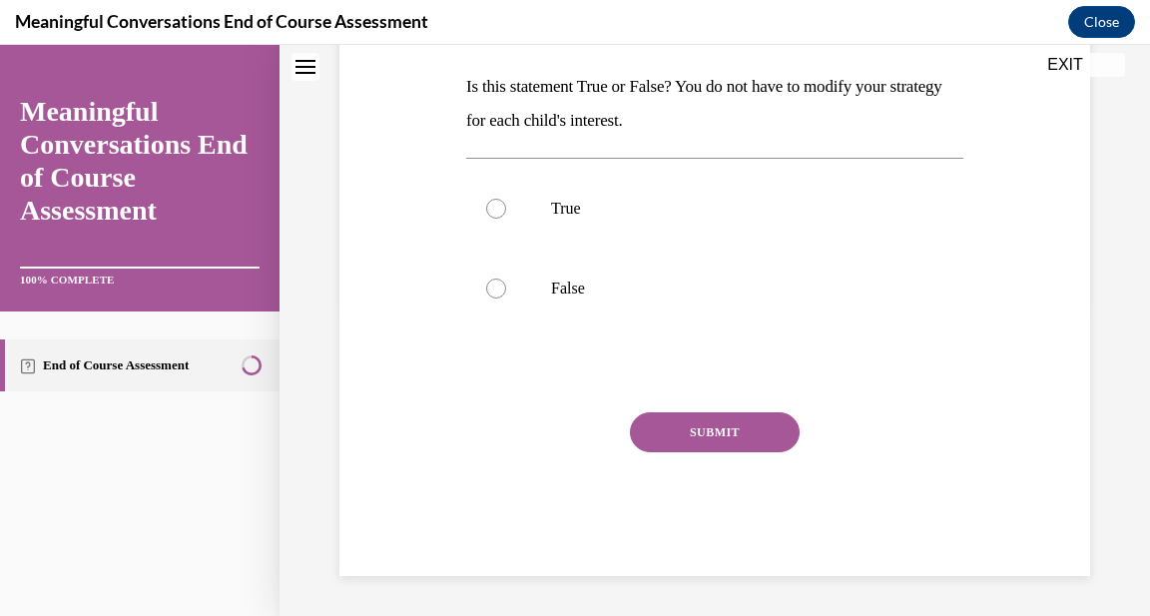
scroll to position [0, 0]
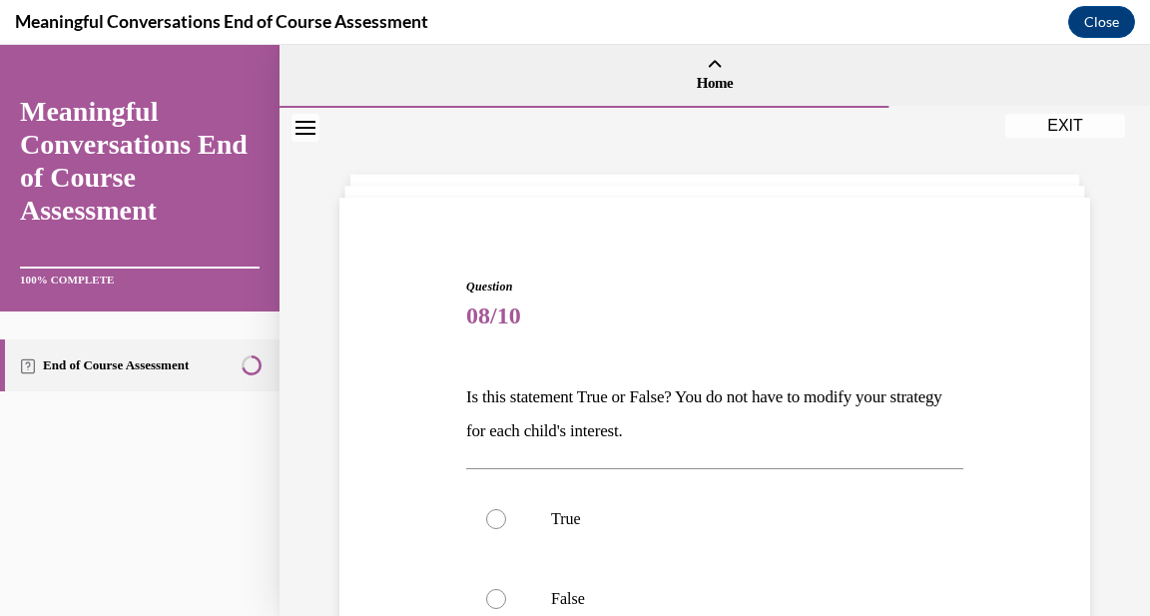
click at [773, 540] on label "True" at bounding box center [714, 519] width 497 height 80
click at [506, 529] on input "True" at bounding box center [496, 519] width 20 height 20
radio input "true"
click at [507, 593] on label "False" at bounding box center [714, 599] width 497 height 80
click at [506, 593] on input "False" at bounding box center [496, 599] width 20 height 20
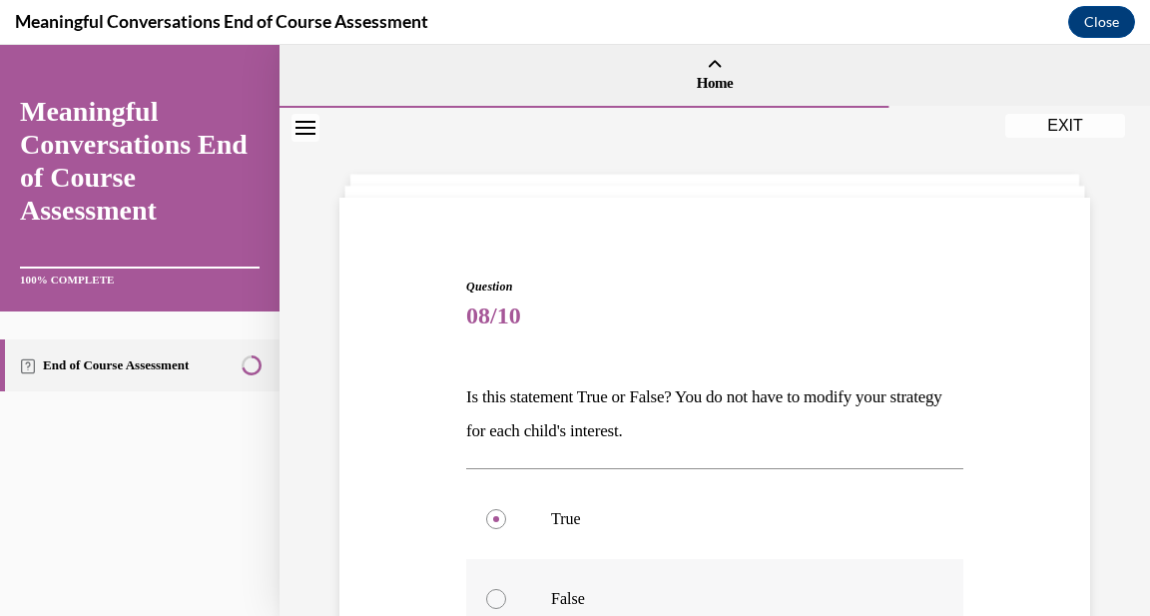
radio input "true"
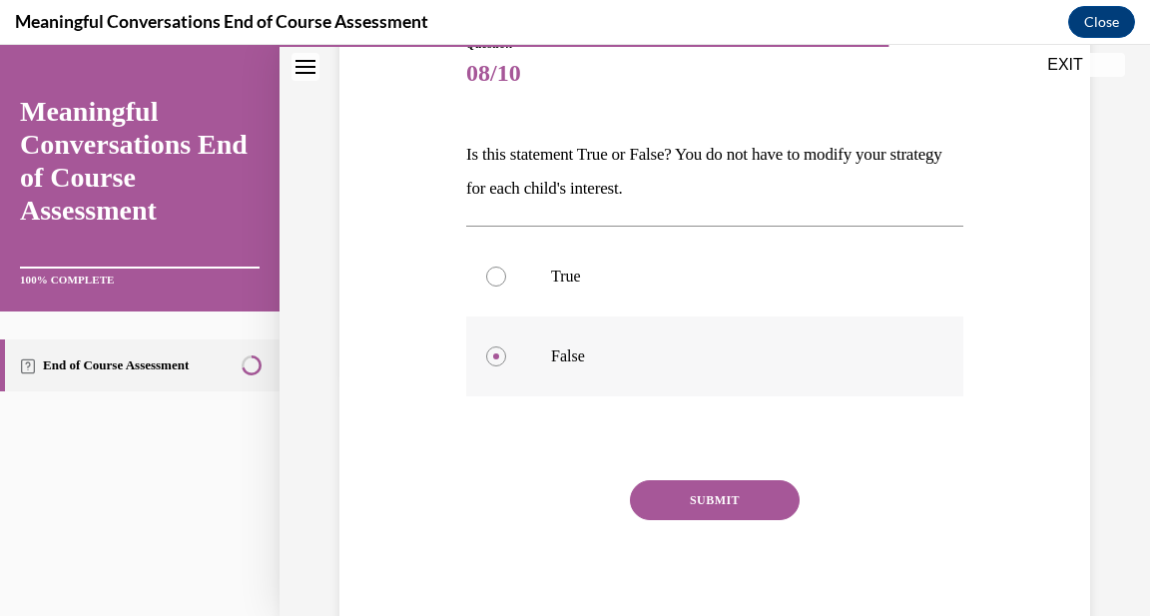
scroll to position [246, 0]
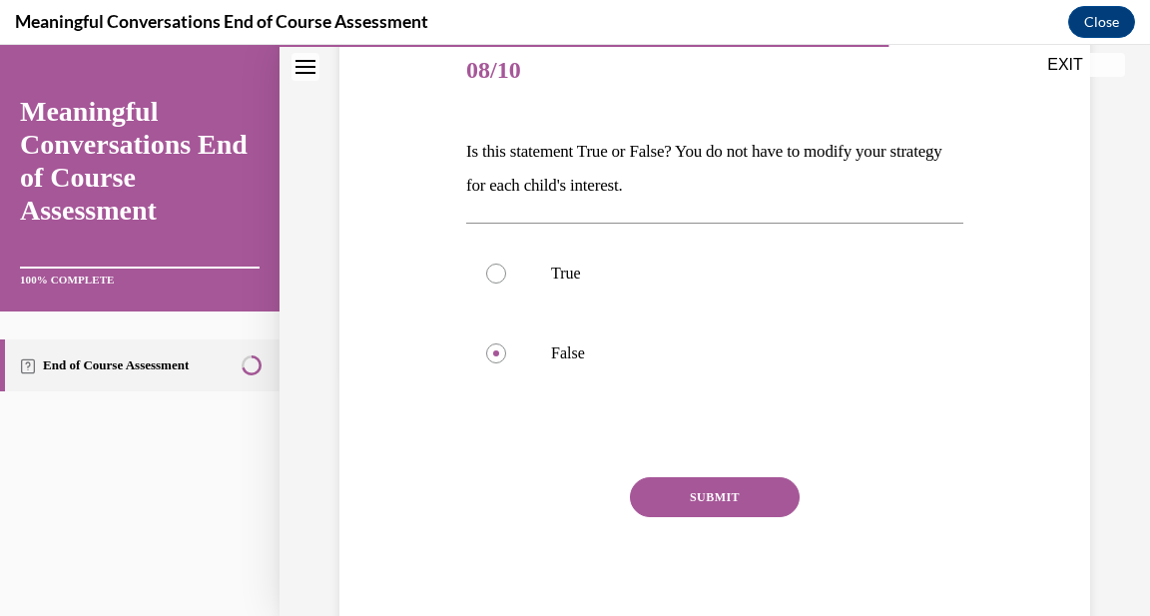
click at [725, 497] on button "SUBMIT" at bounding box center [715, 497] width 170 height 40
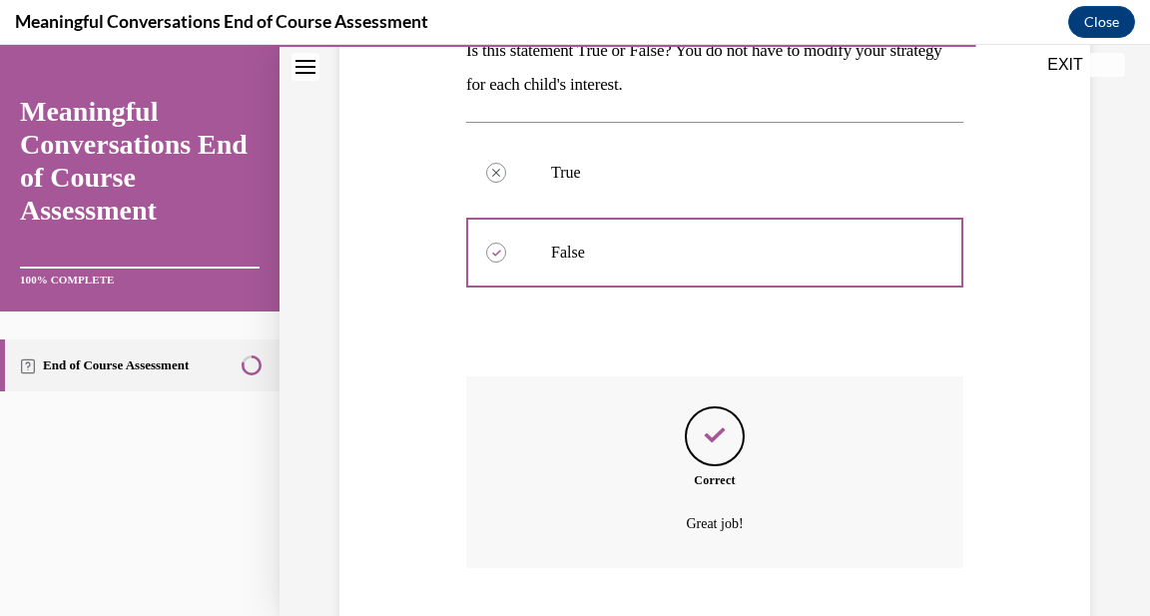
scroll to position [472, 0]
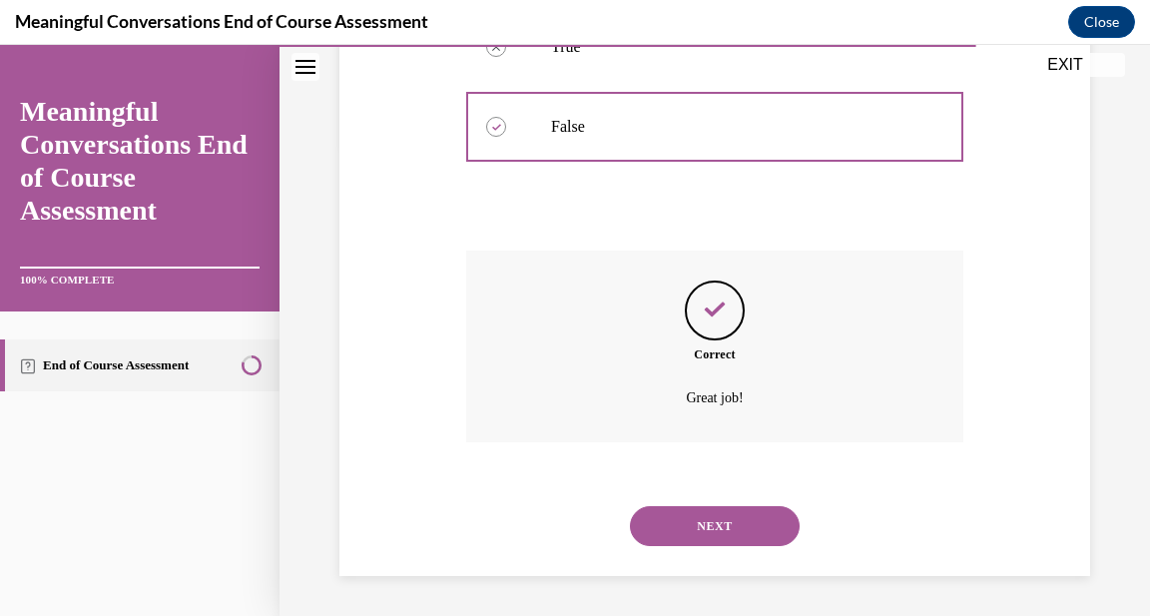
click at [723, 524] on button "NEXT" at bounding box center [715, 526] width 170 height 40
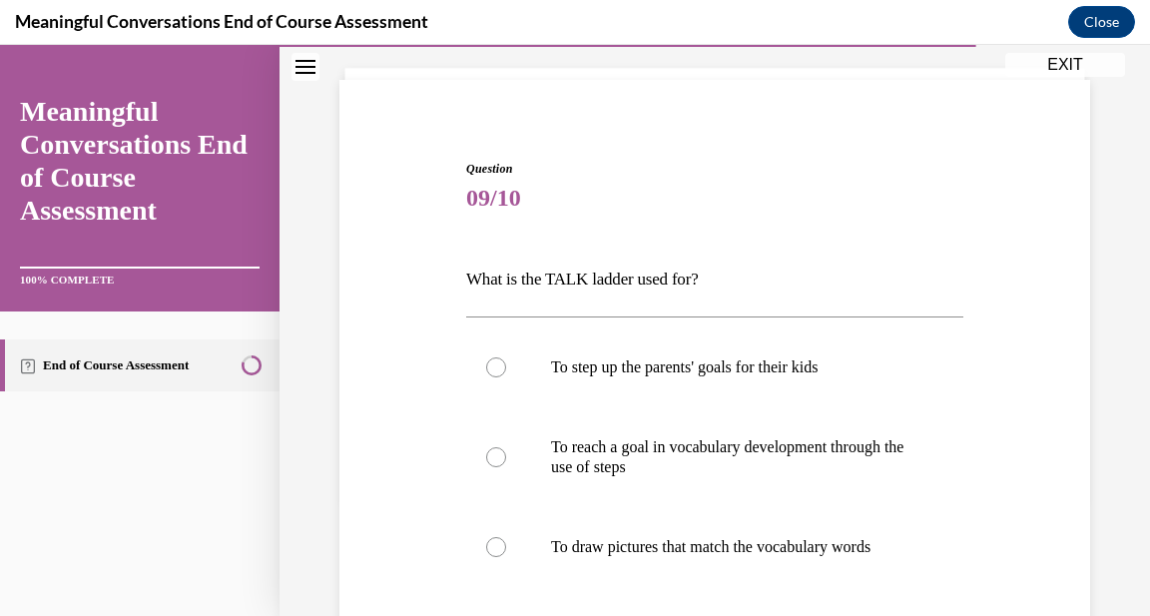
scroll to position [119, 0]
click at [501, 455] on div at bounding box center [496, 456] width 20 height 20
click at [501, 455] on input "To reach a goal in vocabulary development through the use of steps" at bounding box center [496, 456] width 20 height 20
radio input "true"
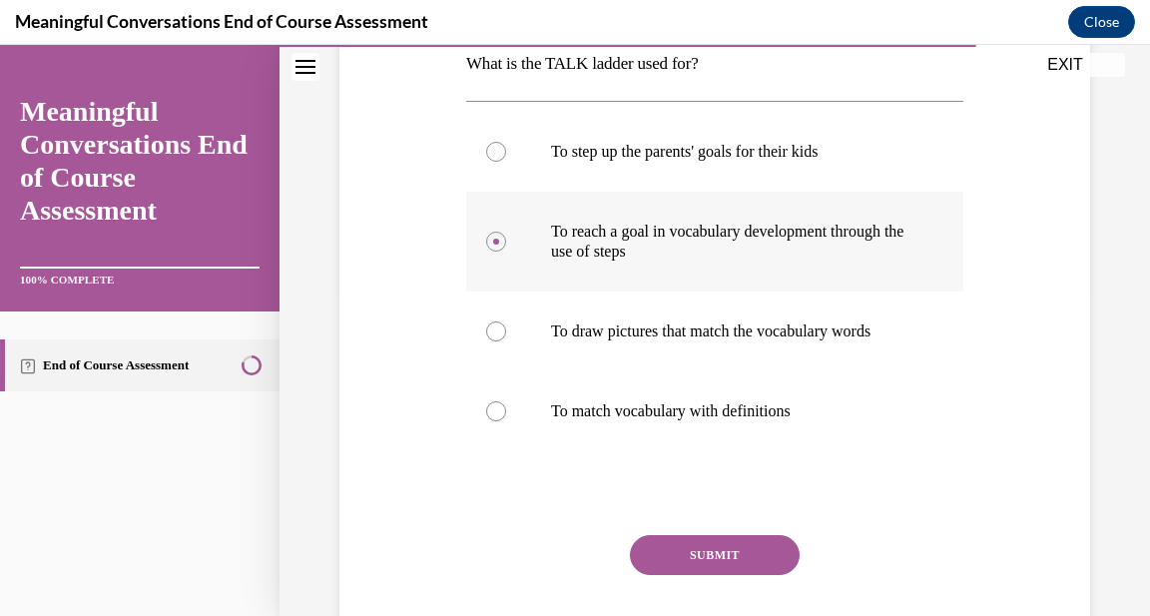
scroll to position [334, 0]
click at [780, 556] on button "SUBMIT" at bounding box center [715, 554] width 170 height 40
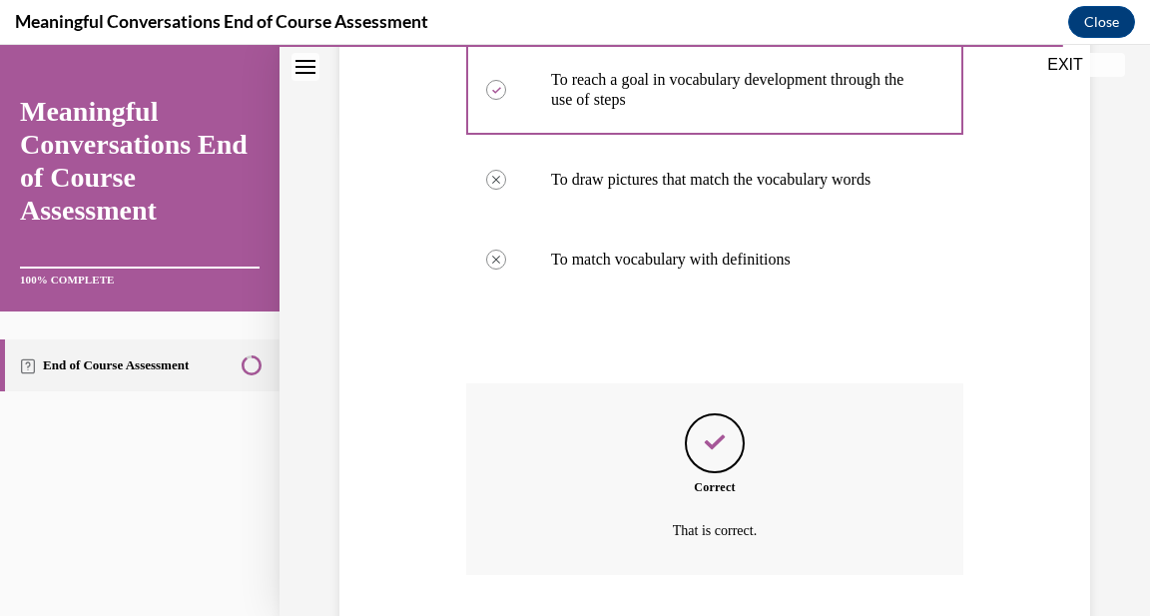
scroll to position [618, 0]
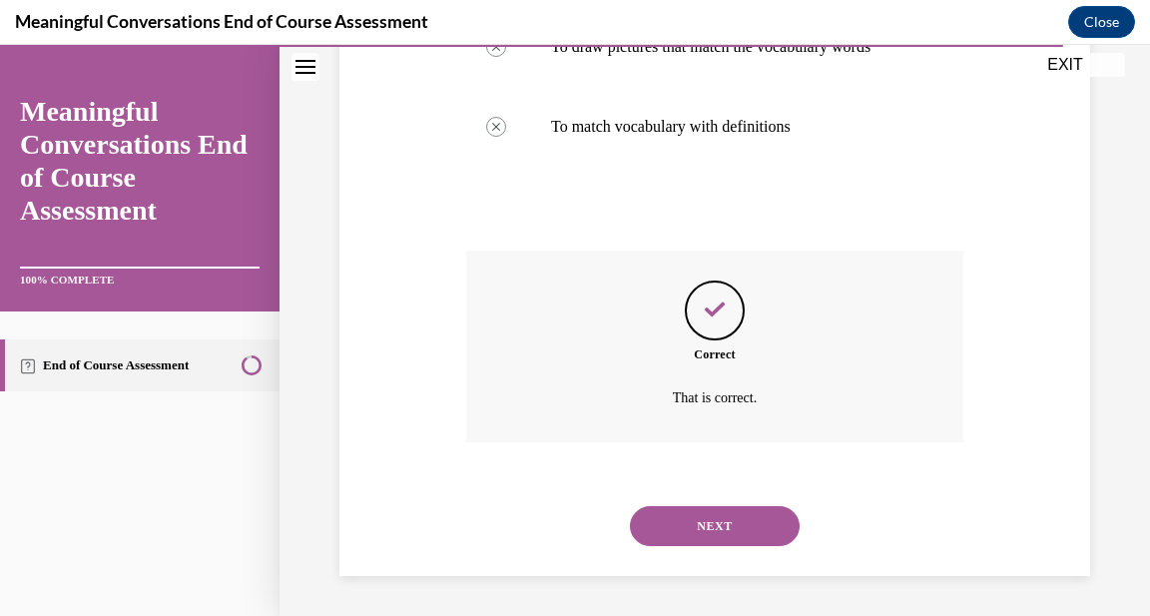
click at [763, 520] on button "NEXT" at bounding box center [715, 526] width 170 height 40
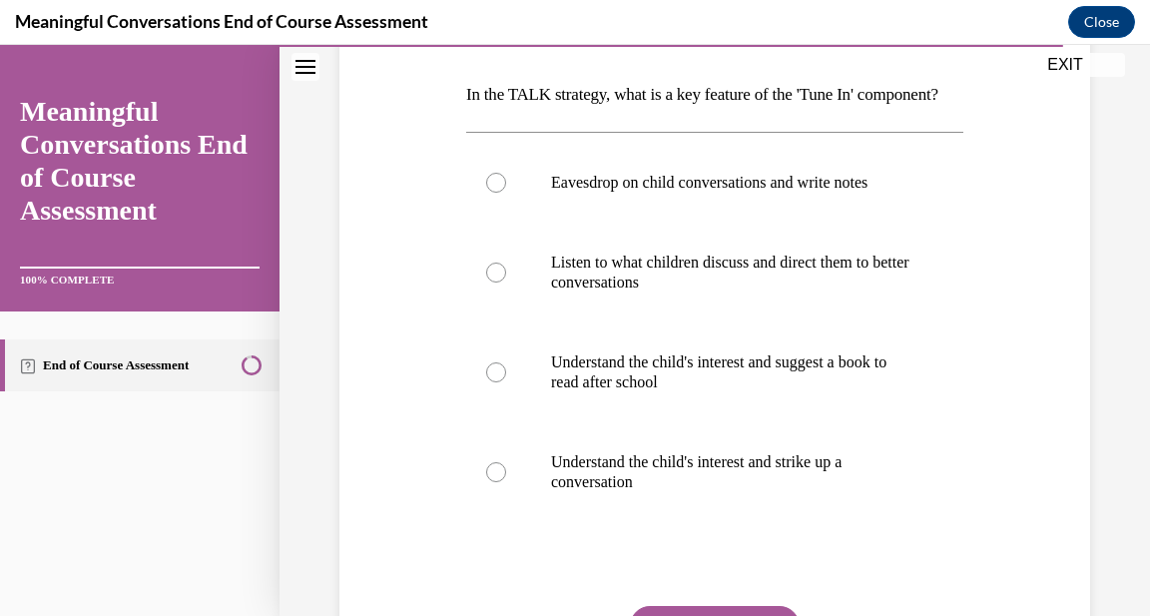
scroll to position [304, 0]
click at [498, 481] on div at bounding box center [496, 471] width 20 height 20
click at [498, 481] on input "Understand the child's interest and strike up a conversation" at bounding box center [496, 471] width 20 height 20
radio input "true"
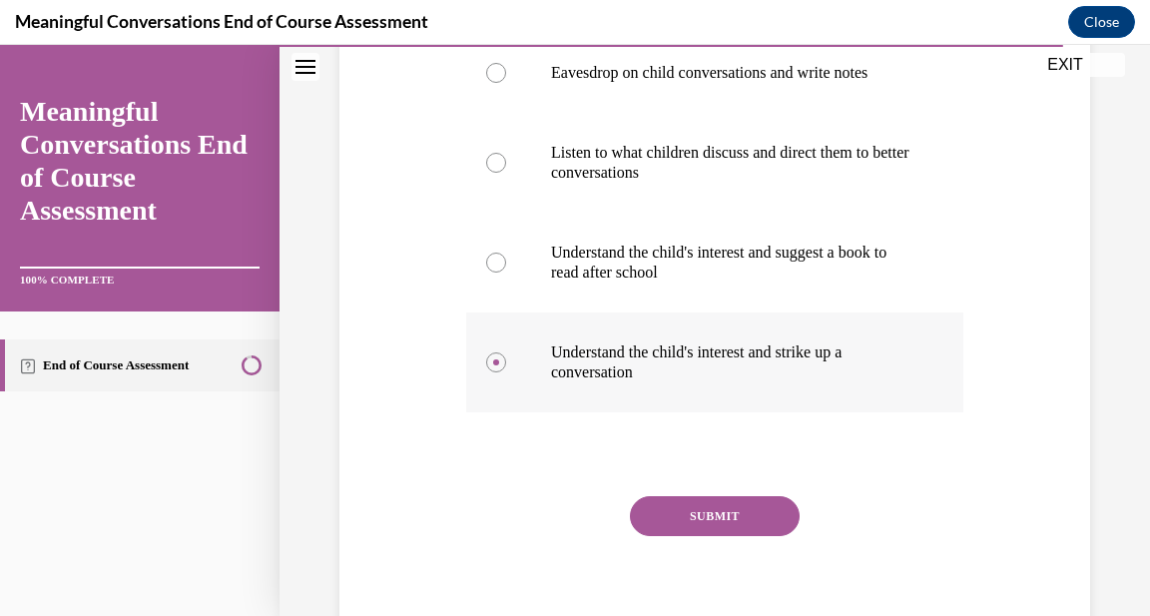
scroll to position [418, 0]
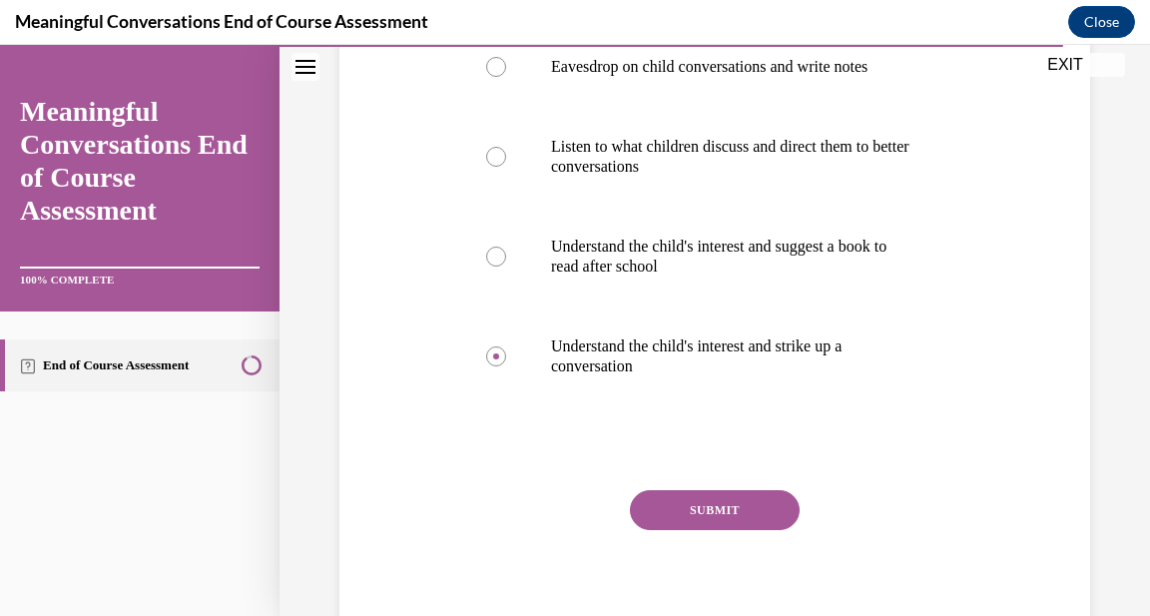
click at [765, 530] on button "SUBMIT" at bounding box center [715, 510] width 170 height 40
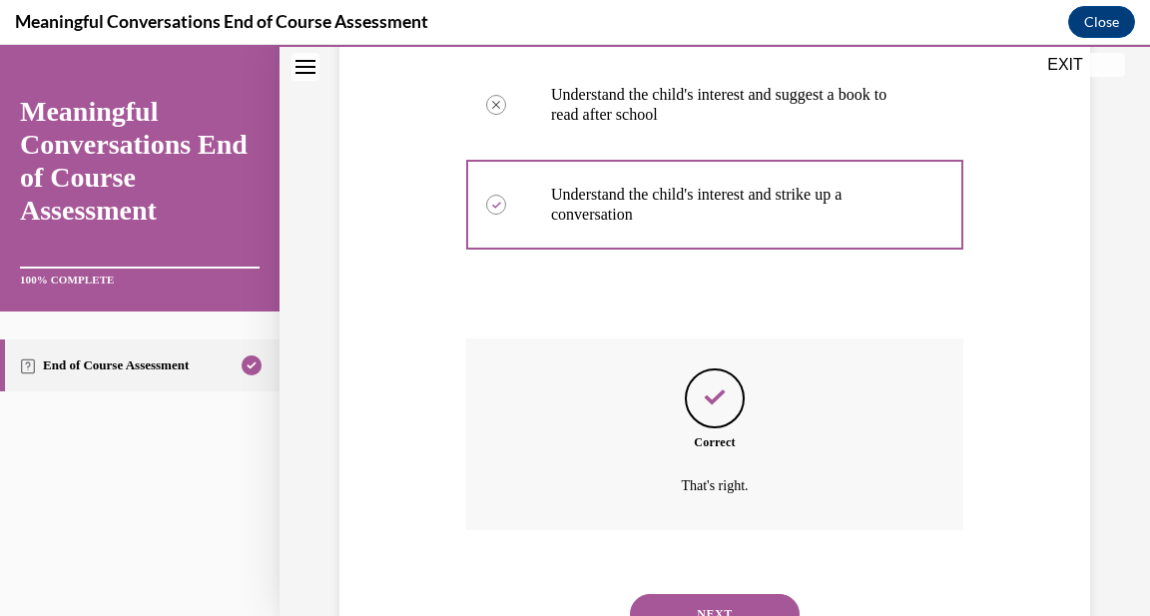
scroll to position [692, 0]
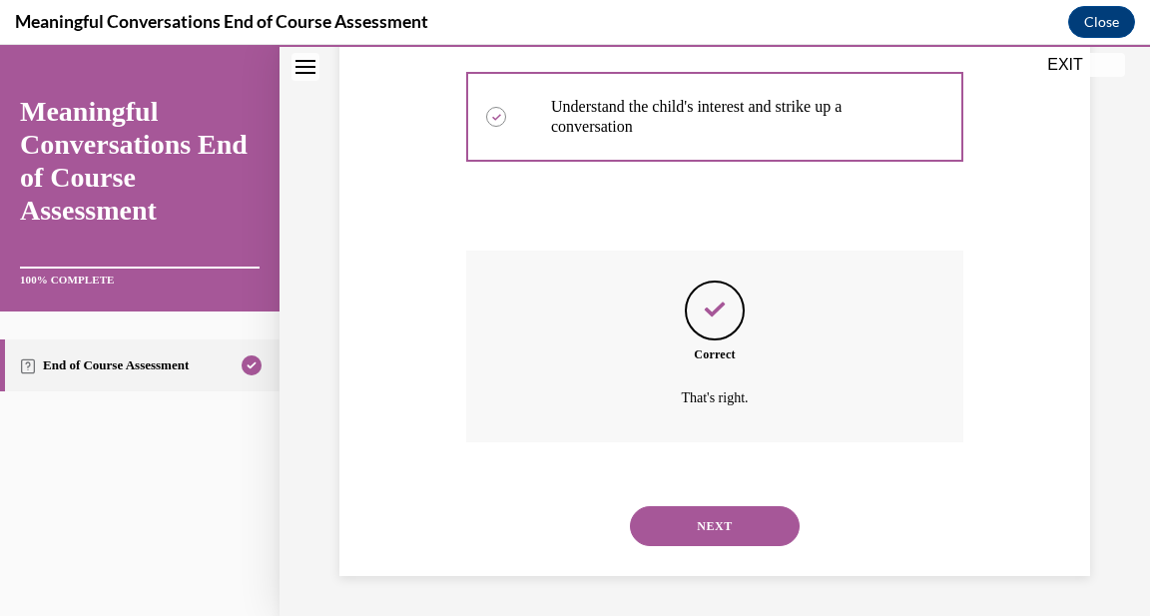
click at [765, 537] on button "NEXT" at bounding box center [715, 526] width 170 height 40
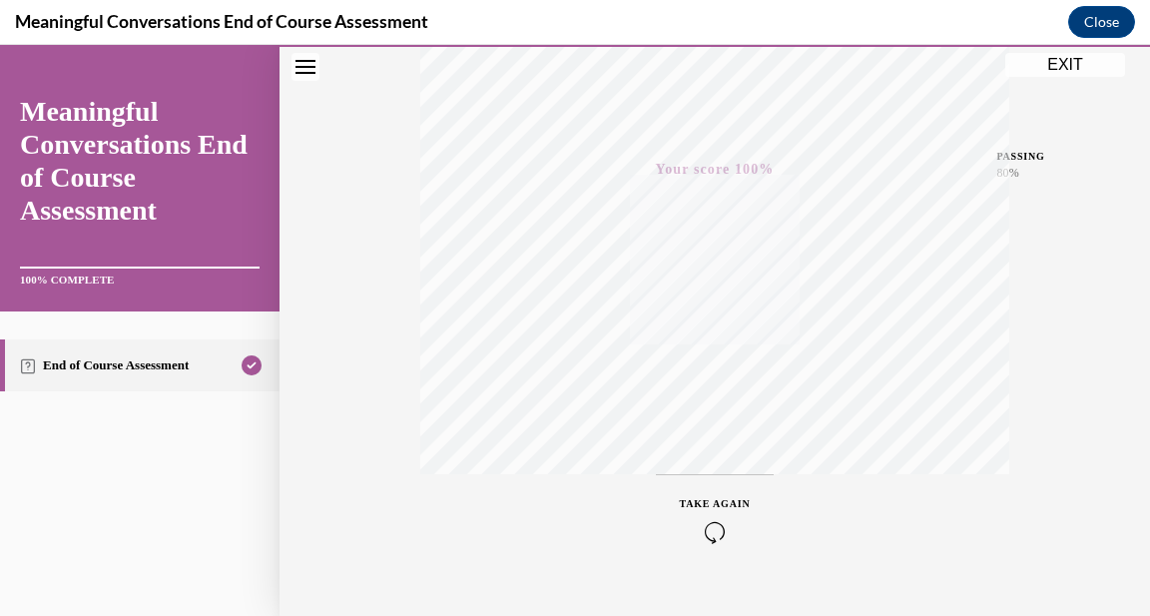
scroll to position [452, 0]
click at [1059, 61] on button "EXIT" at bounding box center [1065, 65] width 120 height 24
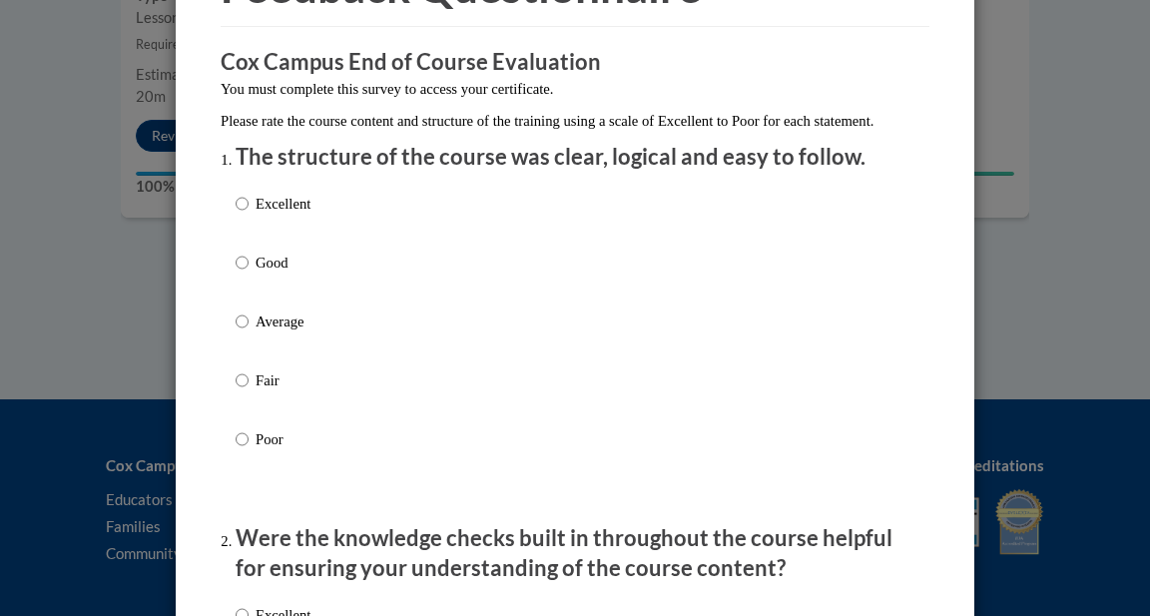
scroll to position [142, 0]
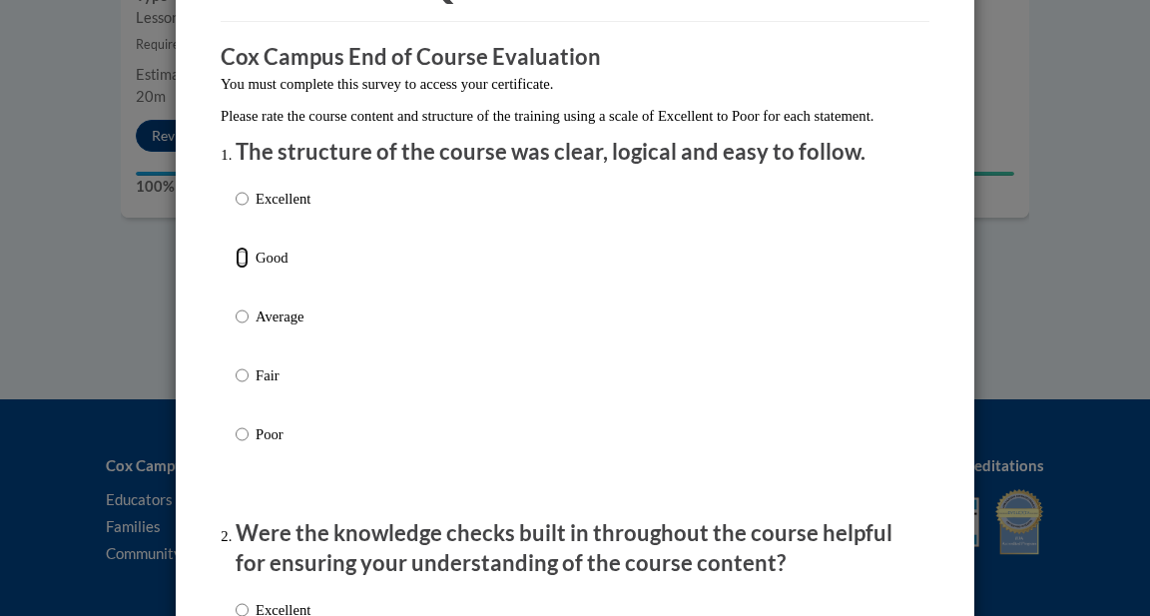
click at [240, 269] on input "Good" at bounding box center [242, 258] width 13 height 22
radio input "true"
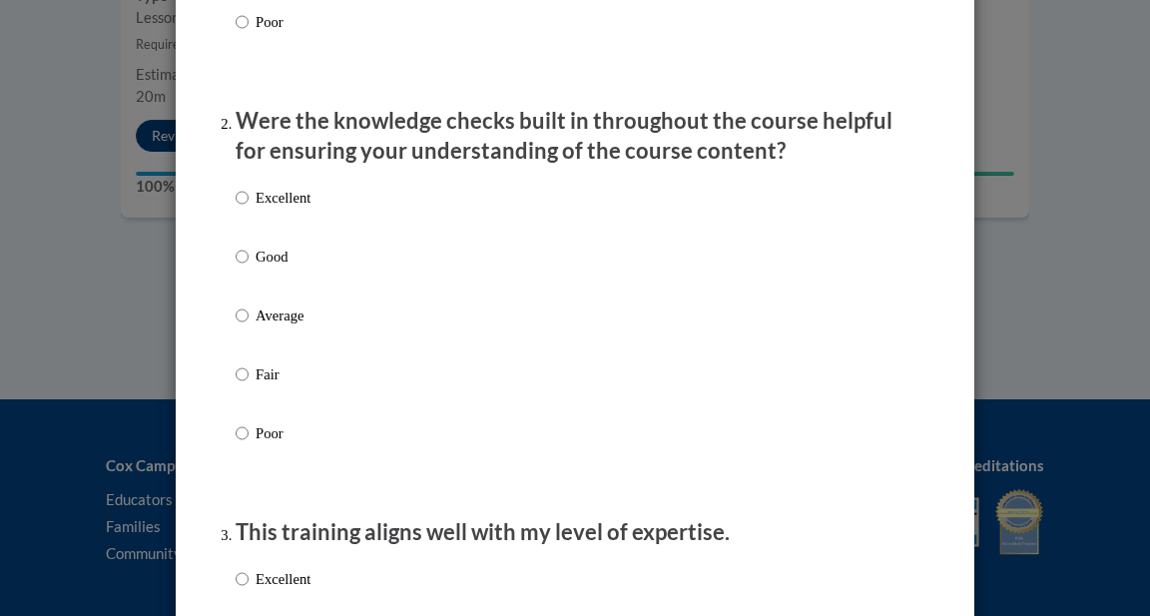
scroll to position [558, 0]
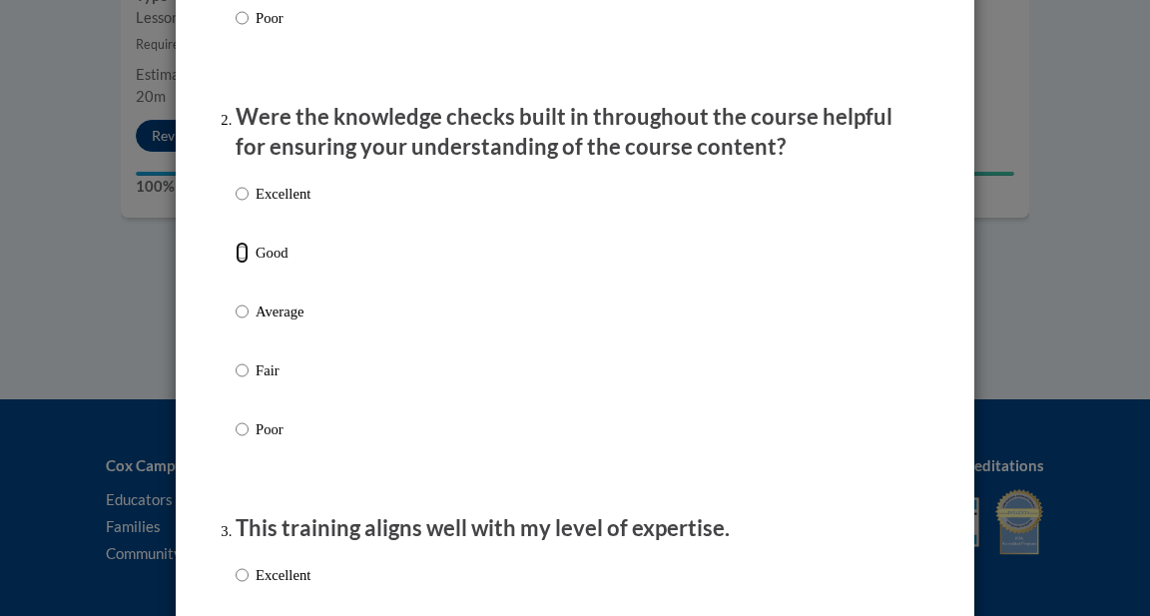
click at [240, 264] on input "Good" at bounding box center [242, 253] width 13 height 22
radio input "true"
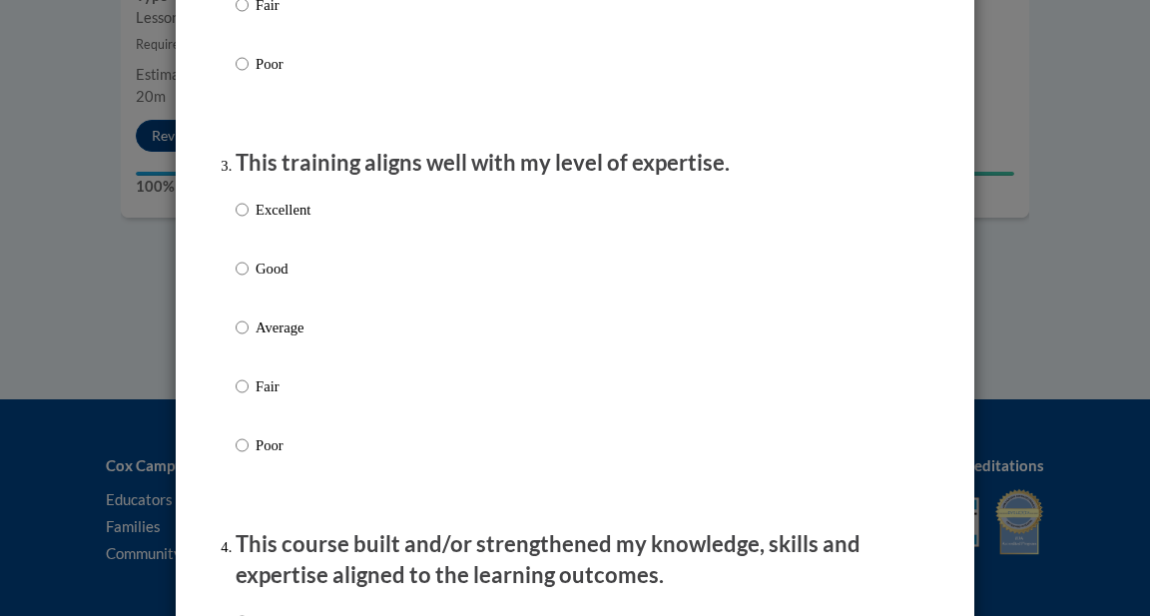
scroll to position [937, 0]
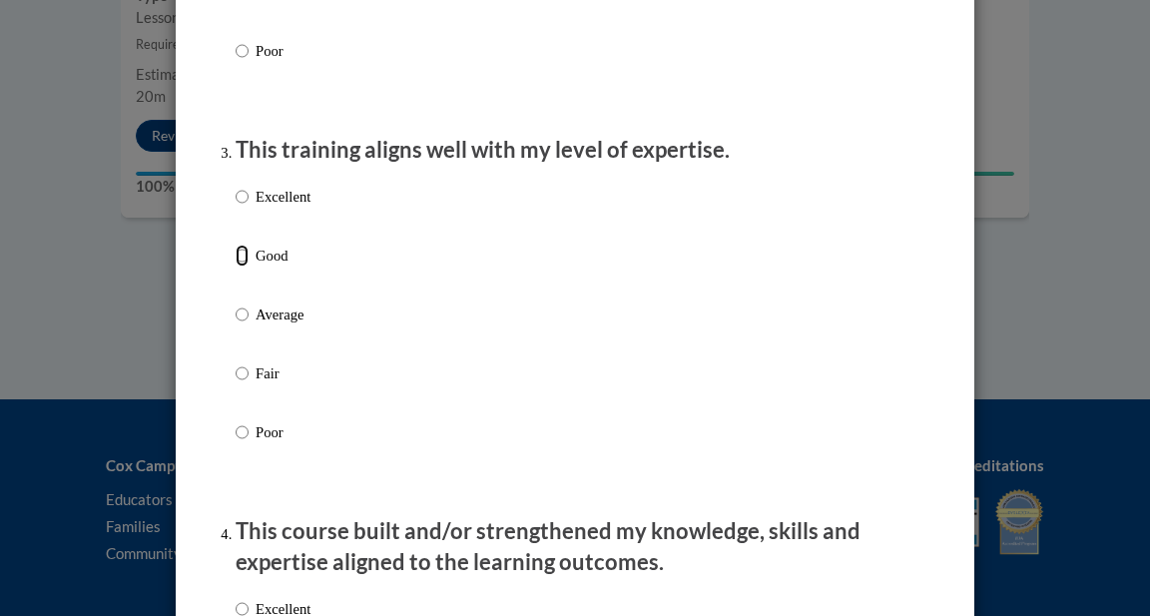
click at [240, 267] on input "Good" at bounding box center [242, 256] width 13 height 22
radio input "true"
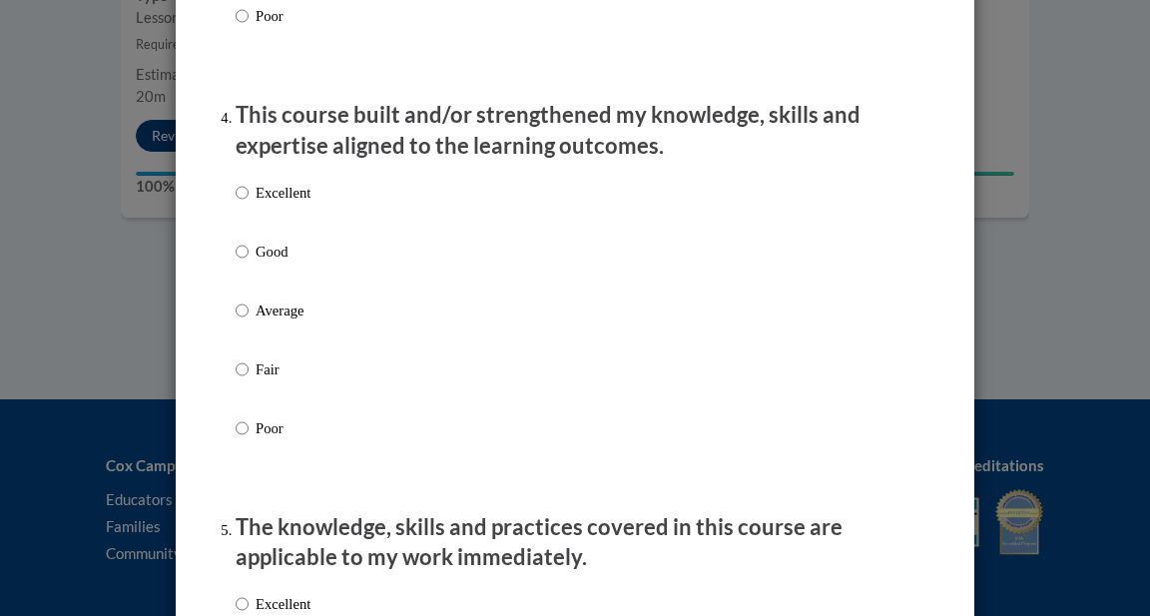
scroll to position [1350, 0]
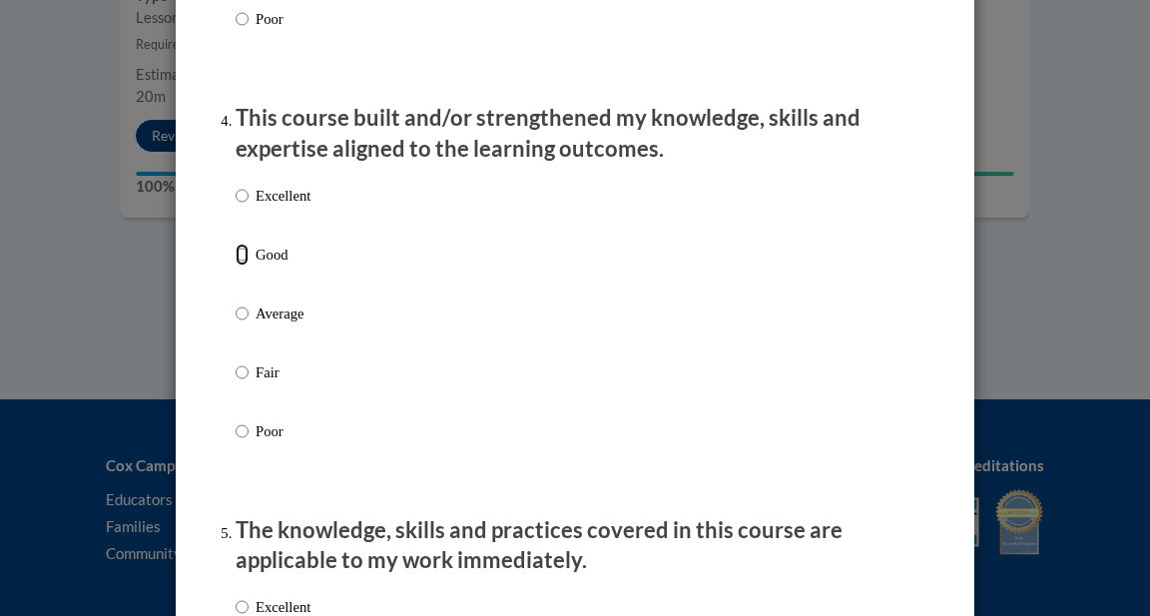
click at [240, 266] on input "Good" at bounding box center [242, 255] width 13 height 22
radio input "true"
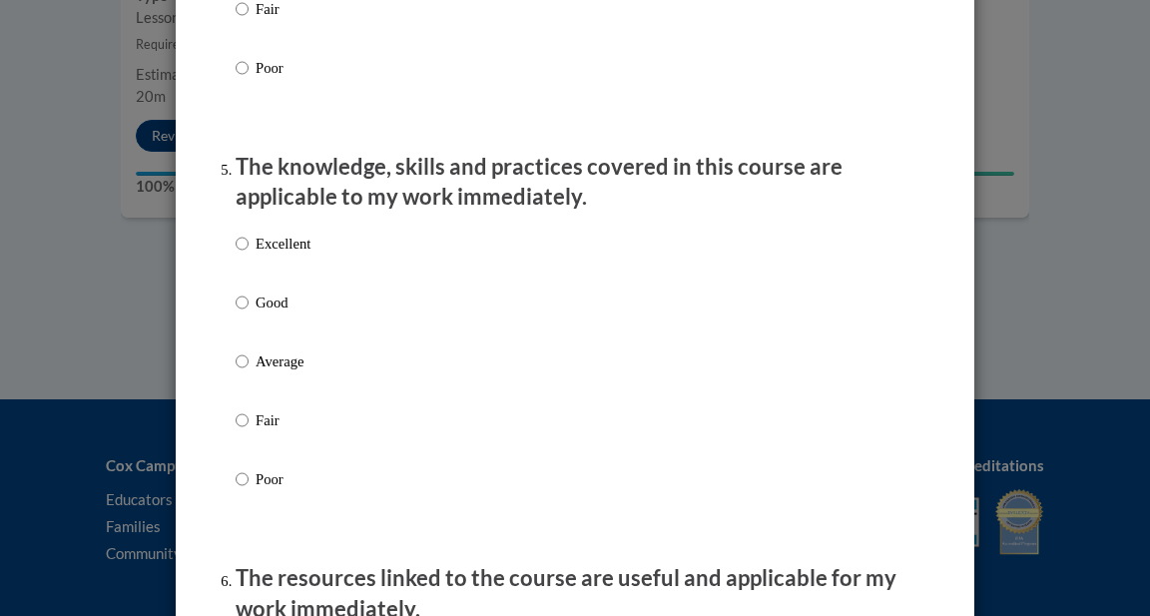
scroll to position [1715, 0]
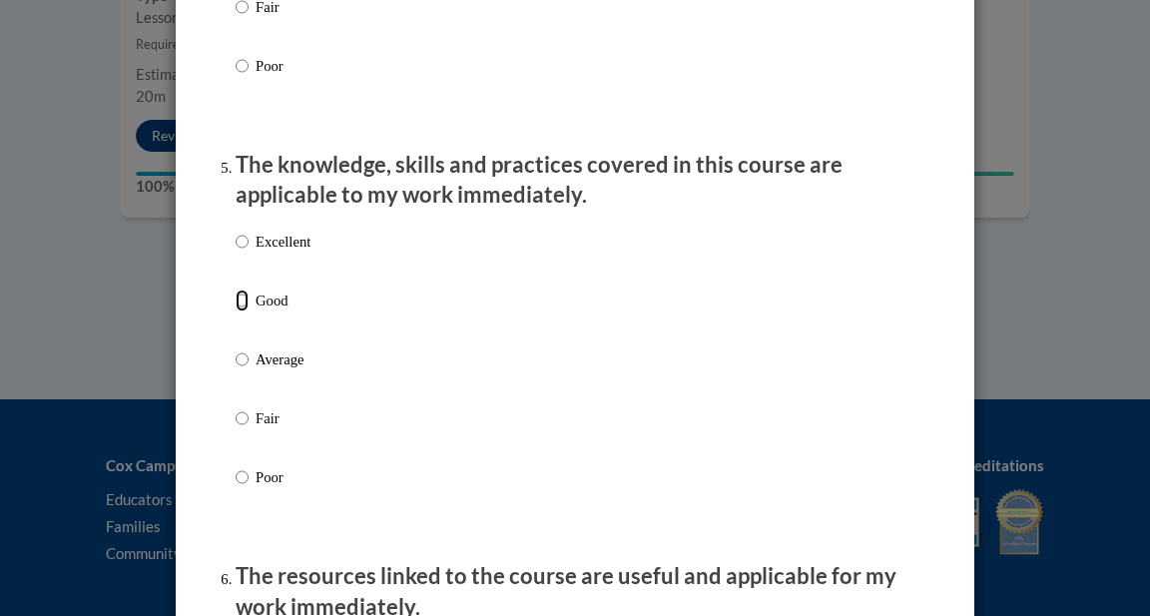
click at [241, 312] on input "Good" at bounding box center [242, 301] width 13 height 22
radio input "true"
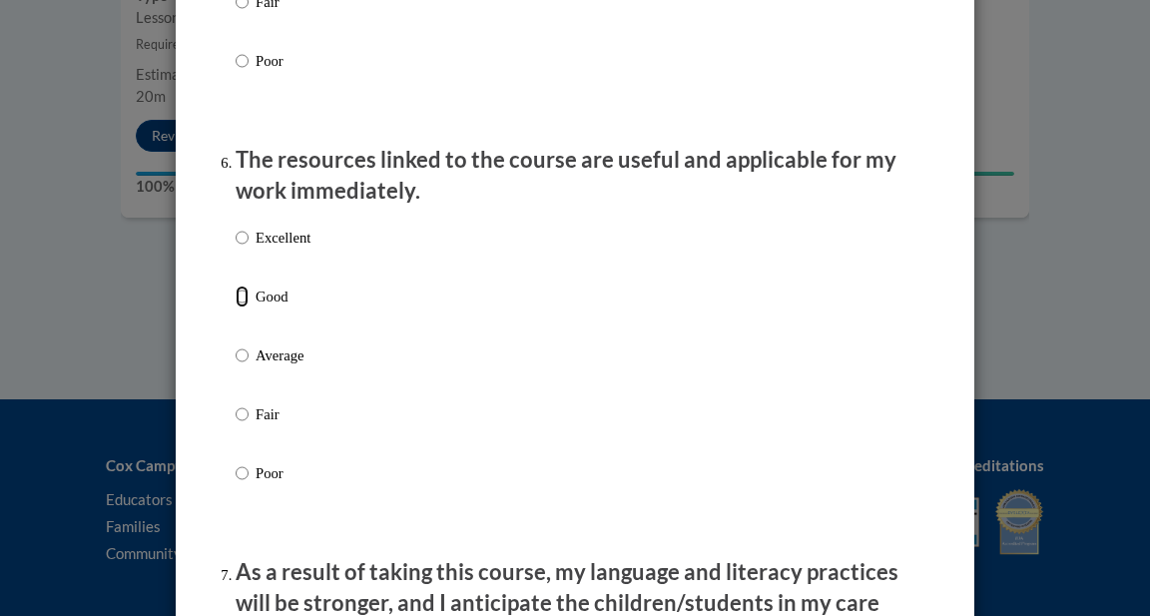
click at [241, 308] on input "Good" at bounding box center [242, 297] width 13 height 22
radio input "true"
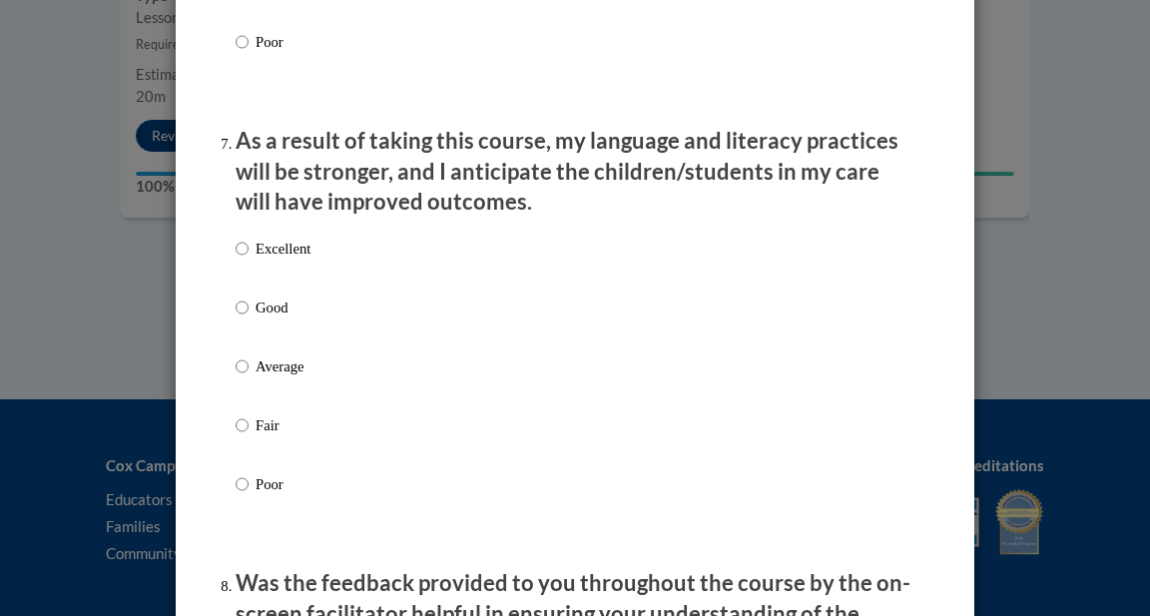
scroll to position [2560, 0]
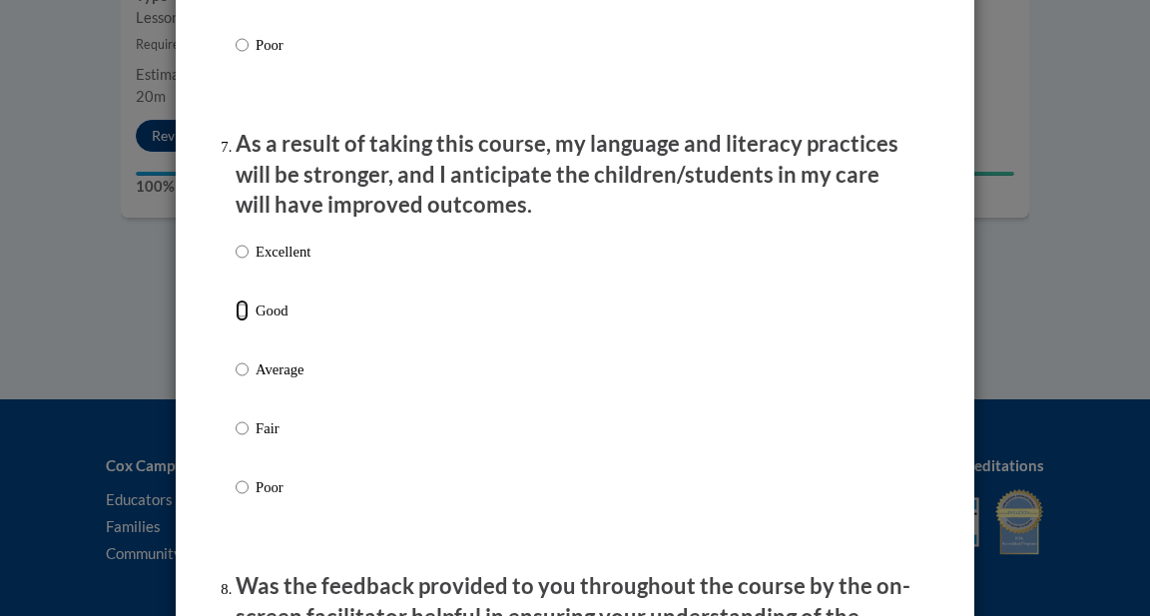
click at [241, 318] on input "Good" at bounding box center [242, 311] width 13 height 22
radio input "true"
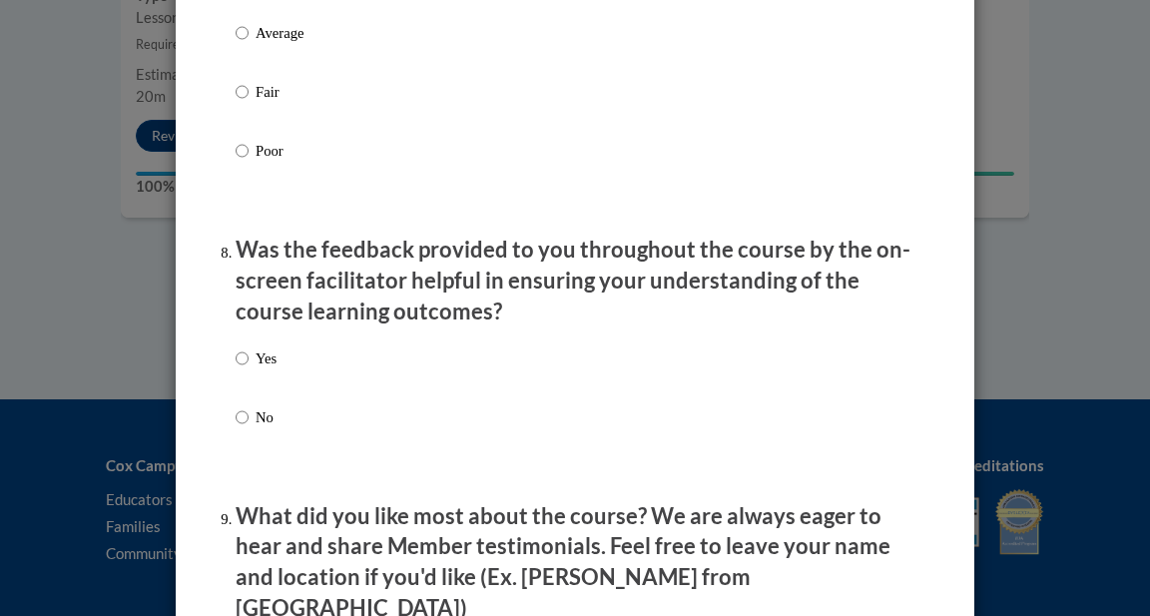
scroll to position [2904, 0]
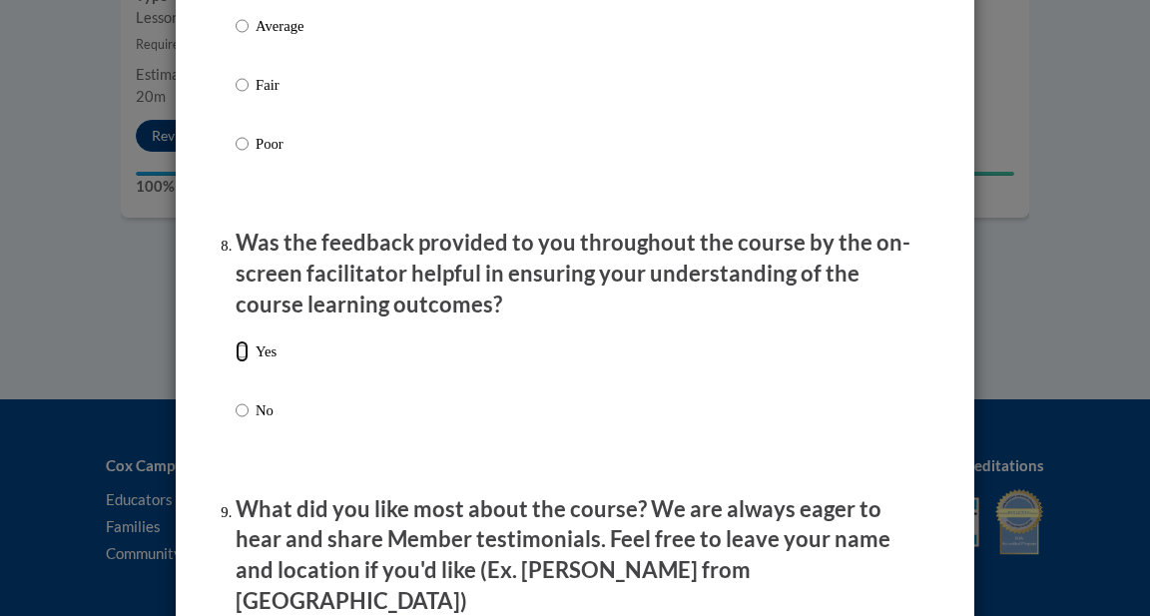
click at [241, 359] on input "Yes" at bounding box center [242, 351] width 13 height 22
radio input "true"
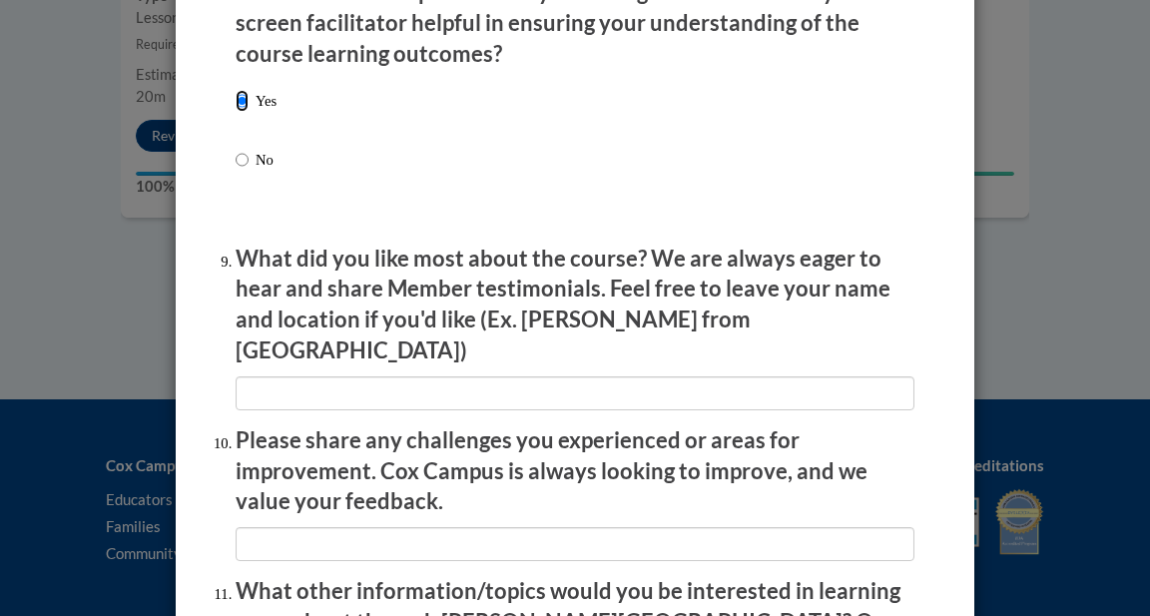
scroll to position [3158, 0]
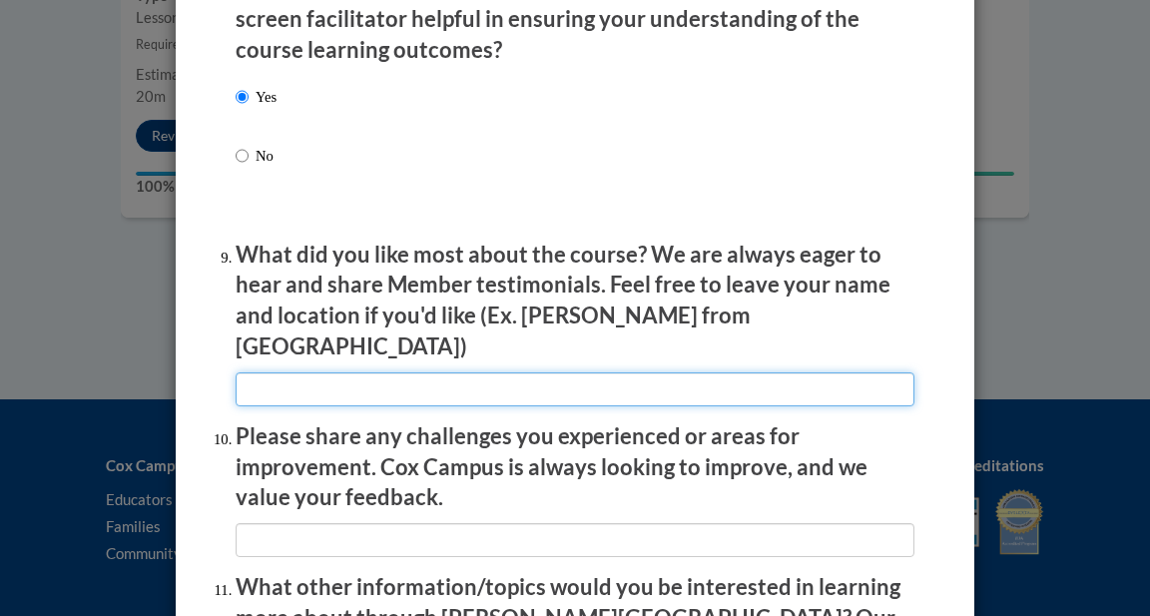
click at [248, 372] on input "textbox" at bounding box center [575, 389] width 679 height 34
type input "A"
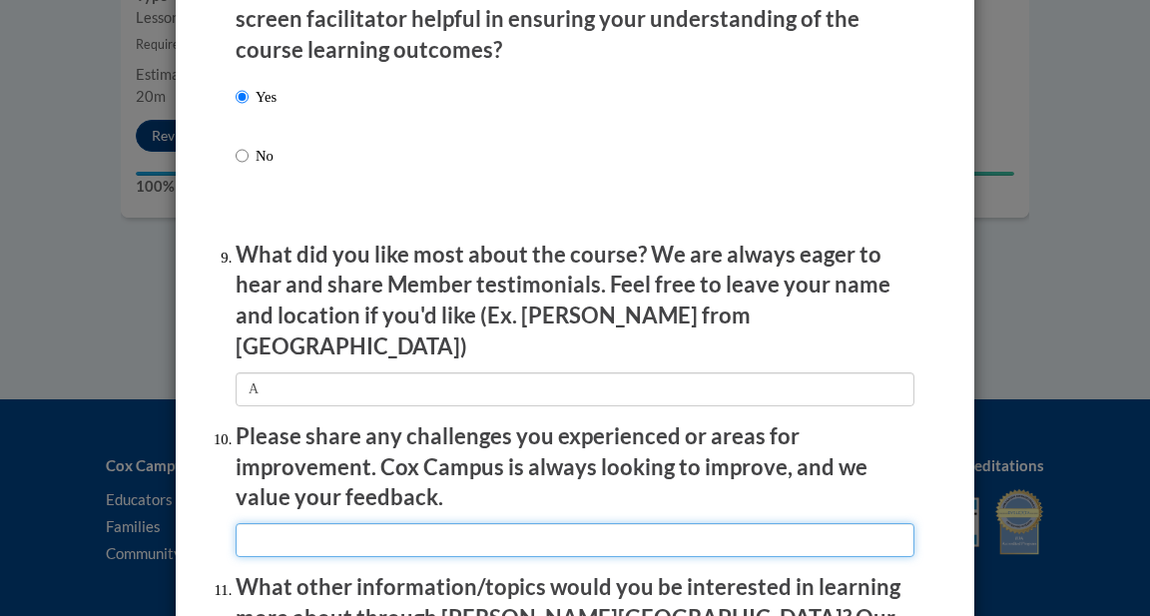
click at [279, 526] on input "textbox" at bounding box center [575, 540] width 679 height 34
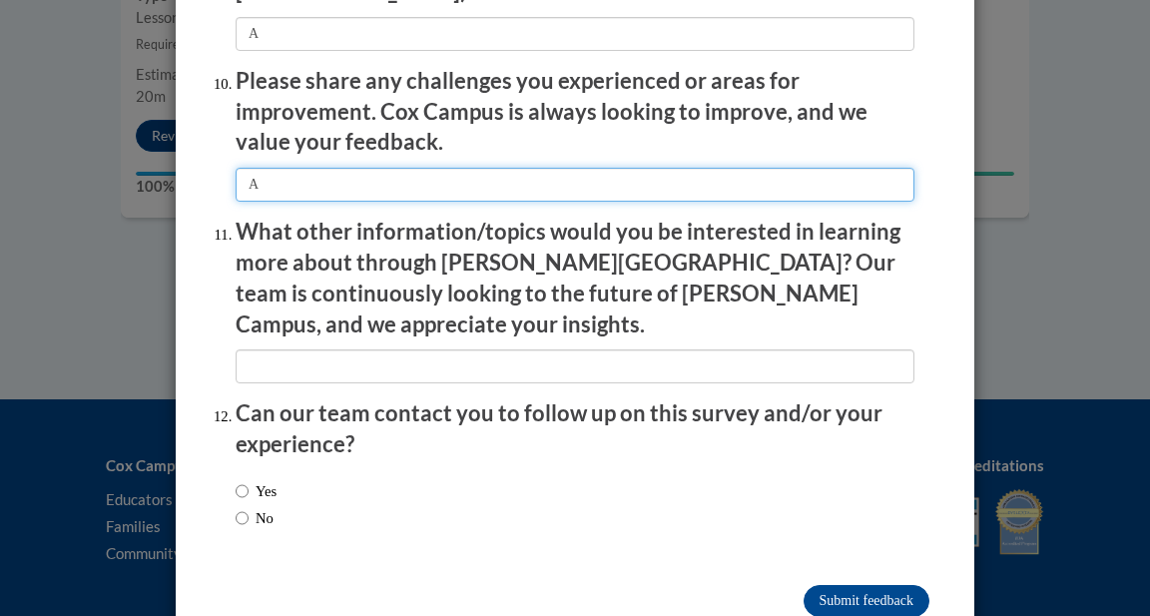
scroll to position [3533, 0]
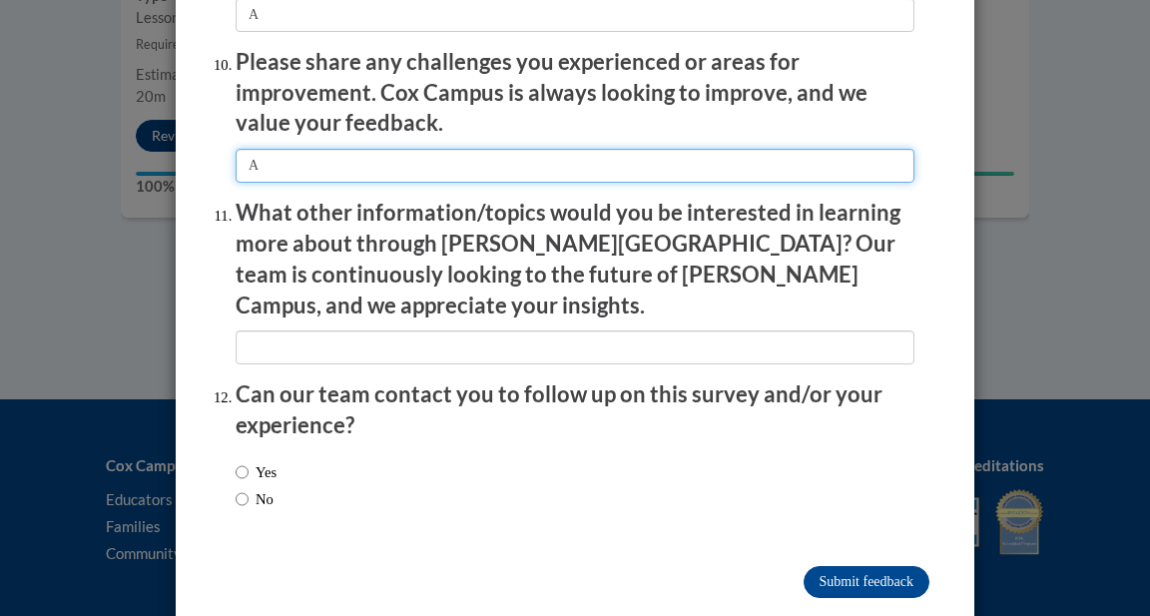
type input "A"
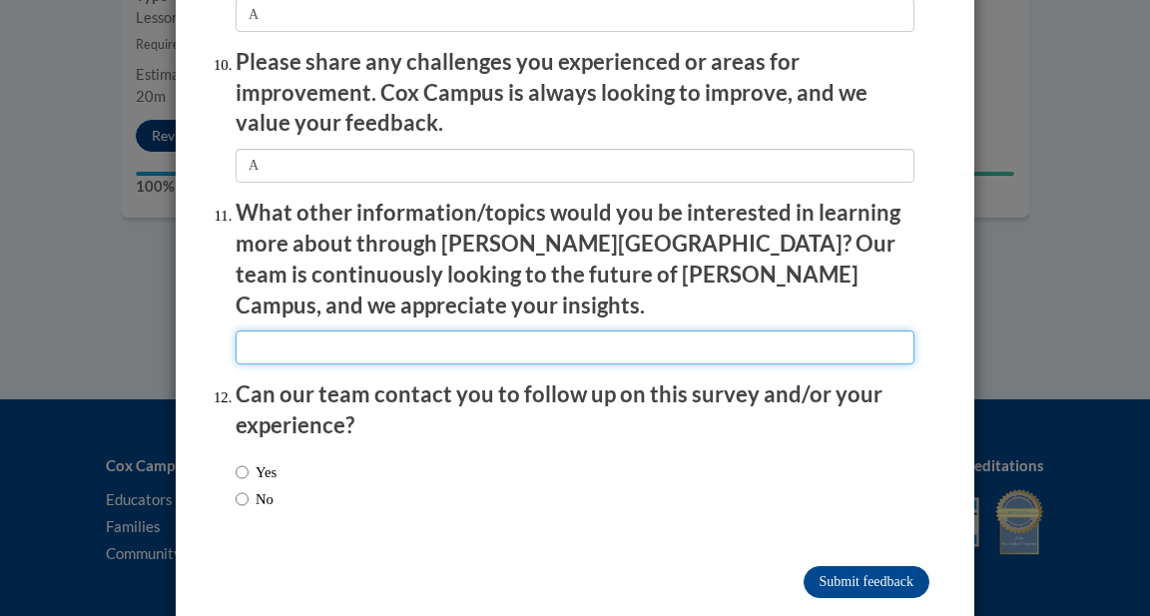
click at [320, 330] on input "textbox" at bounding box center [575, 347] width 679 height 34
type input "A"
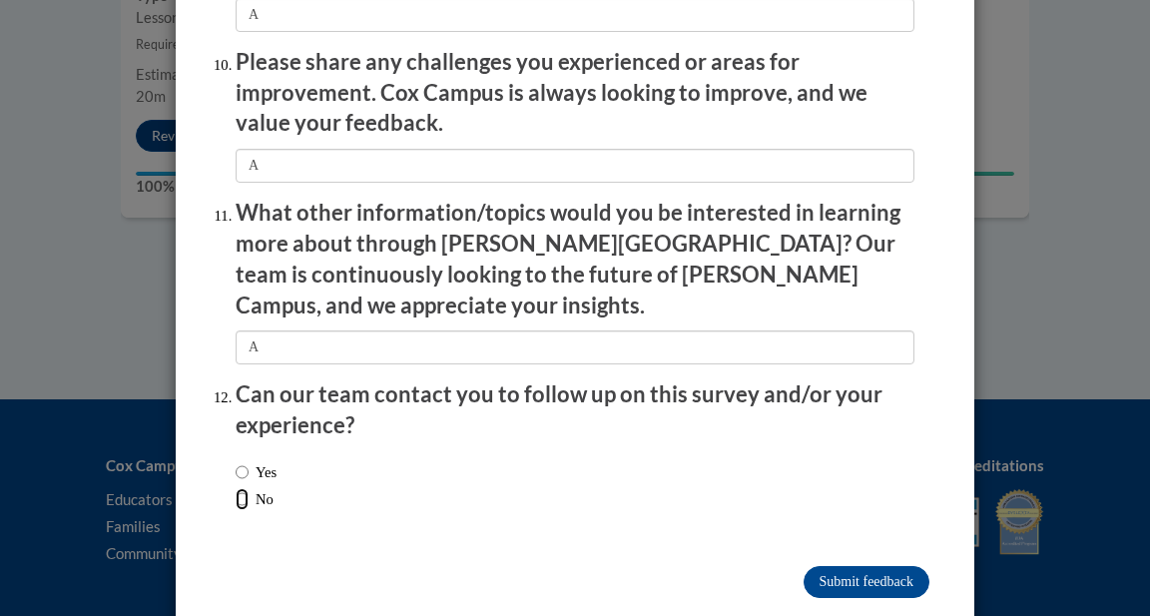
click at [242, 488] on input "No" at bounding box center [242, 499] width 13 height 22
radio input "true"
click at [874, 566] on input "Submit feedback" at bounding box center [867, 582] width 126 height 32
click at [874, 566] on input "Submitting" at bounding box center [867, 582] width 126 height 32
